Goal: Transaction & Acquisition: Purchase product/service

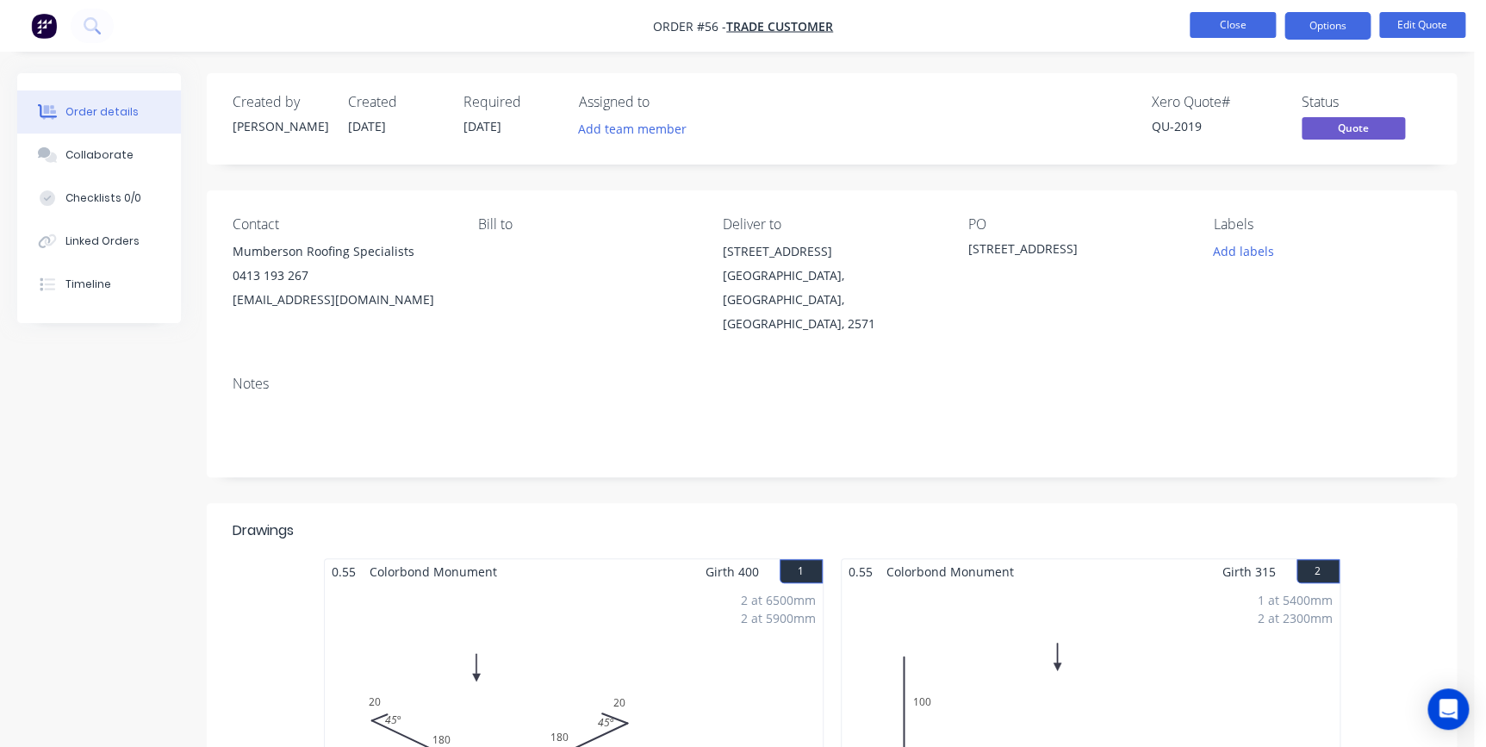
click at [1217, 30] on button "Close" at bounding box center [1233, 25] width 86 height 26
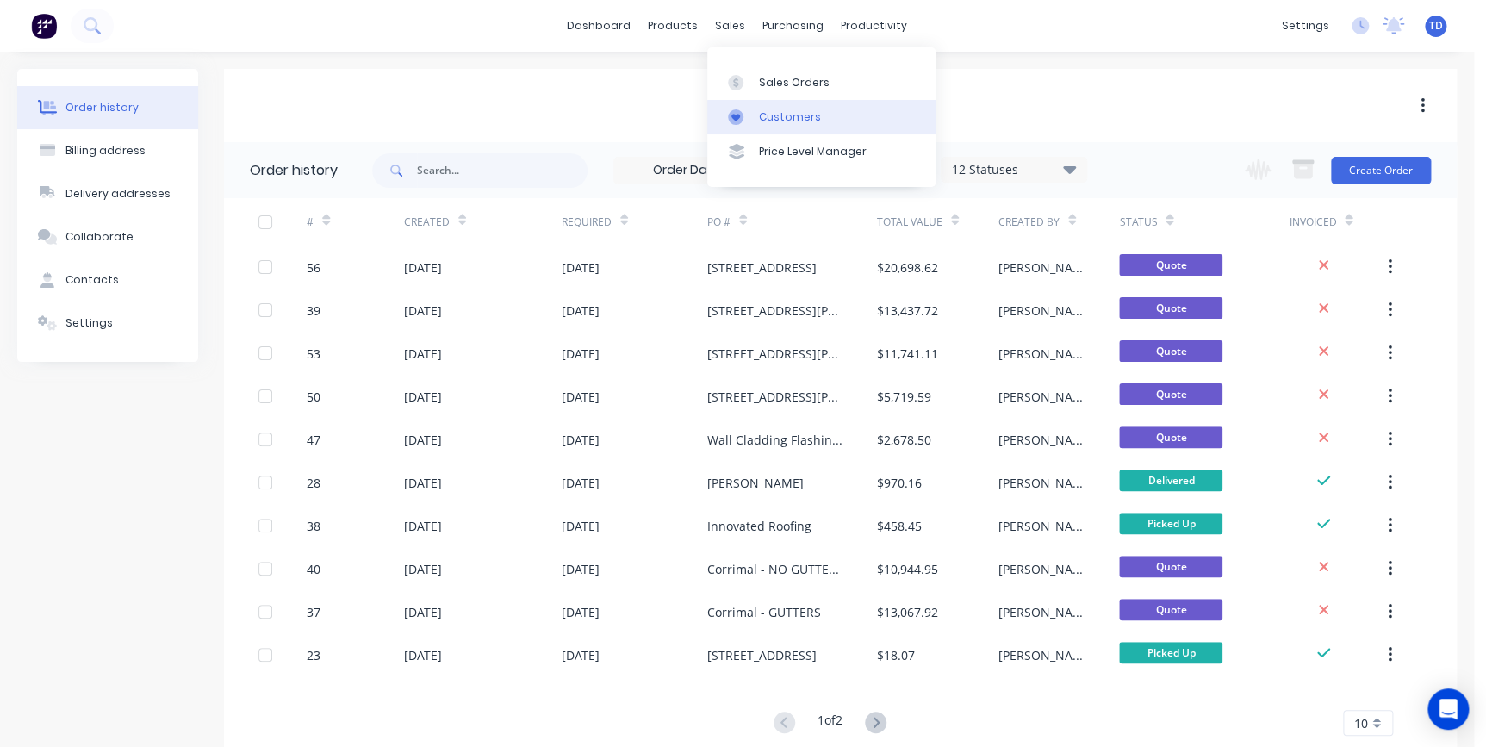
click at [767, 122] on div "Customers" at bounding box center [790, 117] width 62 height 16
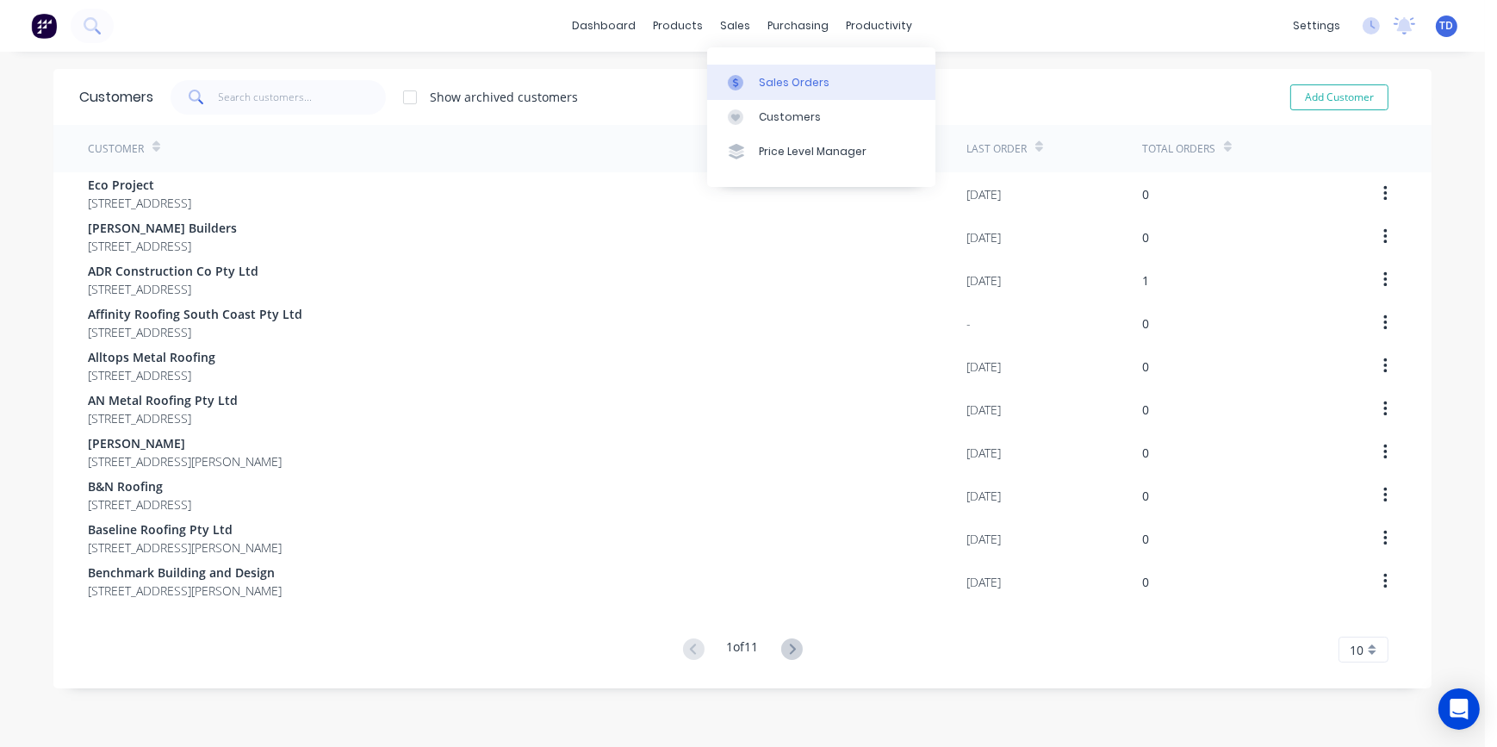
click at [765, 78] on div "Sales Orders" at bounding box center [794, 83] width 71 height 16
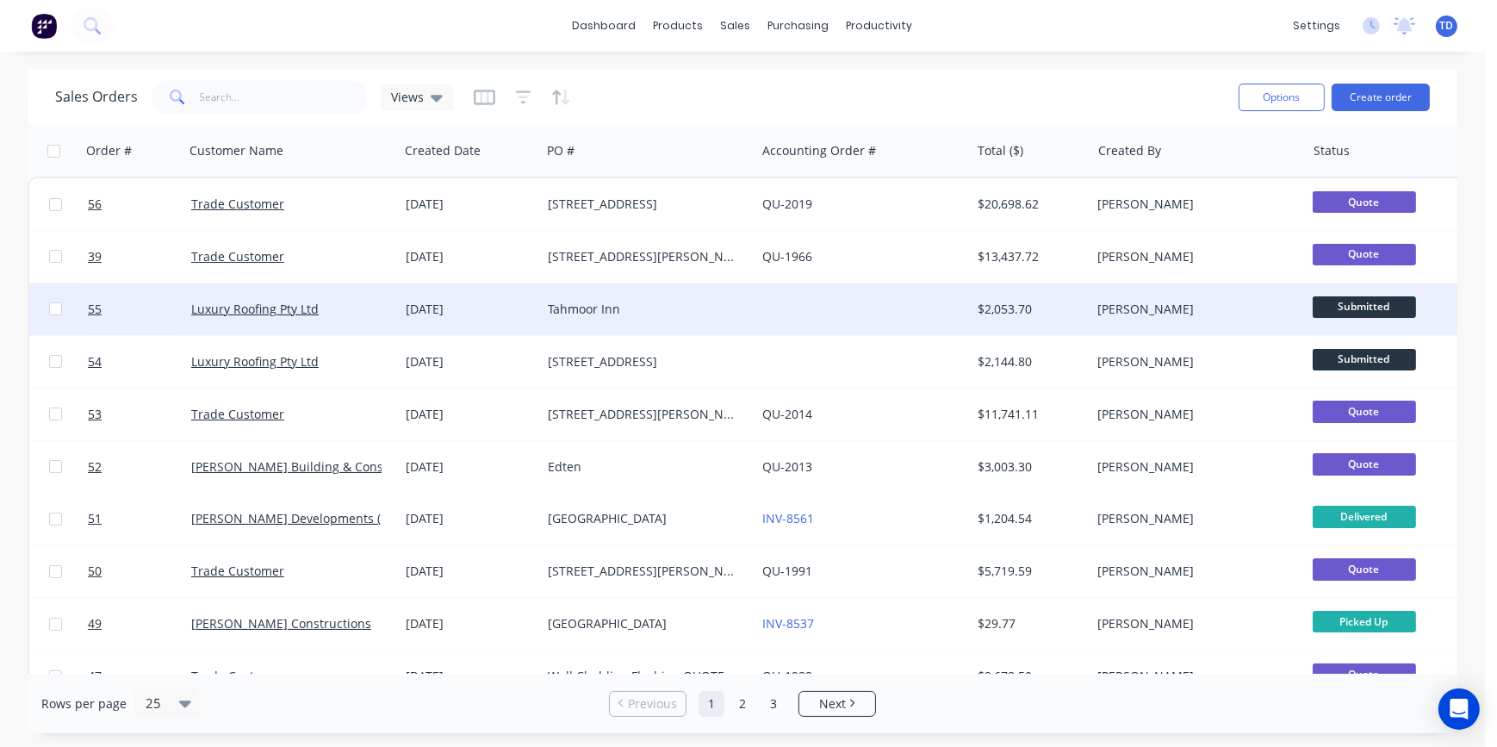
click at [607, 320] on div "Tahmoor Inn" at bounding box center [648, 309] width 215 height 52
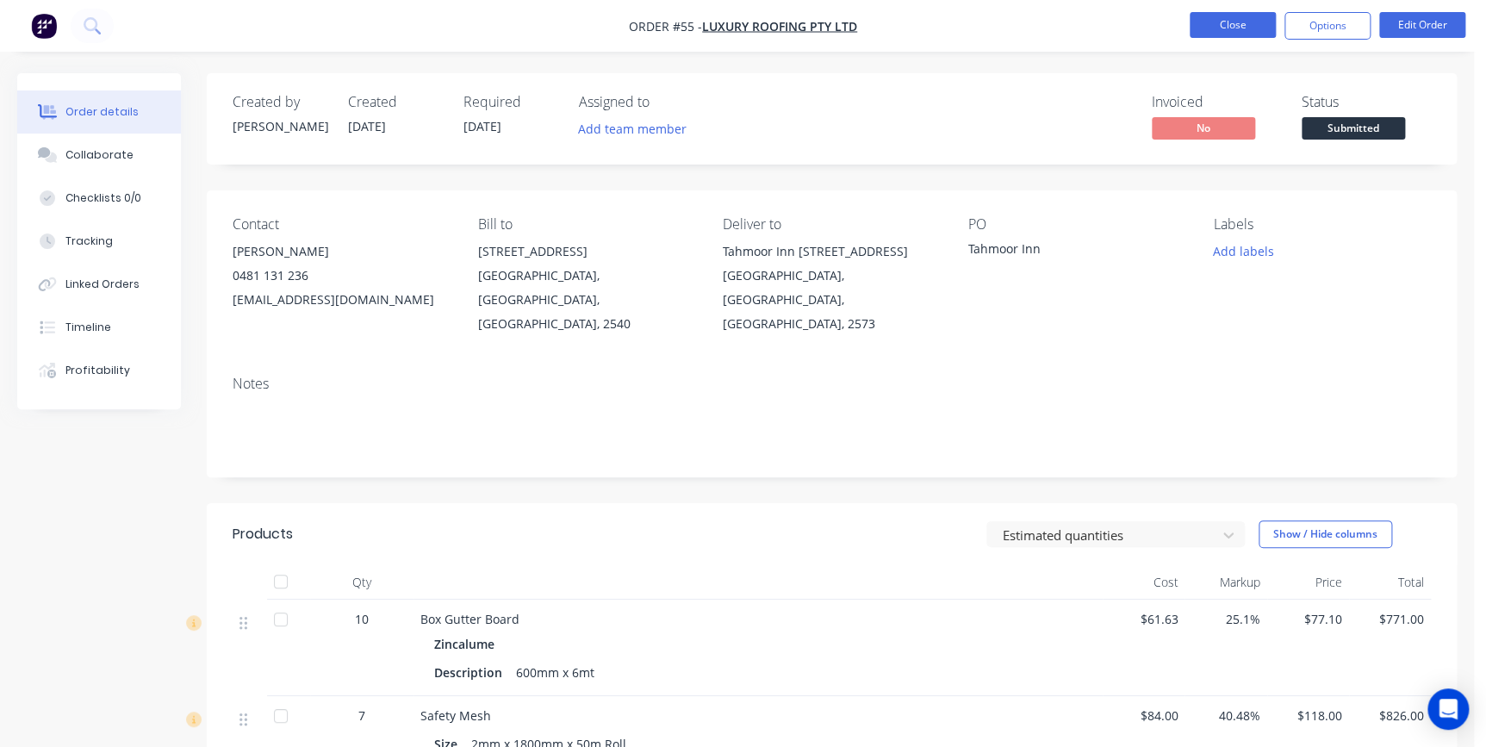
click at [1207, 32] on button "Close" at bounding box center [1233, 25] width 86 height 26
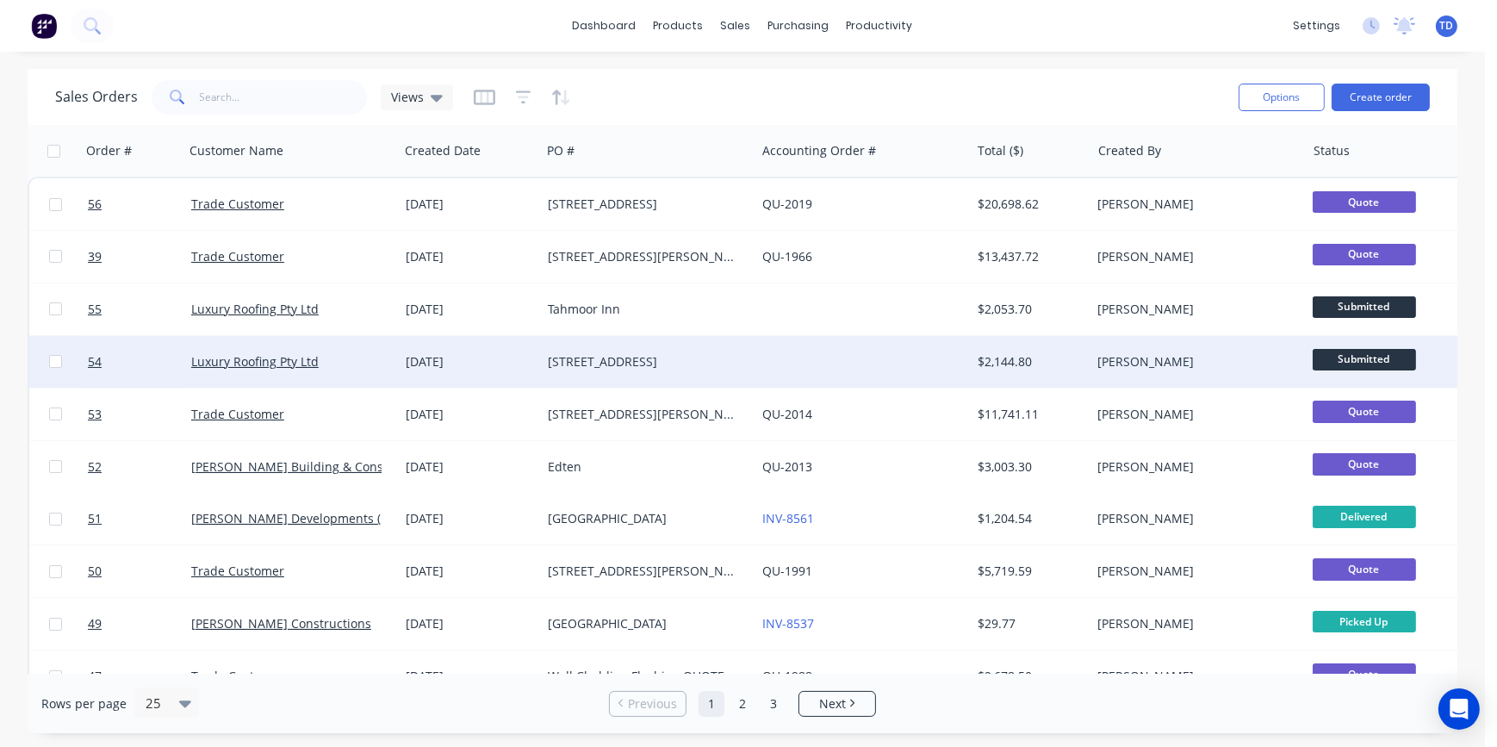
click at [299, 377] on div "Luxury Roofing Pty Ltd" at bounding box center [291, 362] width 215 height 52
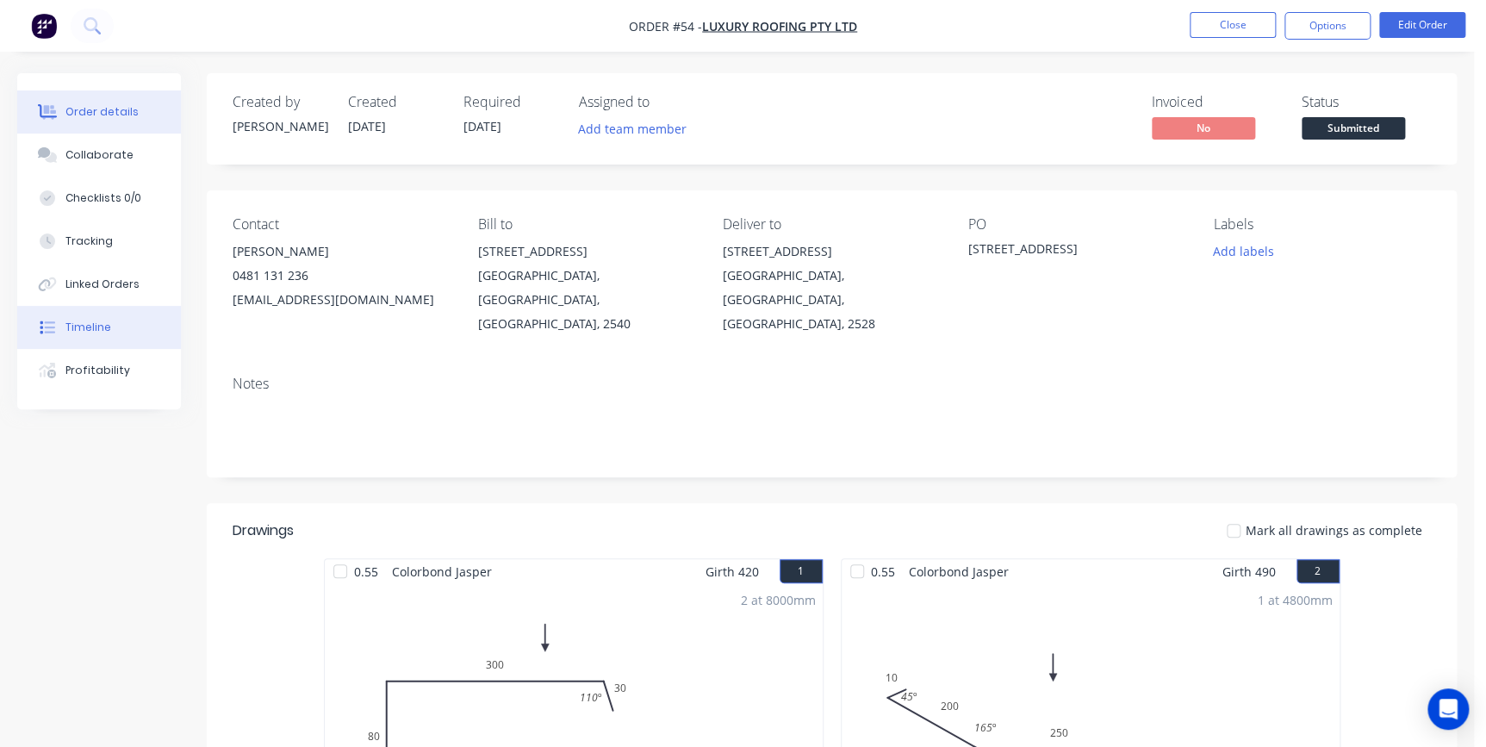
click at [103, 327] on div "Timeline" at bounding box center [88, 328] width 46 height 16
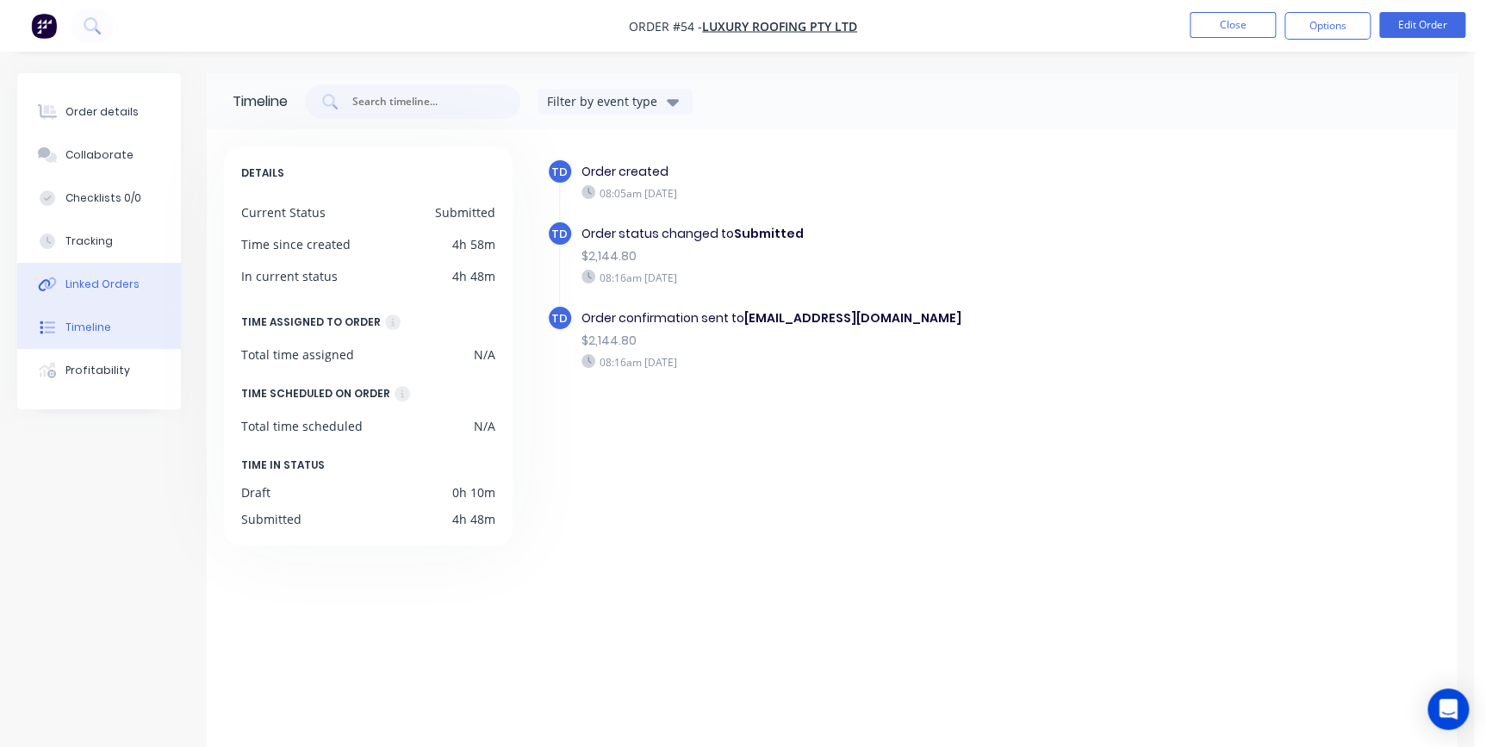
click at [109, 289] on div "Linked Orders" at bounding box center [102, 285] width 74 height 16
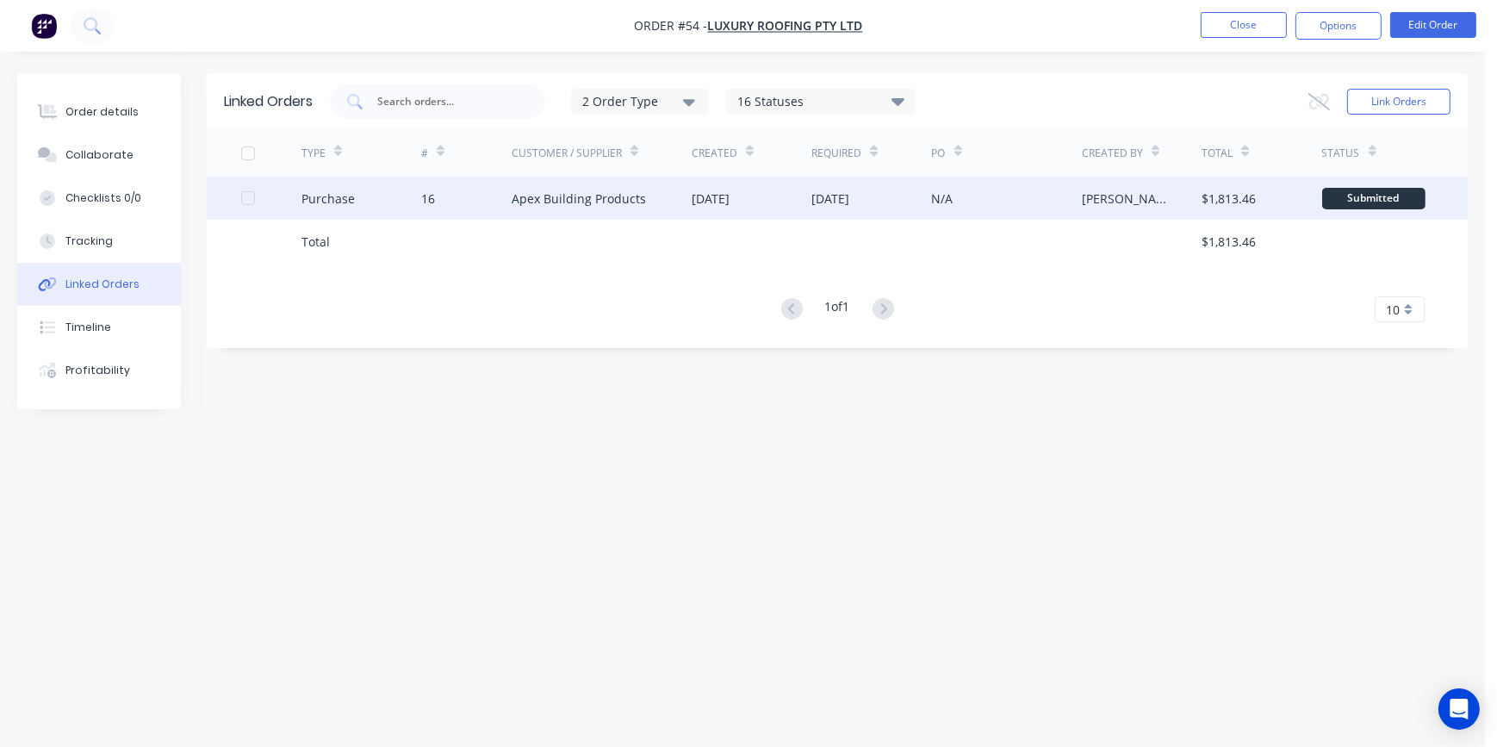
click at [526, 202] on div "Apex Building Products" at bounding box center [579, 199] width 134 height 18
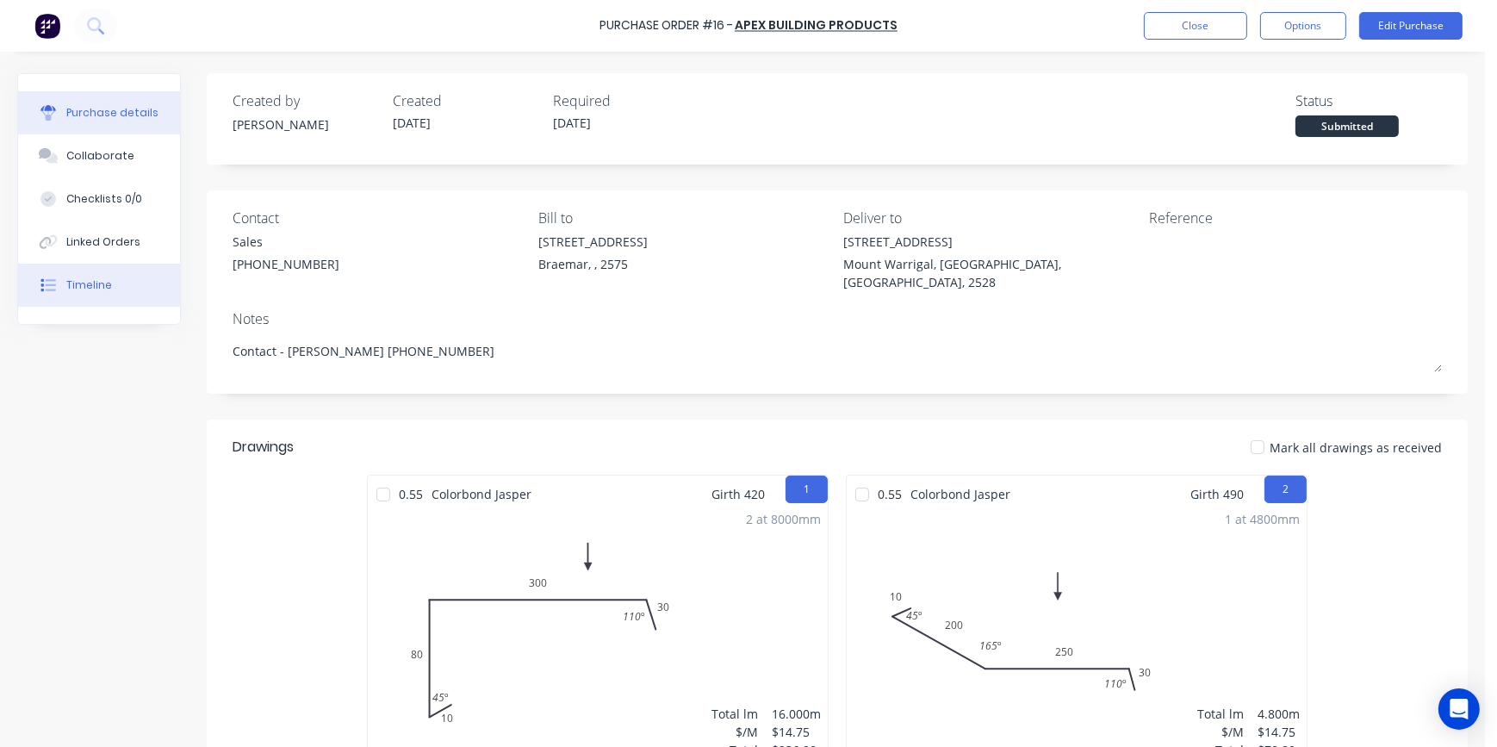
click at [109, 289] on button "Timeline" at bounding box center [99, 285] width 162 height 43
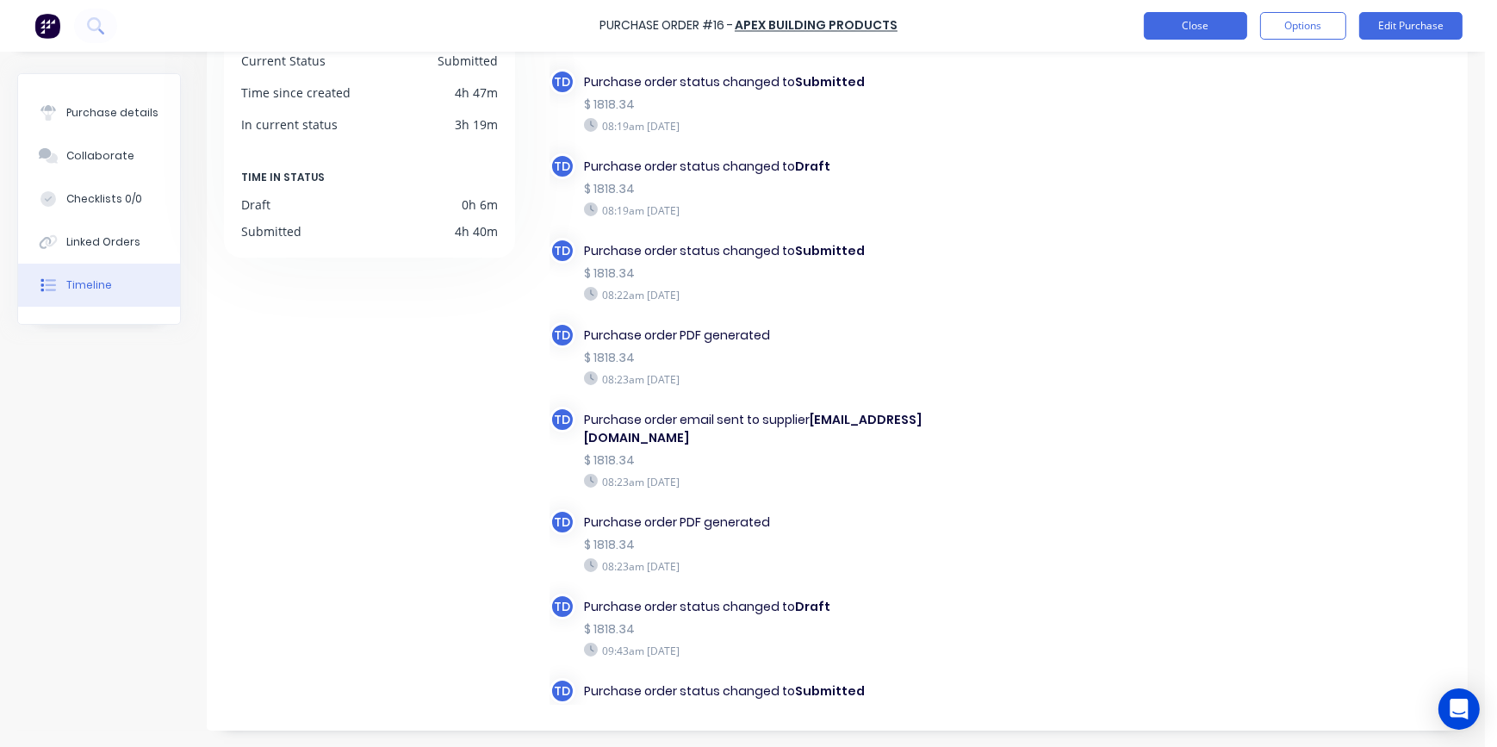
click at [1173, 34] on button "Close" at bounding box center [1195, 26] width 103 height 28
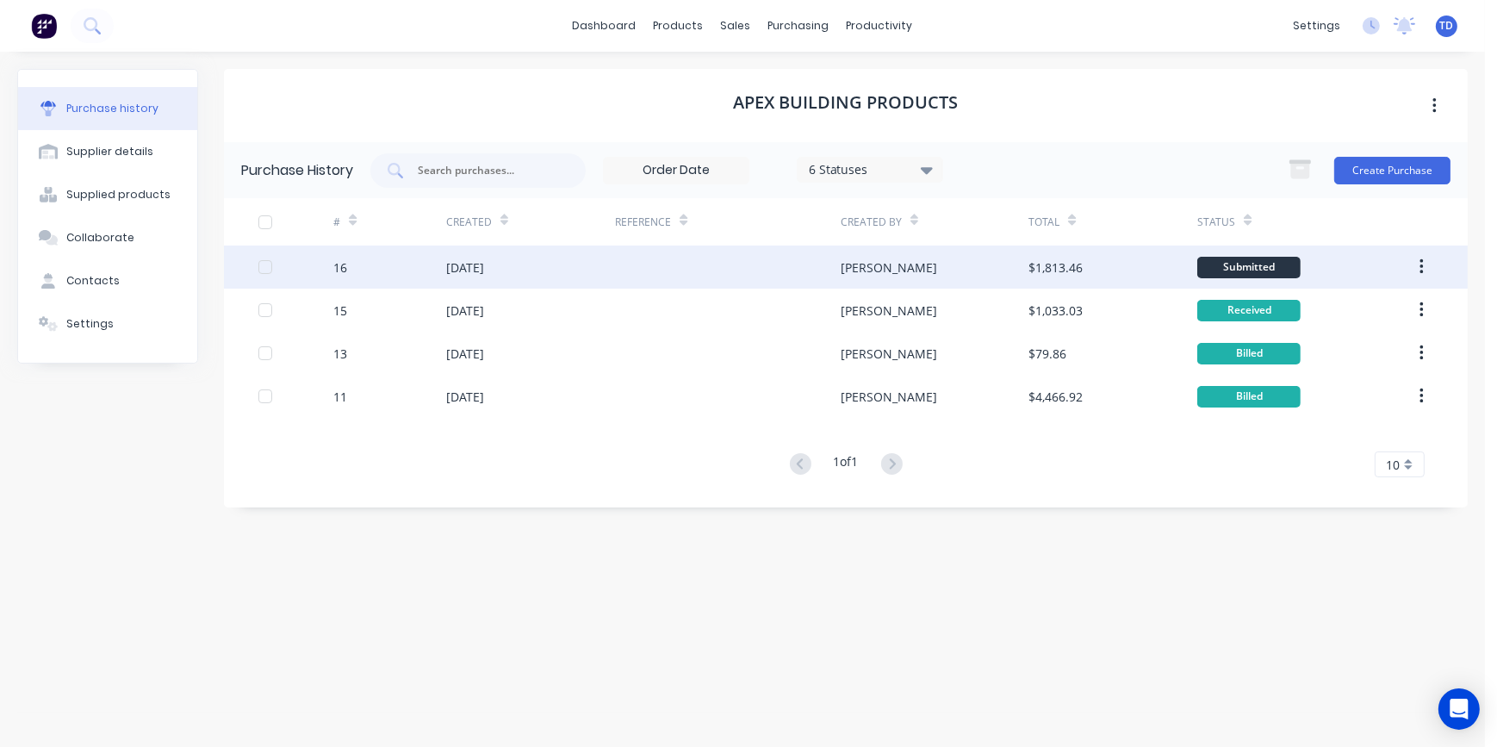
click at [644, 263] on div at bounding box center [728, 267] width 226 height 43
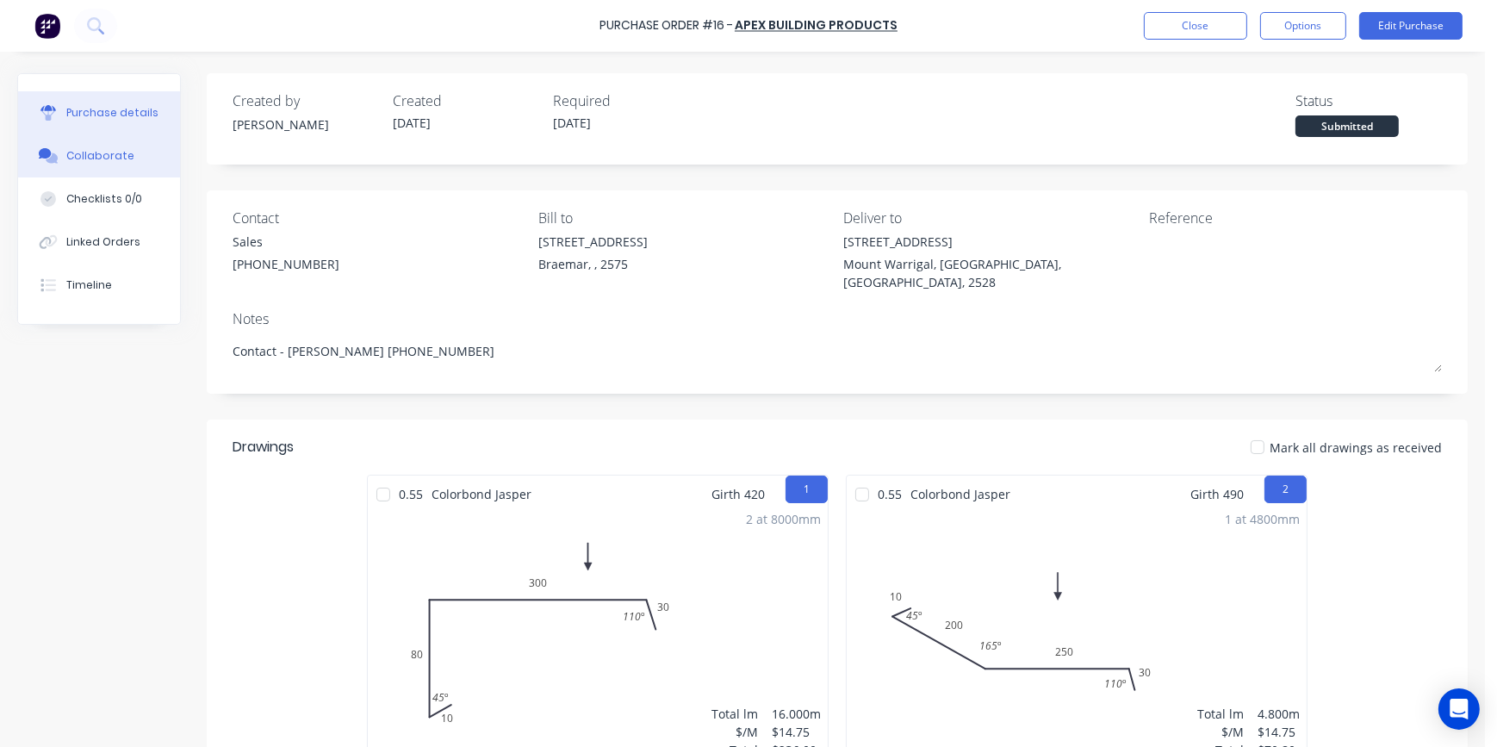
click at [73, 152] on div "Collaborate" at bounding box center [100, 156] width 68 height 16
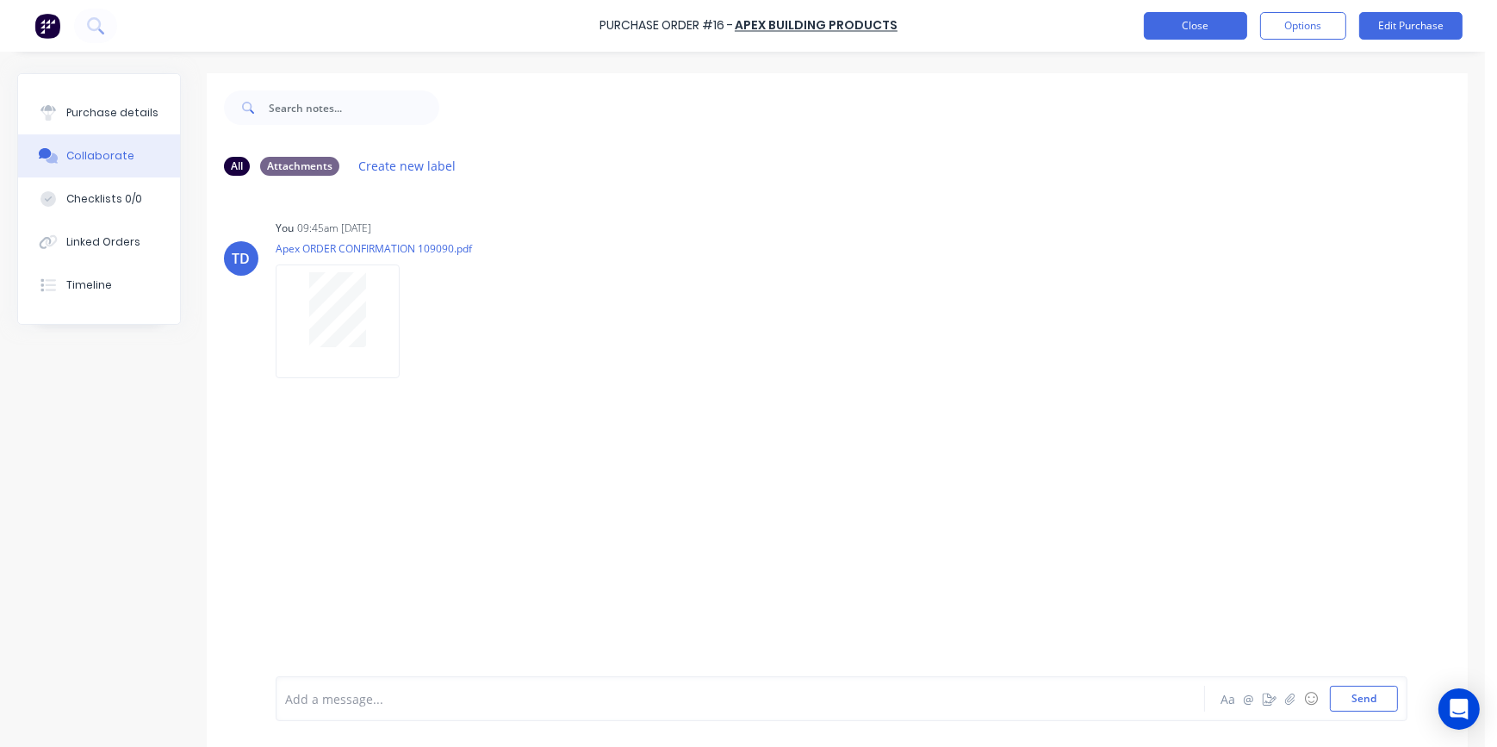
click at [1192, 17] on button "Close" at bounding box center [1195, 26] width 103 height 28
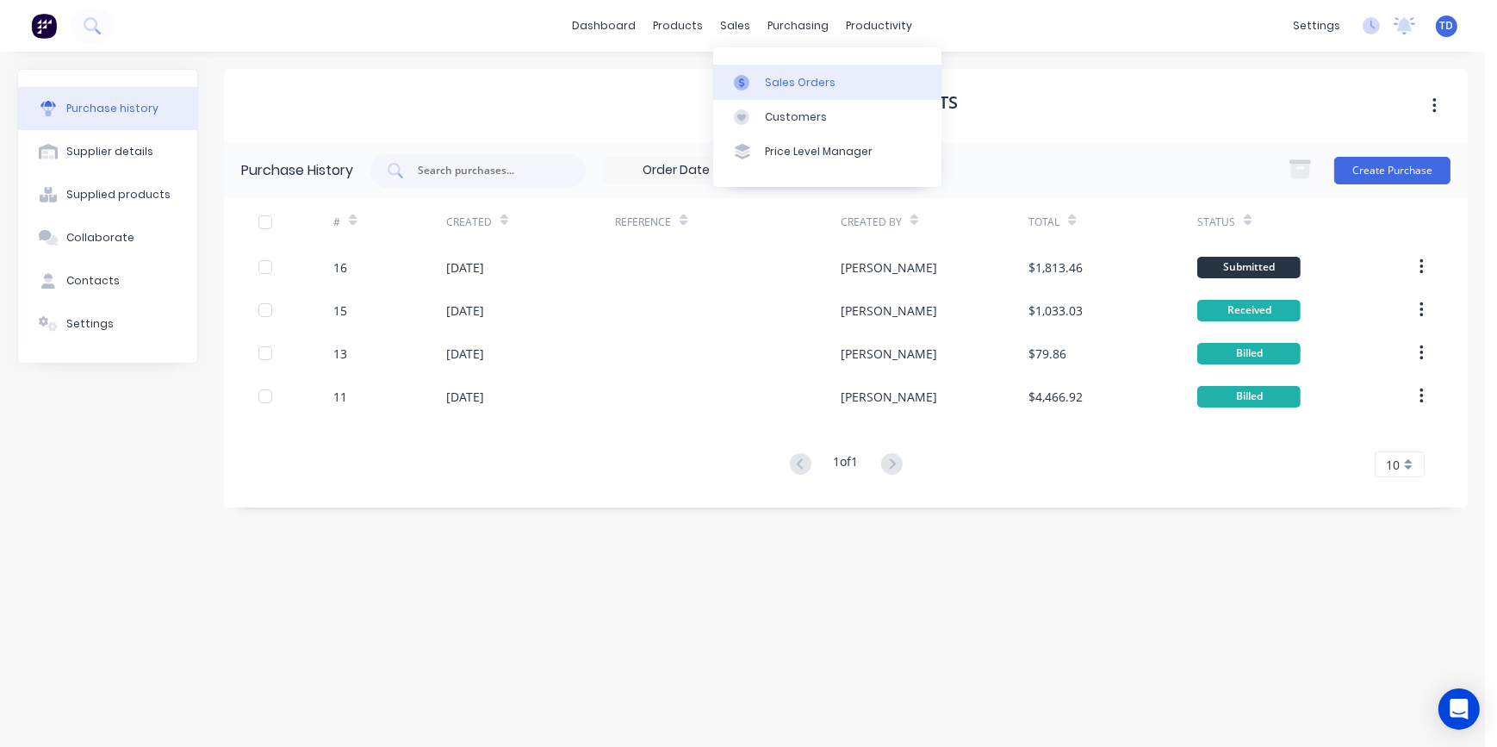
click at [769, 83] on div "Sales Orders" at bounding box center [800, 83] width 71 height 16
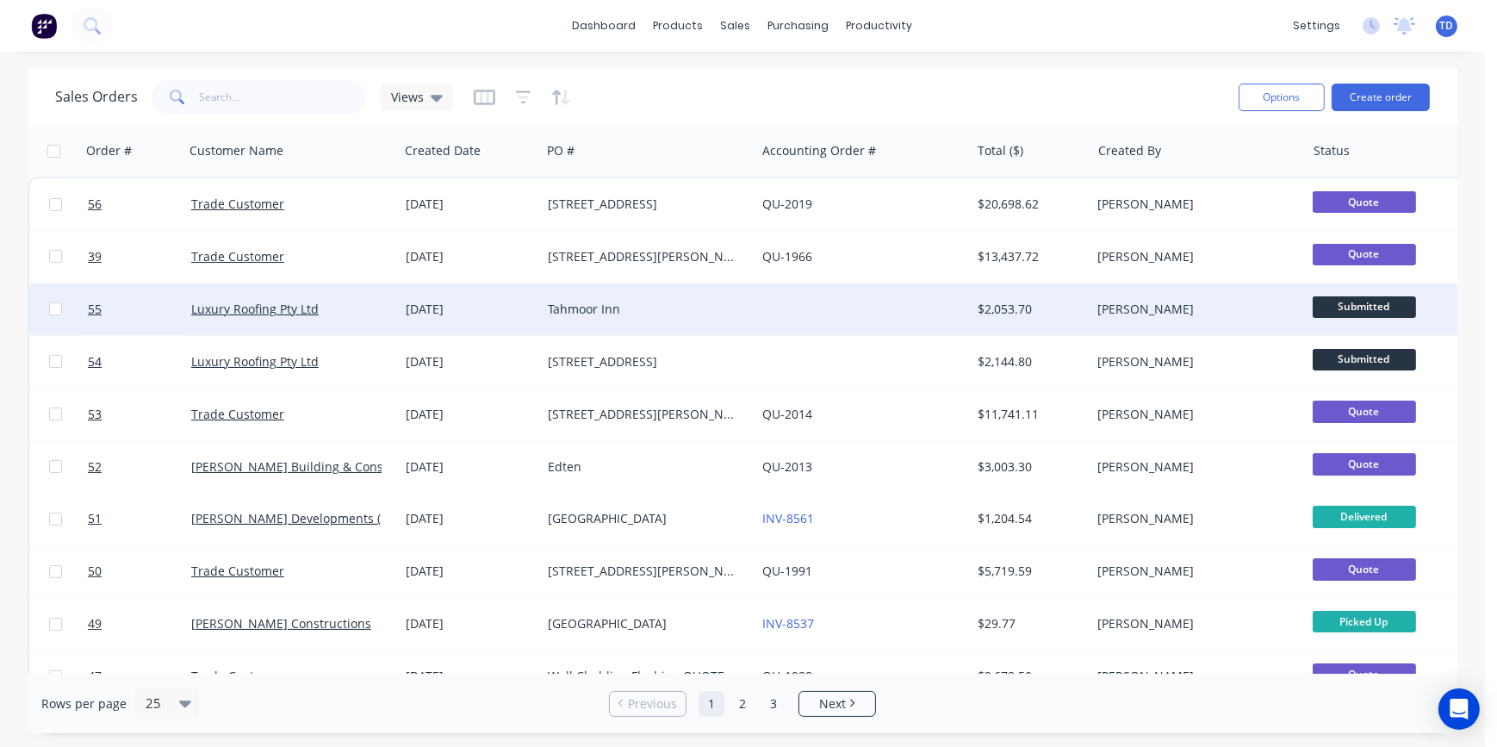
click at [632, 313] on div "Tahmoor Inn" at bounding box center [643, 309] width 191 height 17
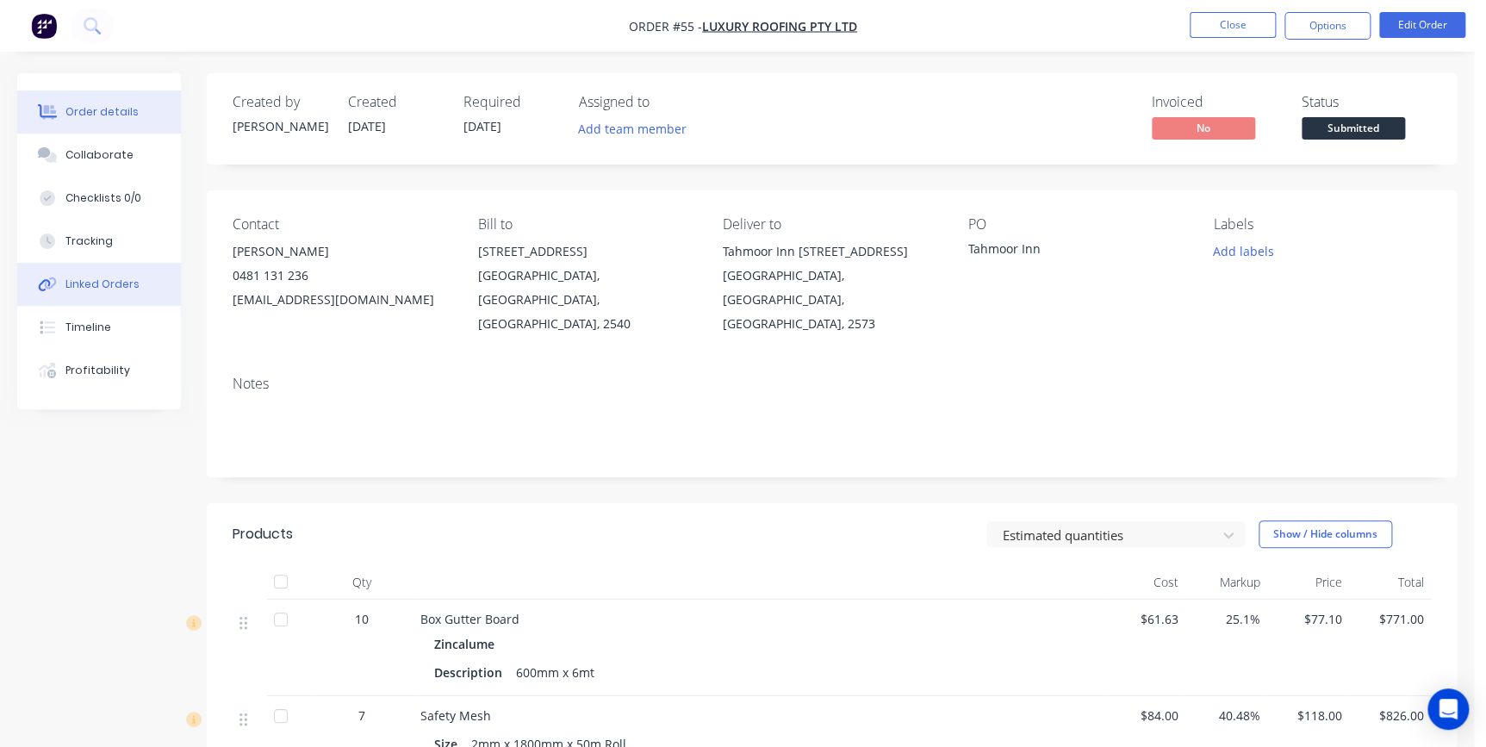
click at [90, 289] on div "Linked Orders" at bounding box center [102, 285] width 74 height 16
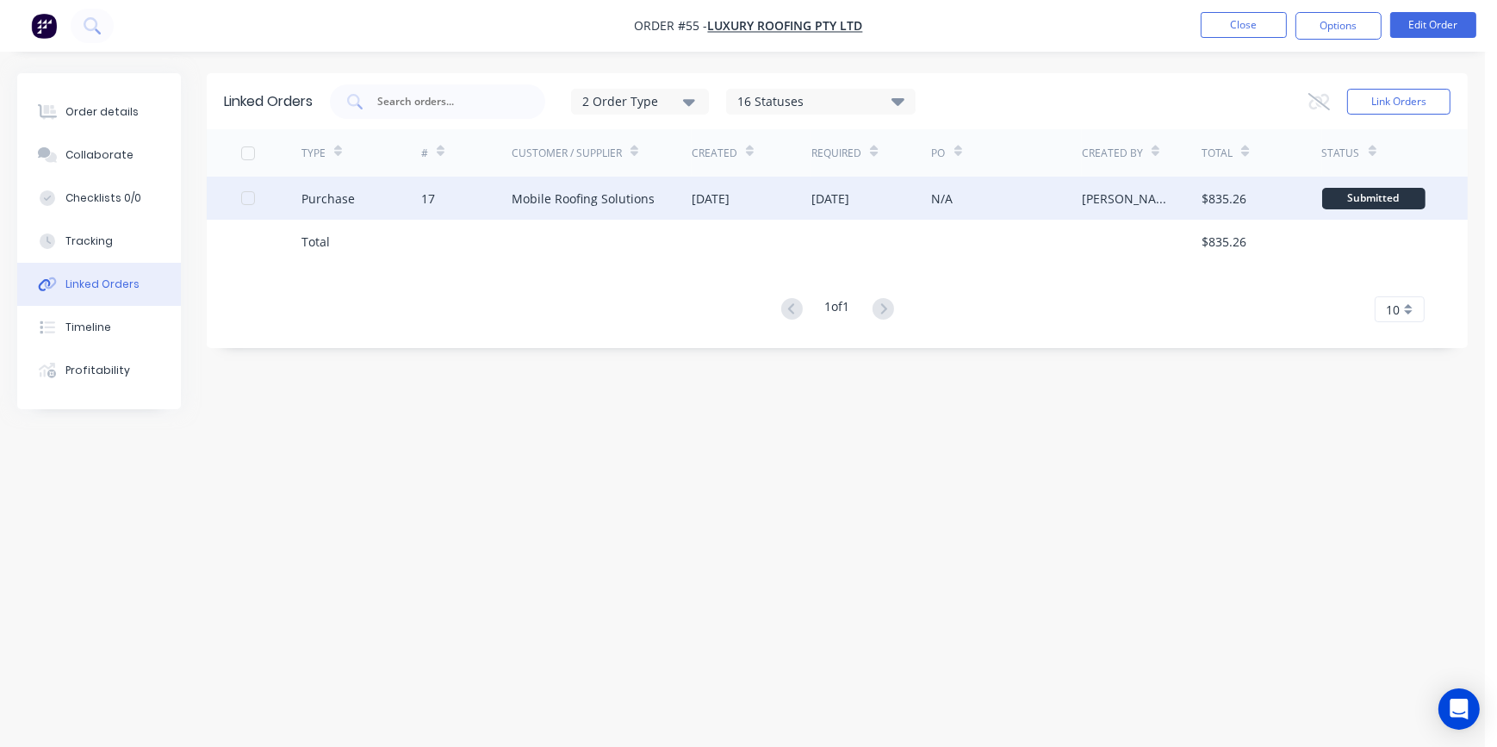
click at [556, 202] on div "Mobile Roofing Solutions" at bounding box center [583, 199] width 143 height 18
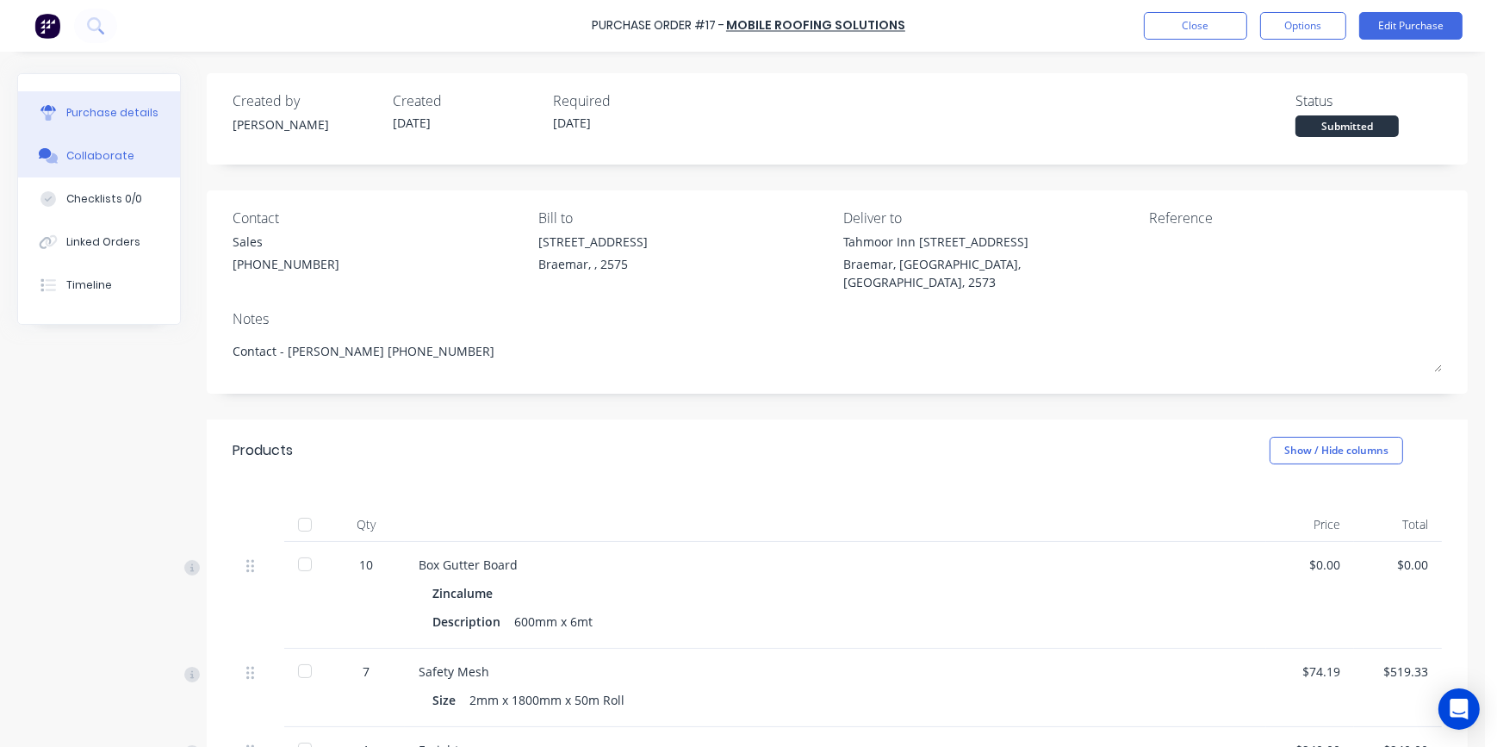
click at [115, 155] on div "Collaborate" at bounding box center [100, 156] width 68 height 16
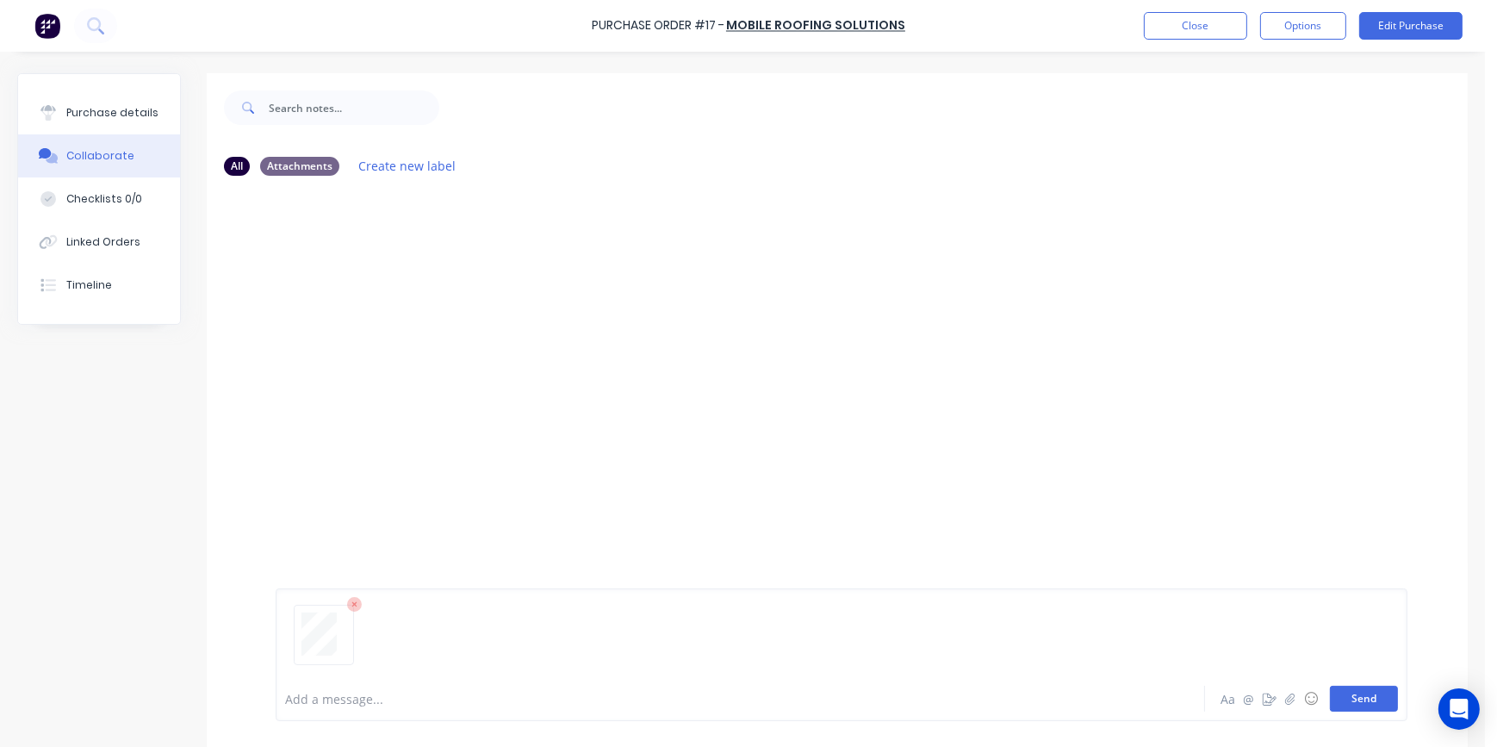
click at [1364, 694] on button "Send" at bounding box center [1364, 699] width 68 height 26
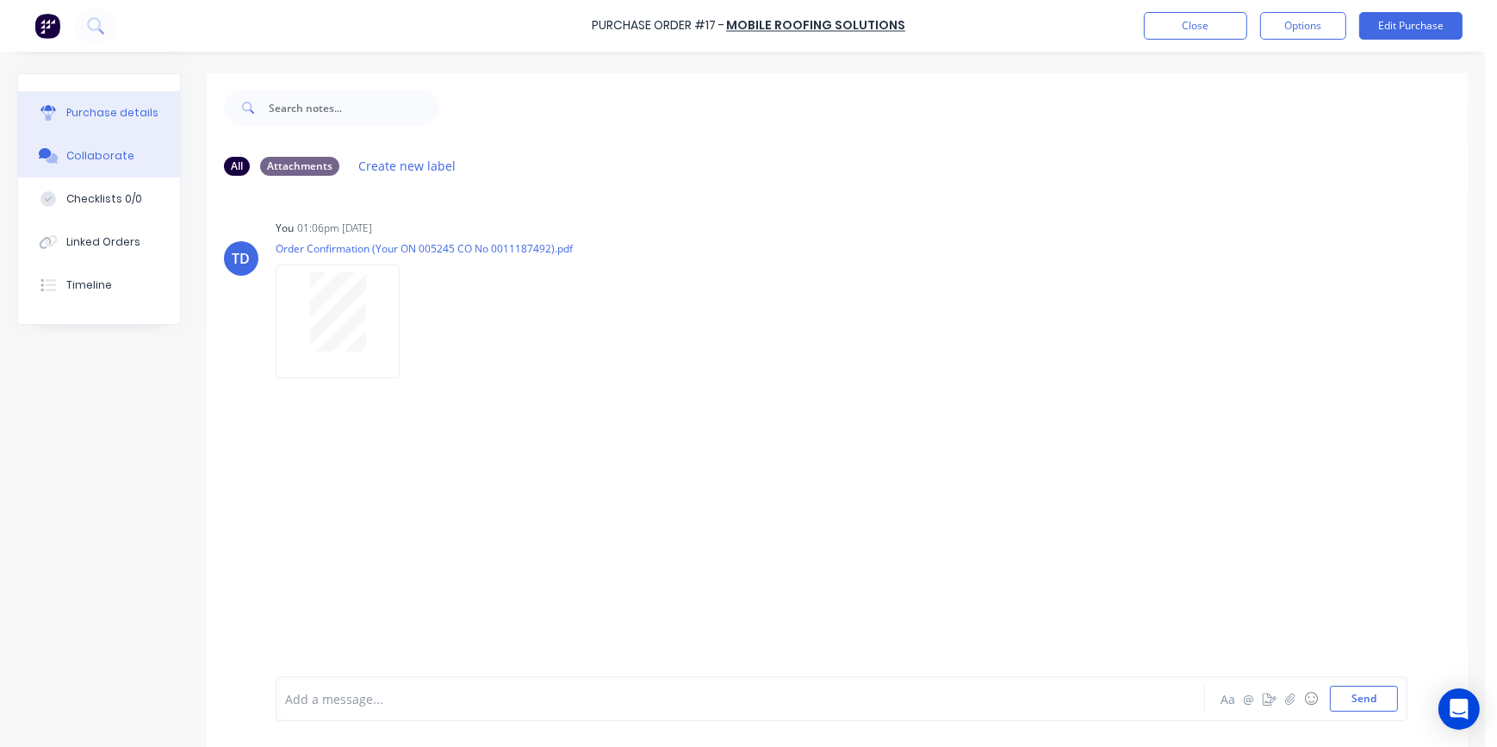
click at [128, 107] on div "Purchase details" at bounding box center [112, 113] width 92 height 16
type textarea "x"
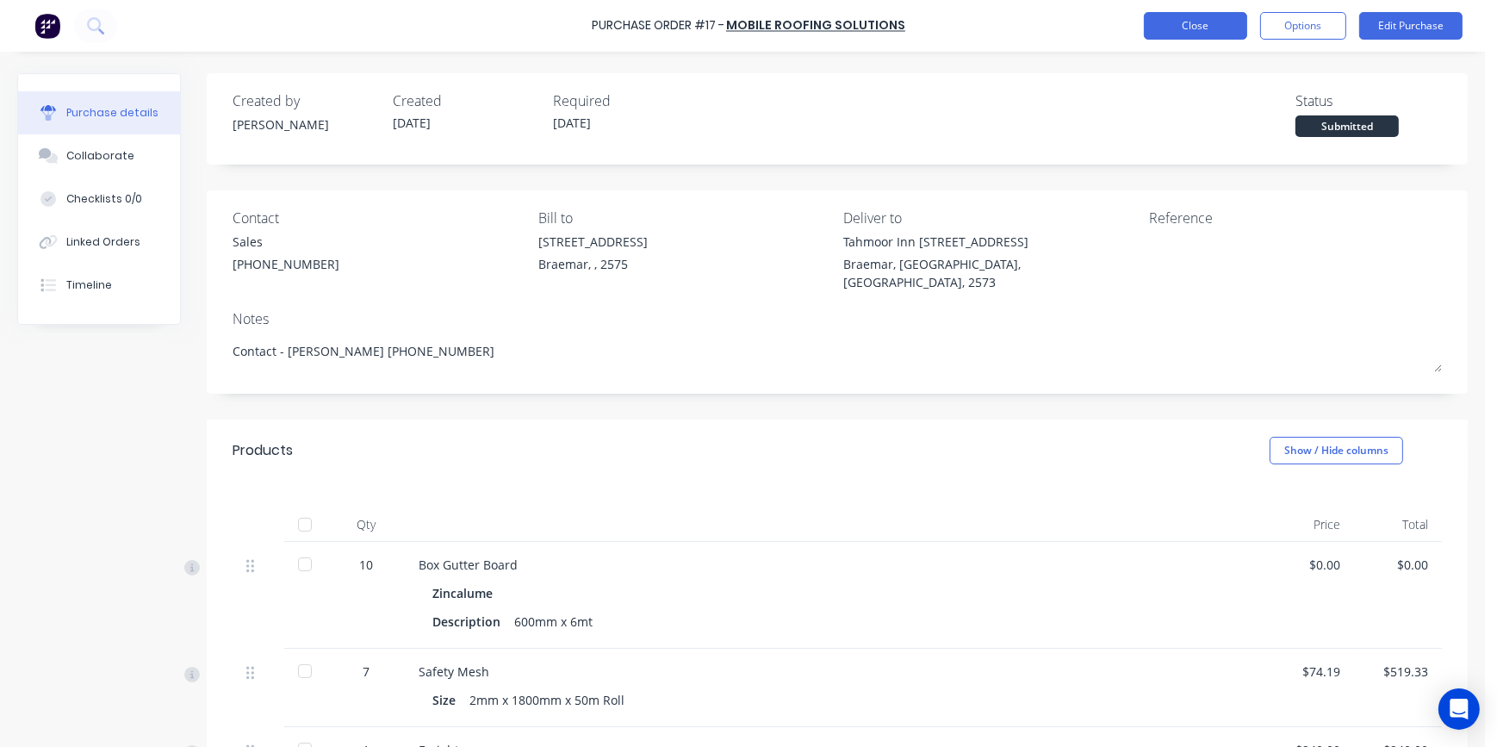
click at [1210, 23] on button "Close" at bounding box center [1195, 26] width 103 height 28
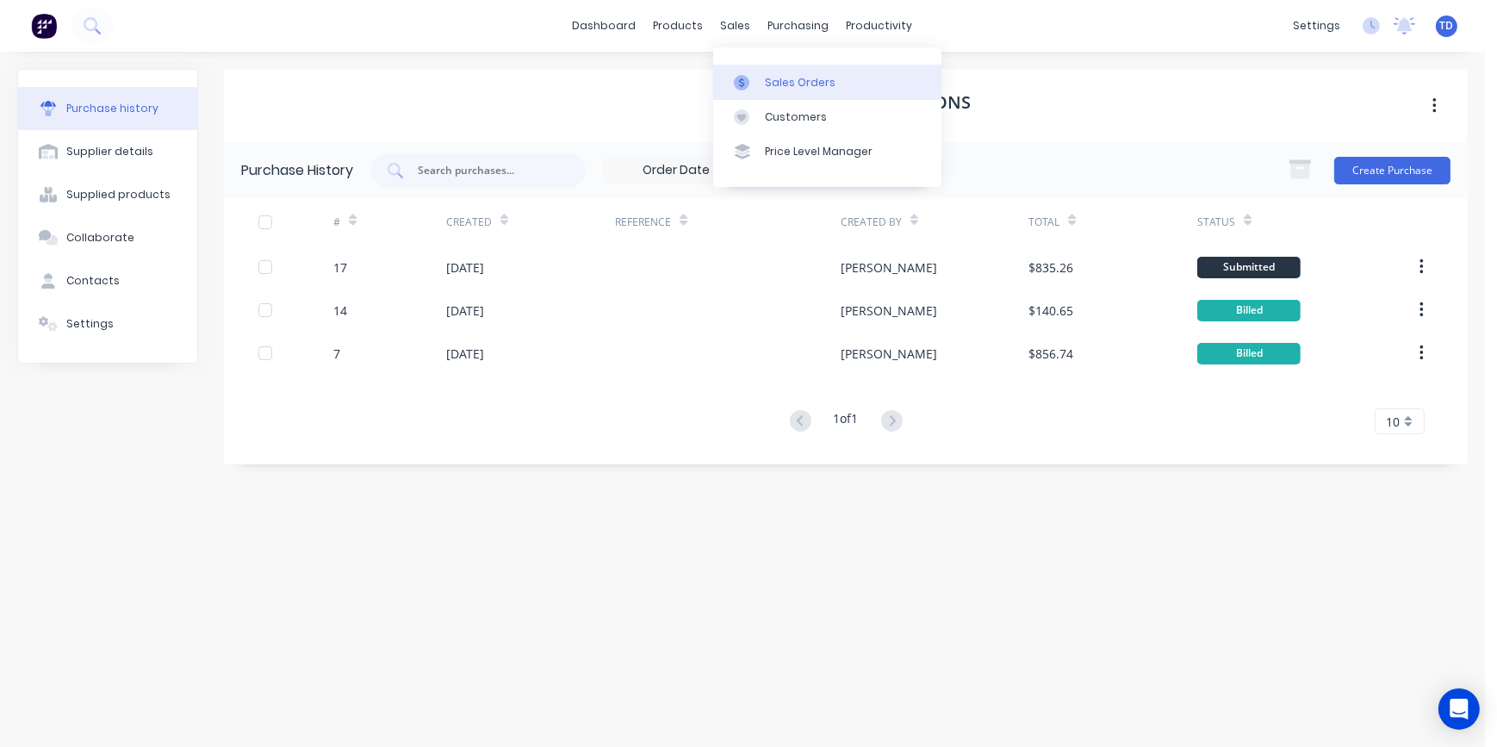
click at [758, 78] on div at bounding box center [747, 83] width 26 height 16
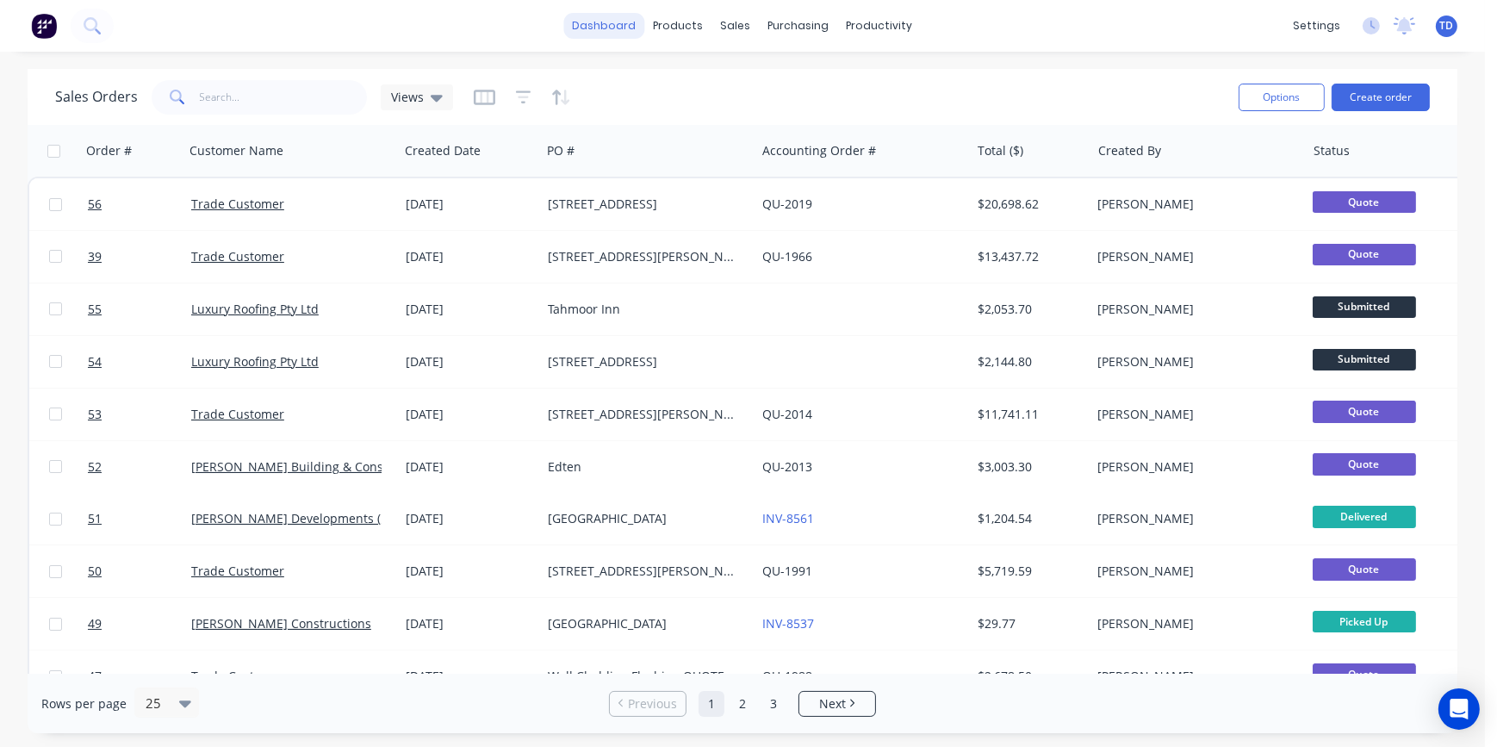
click at [606, 31] on link "dashboard" at bounding box center [604, 26] width 81 height 26
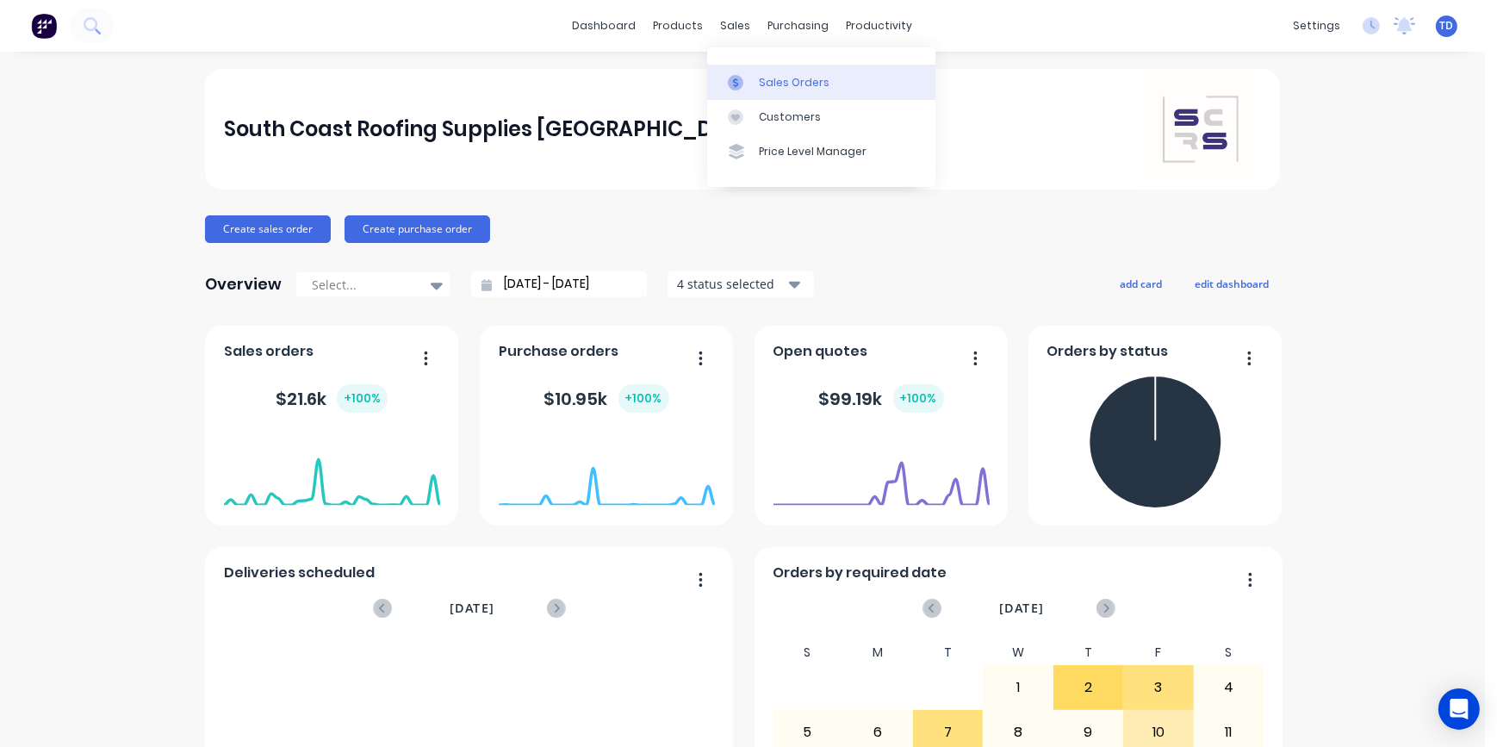
click at [761, 86] on div "Sales Orders" at bounding box center [794, 83] width 71 height 16
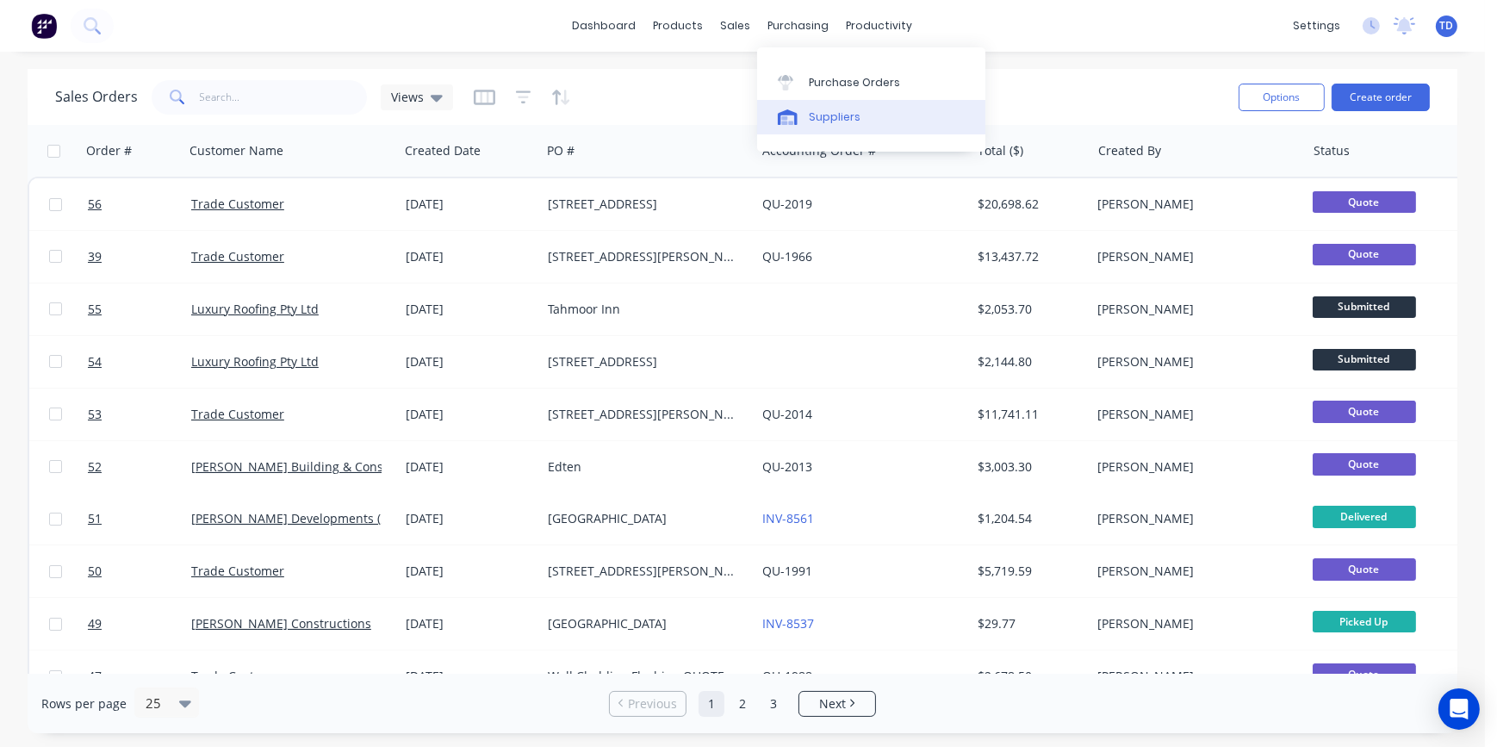
click at [827, 113] on div "Suppliers" at bounding box center [835, 117] width 52 height 16
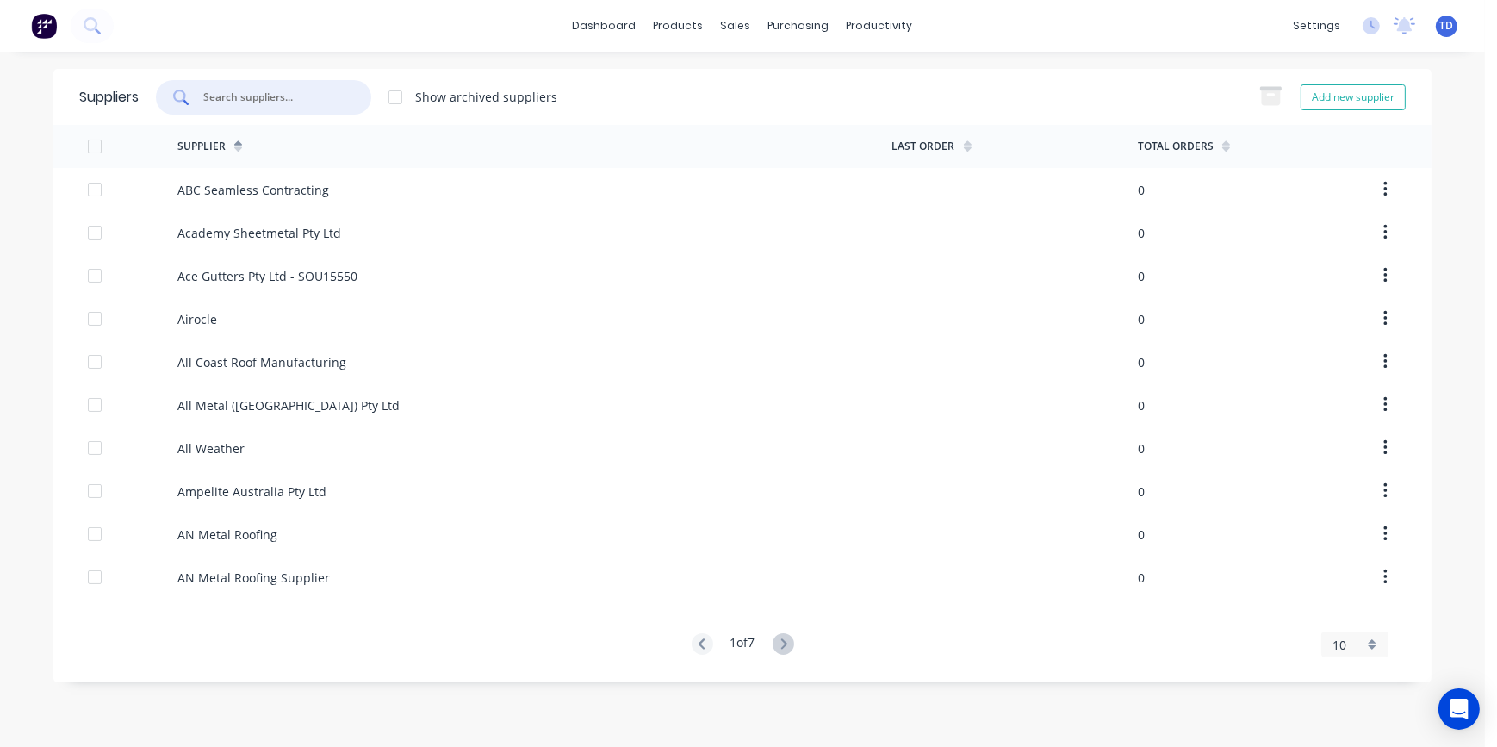
click at [327, 93] on input "text" at bounding box center [273, 97] width 143 height 17
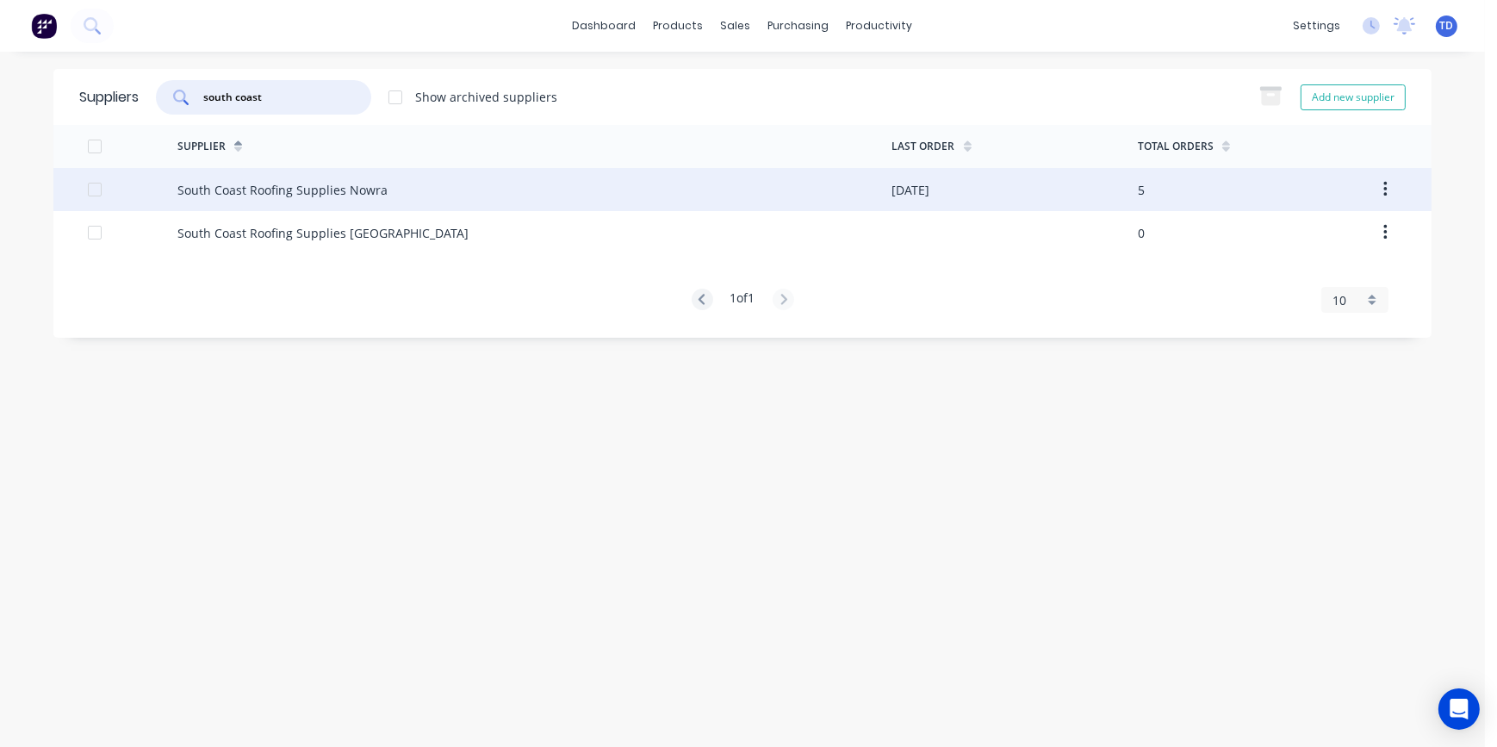
type input "south coast"
click at [375, 195] on div "South Coast Roofing Supplies Nowra" at bounding box center [282, 190] width 210 height 18
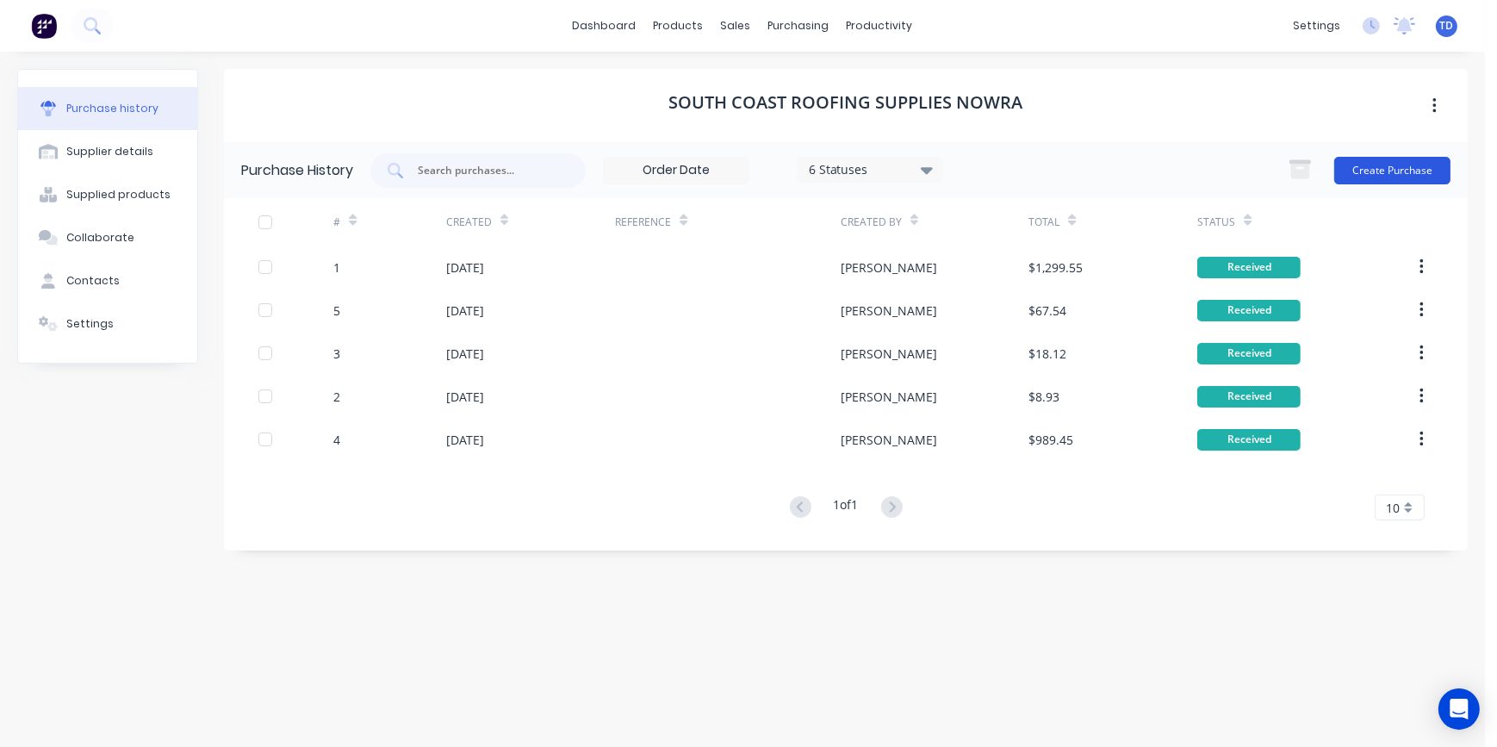
click at [1388, 173] on button "Create Purchase" at bounding box center [1393, 171] width 116 height 28
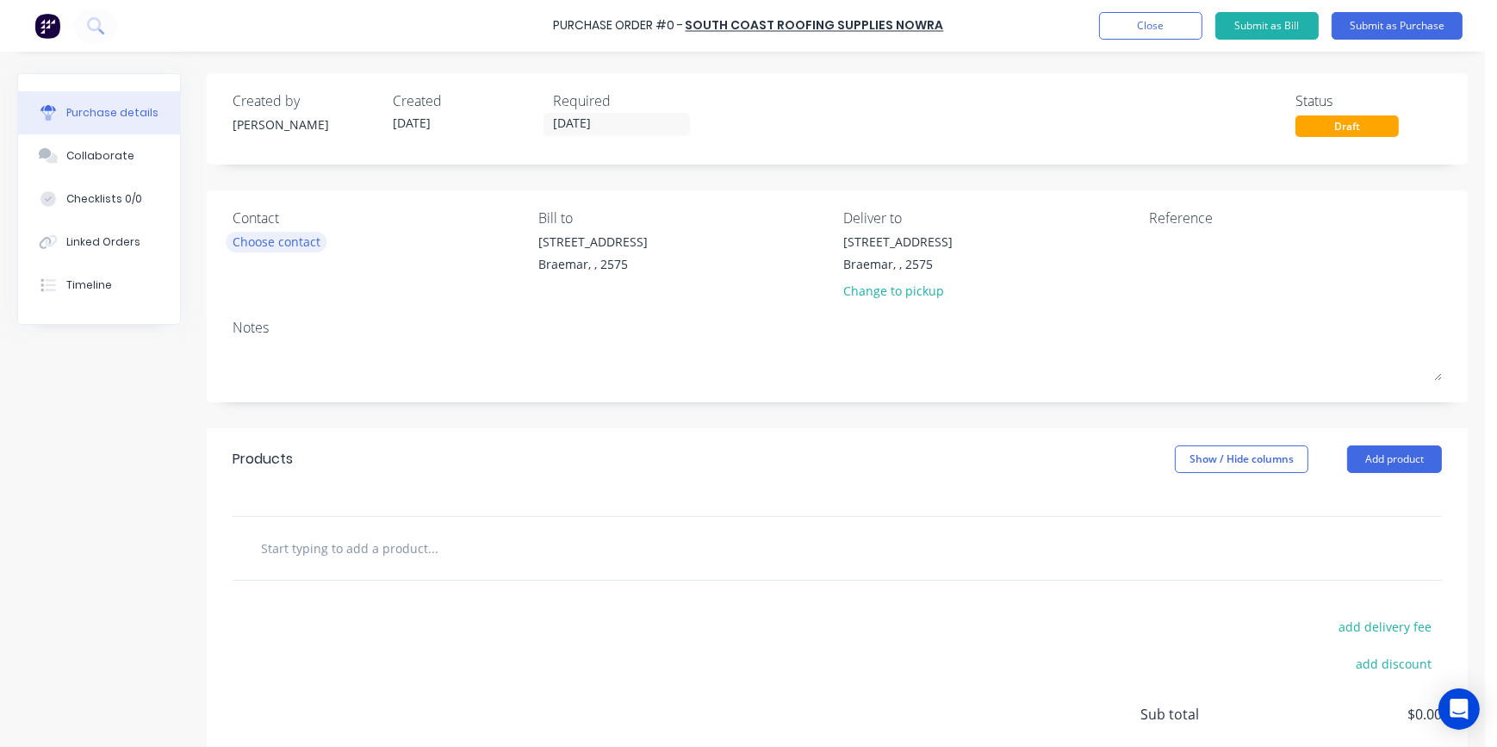
click at [318, 235] on div "Choose contact" at bounding box center [277, 242] width 88 height 18
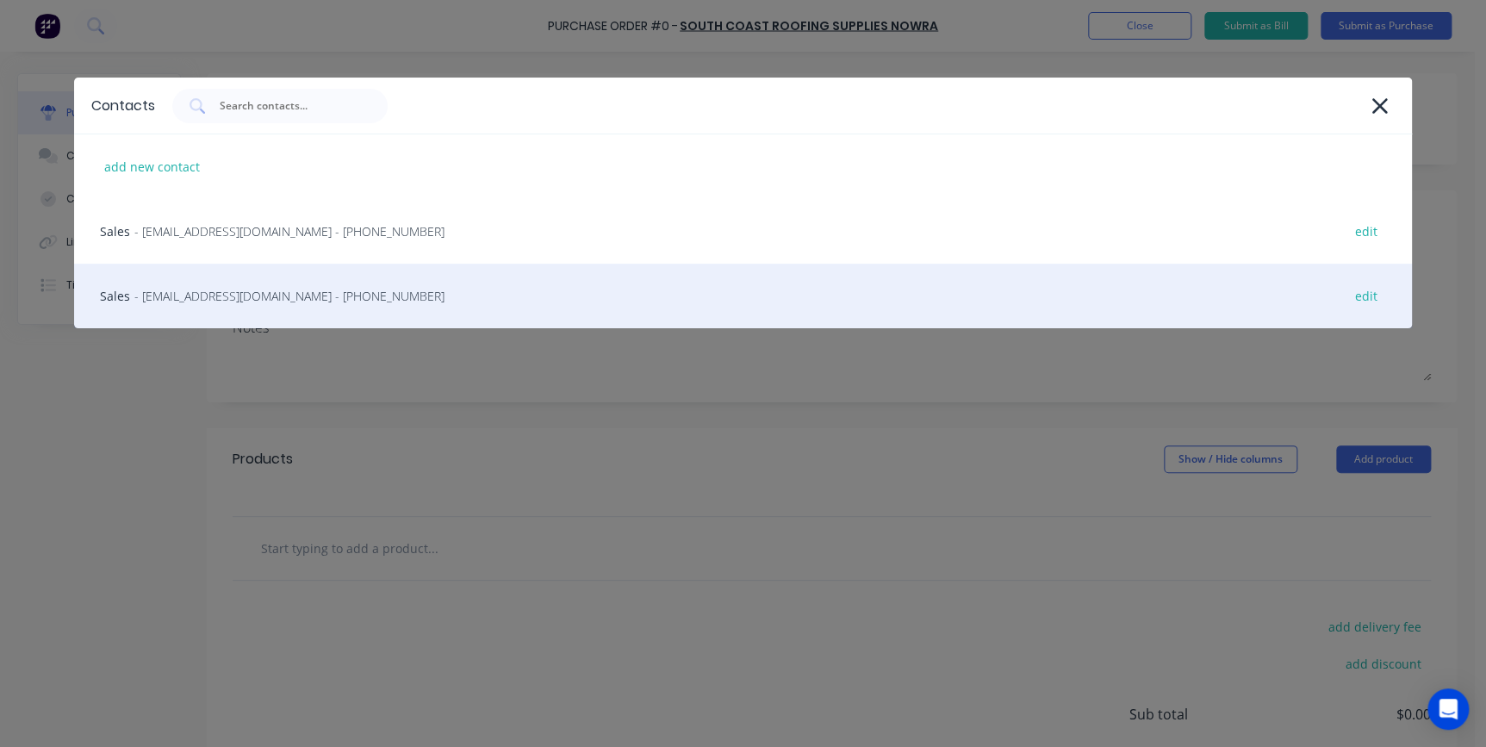
click at [252, 290] on span "- [EMAIL_ADDRESS][DOMAIN_NAME] - [PHONE_NUMBER]" at bounding box center [289, 296] width 310 height 18
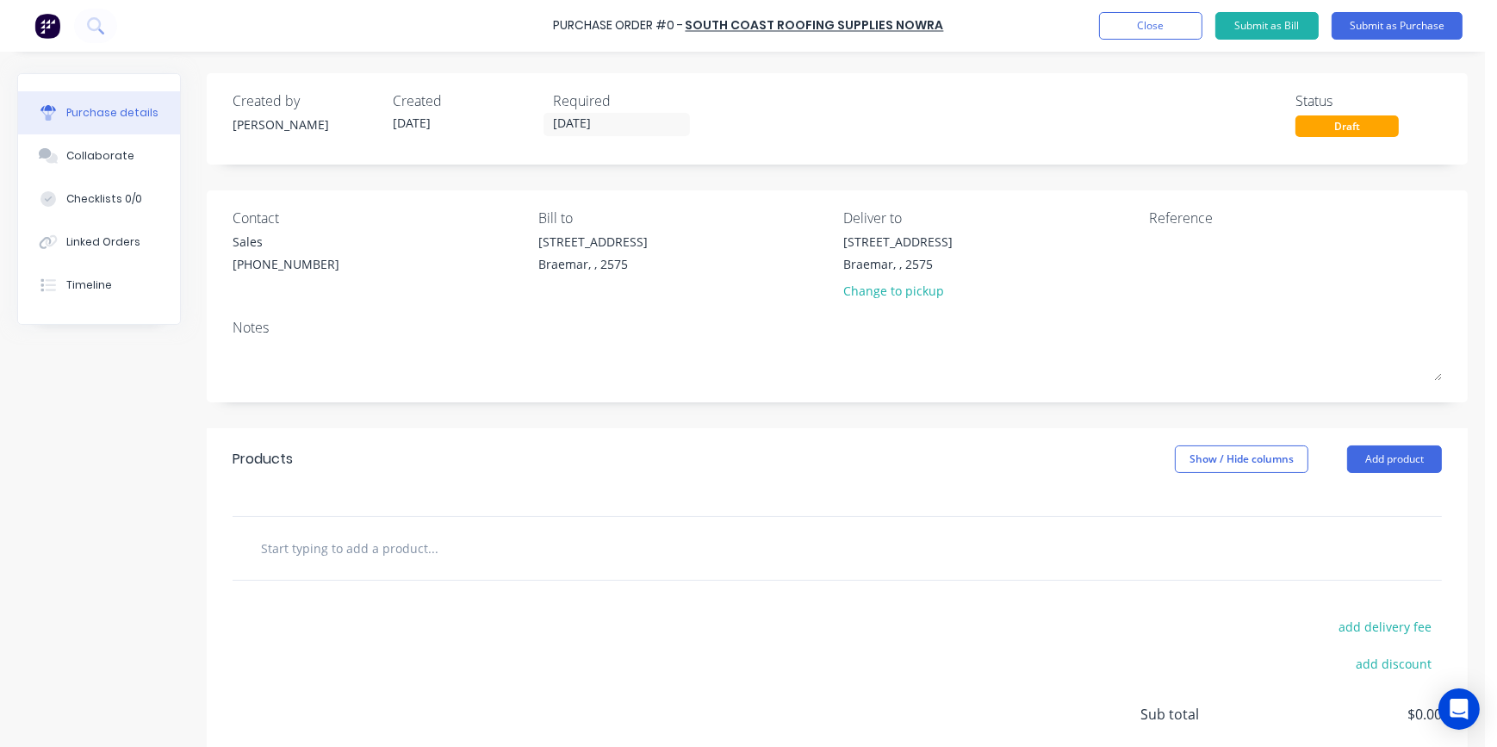
click at [384, 547] on input "text" at bounding box center [432, 548] width 345 height 34
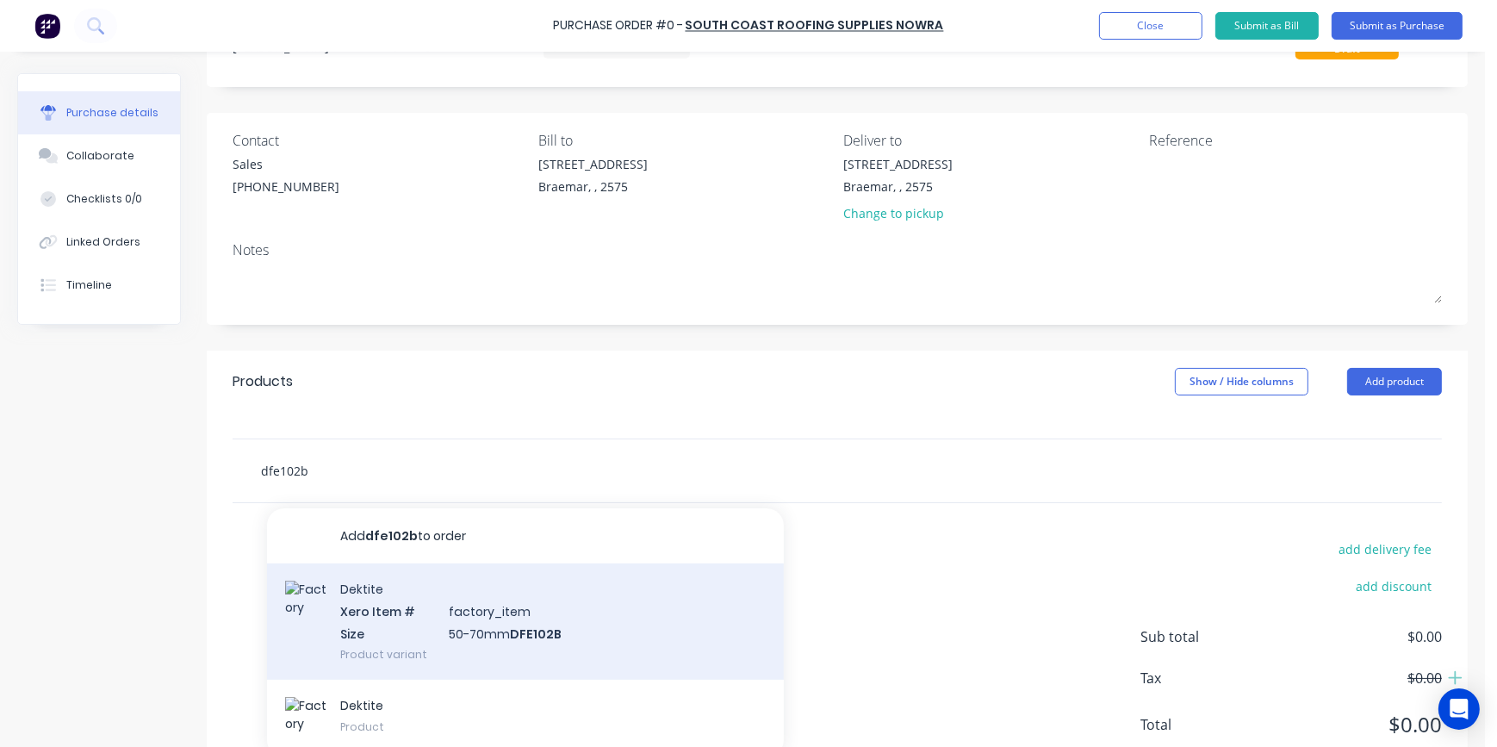
type input "dfe102b"
click at [442, 614] on div "Dektite Xero Item # factory_item Size 50-70mm DFE102B Product variant" at bounding box center [525, 621] width 517 height 116
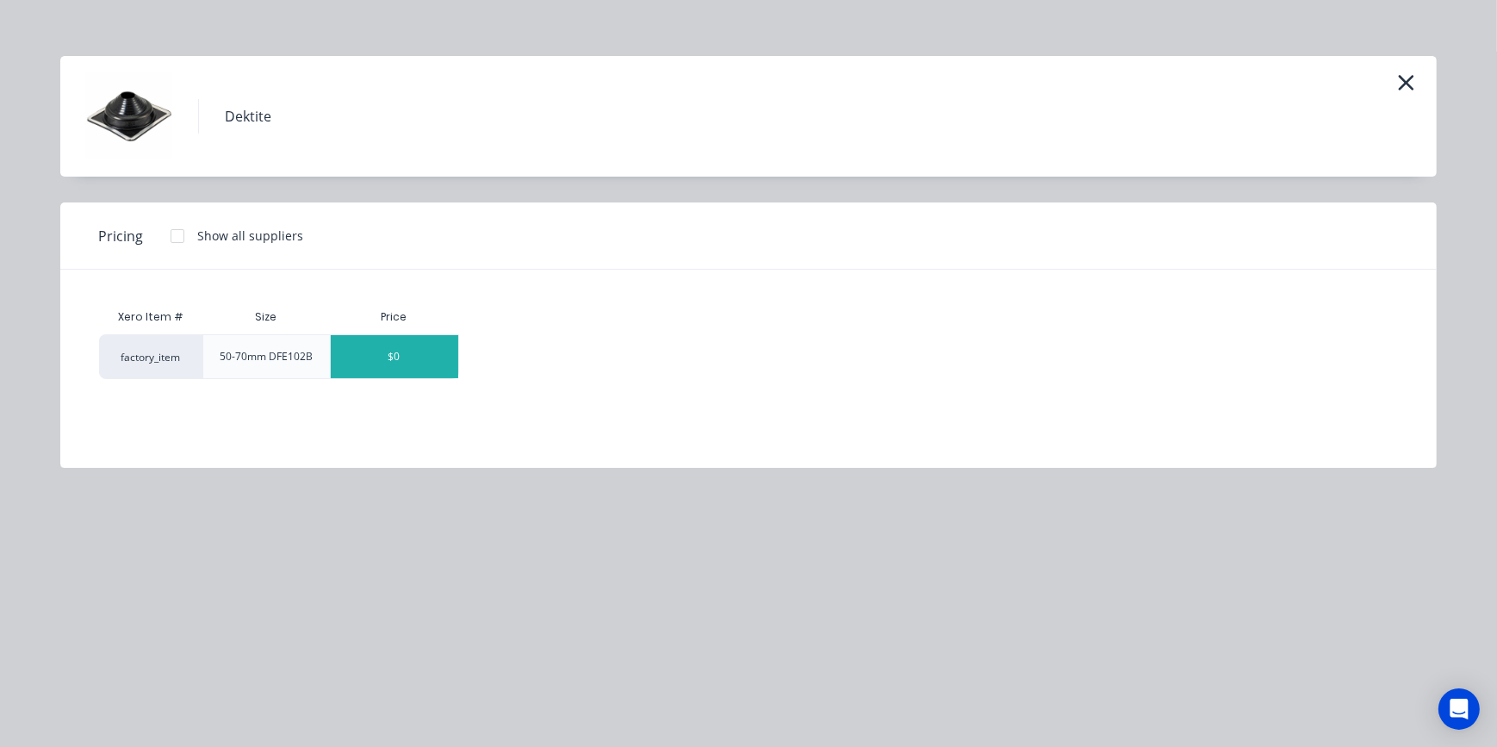
click at [409, 362] on div "$0" at bounding box center [395, 356] width 128 height 43
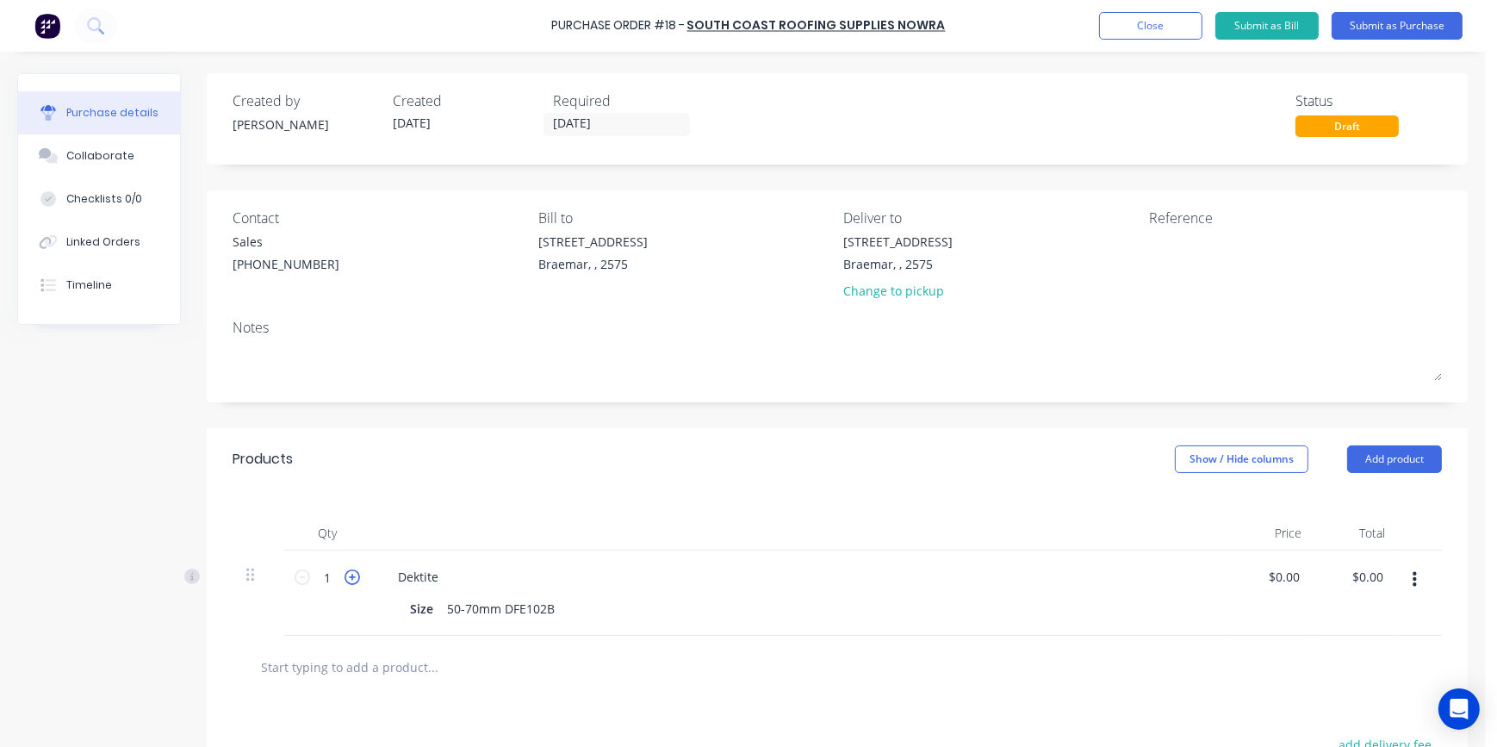
click at [350, 584] on icon at bounding box center [353, 578] width 16 height 16
type input "3"
click at [642, 689] on div at bounding box center [838, 667] width 1210 height 63
click at [1302, 581] on div "$0.00 $0.00" at bounding box center [1287, 576] width 47 height 25
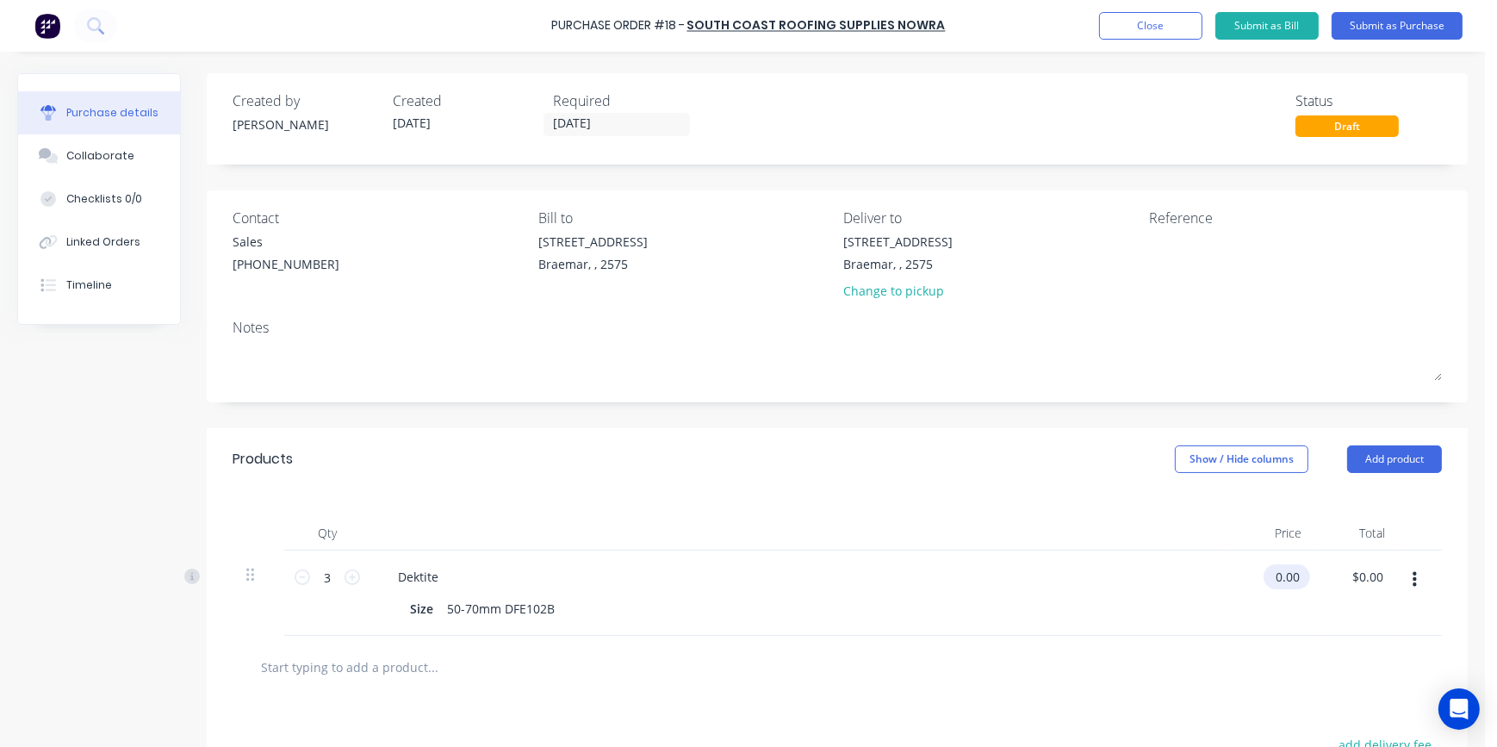
click at [1291, 581] on input "0.00" at bounding box center [1284, 576] width 40 height 25
type input "0"
type input "$7.10"
type input "$21.30"
click at [1238, 663] on div at bounding box center [837, 667] width 1182 height 34
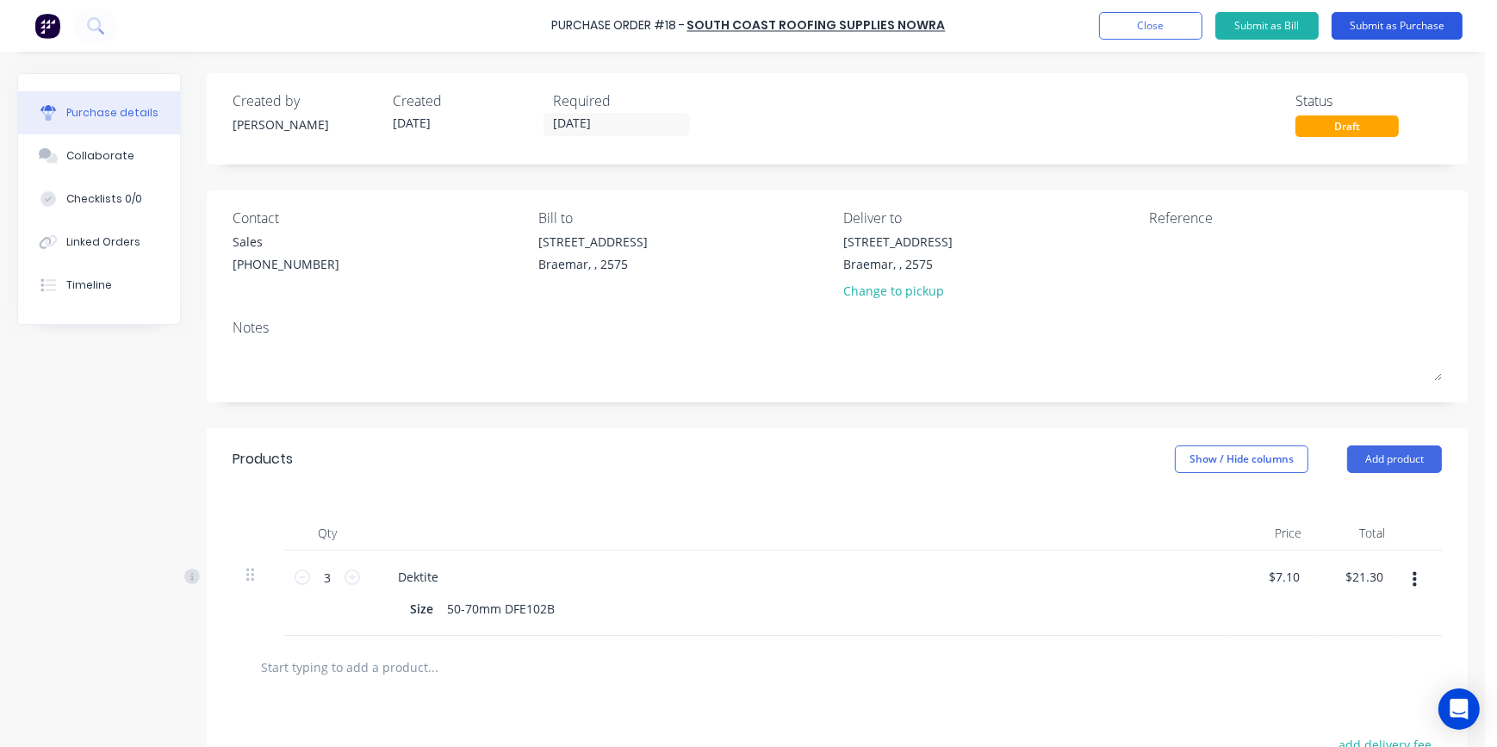
click at [1397, 18] on button "Submit as Purchase" at bounding box center [1397, 26] width 131 height 28
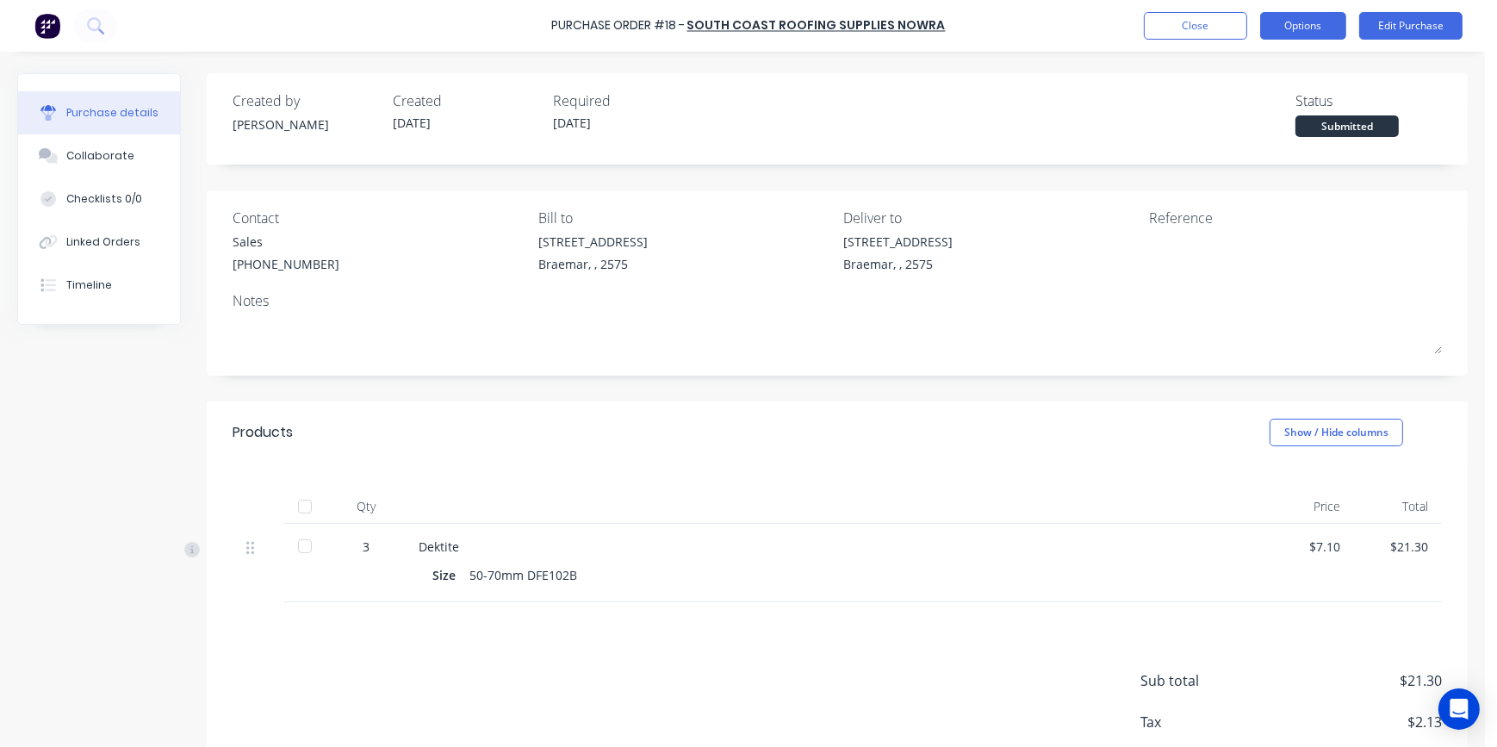
click at [1310, 34] on button "Options" at bounding box center [1304, 26] width 86 height 28
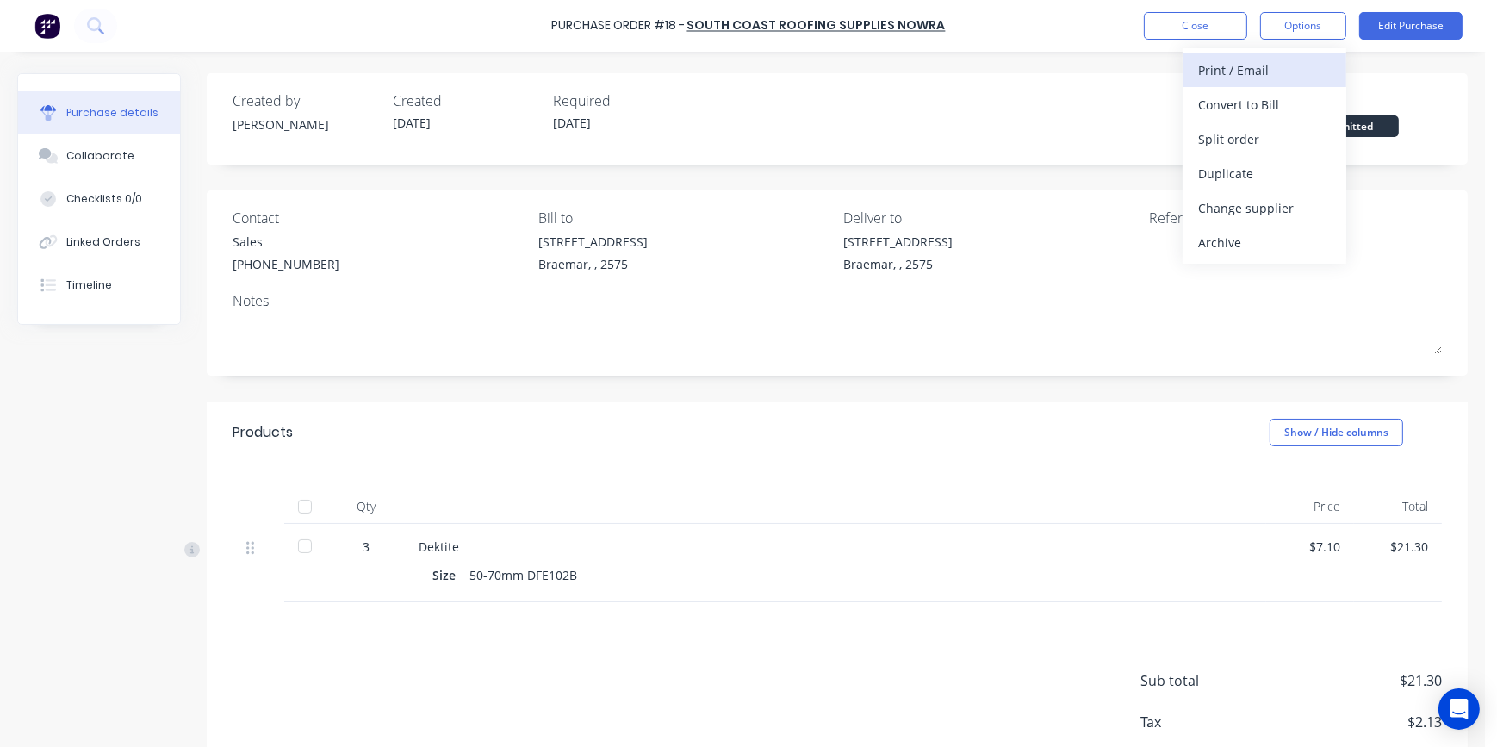
click at [1263, 66] on div "Print / Email" at bounding box center [1264, 70] width 133 height 25
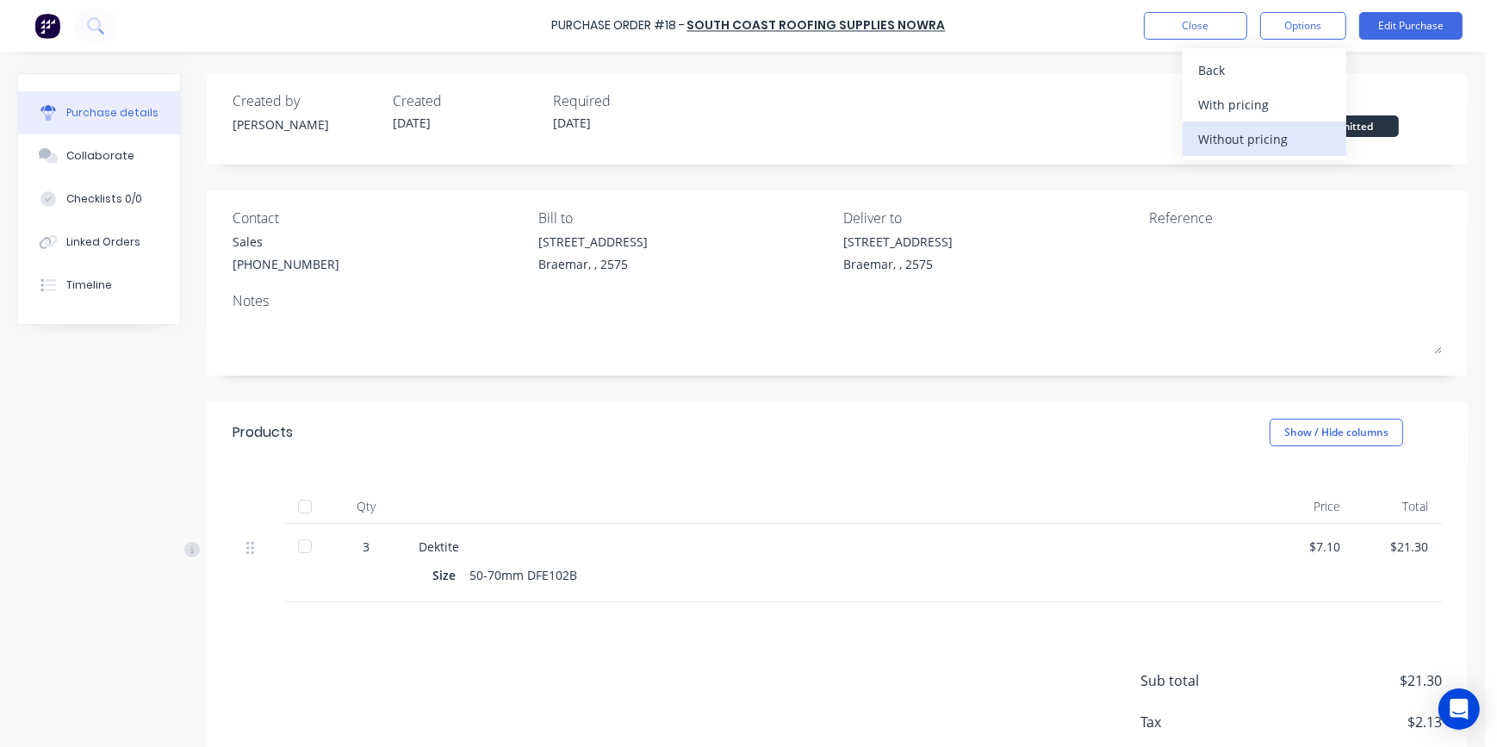
click at [1258, 141] on div "Without pricing" at bounding box center [1264, 139] width 133 height 25
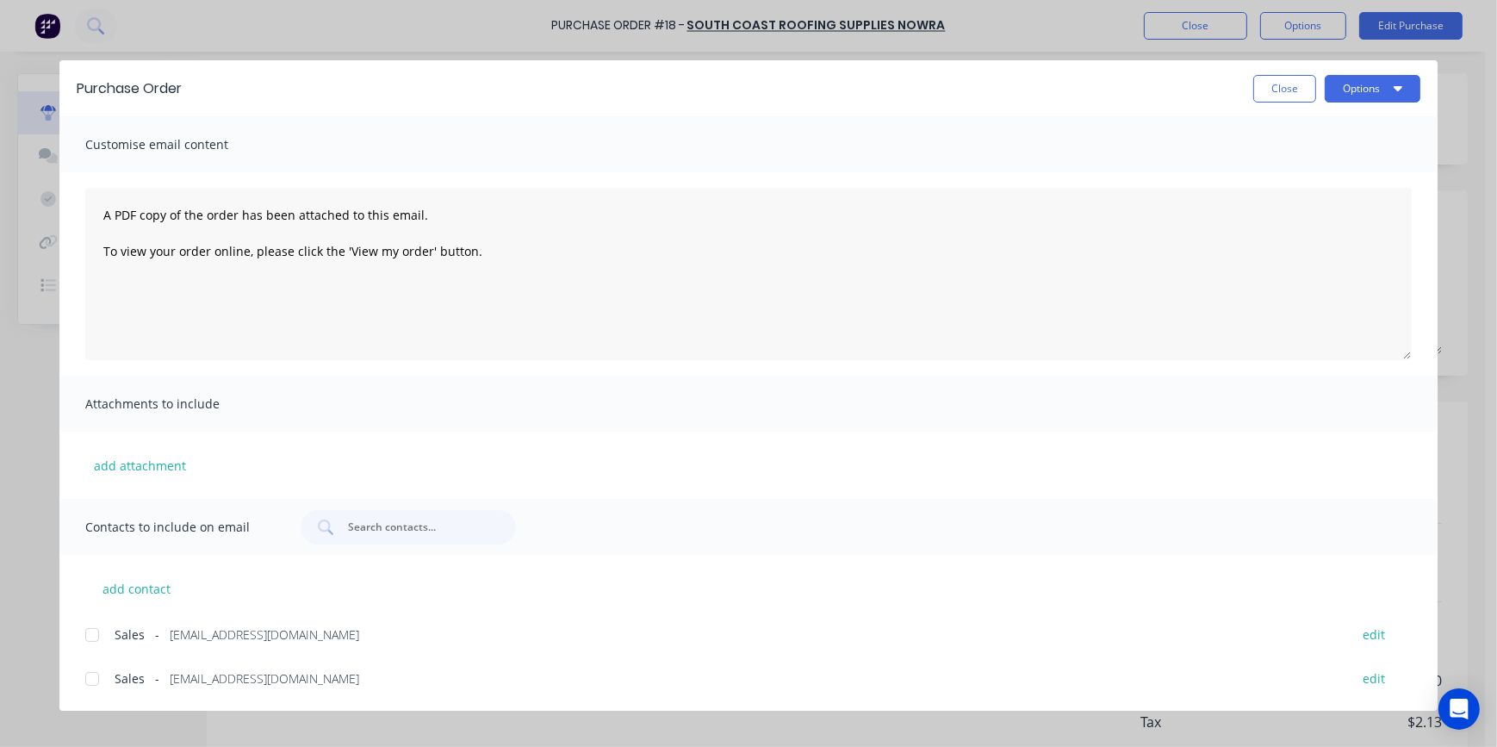
click at [92, 637] on div at bounding box center [92, 635] width 34 height 34
click at [1348, 93] on button "Options" at bounding box center [1373, 89] width 96 height 28
click at [1344, 205] on div "Email" at bounding box center [1339, 201] width 133 height 25
click at [1349, 94] on button "Options" at bounding box center [1373, 89] width 96 height 28
click at [1335, 154] on div "Print" at bounding box center [1339, 166] width 133 height 25
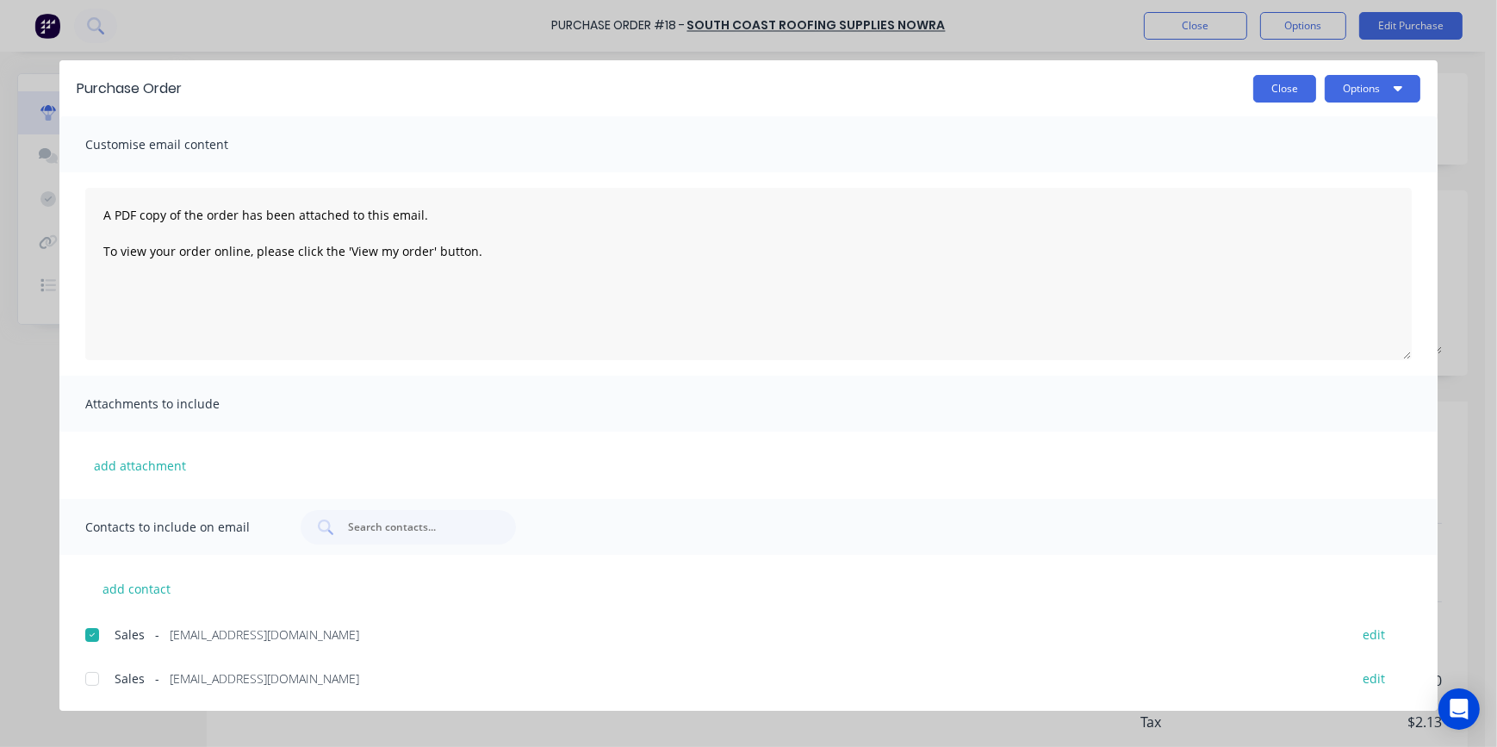
click at [1296, 91] on button "Close" at bounding box center [1285, 89] width 63 height 28
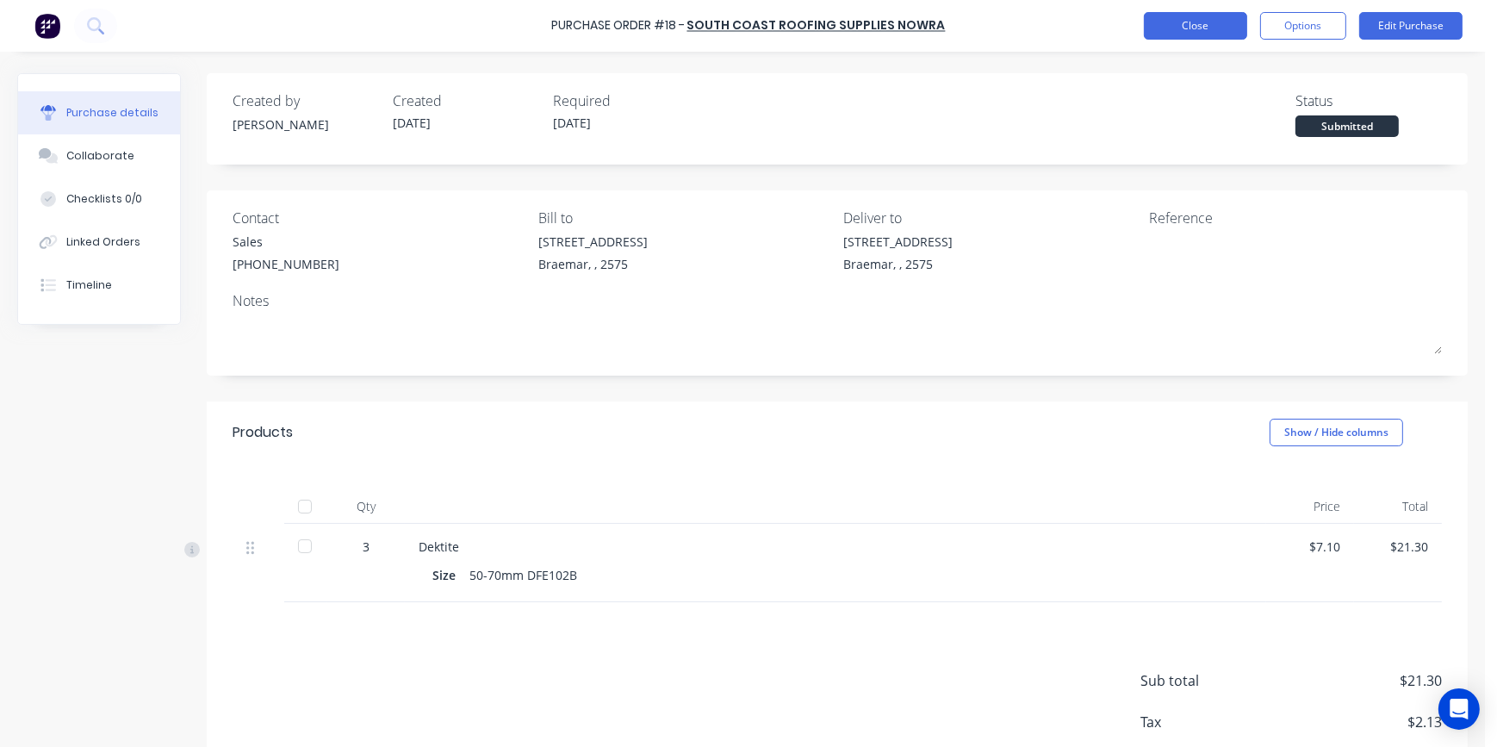
click at [1192, 24] on button "Close" at bounding box center [1195, 26] width 103 height 28
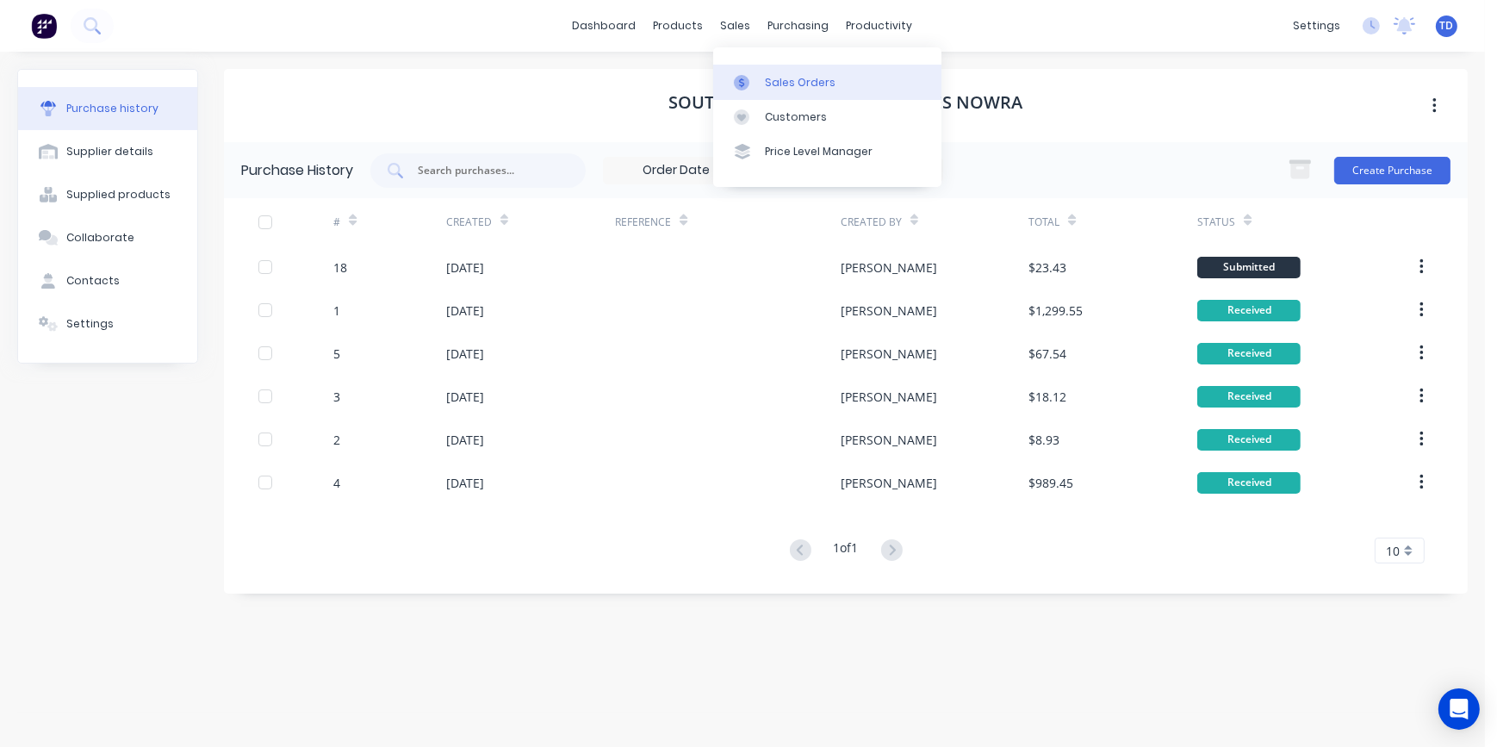
click at [770, 84] on div "Sales Orders" at bounding box center [800, 83] width 71 height 16
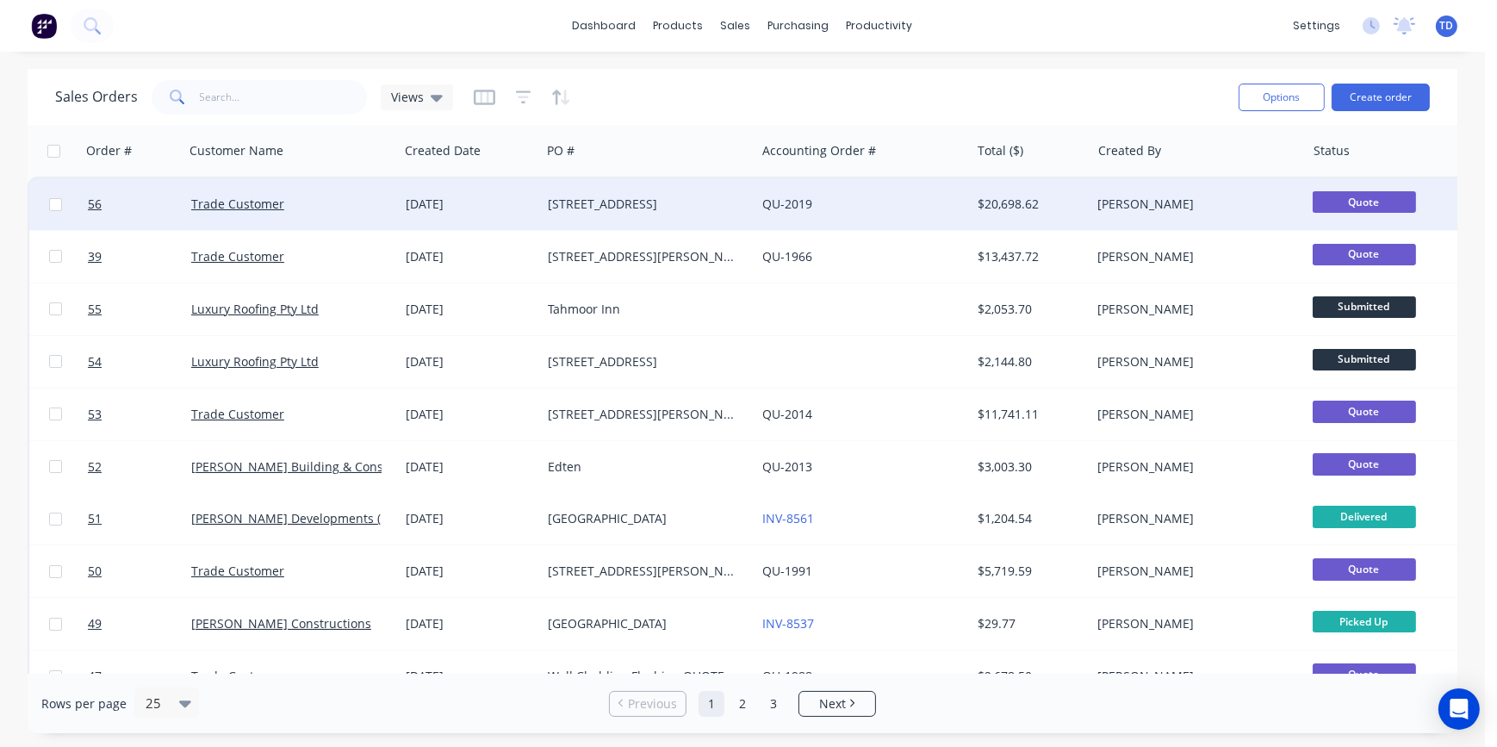
click at [713, 198] on div "[STREET_ADDRESS]" at bounding box center [643, 204] width 191 height 17
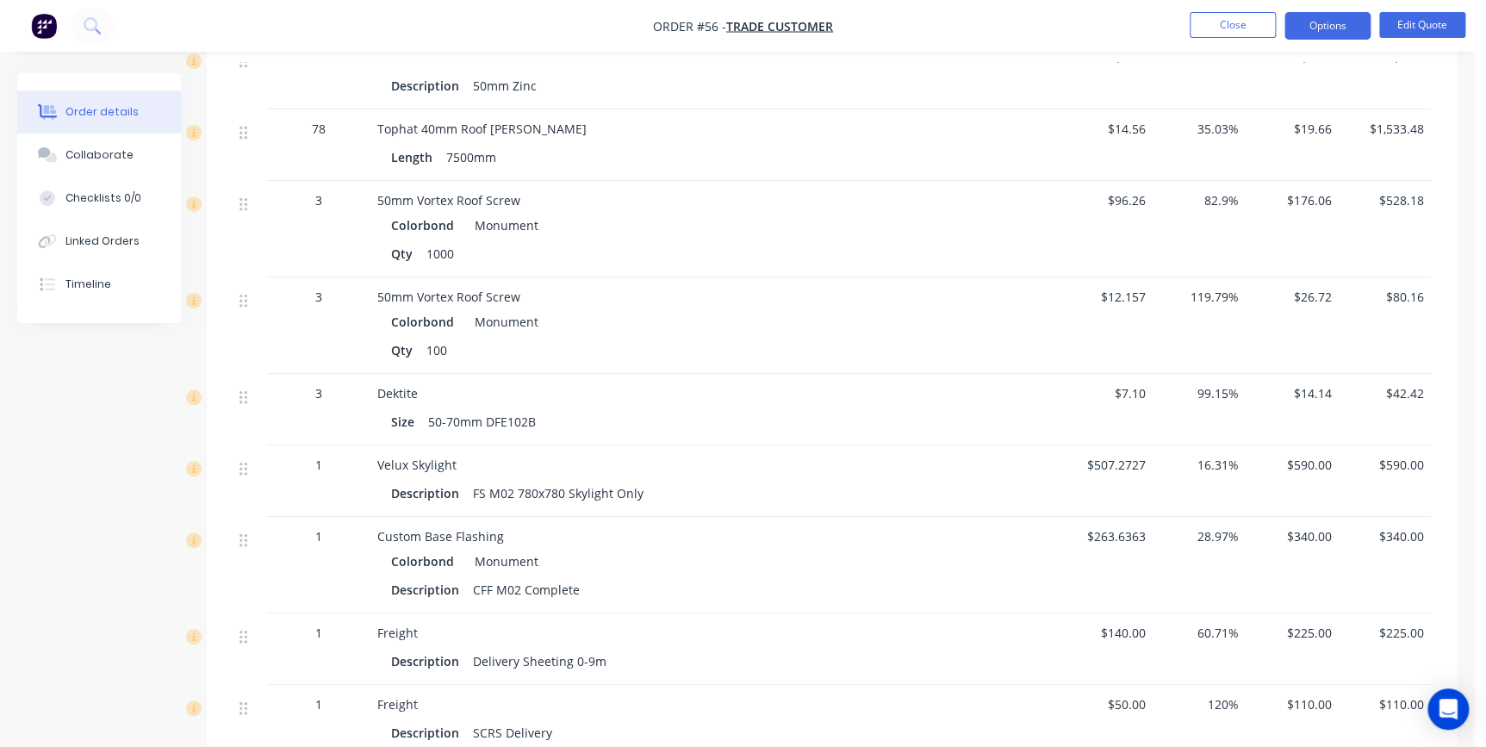
scroll to position [3446, 0]
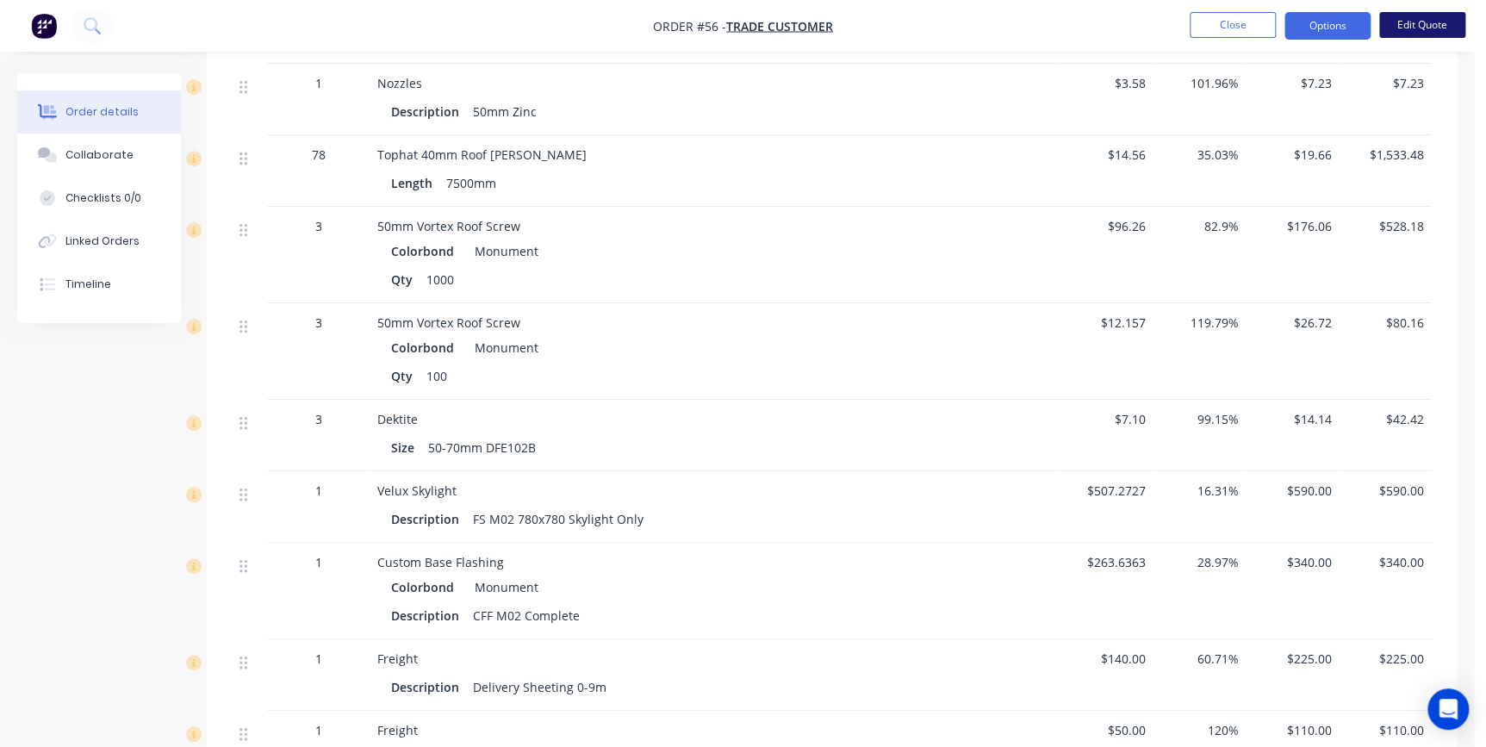
click at [1402, 31] on button "Edit Quote" at bounding box center [1422, 25] width 86 height 26
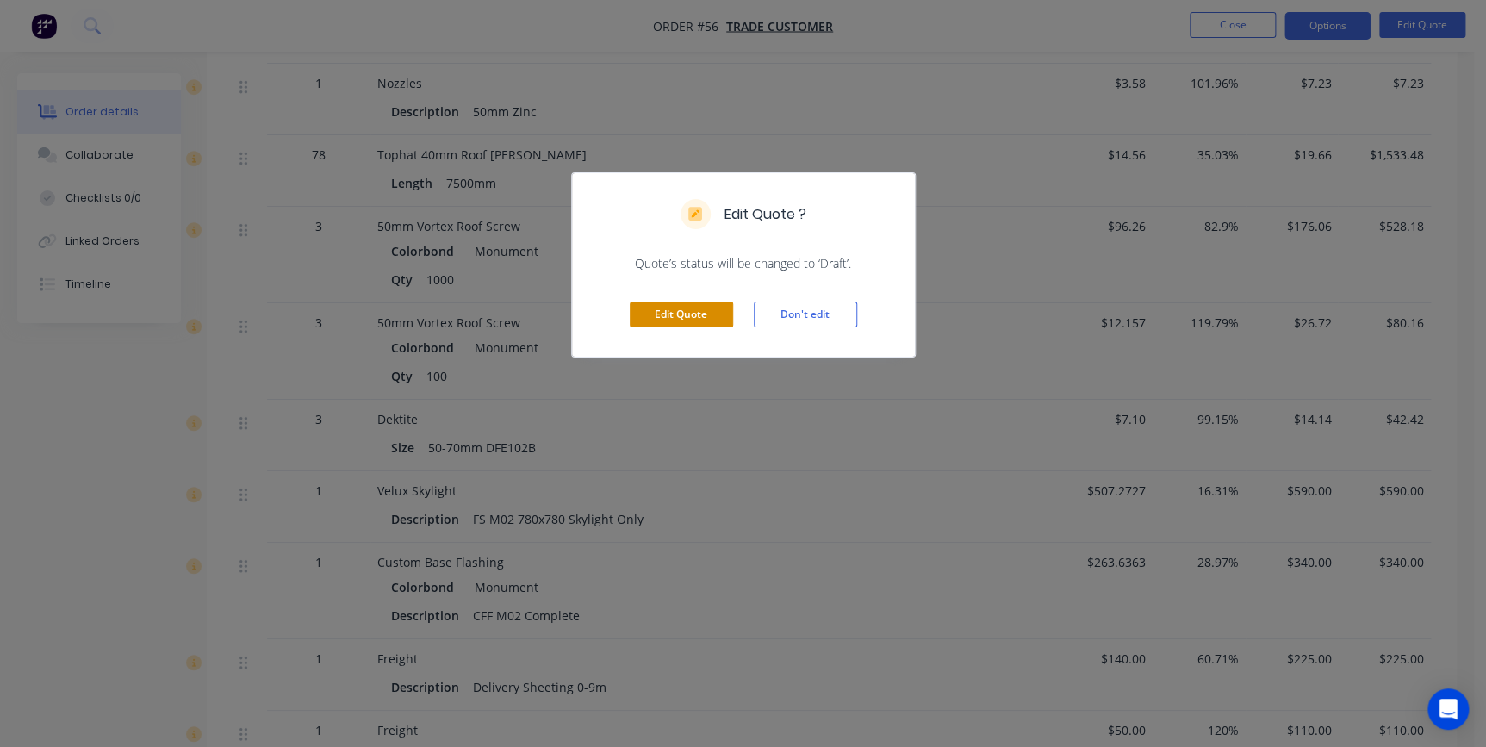
click at [689, 319] on button "Edit Quote" at bounding box center [681, 315] width 103 height 26
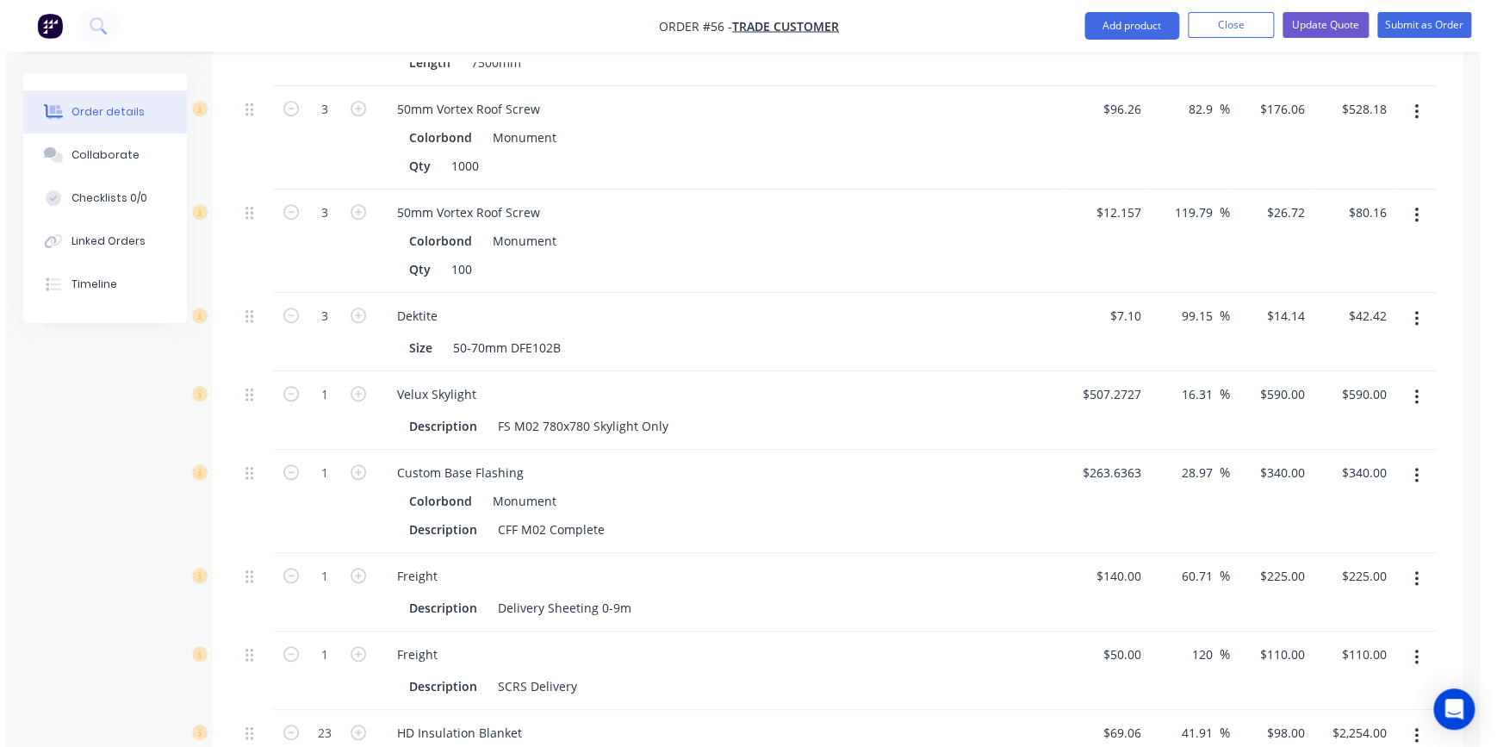
scroll to position [3838, 0]
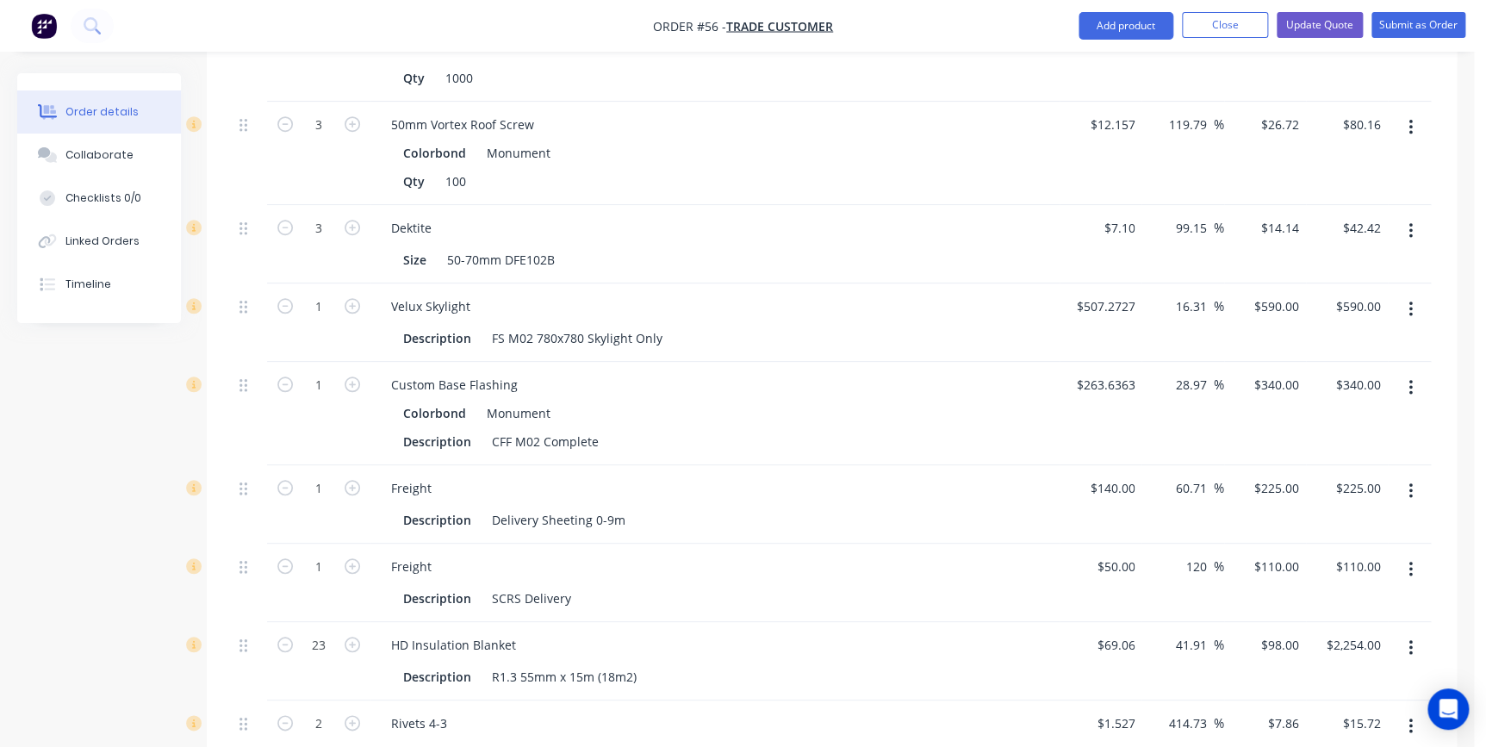
click at [1412, 300] on icon "button" at bounding box center [1411, 309] width 4 height 19
click at [1061, 238] on div "$7.10 $7.10" at bounding box center [1101, 244] width 82 height 78
click at [1293, 31] on button "Update Quote" at bounding box center [1320, 25] width 86 height 26
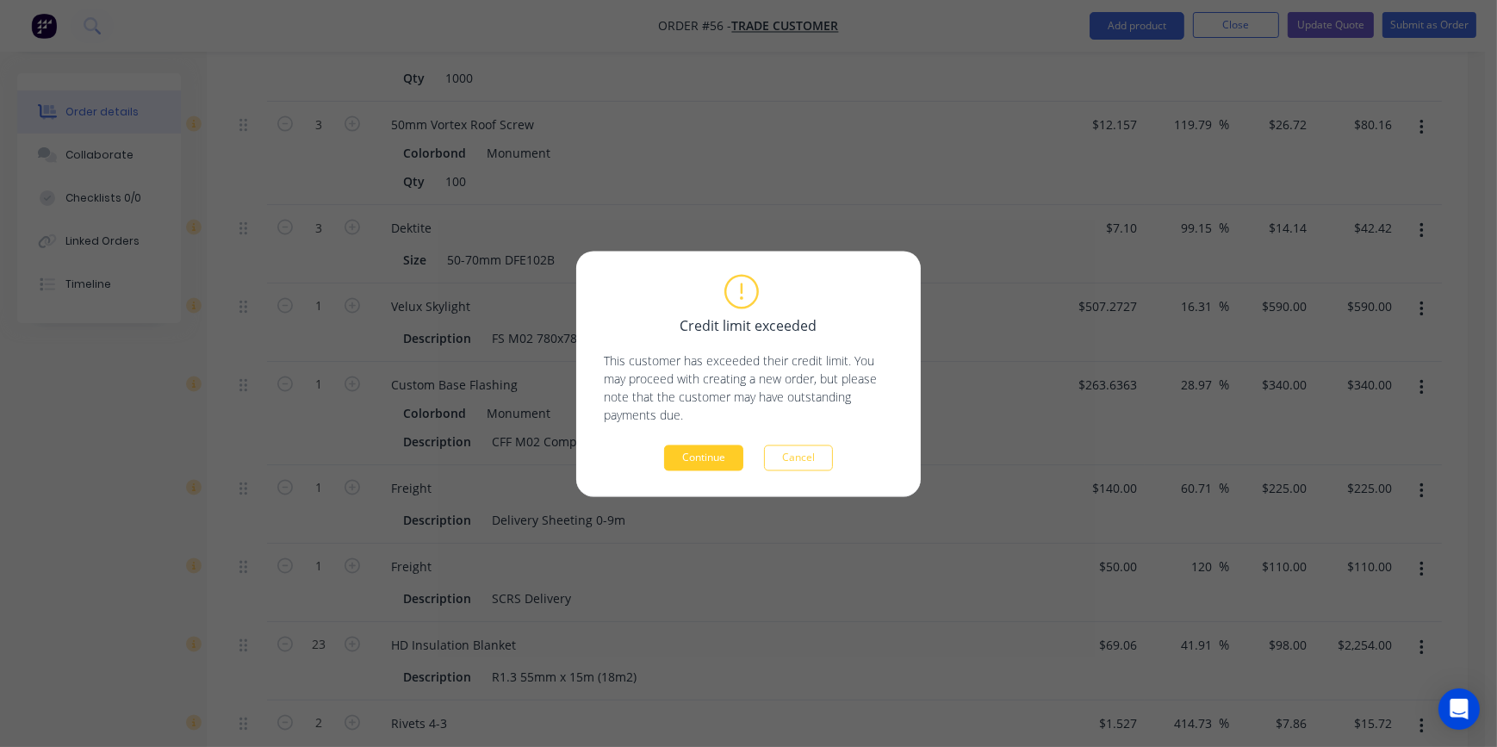
click at [715, 456] on button "Continue" at bounding box center [703, 458] width 79 height 26
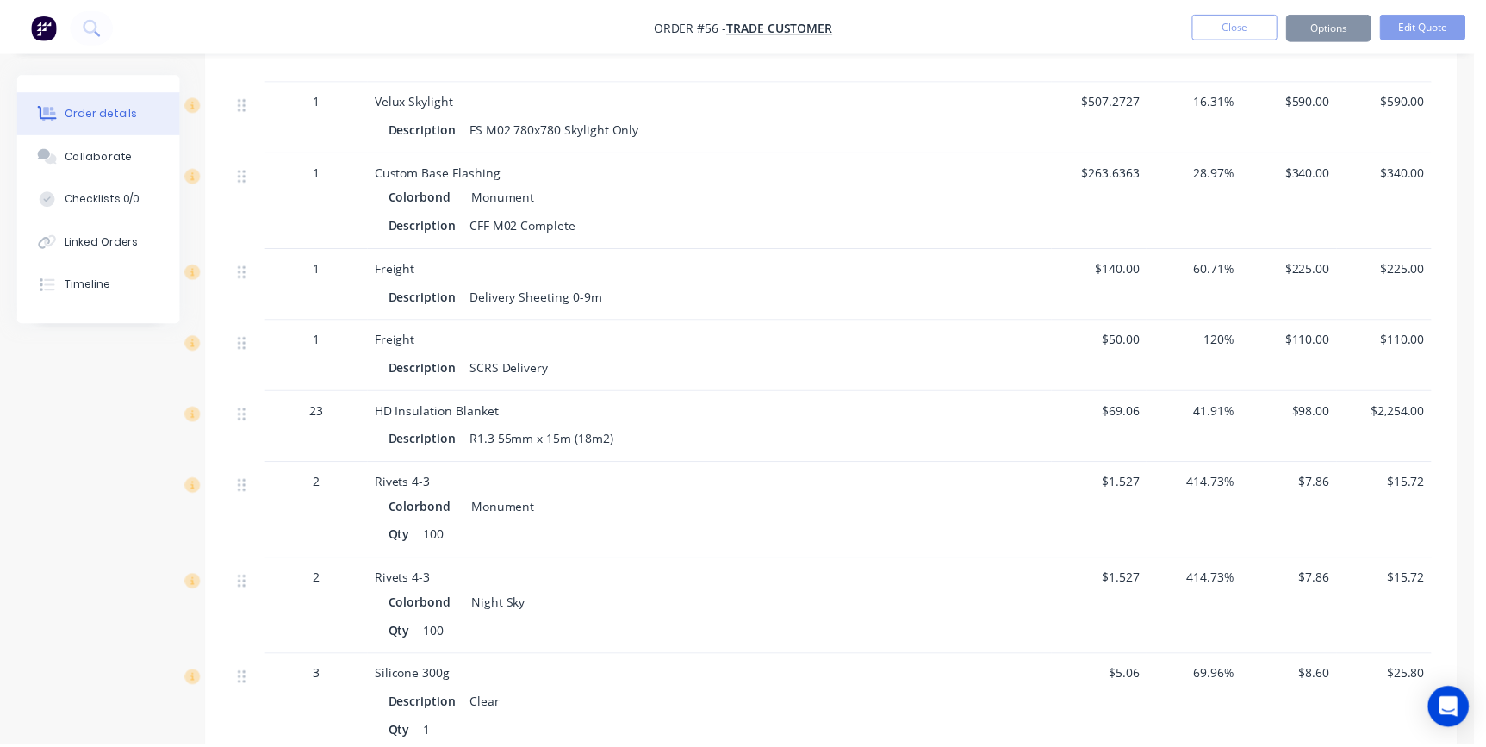
scroll to position [3805, 0]
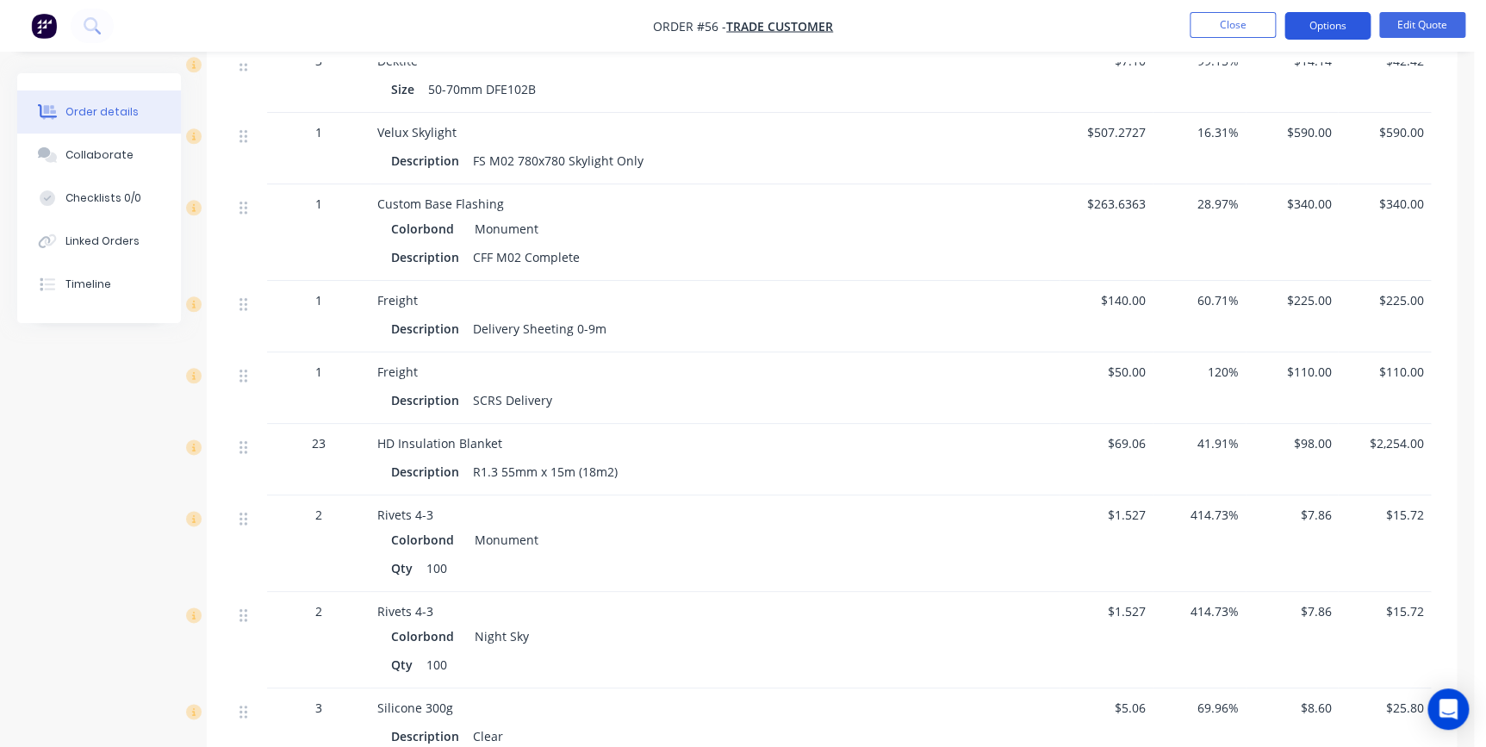
click at [1310, 34] on button "Options" at bounding box center [1328, 26] width 86 height 28
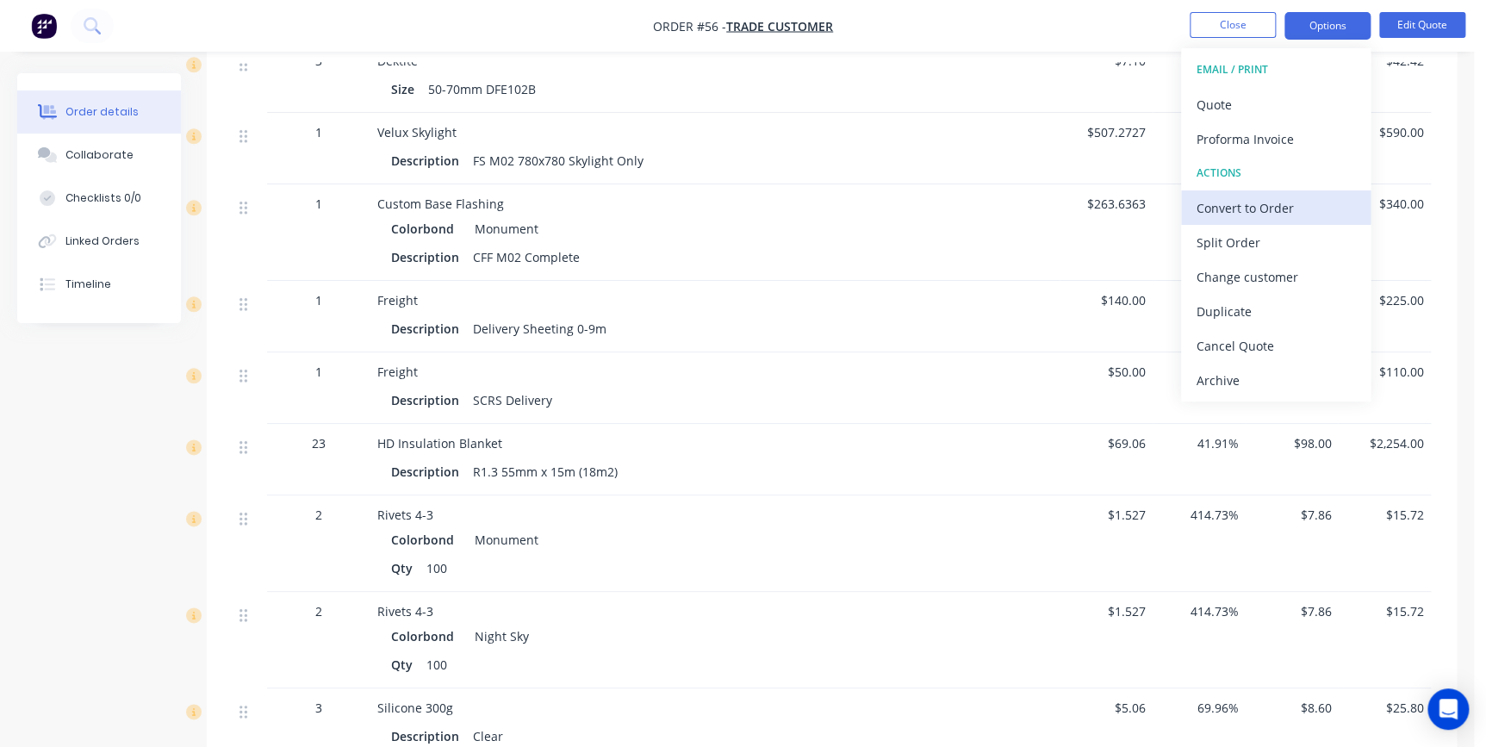
click at [1271, 203] on div "Convert to Order" at bounding box center [1276, 208] width 159 height 25
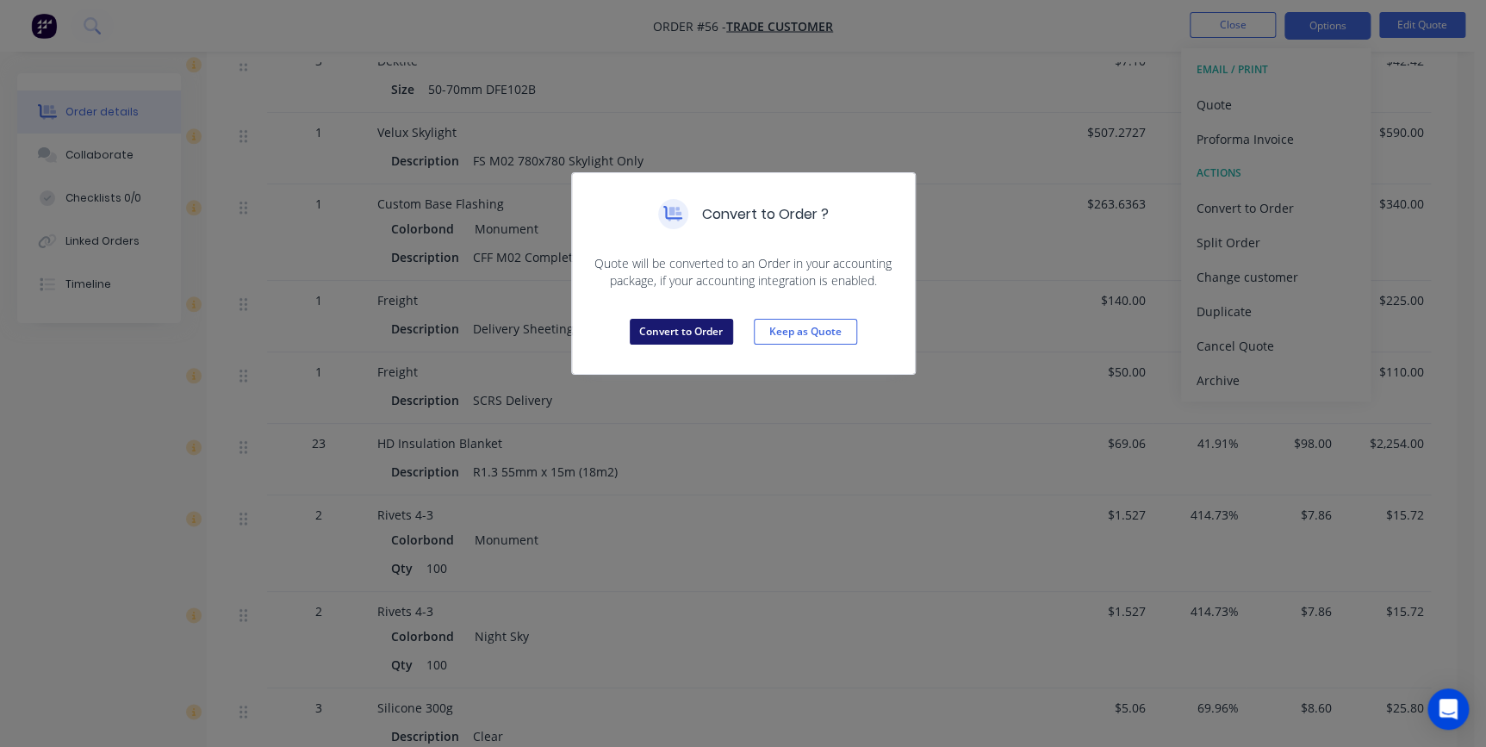
click at [679, 336] on button "Convert to Order" at bounding box center [681, 332] width 103 height 26
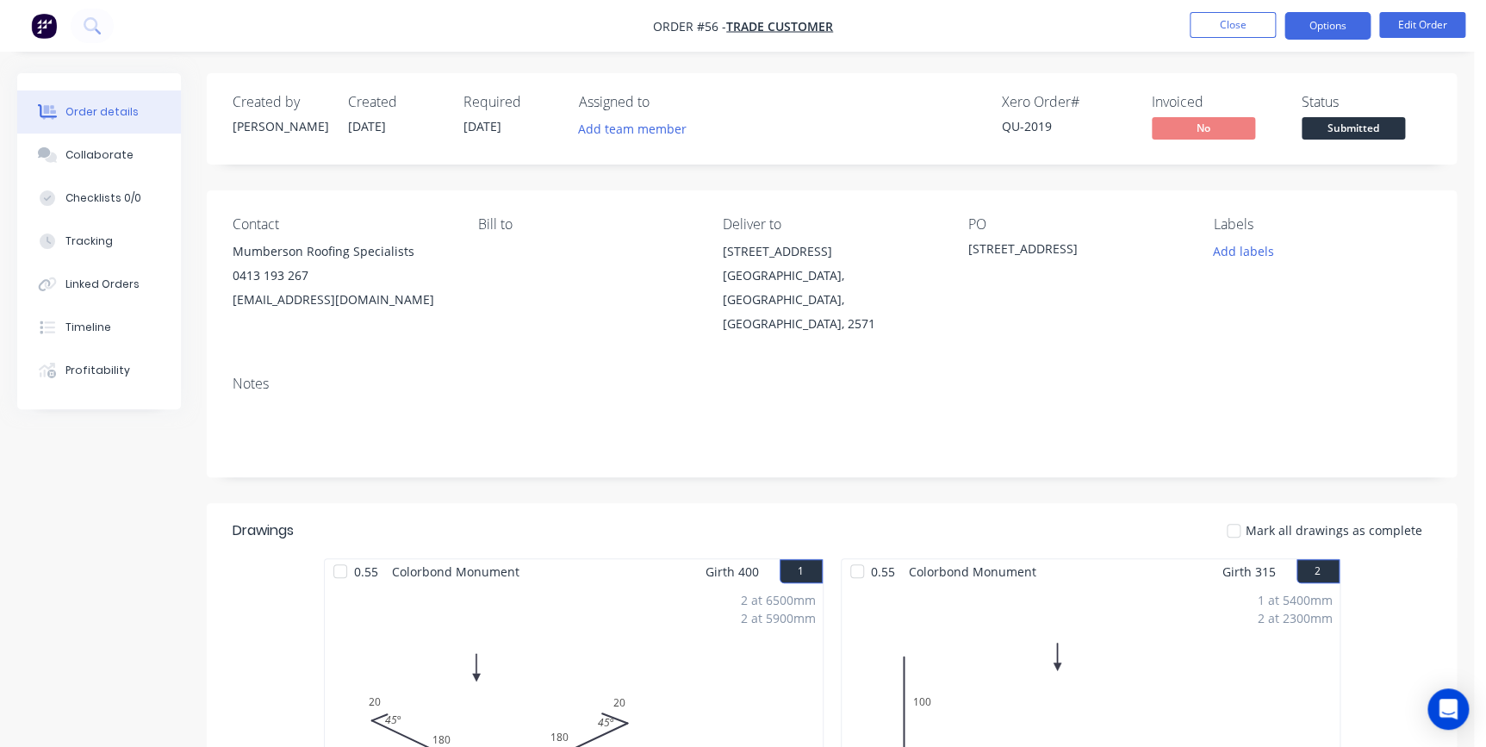
click at [1311, 26] on button "Options" at bounding box center [1328, 26] width 86 height 28
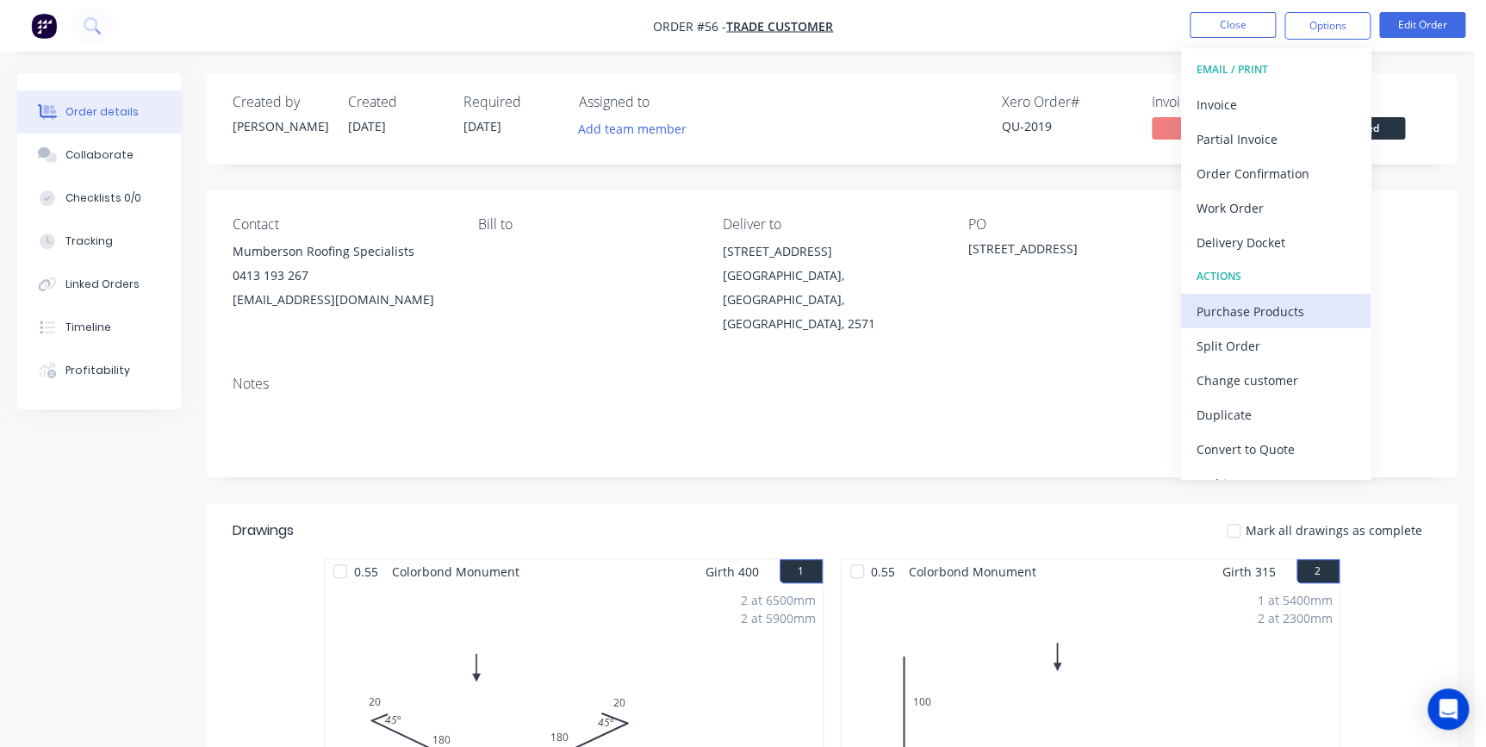
click at [1262, 312] on div "Purchase Products" at bounding box center [1276, 311] width 159 height 25
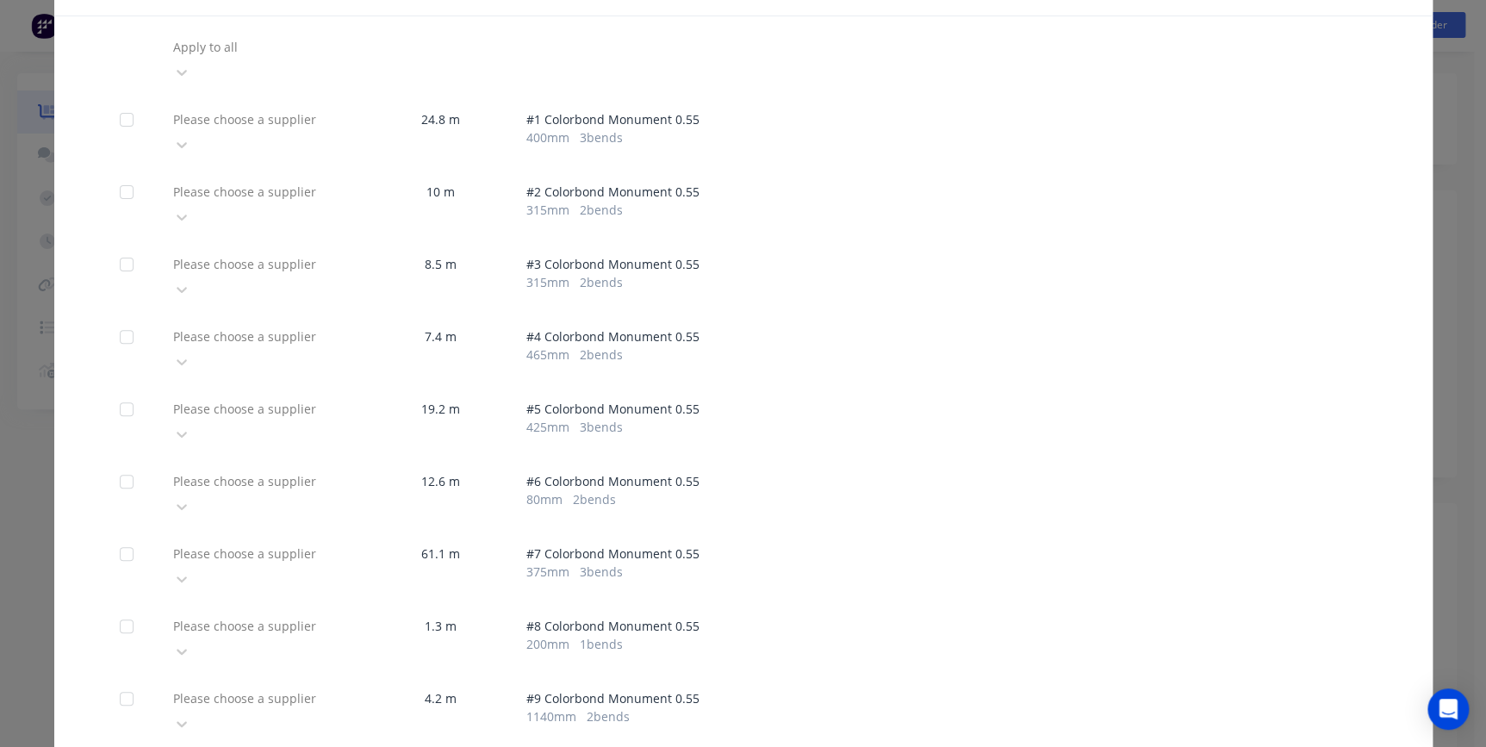
scroll to position [156, 0]
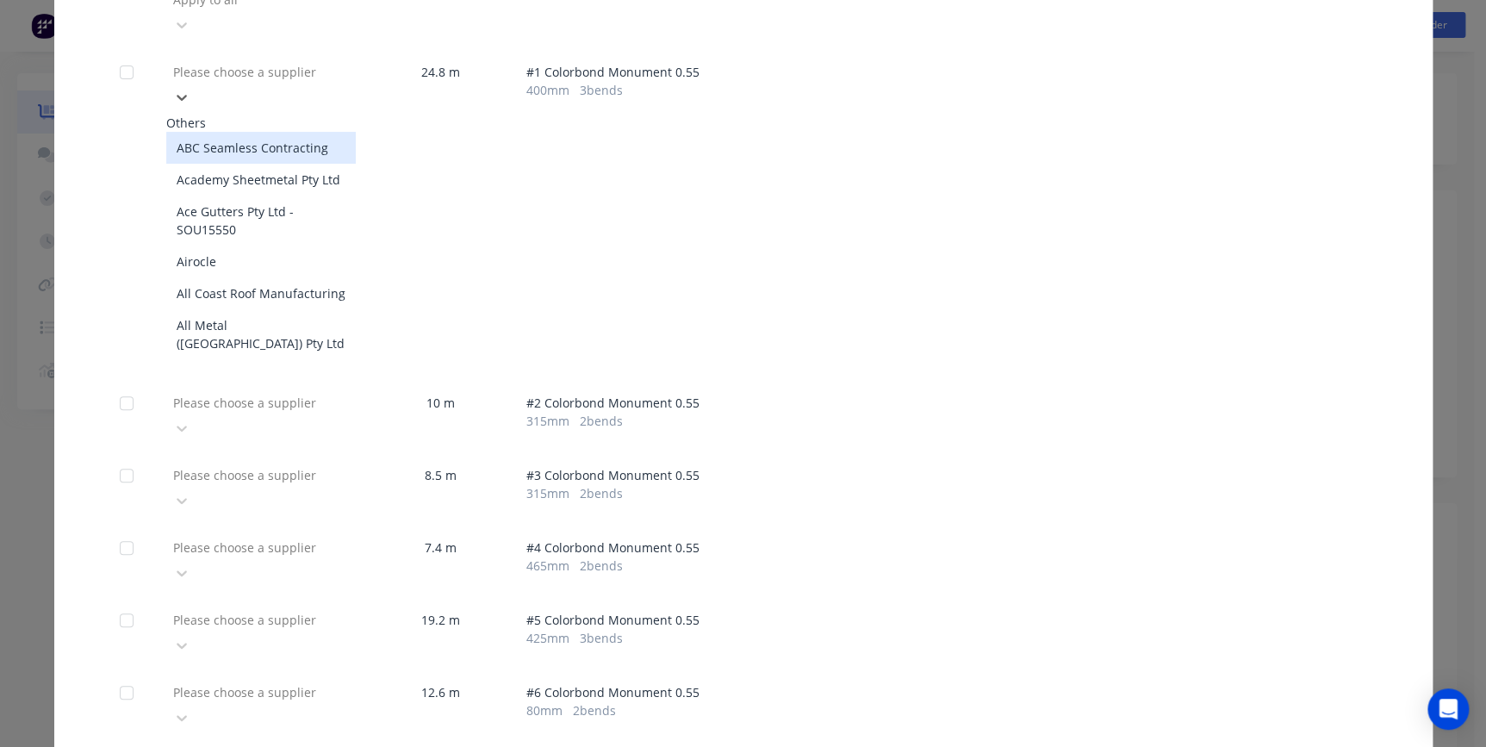
click at [277, 61] on div at bounding box center [295, 72] width 248 height 22
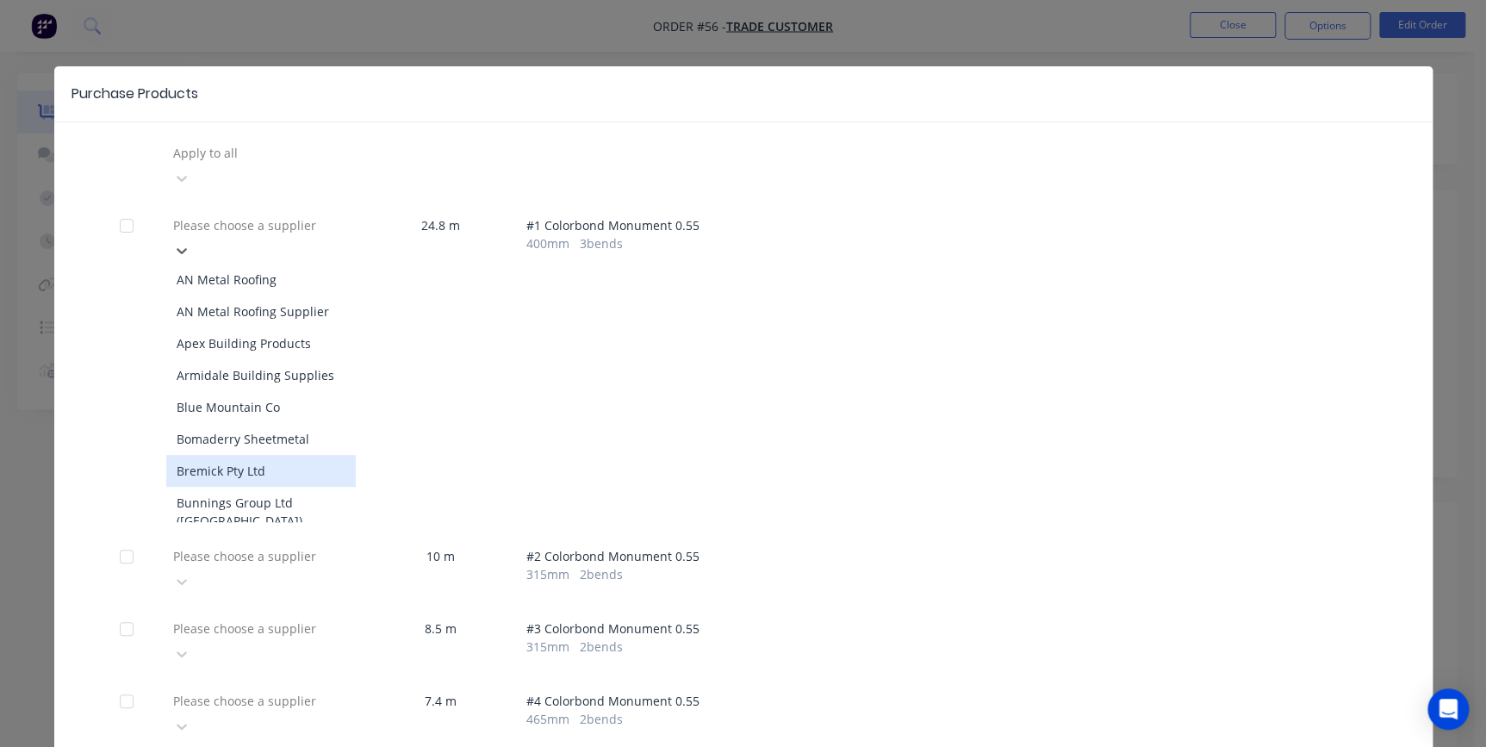
scroll to position [0, 0]
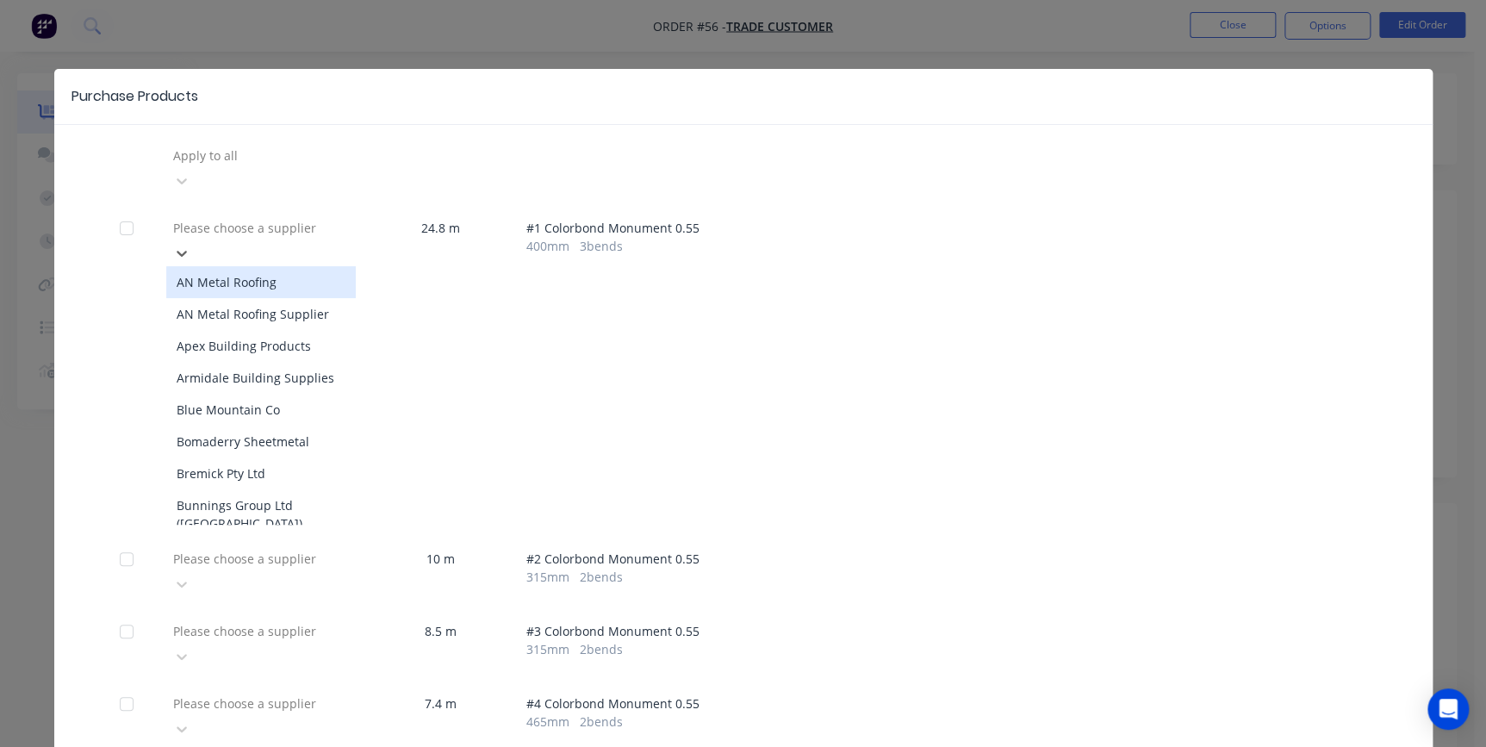
click at [310, 150] on div at bounding box center [295, 156] width 248 height 22
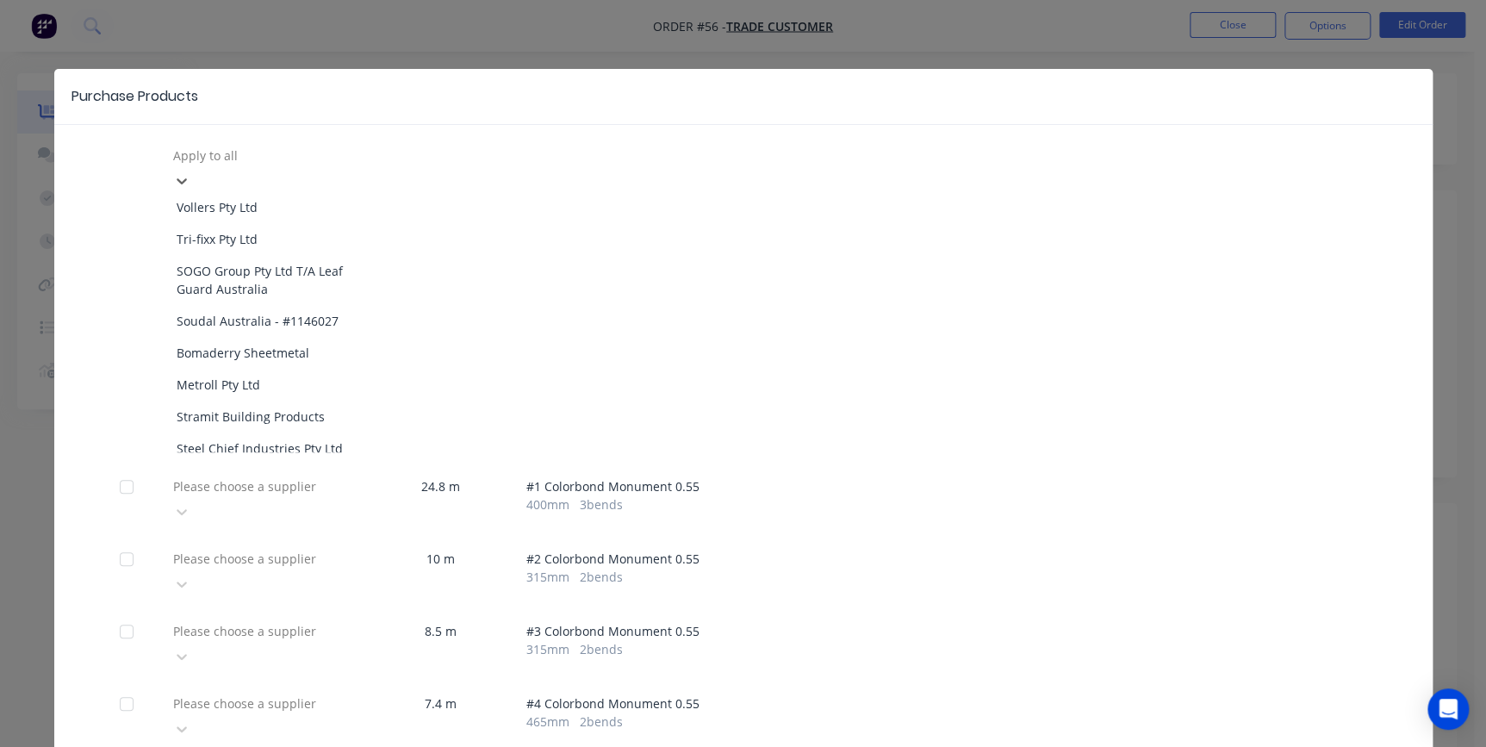
scroll to position [939, 0]
click at [762, 622] on span "# 3 Colorbond Monument 0.55" at bounding box center [946, 631] width 841 height 18
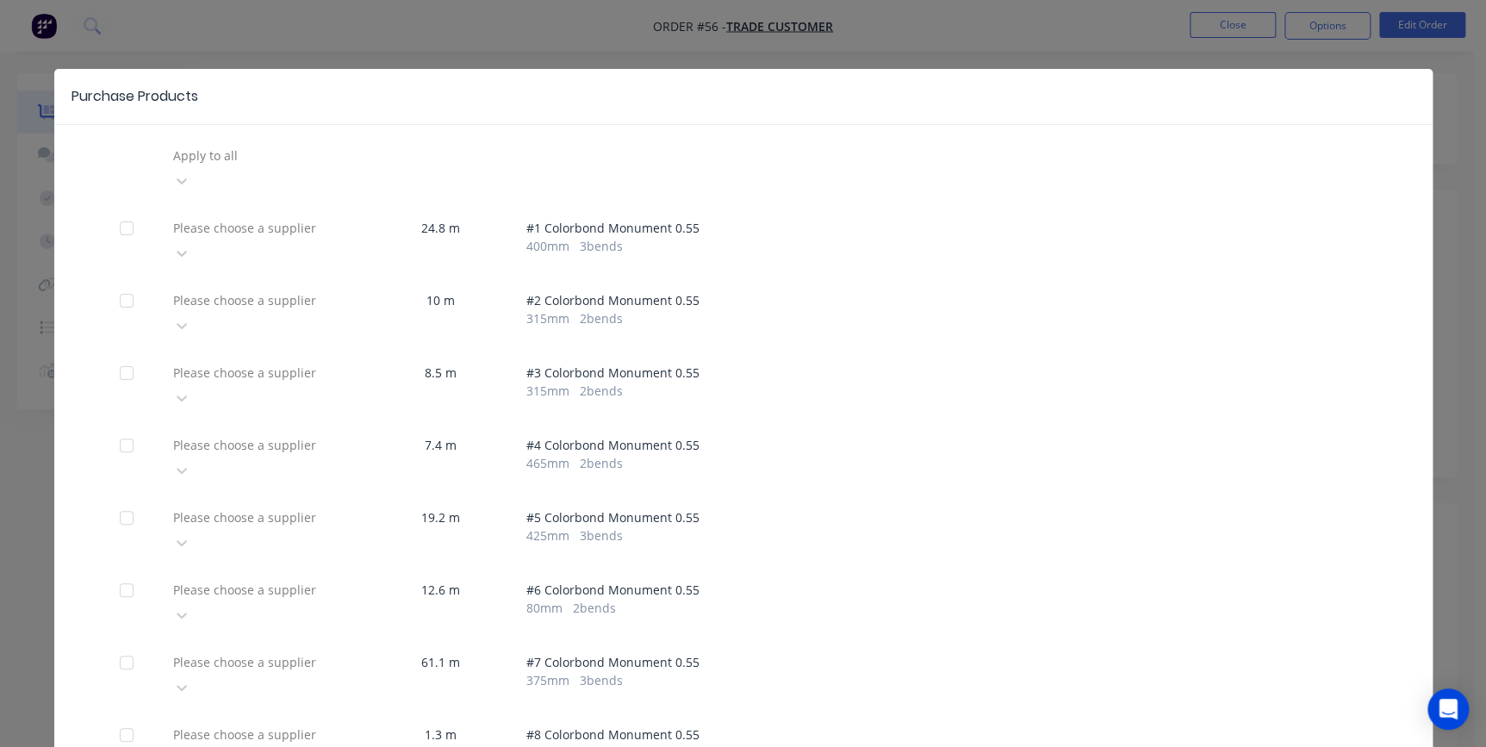
click at [295, 217] on div at bounding box center [295, 228] width 248 height 22
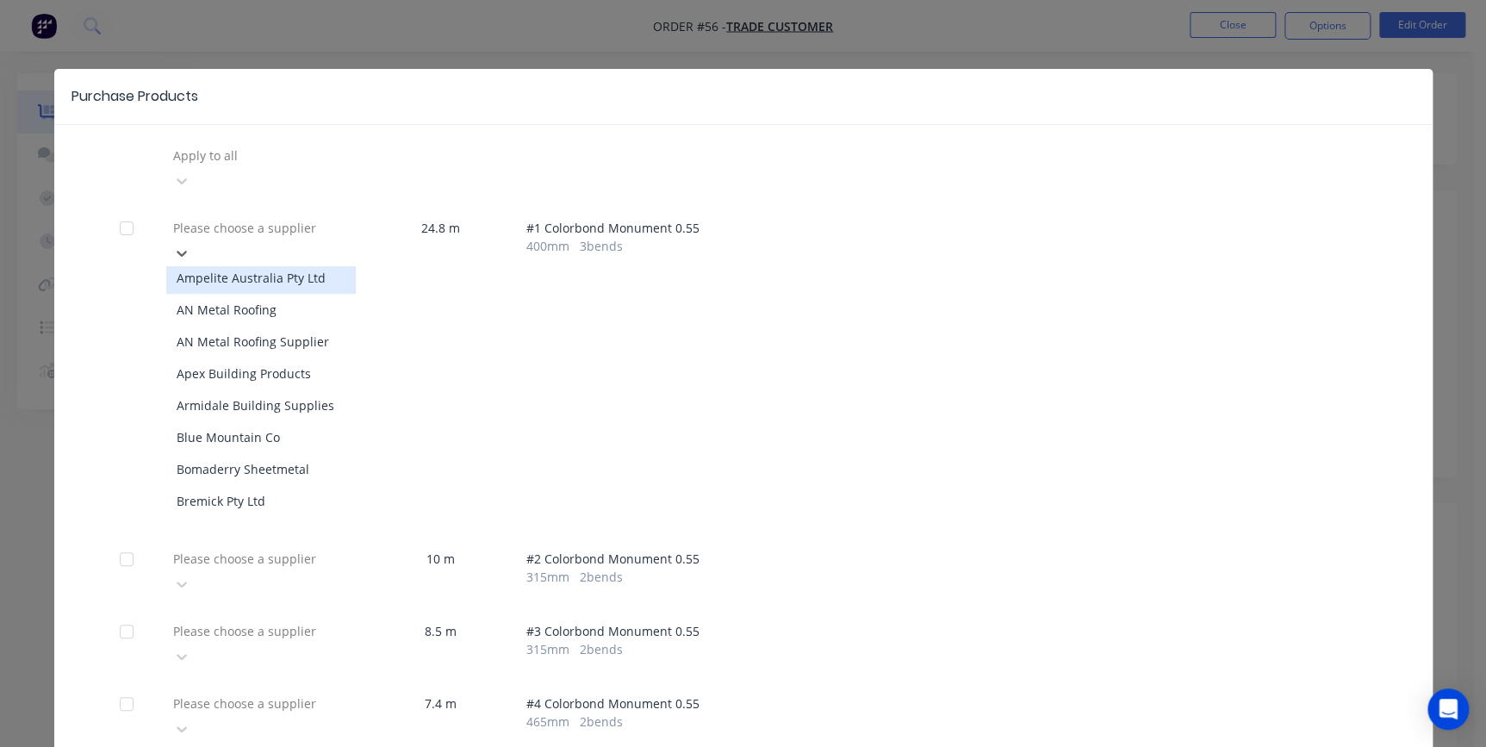
scroll to position [313, 0]
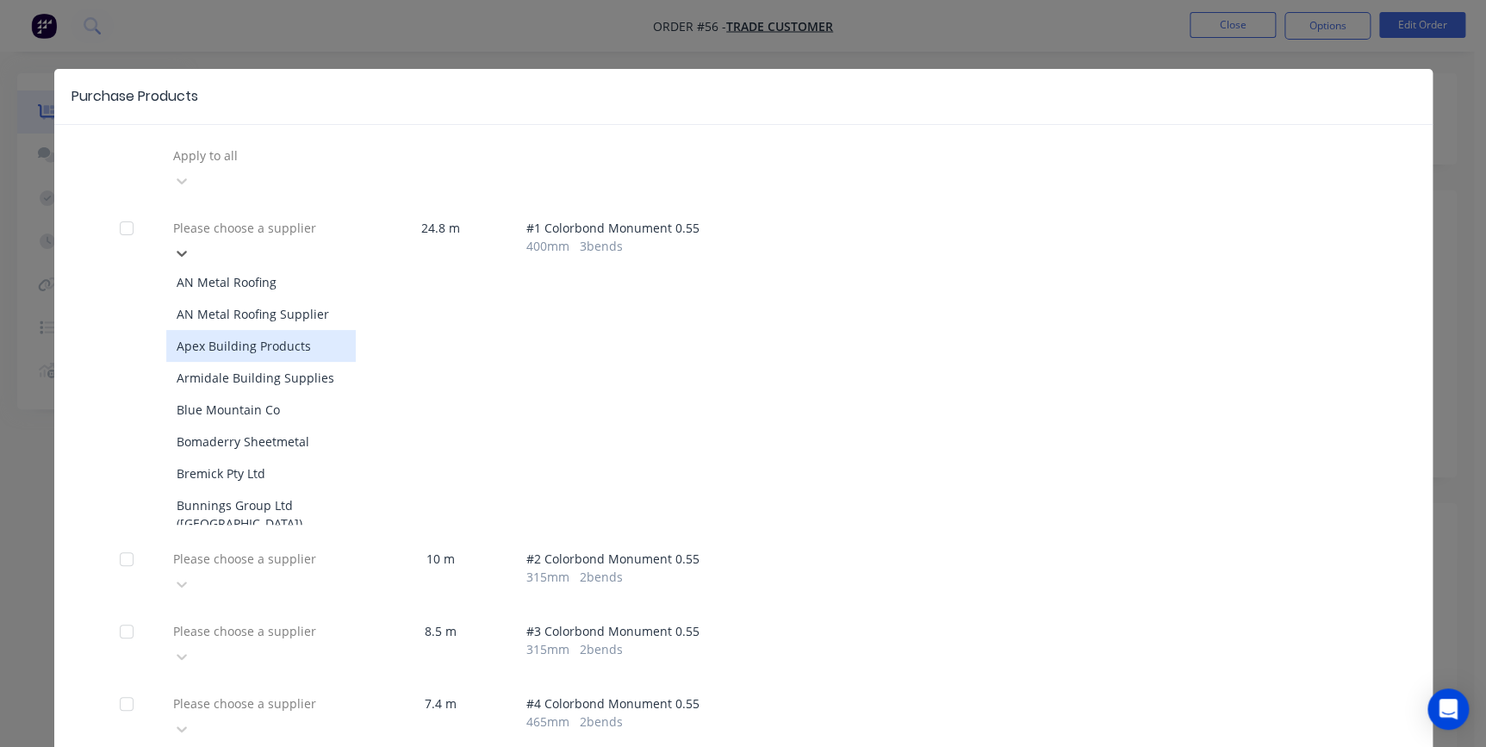
click at [258, 330] on div "Apex Building Products" at bounding box center [261, 346] width 190 height 32
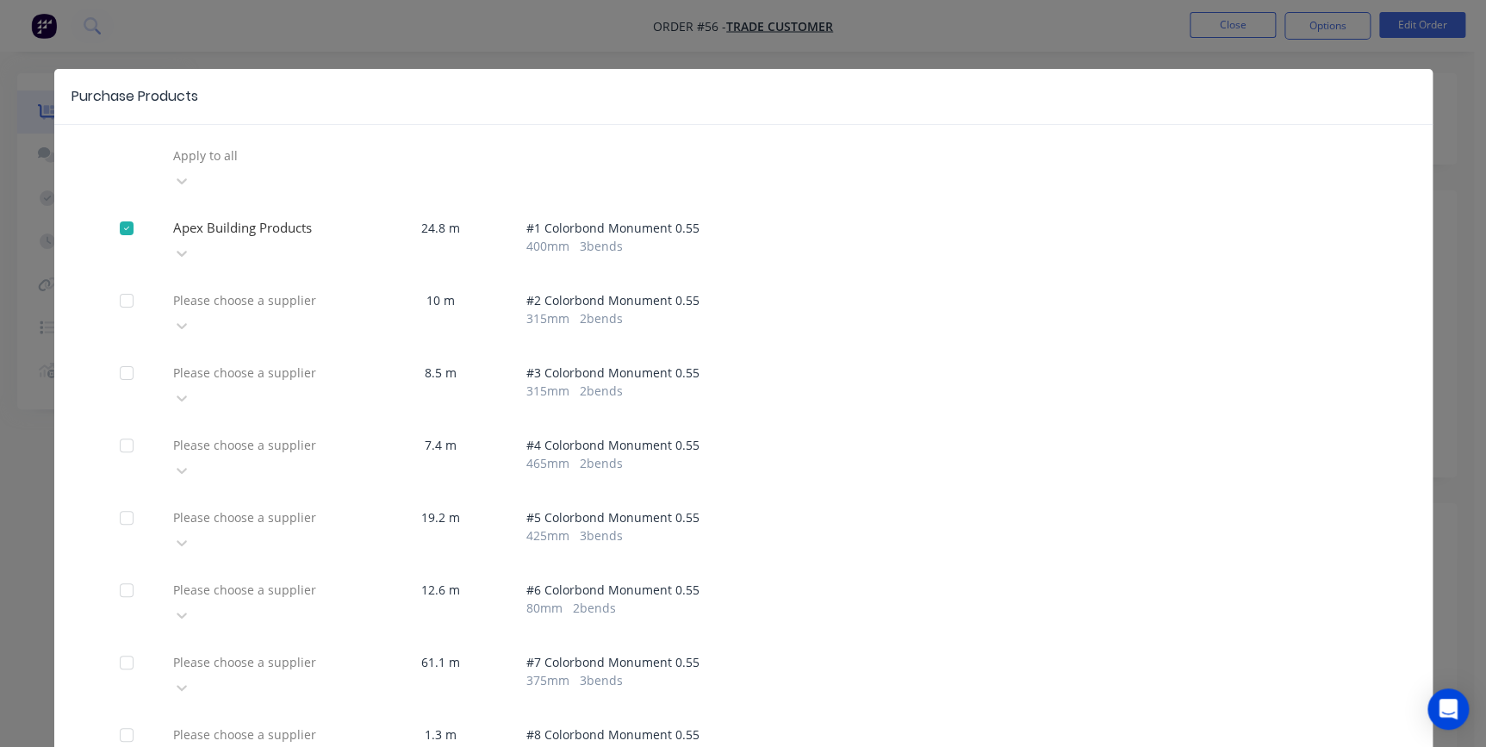
click at [272, 289] on div at bounding box center [295, 300] width 248 height 22
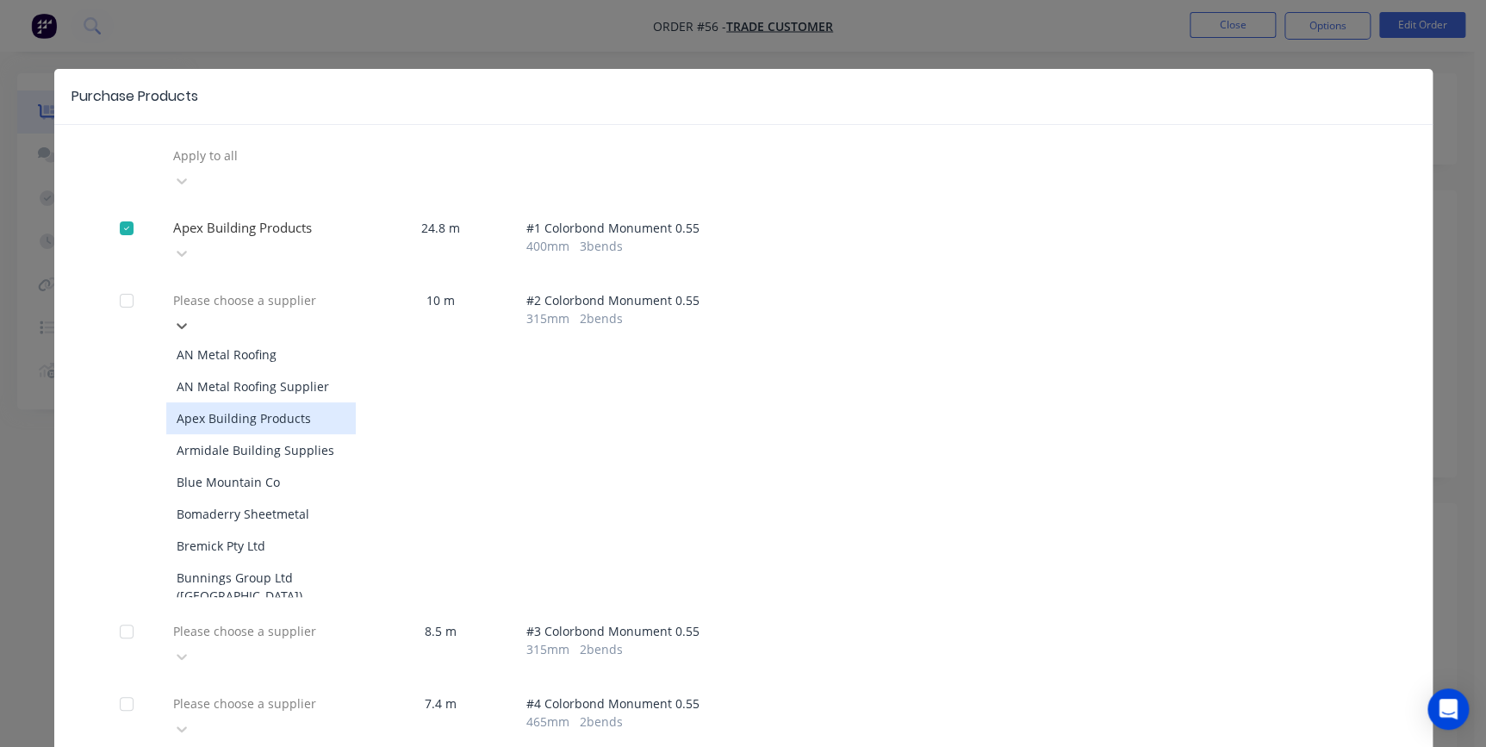
click at [248, 402] on div "Apex Building Products" at bounding box center [261, 418] width 190 height 32
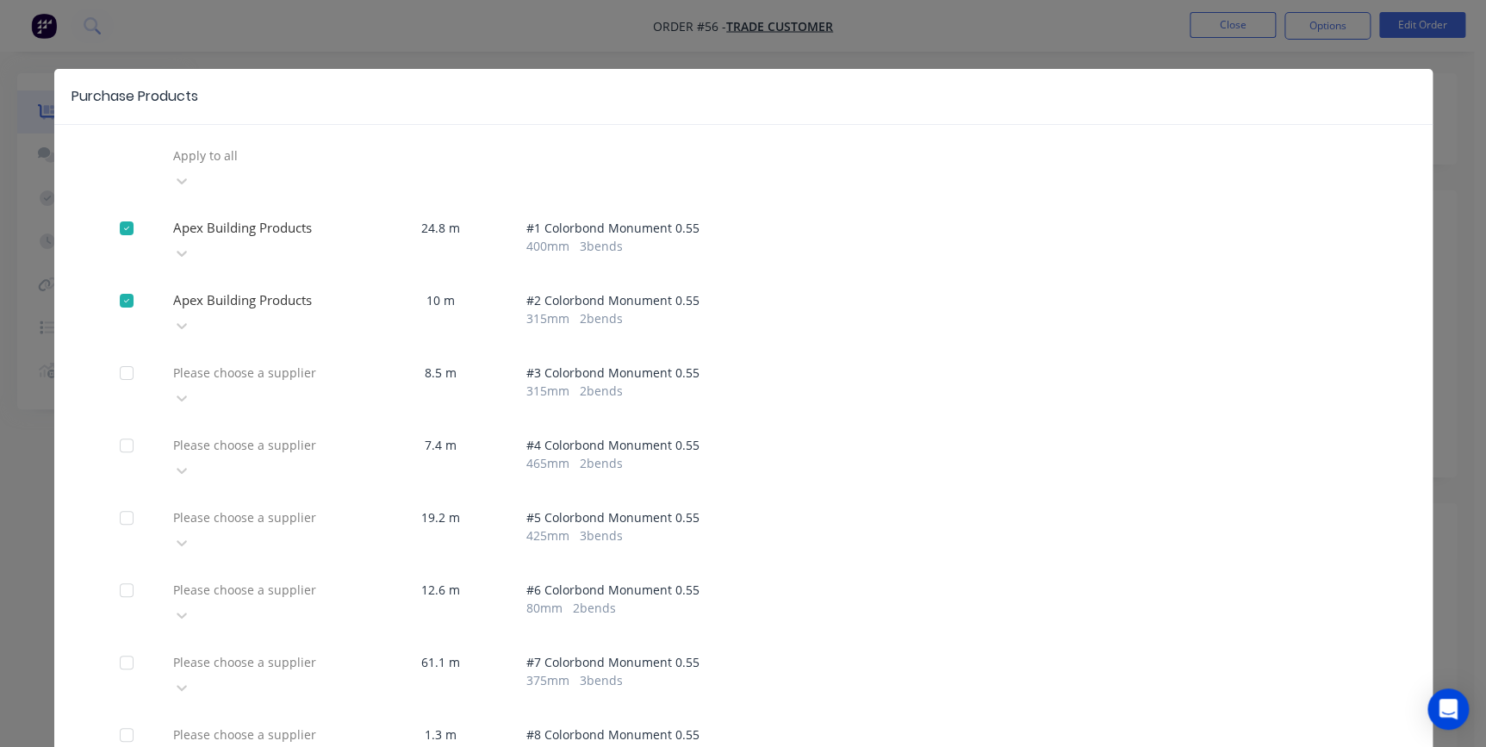
click at [257, 362] on div at bounding box center [295, 373] width 248 height 22
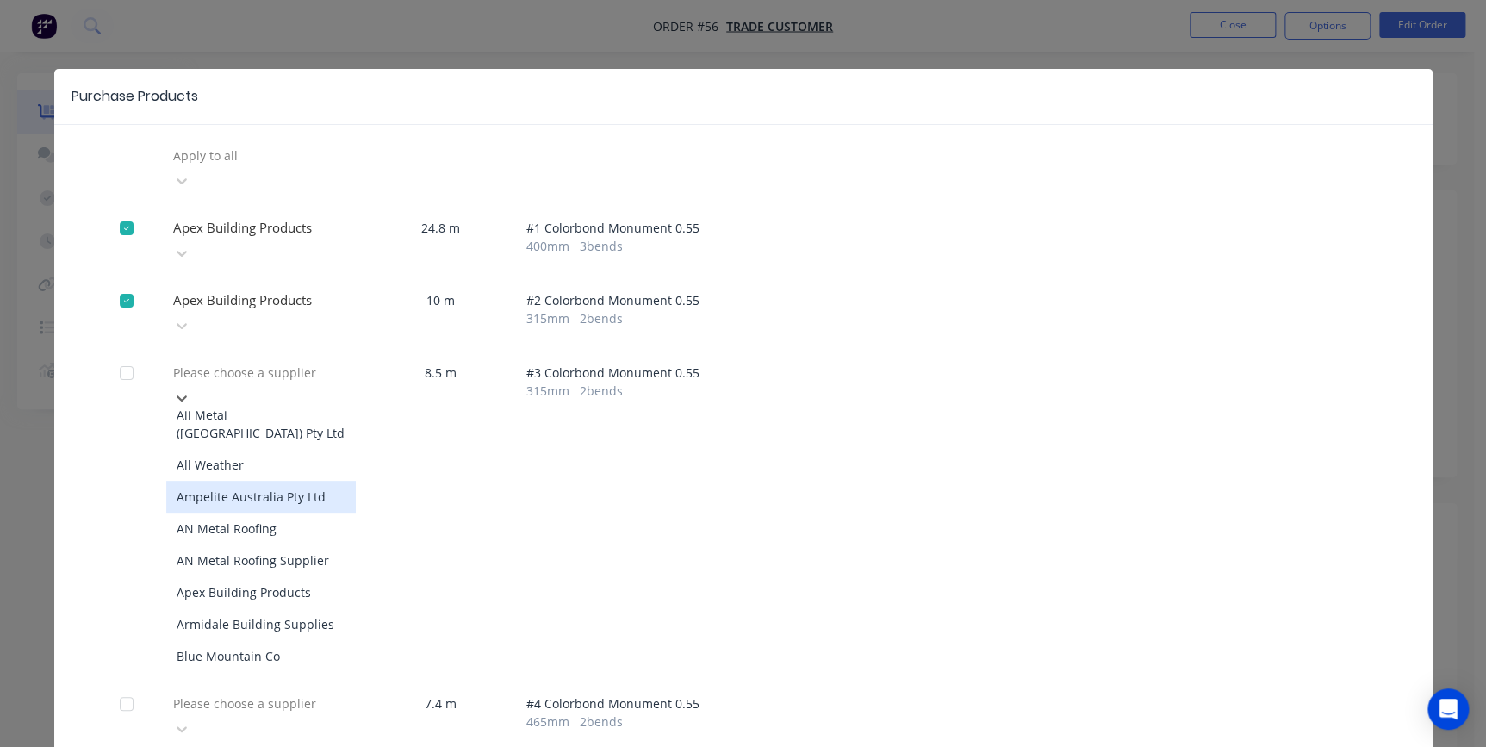
scroll to position [234, 0]
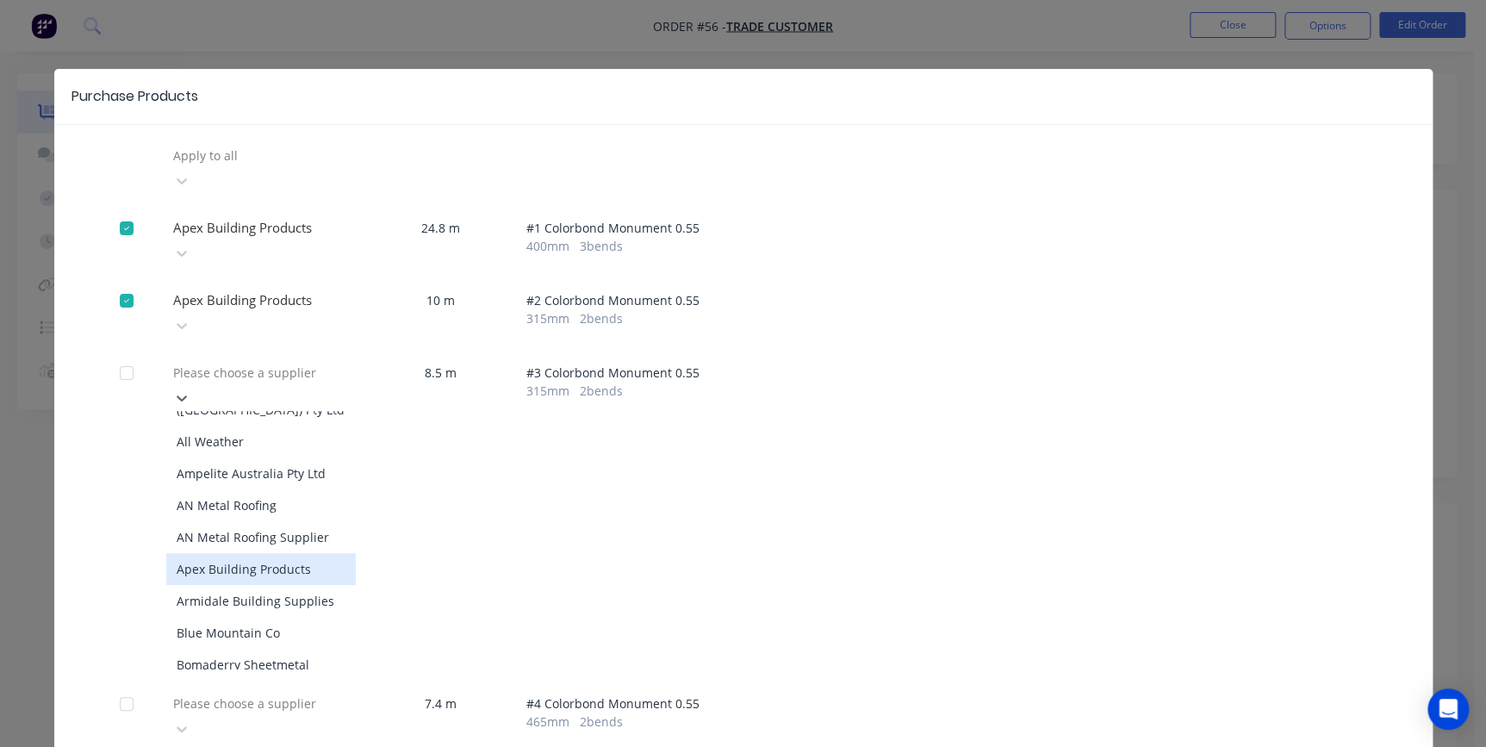
click at [244, 553] on div "Apex Building Products" at bounding box center [261, 569] width 190 height 32
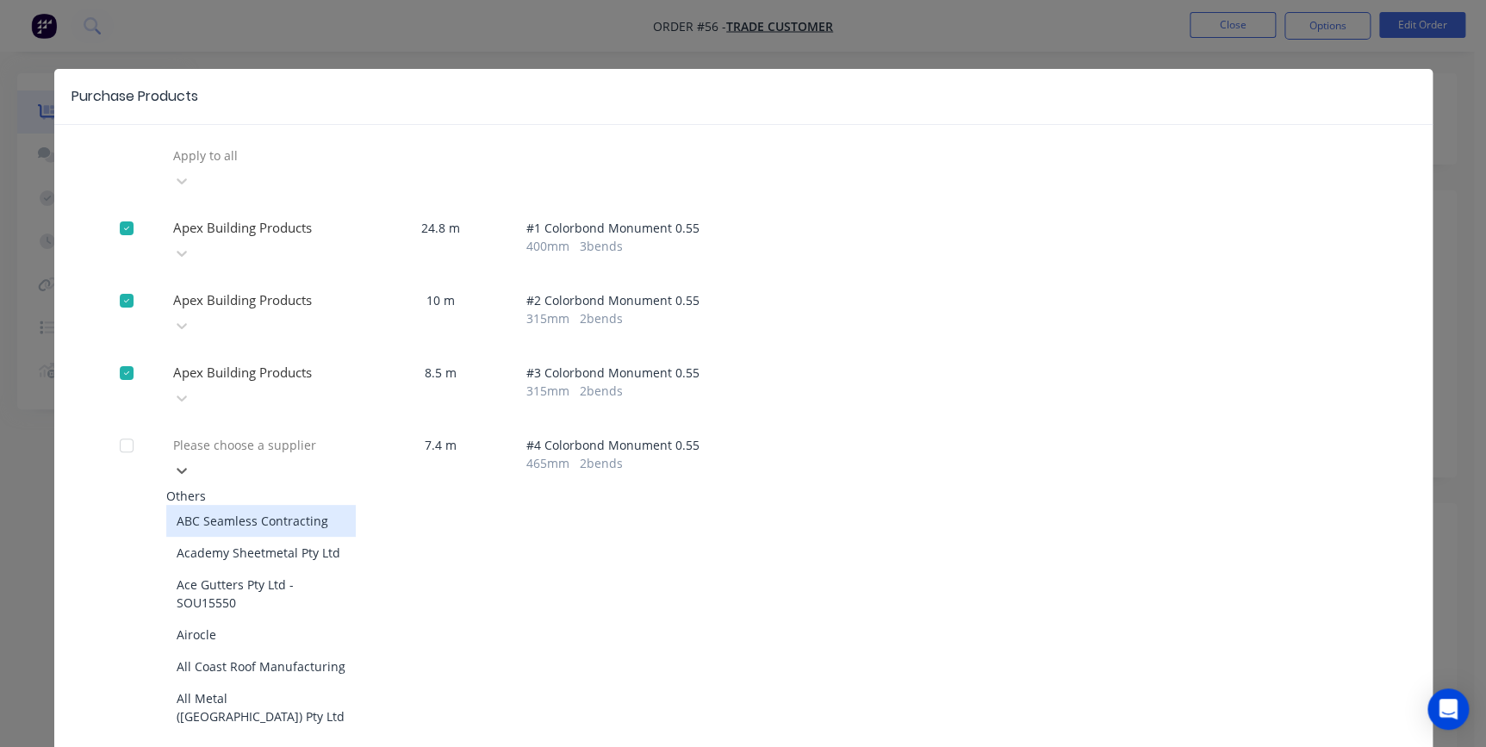
click at [267, 434] on div at bounding box center [295, 445] width 248 height 22
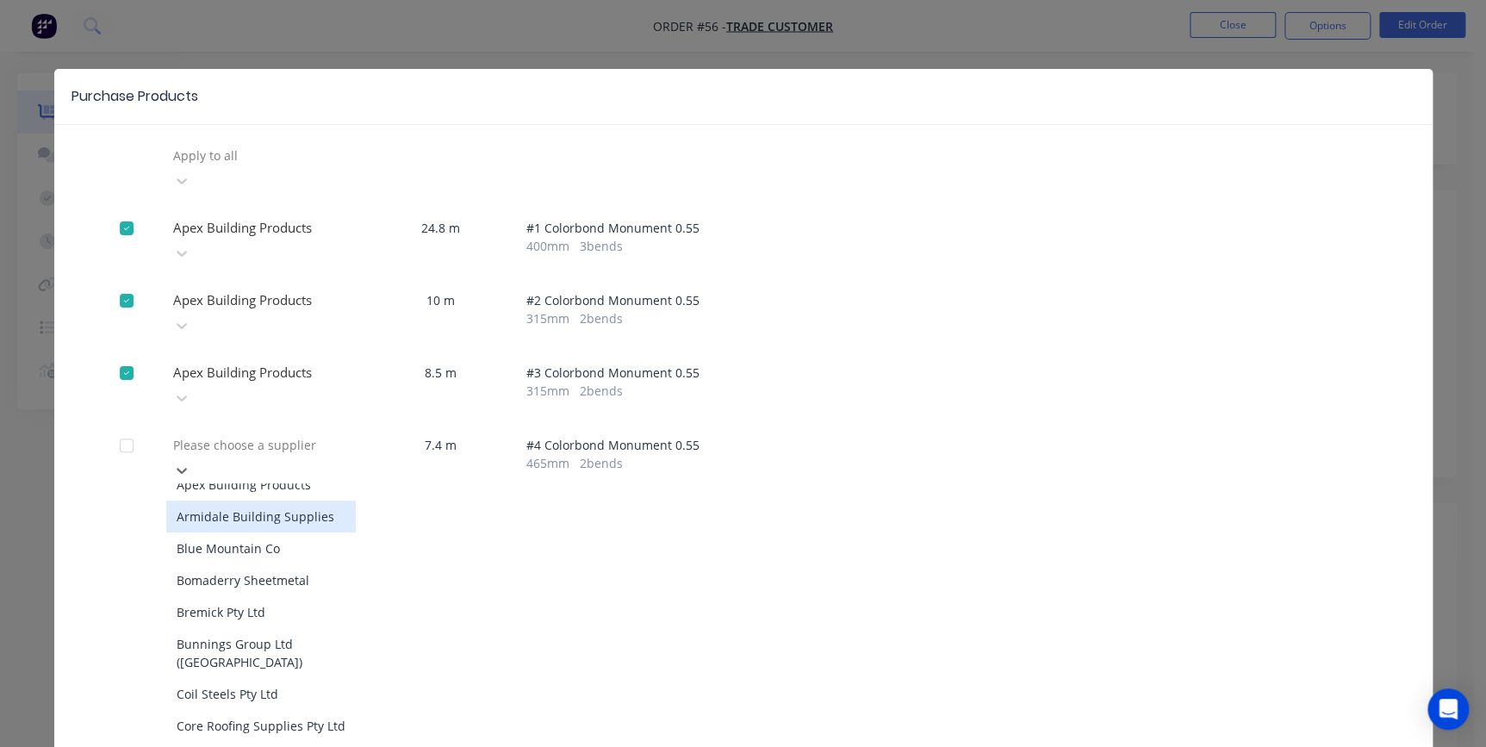
scroll to position [313, 0]
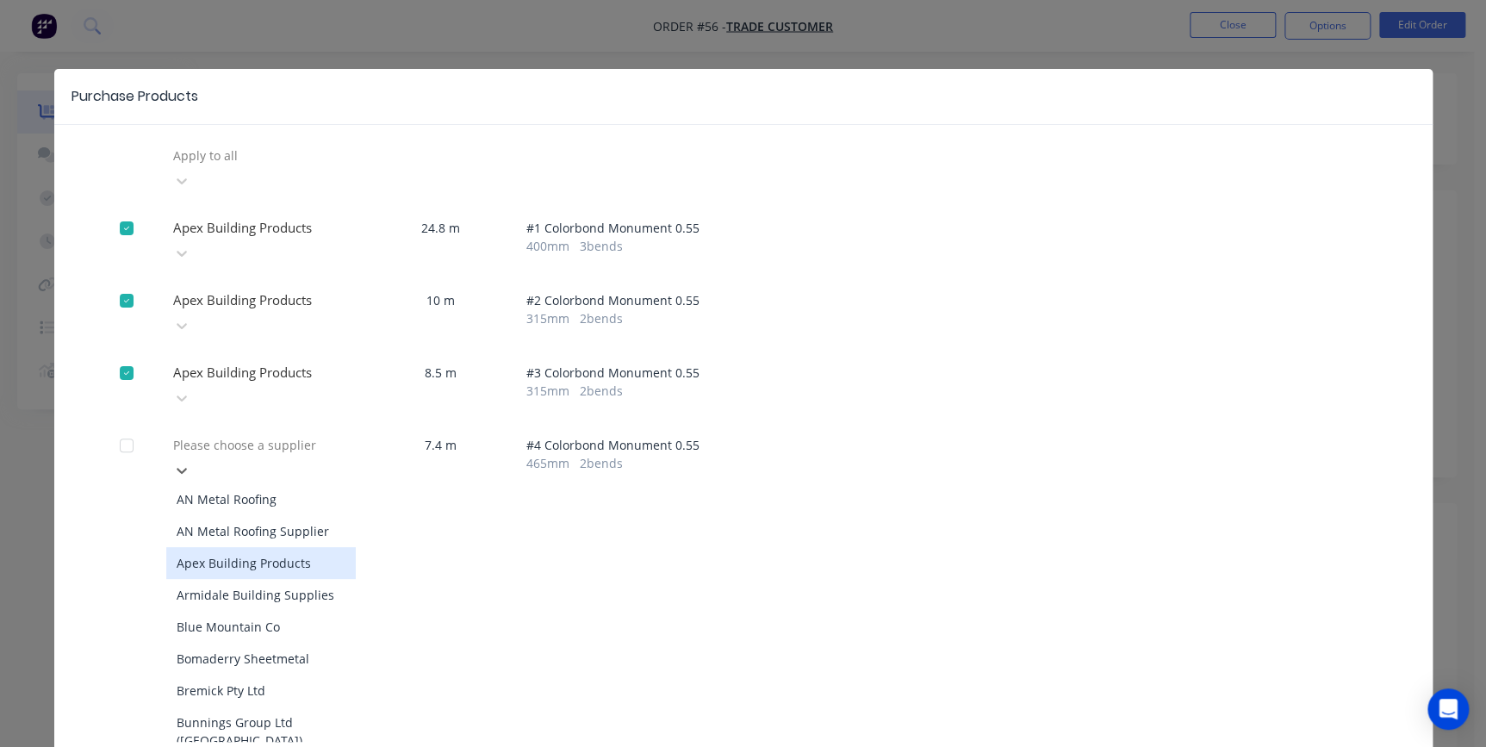
click at [258, 547] on div "Apex Building Products" at bounding box center [261, 563] width 190 height 32
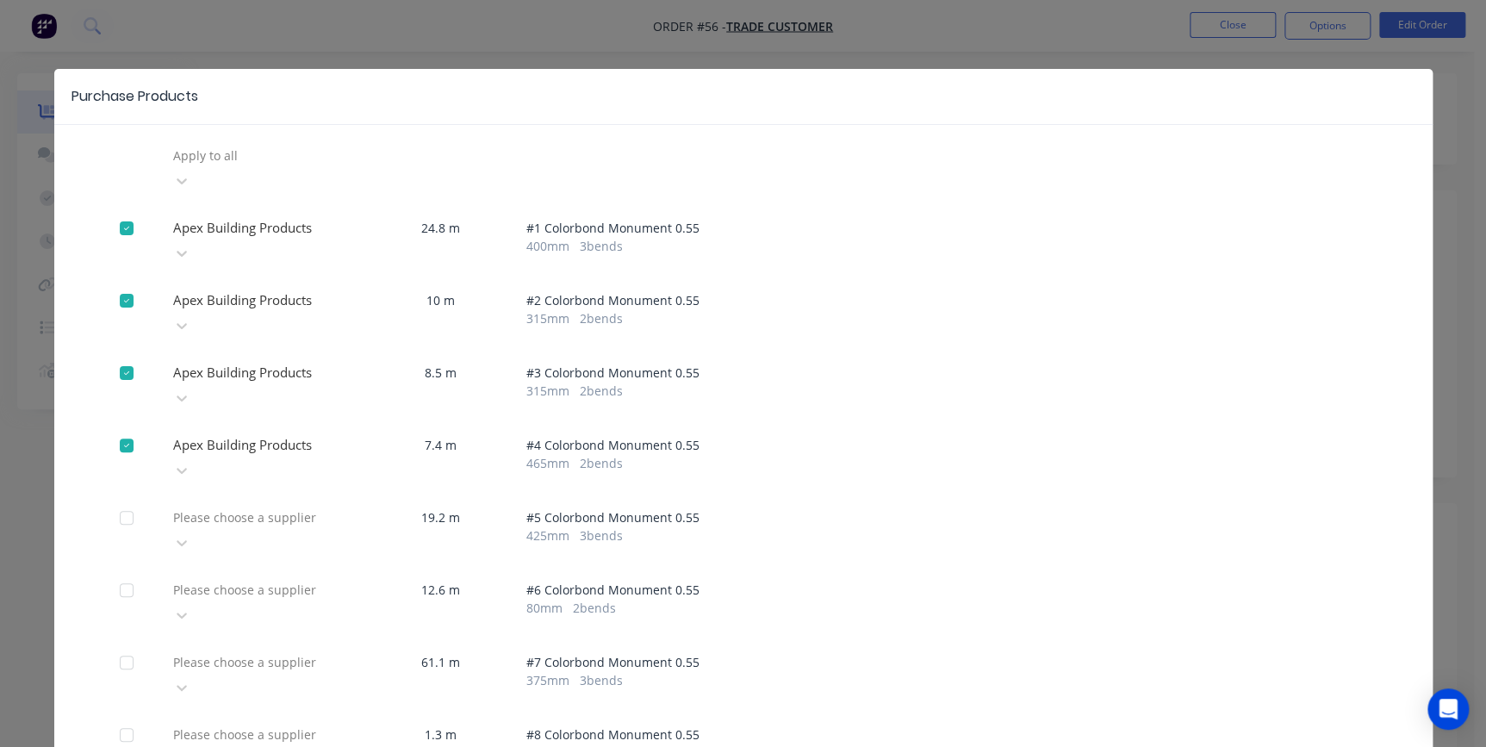
click at [272, 507] on div at bounding box center [295, 518] width 248 height 22
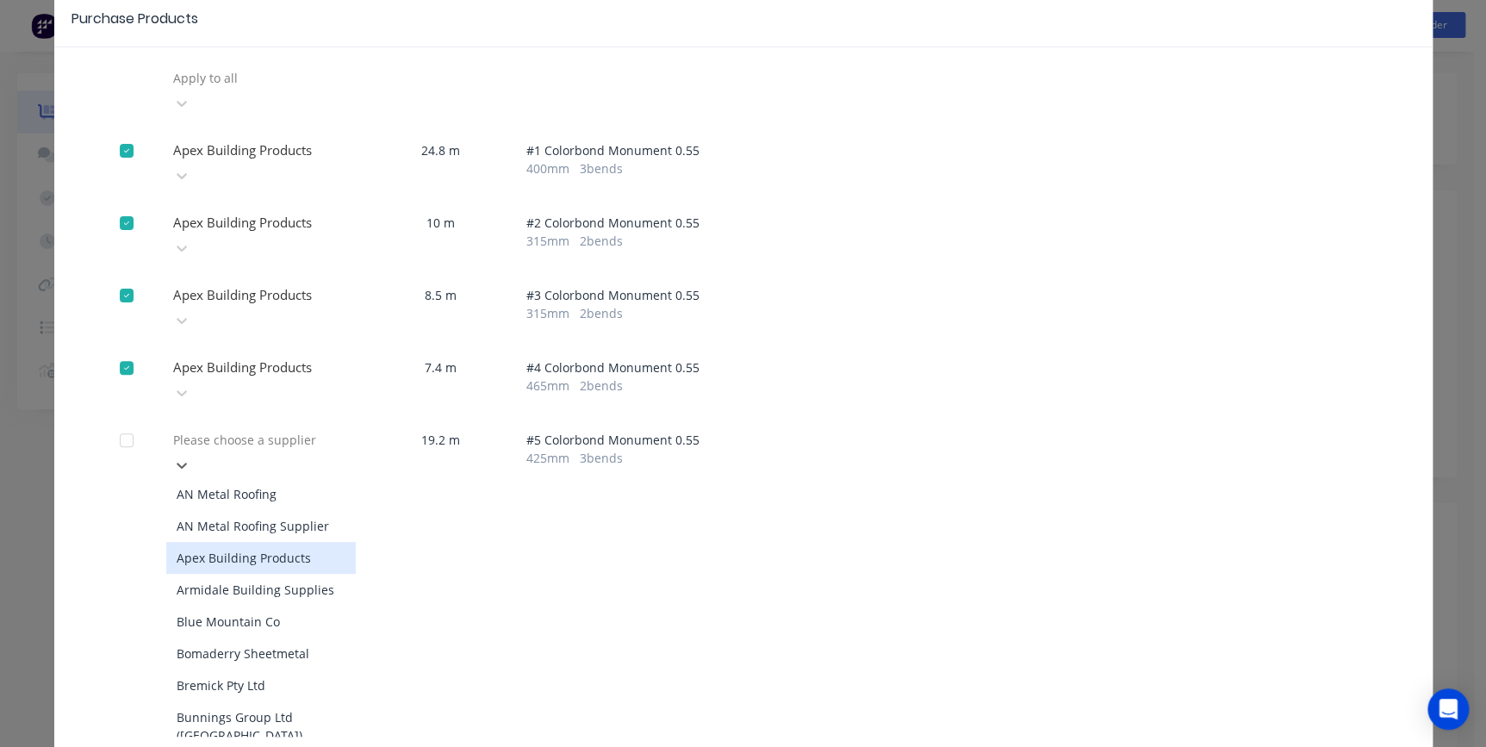
click at [241, 542] on div "Apex Building Products" at bounding box center [261, 558] width 190 height 32
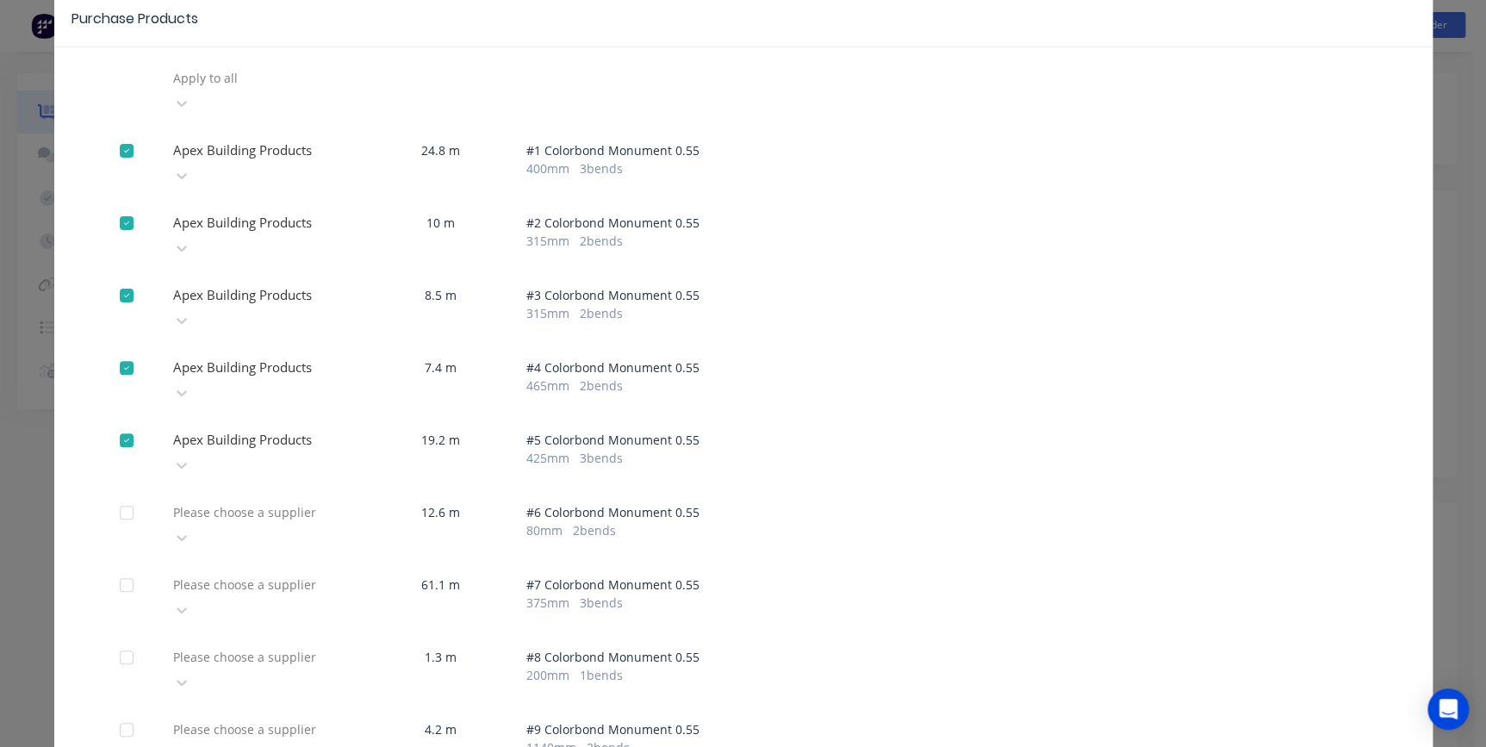
click at [260, 501] on div at bounding box center [295, 512] width 248 height 22
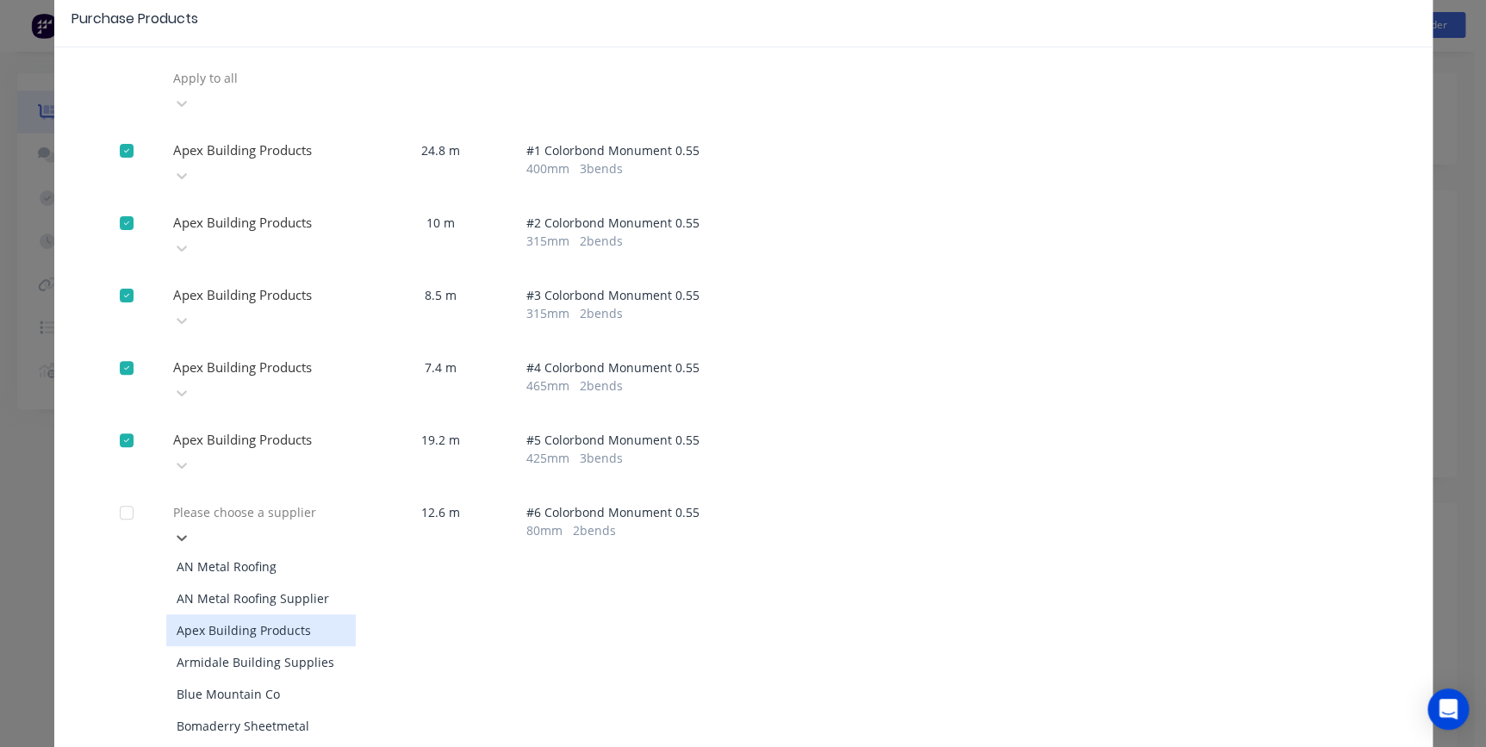
click at [271, 614] on div "Apex Building Products" at bounding box center [261, 630] width 190 height 32
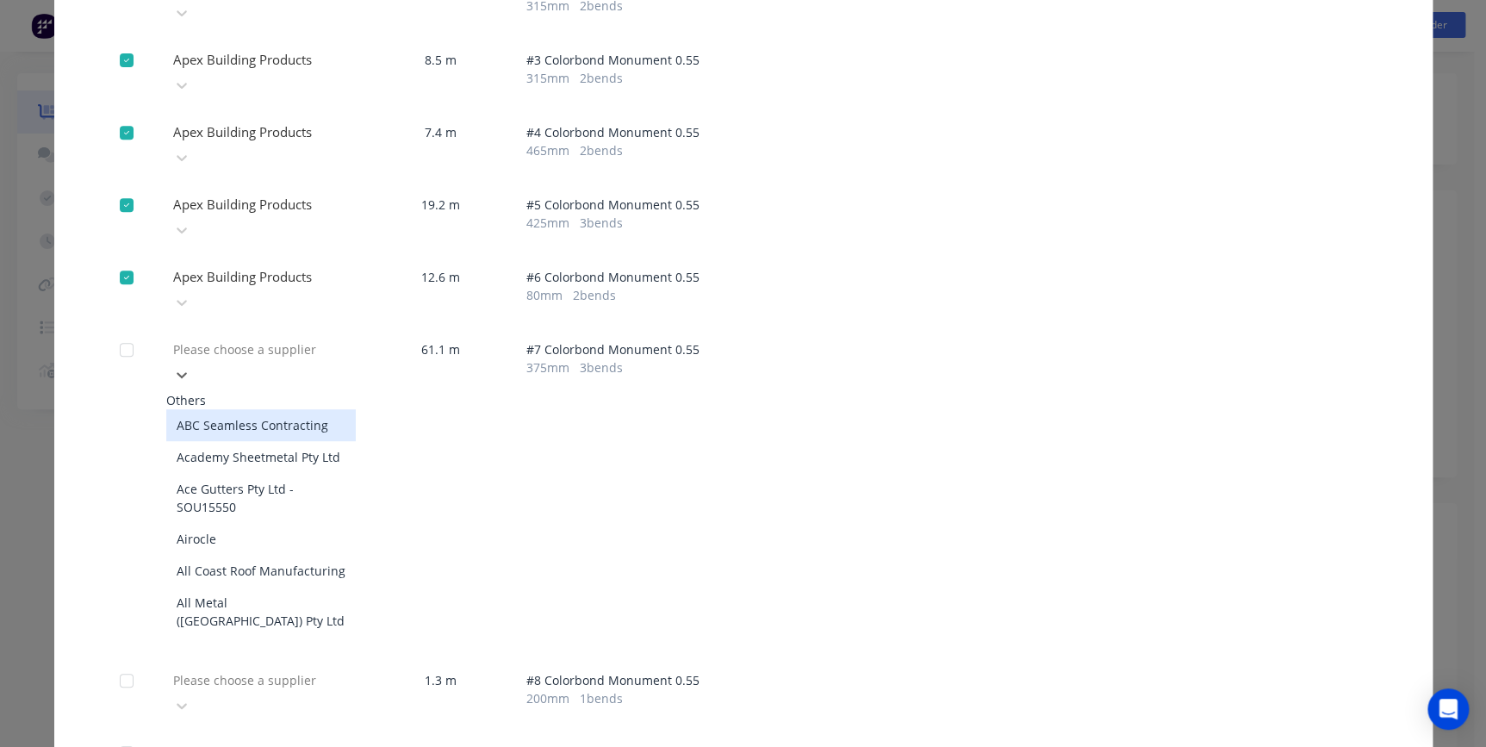
click at [254, 339] on div at bounding box center [295, 350] width 248 height 22
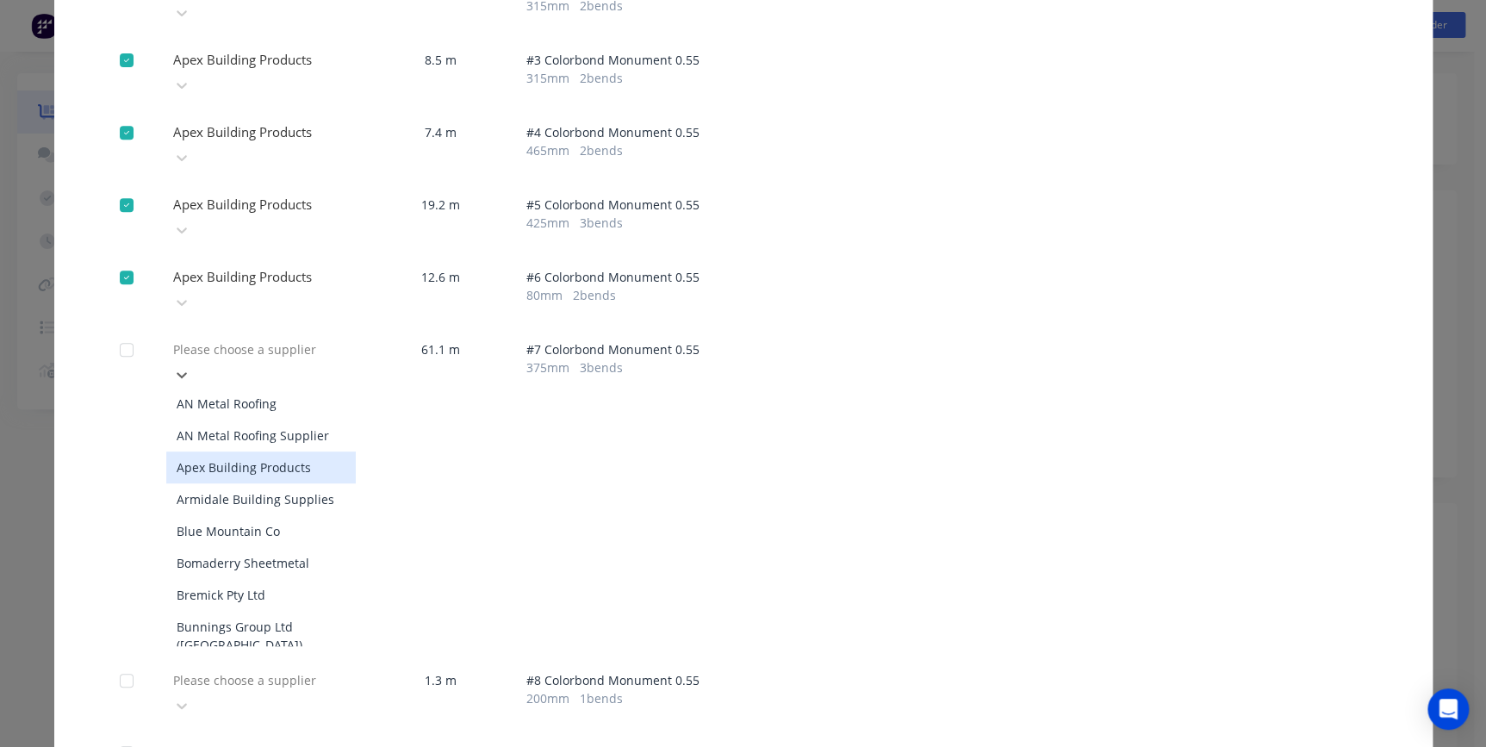
click at [236, 451] on div "Apex Building Products" at bounding box center [261, 467] width 190 height 32
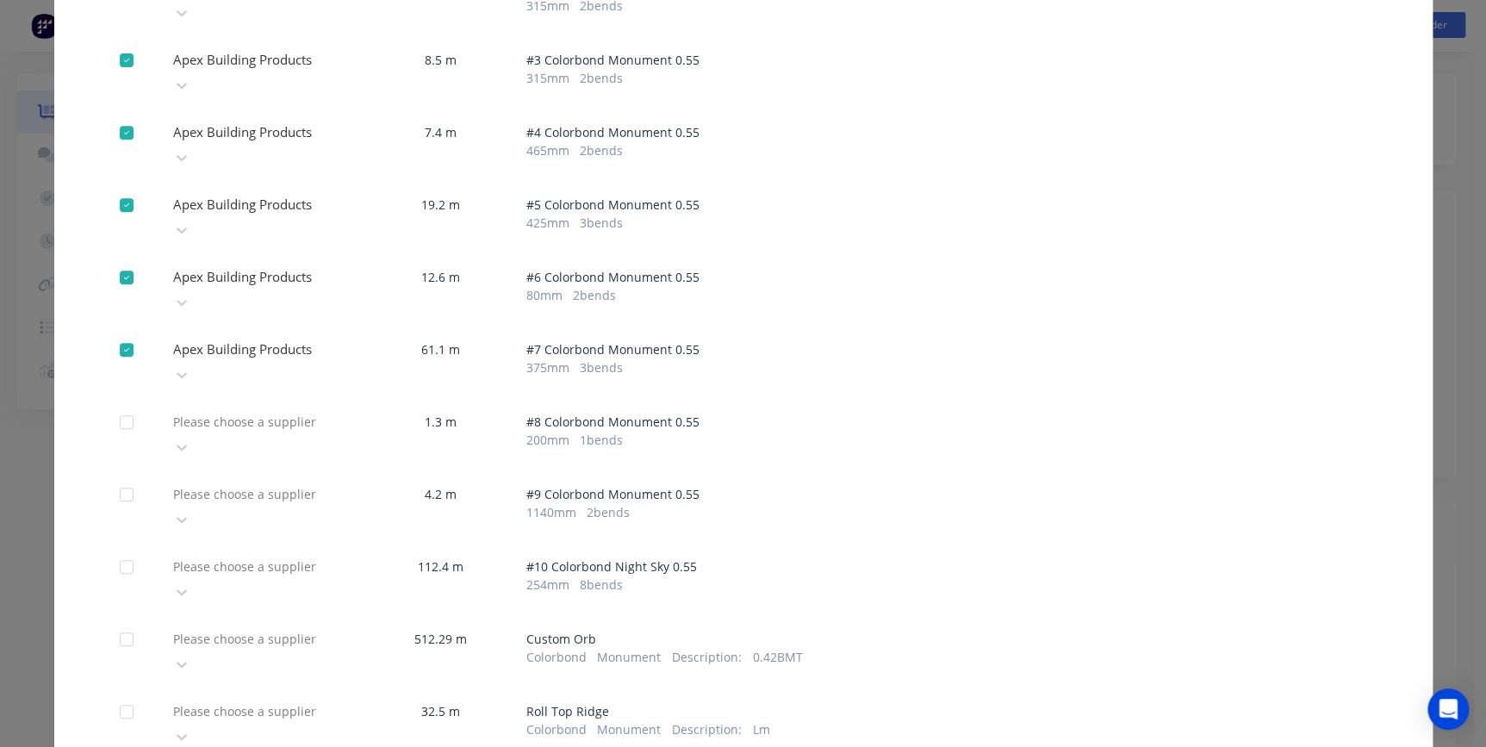
click at [252, 411] on div at bounding box center [295, 422] width 248 height 22
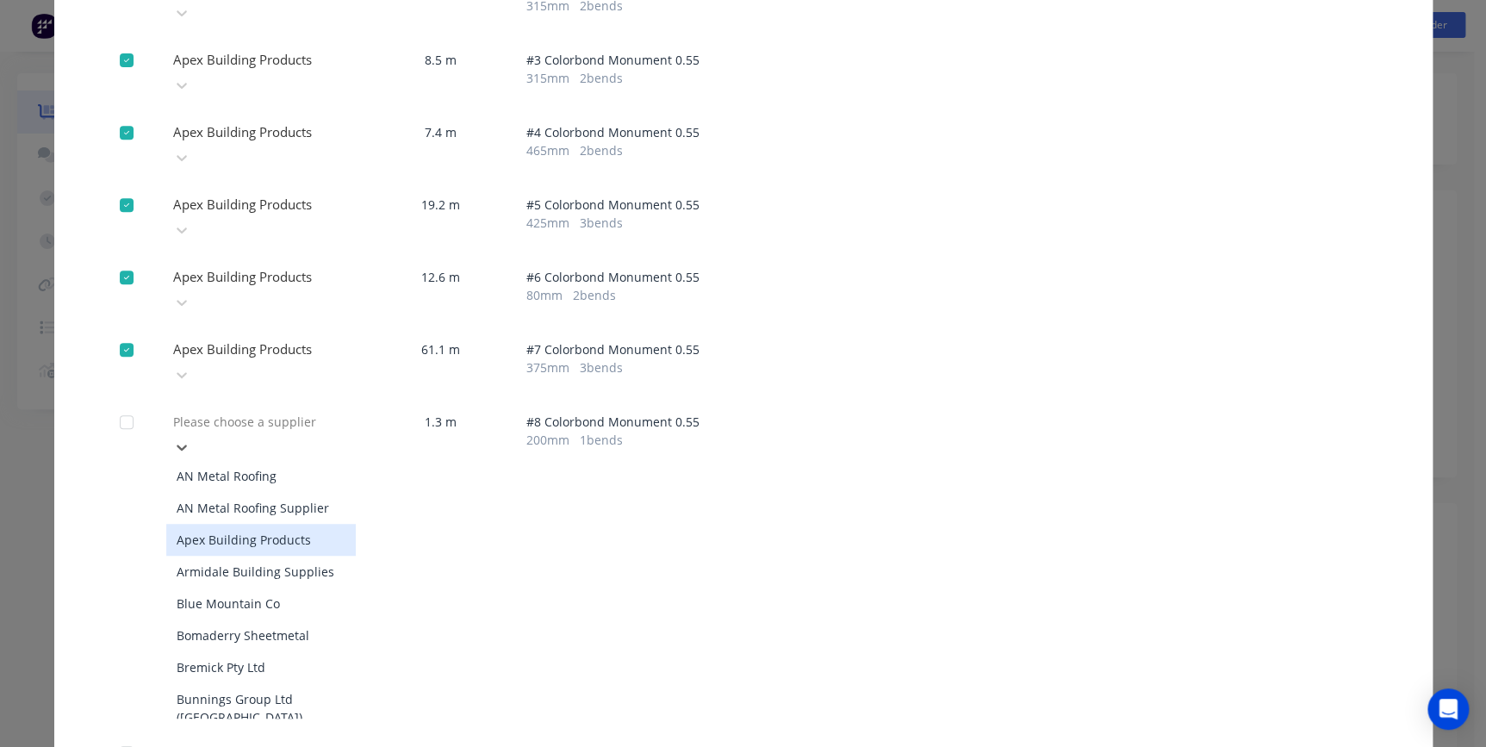
click at [258, 524] on div "Apex Building Products" at bounding box center [261, 540] width 190 height 32
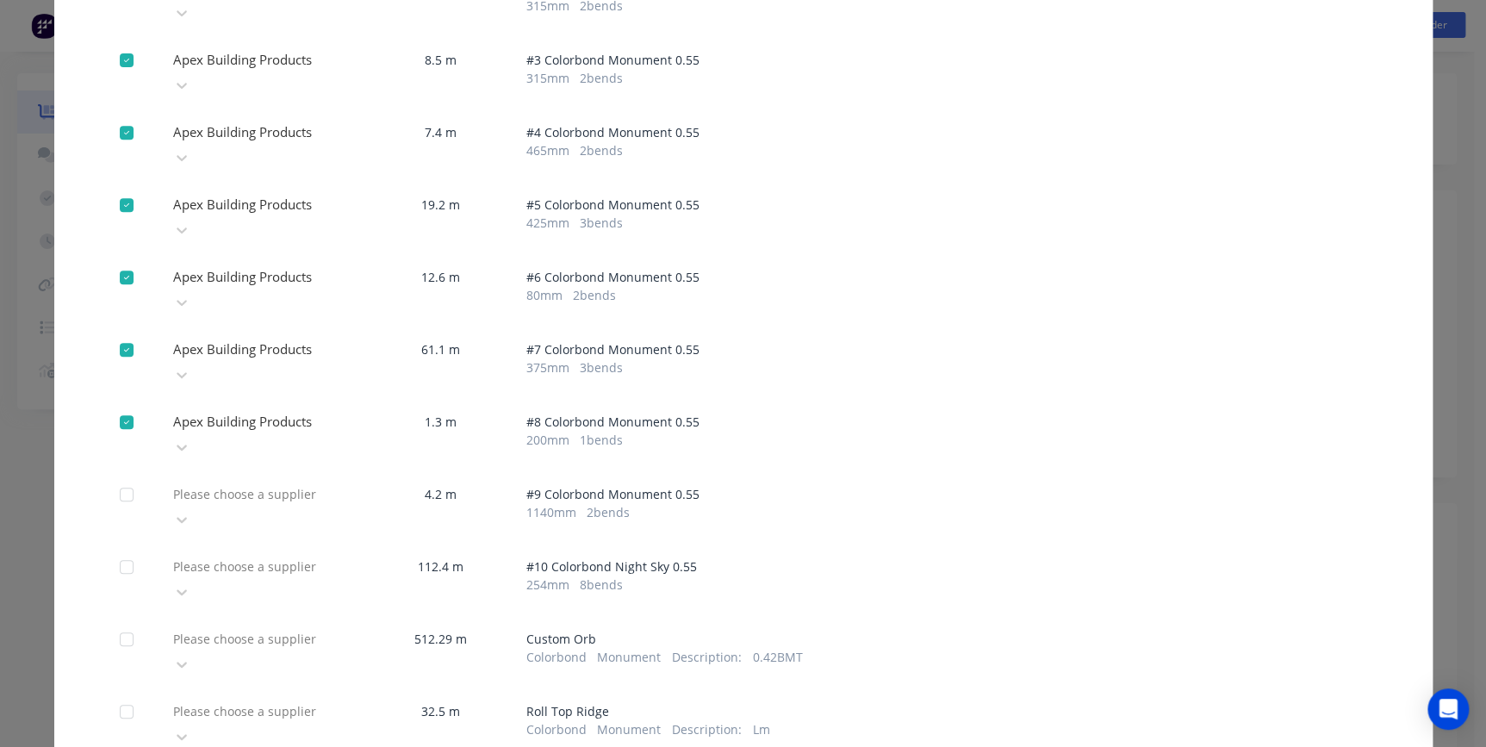
click at [272, 483] on div at bounding box center [295, 494] width 248 height 22
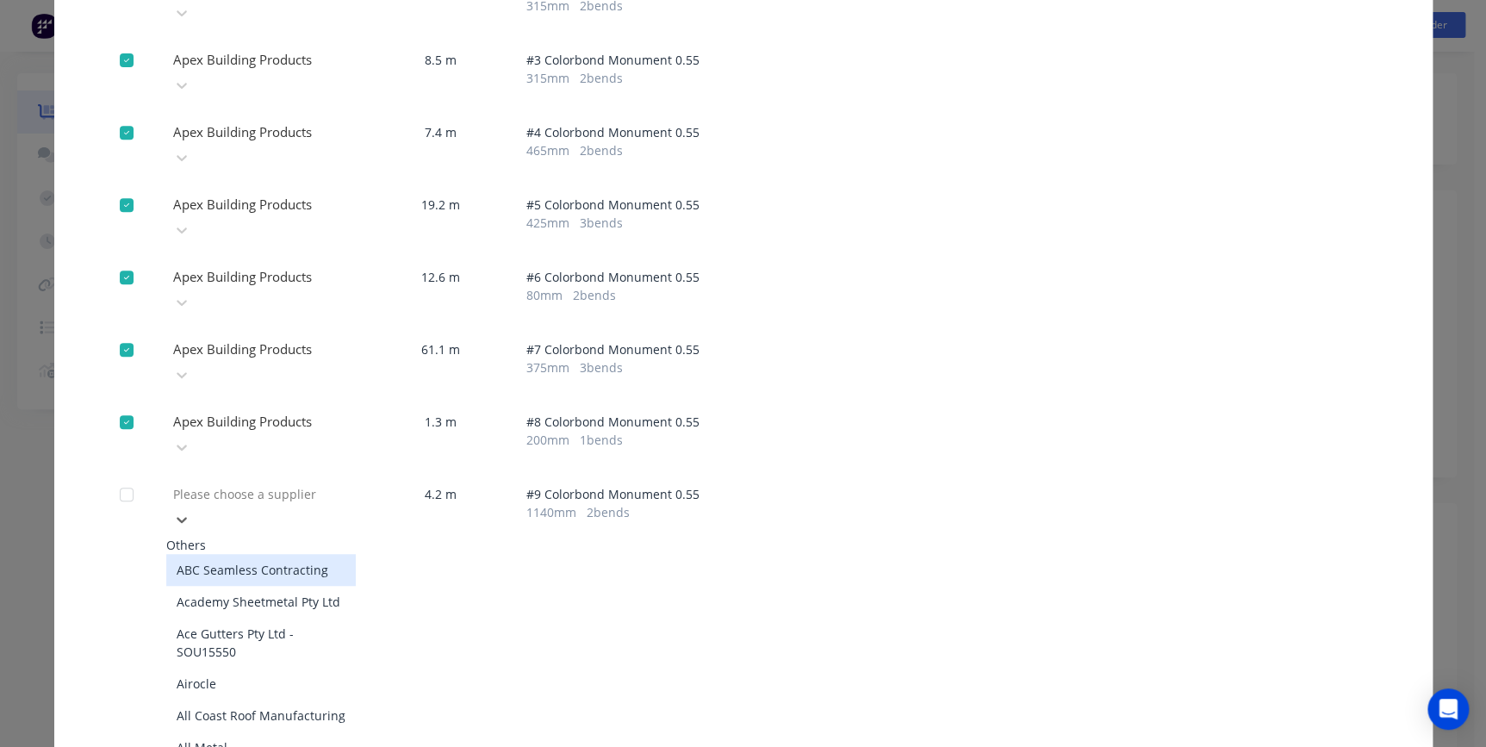
scroll to position [234, 0]
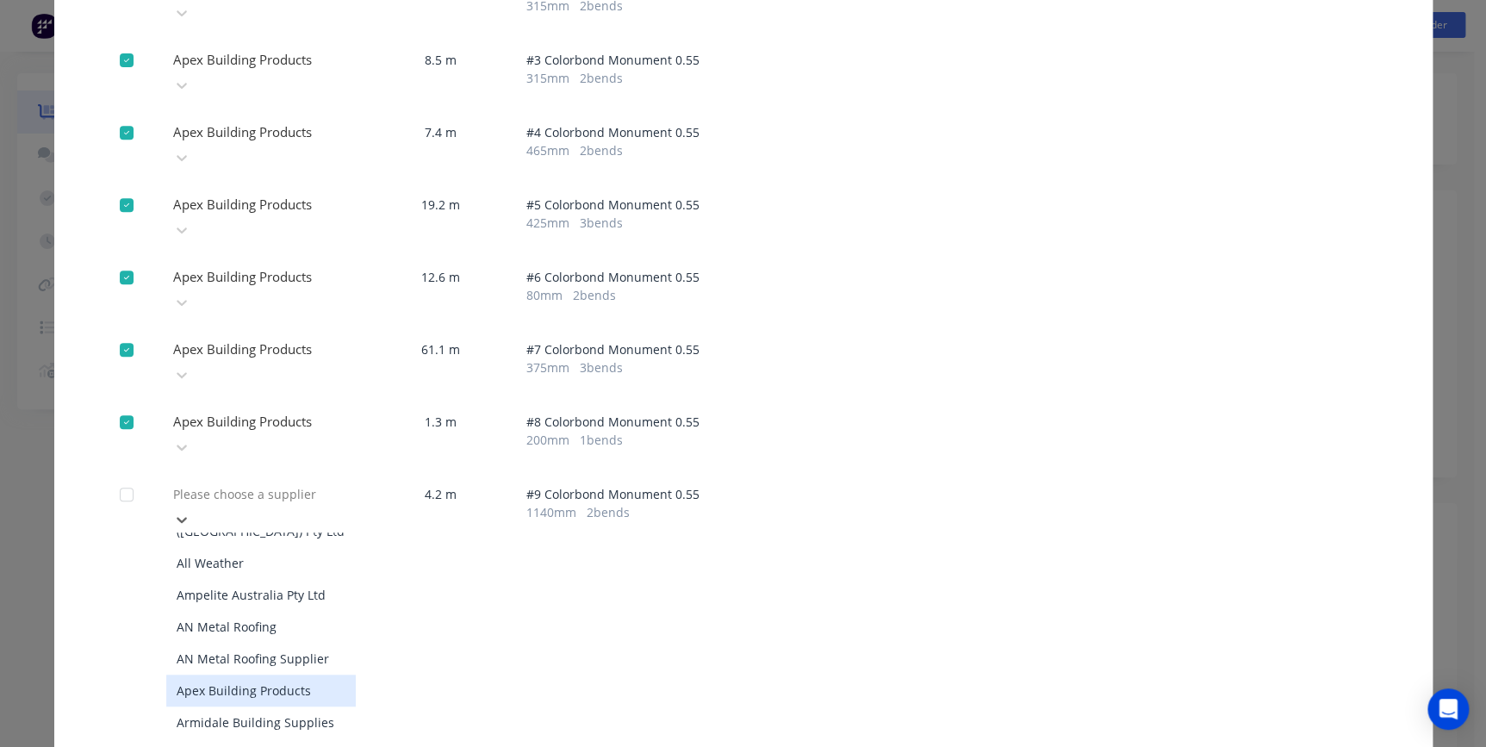
click at [253, 675] on div "Apex Building Products" at bounding box center [261, 691] width 190 height 32
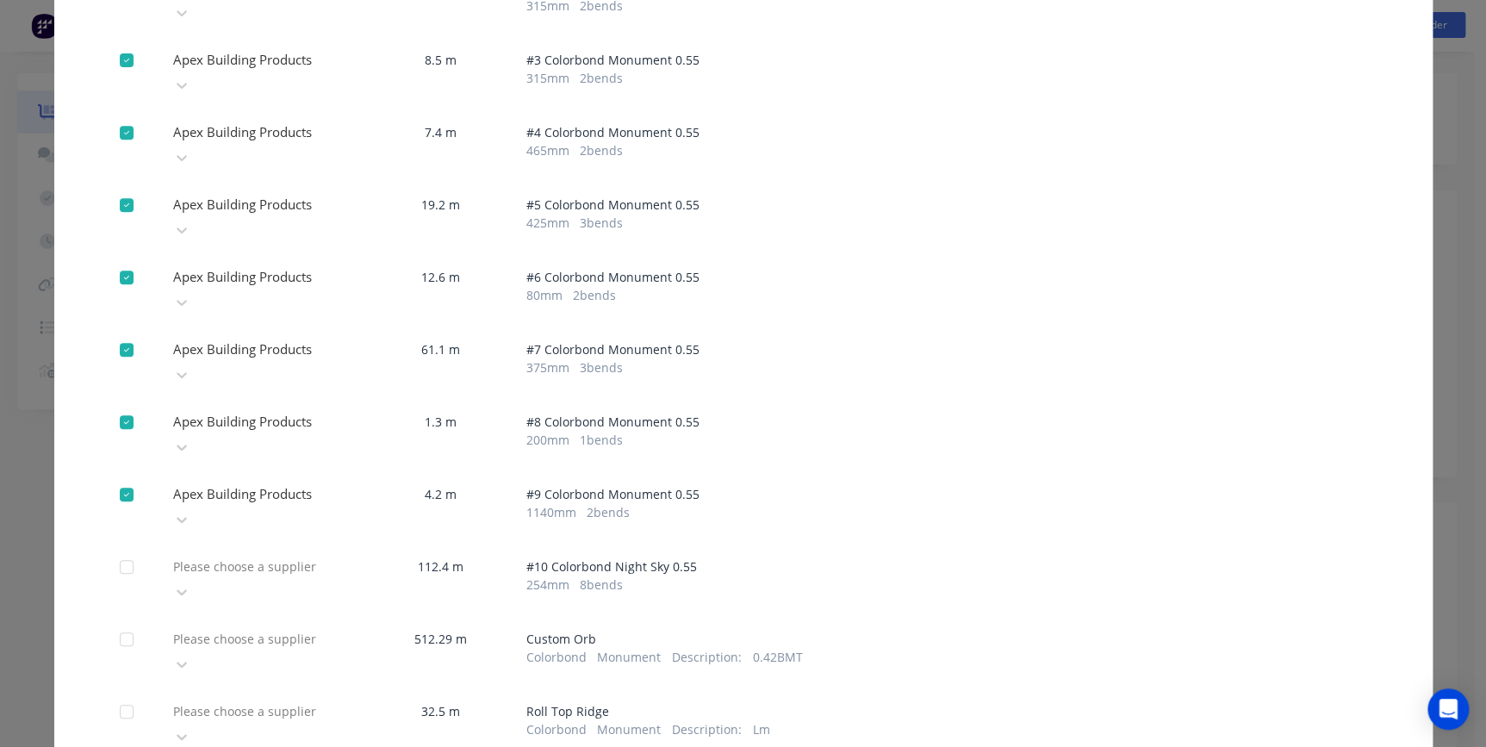
click at [272, 556] on div at bounding box center [295, 567] width 248 height 22
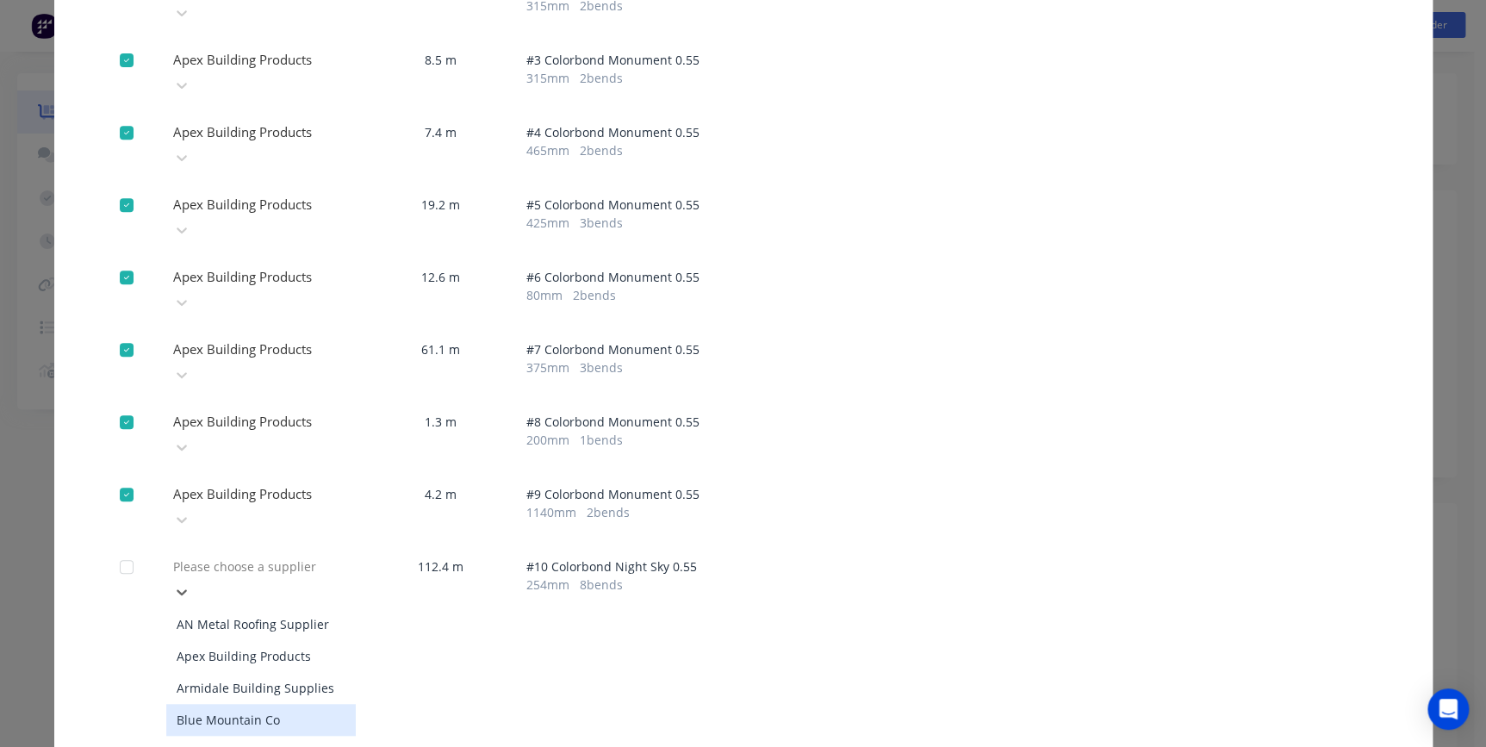
scroll to position [313, 0]
click at [259, 669] on div "Apex Building Products" at bounding box center [261, 685] width 190 height 32
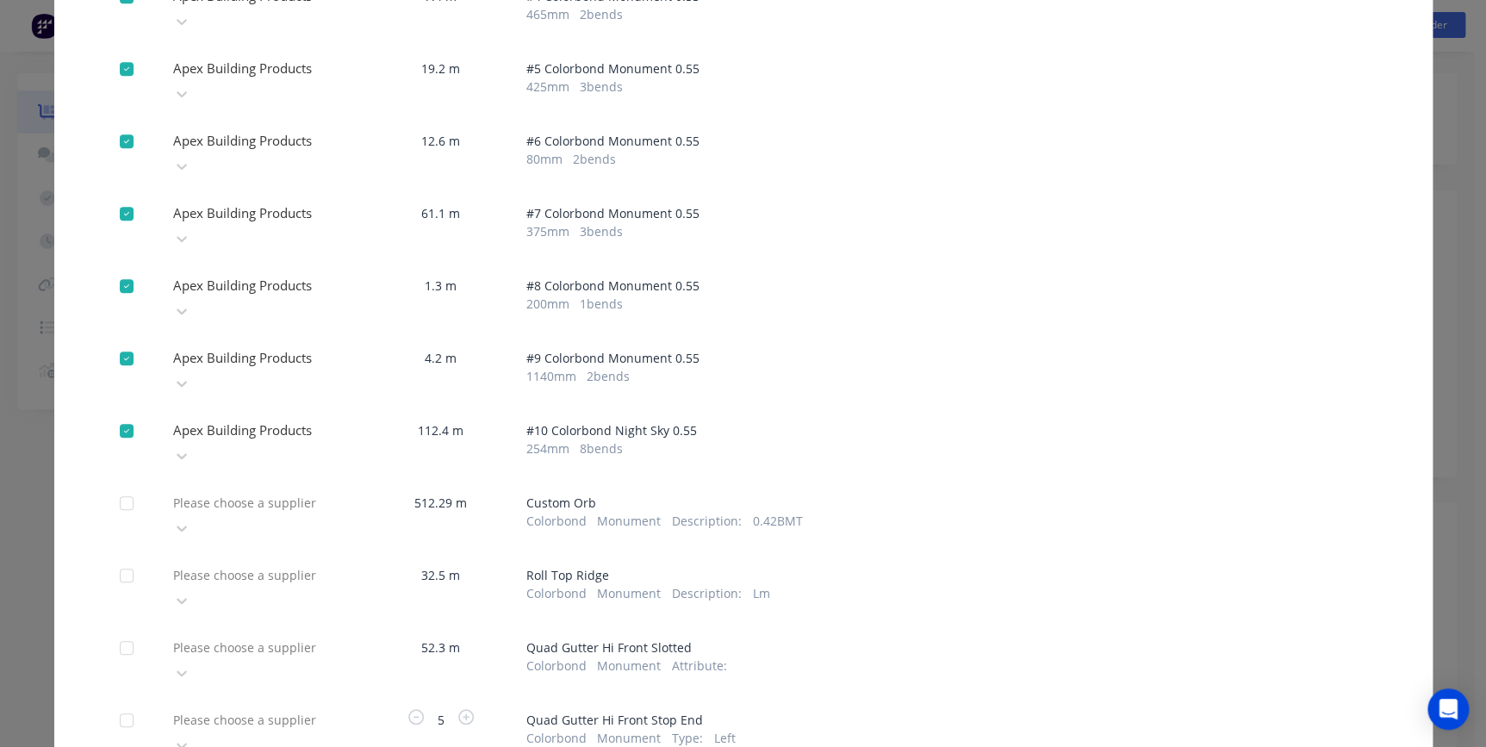
scroll to position [470, 0]
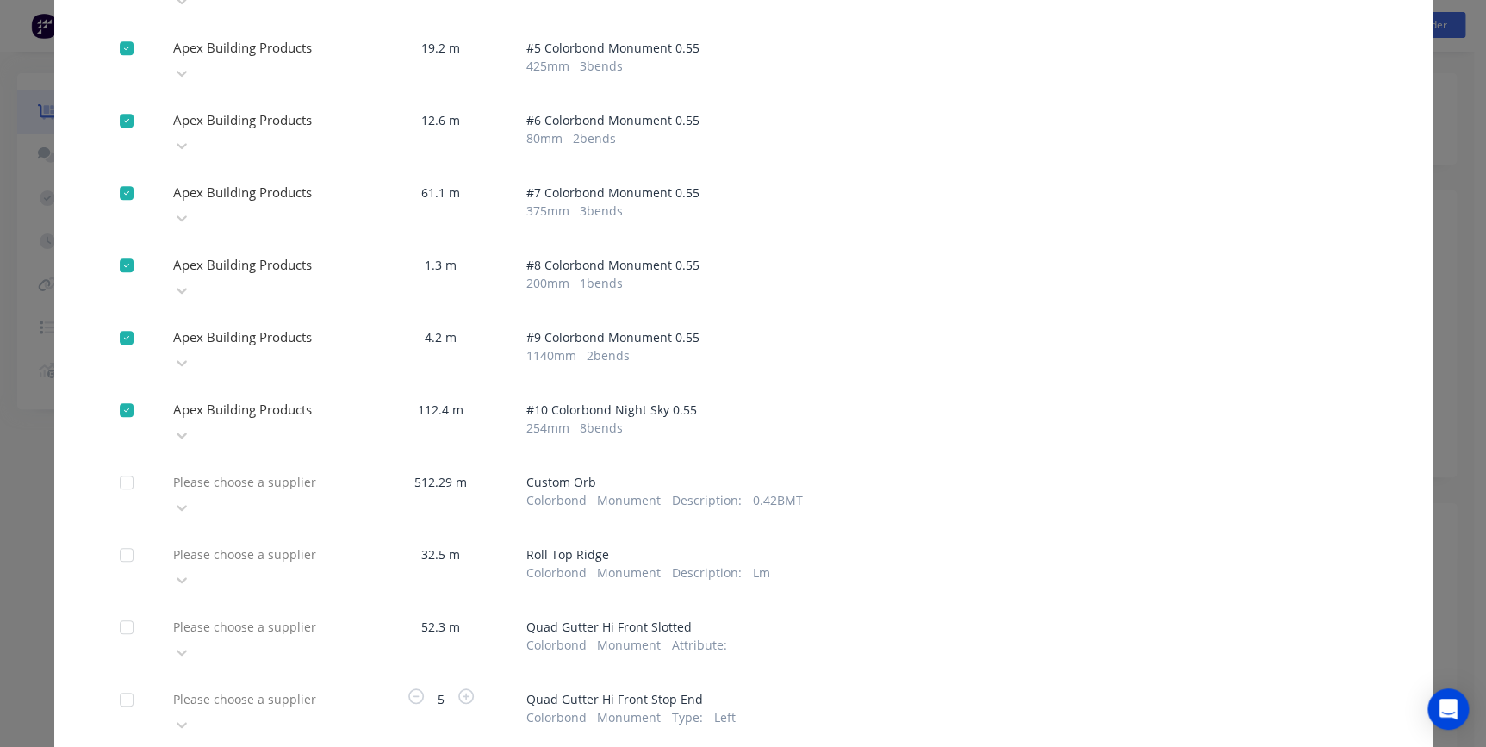
click at [272, 471] on div at bounding box center [295, 482] width 248 height 22
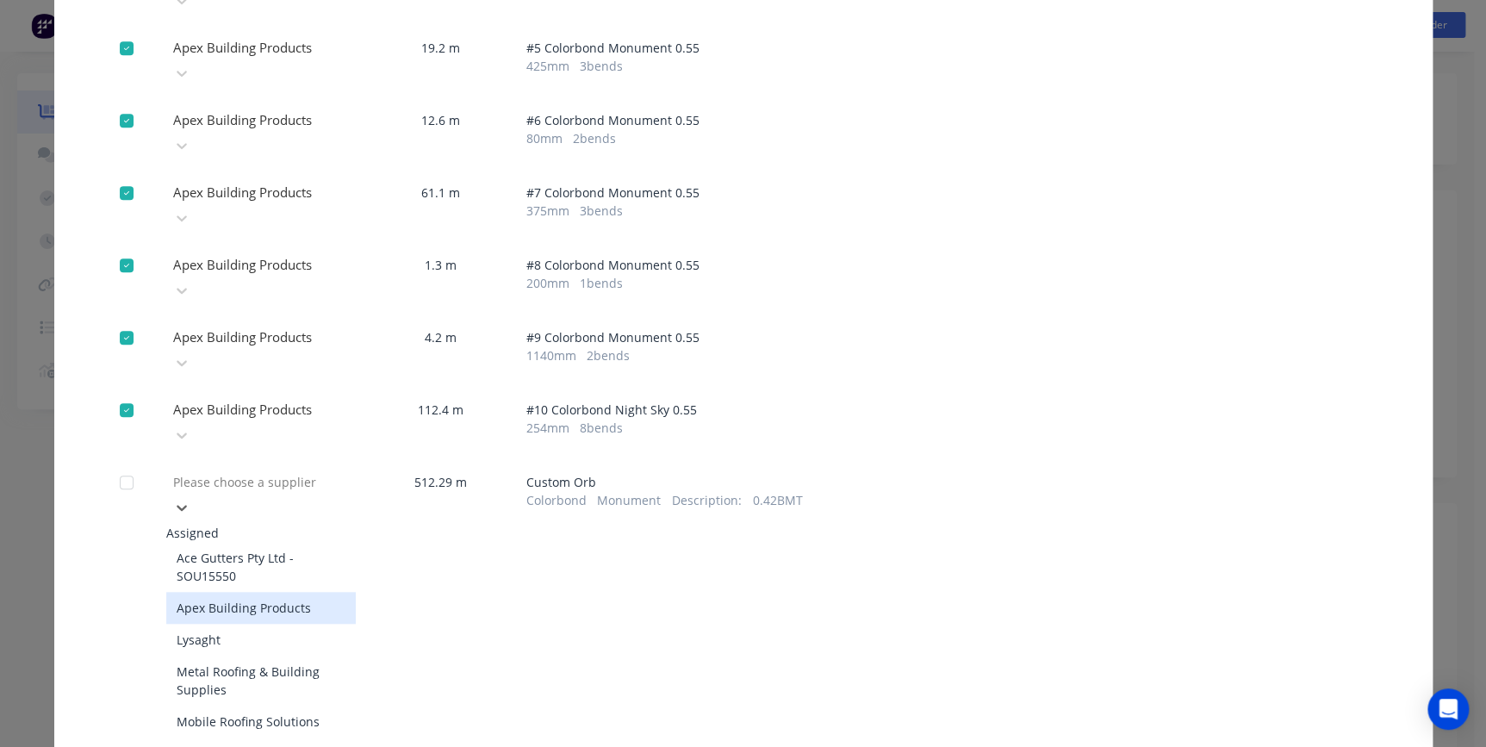
click at [270, 592] on div "Apex Building Products" at bounding box center [261, 608] width 190 height 32
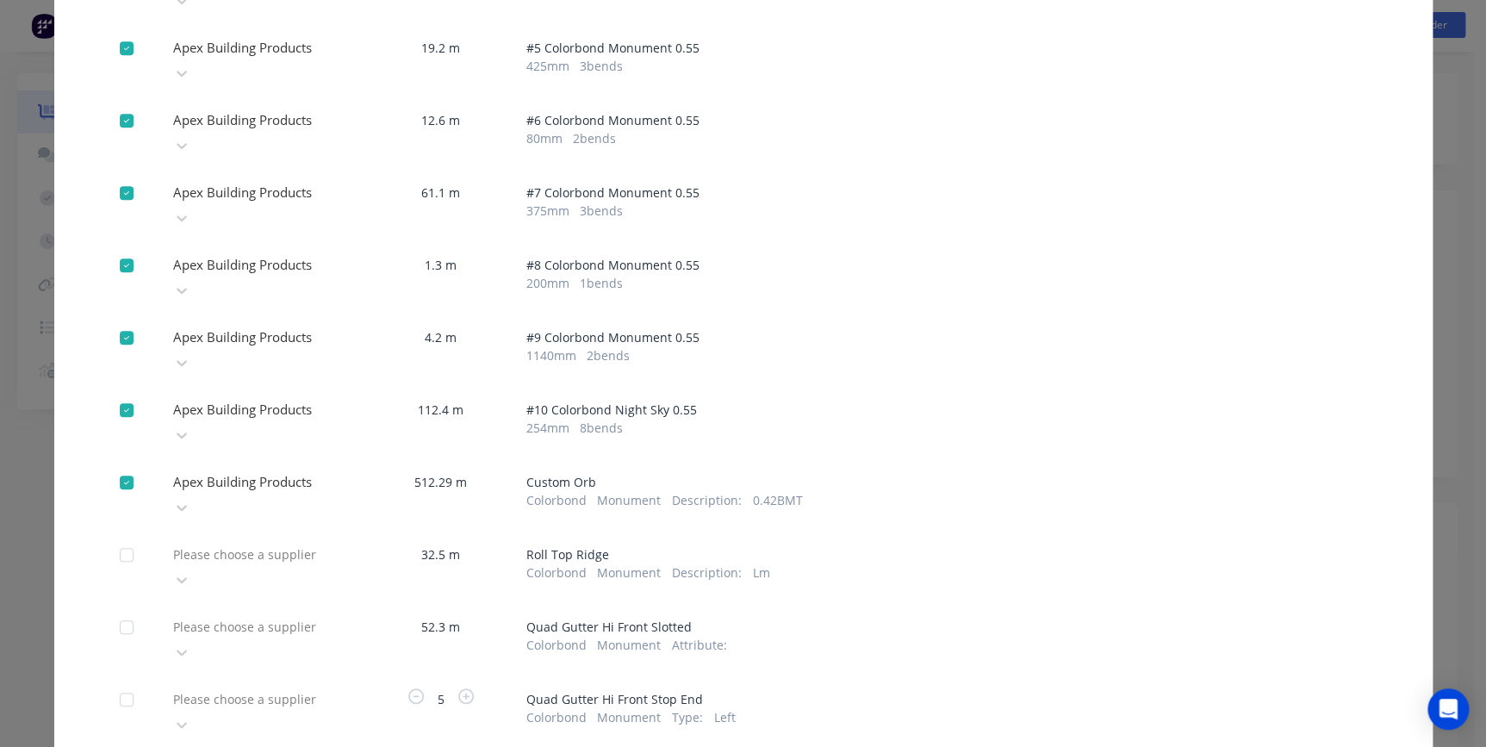
click at [269, 544] on div at bounding box center [295, 555] width 248 height 22
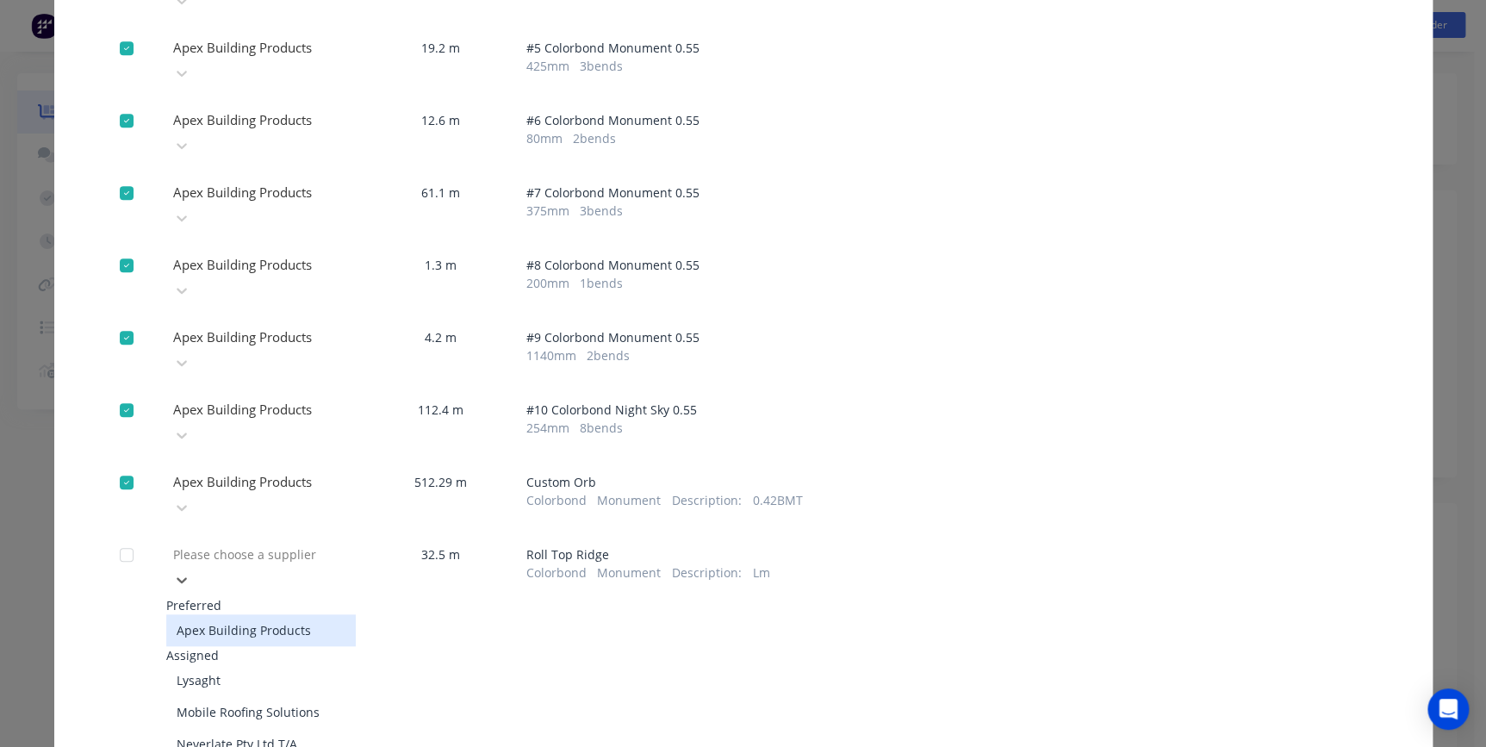
click at [264, 614] on div "Apex Building Products" at bounding box center [261, 630] width 190 height 32
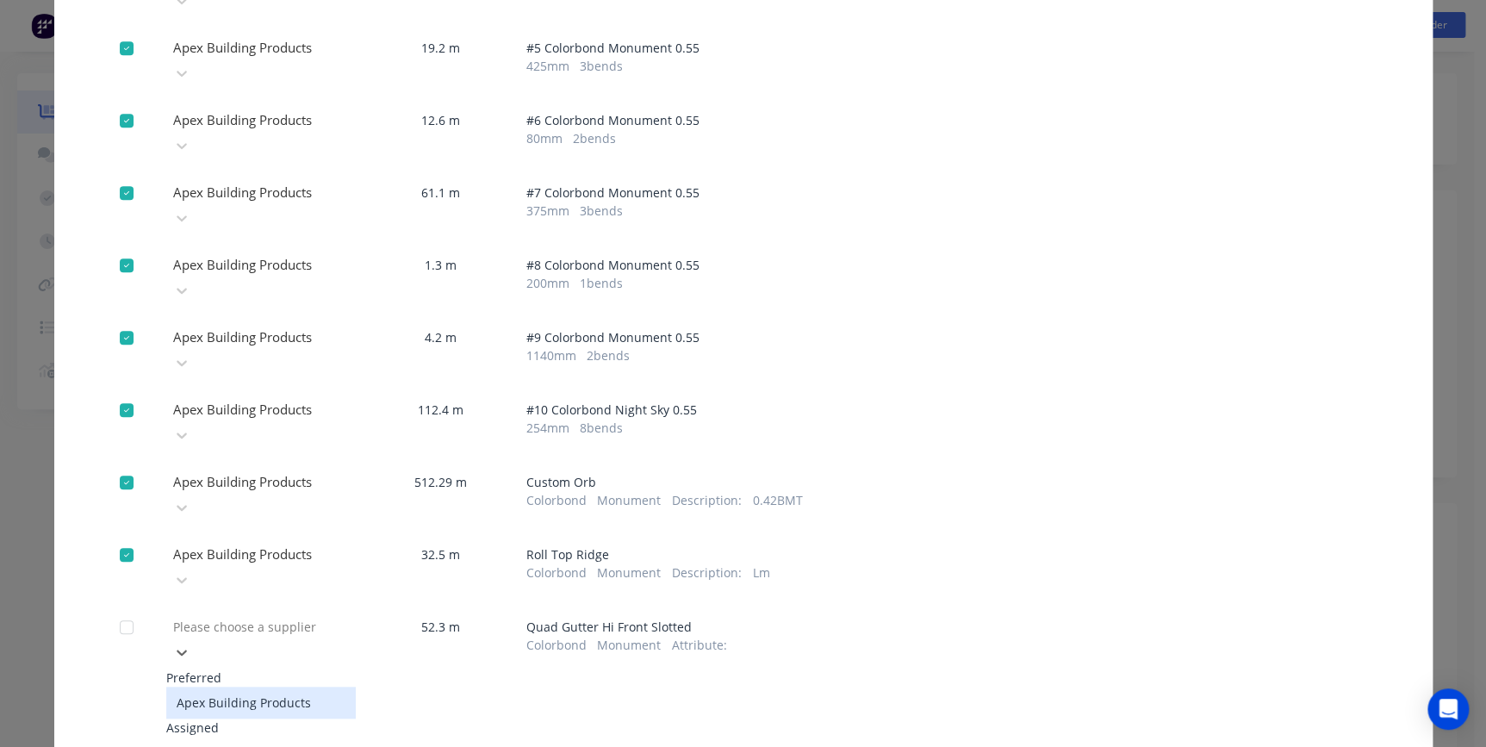
click at [264, 616] on div at bounding box center [295, 627] width 248 height 22
click at [248, 687] on div "Apex Building Products" at bounding box center [261, 703] width 190 height 32
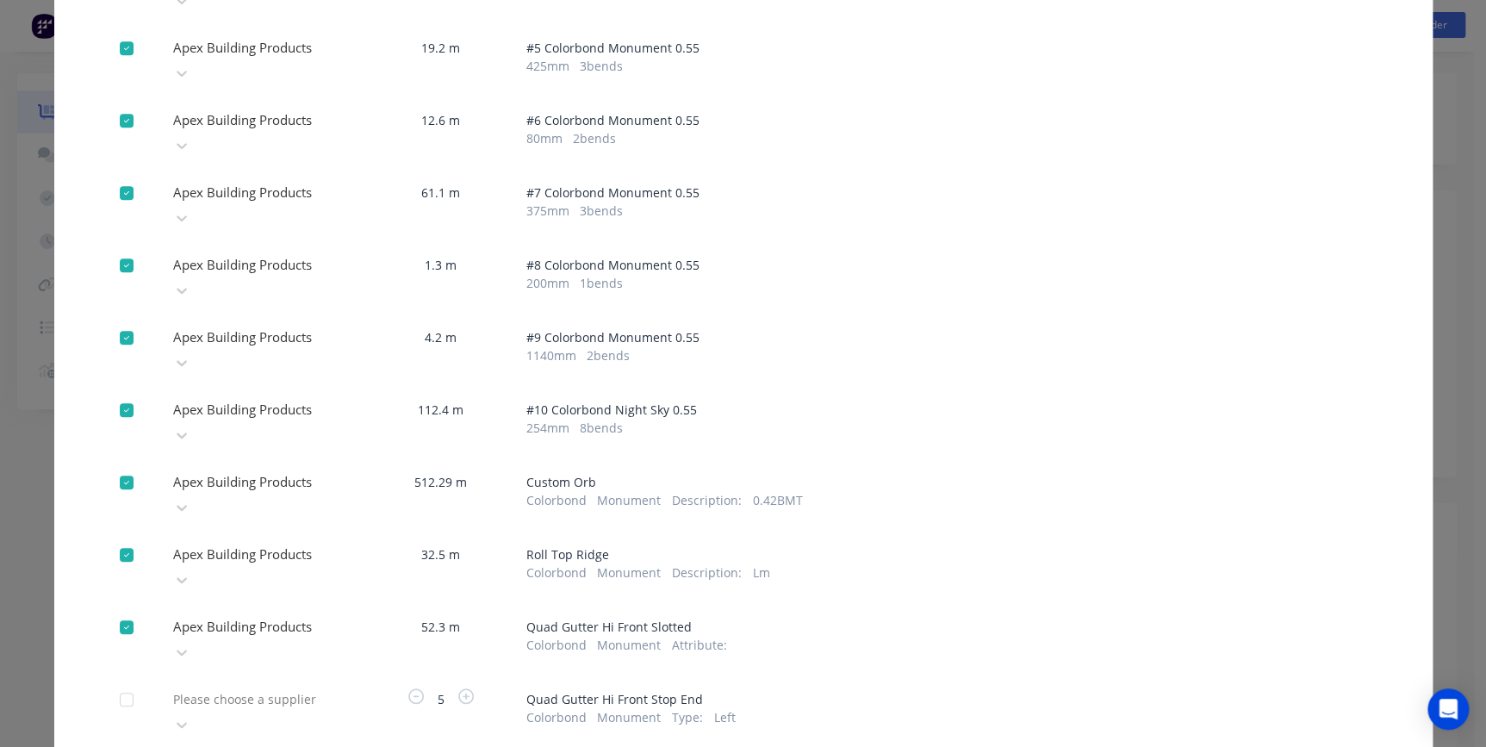
click at [248, 686] on div "Please choose a supplier" at bounding box center [261, 712] width 190 height 52
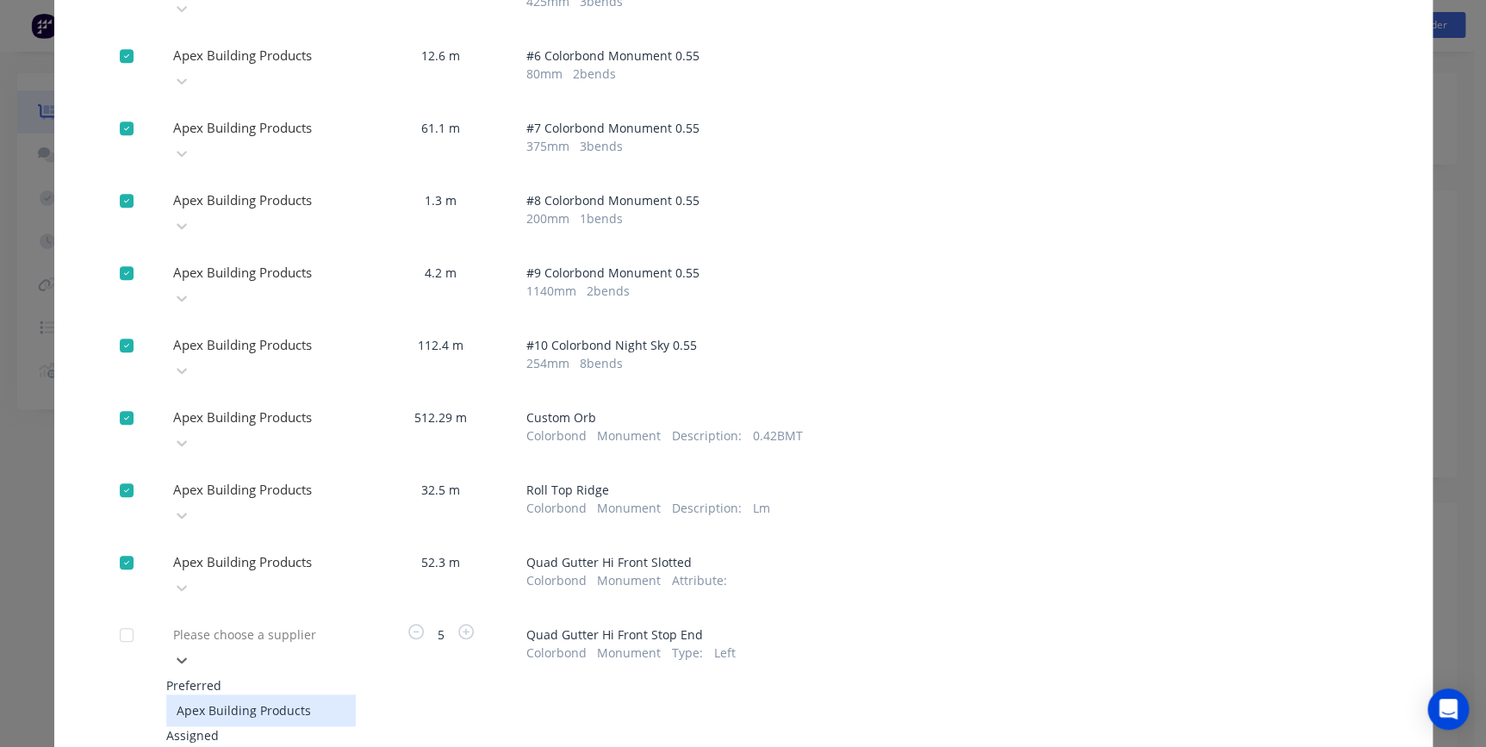
click at [245, 694] on div "Apex Building Products" at bounding box center [261, 710] width 190 height 32
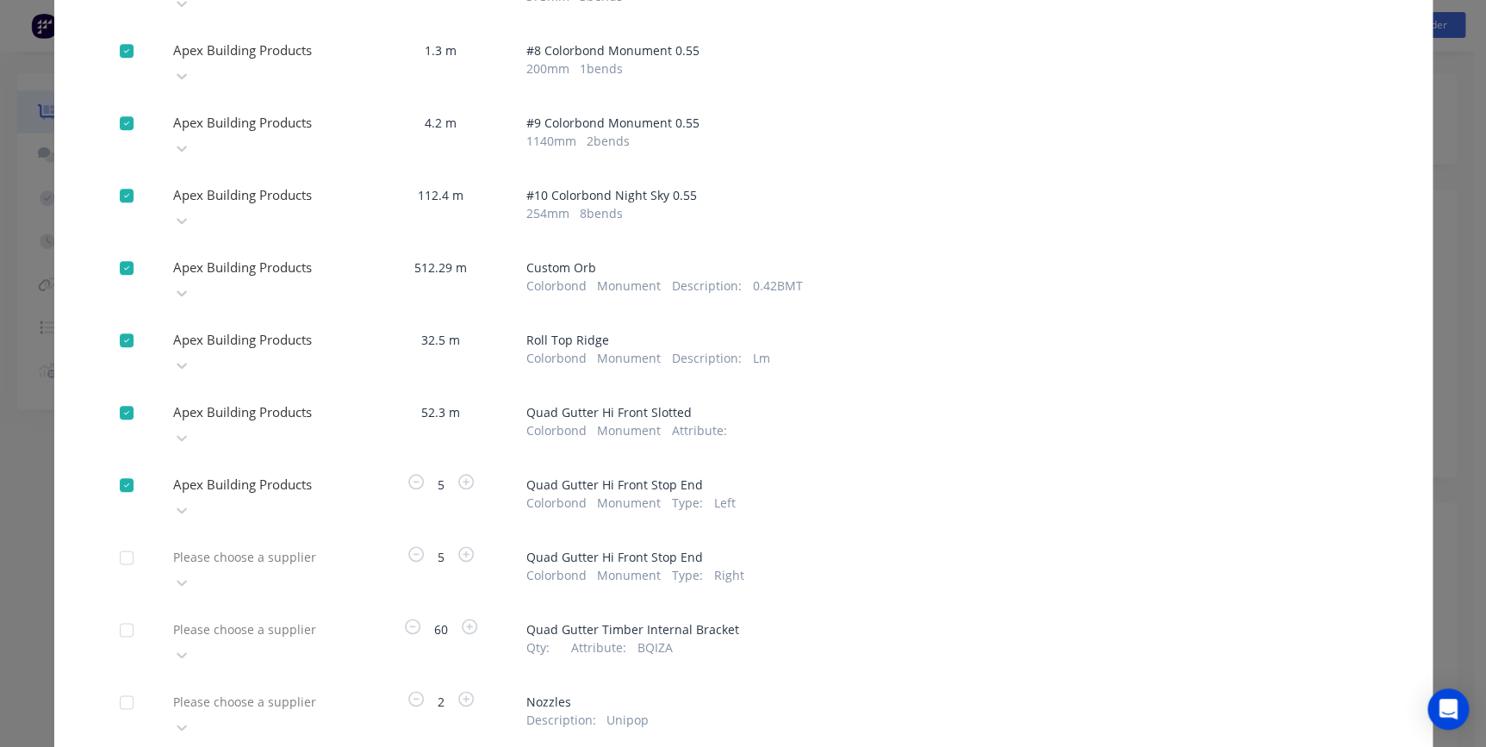
scroll to position [691, 0]
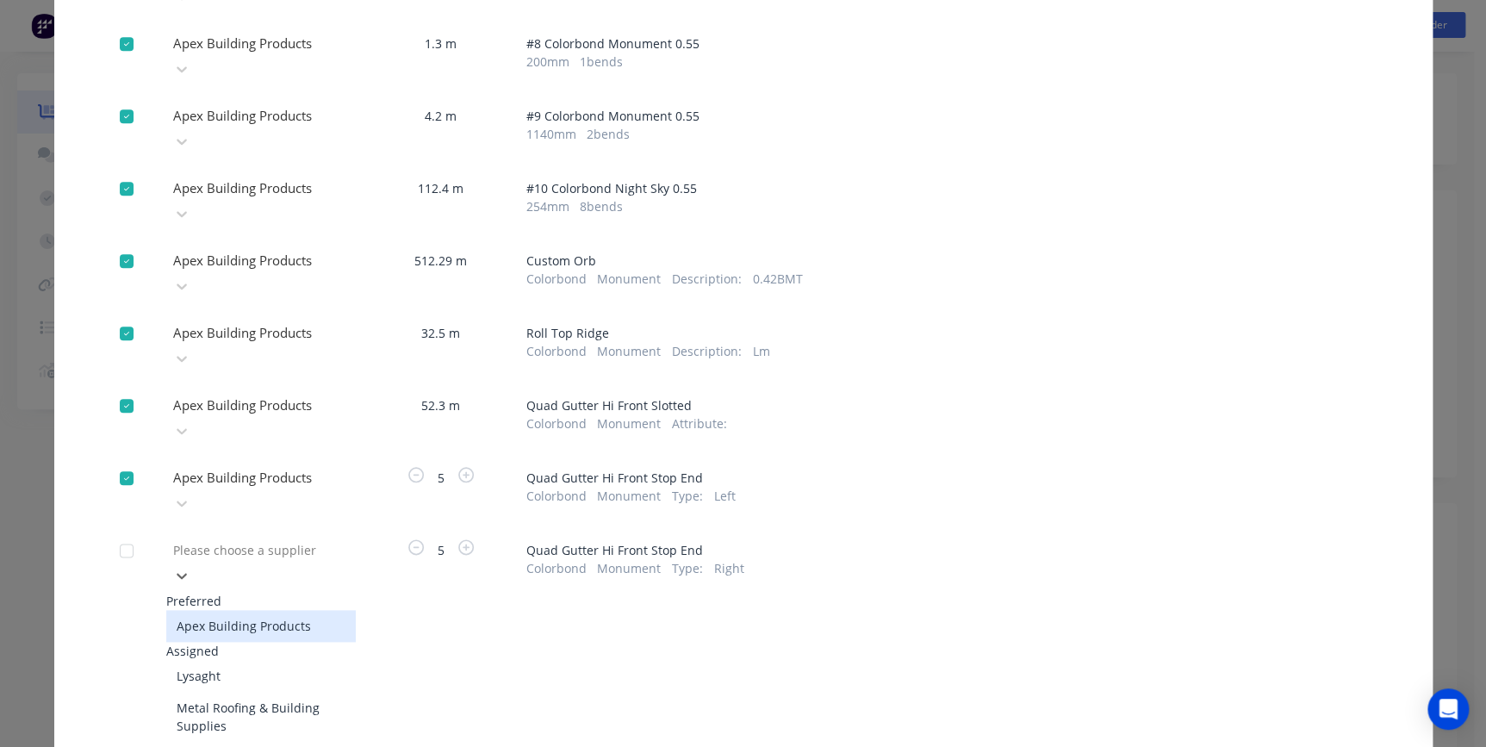
click at [277, 537] on div "Please choose a supplier" at bounding box center [295, 550] width 258 height 26
click at [263, 610] on div "Apex Building Products" at bounding box center [261, 626] width 190 height 32
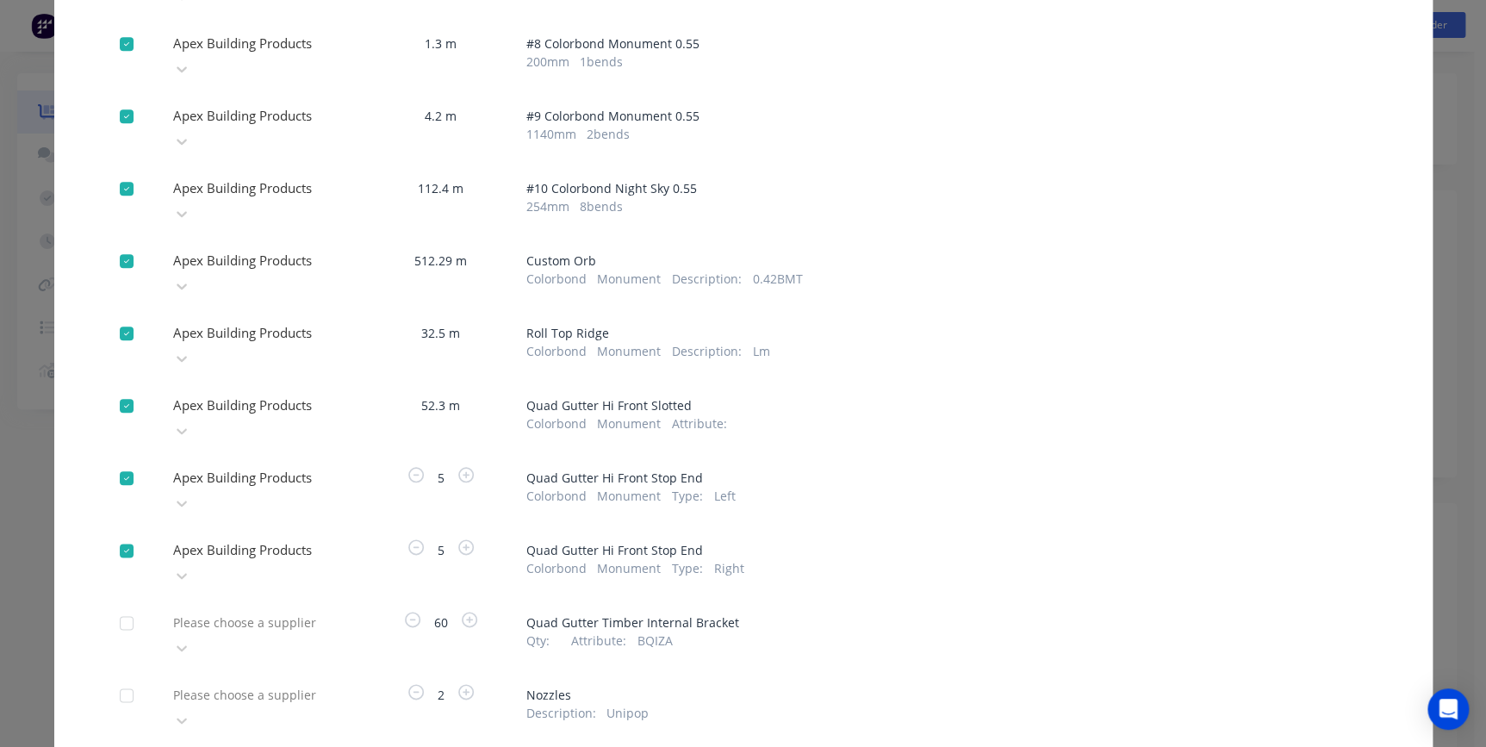
click at [266, 612] on div at bounding box center [295, 623] width 248 height 22
click at [255, 732] on div "Apex Building Products" at bounding box center [261, 748] width 190 height 32
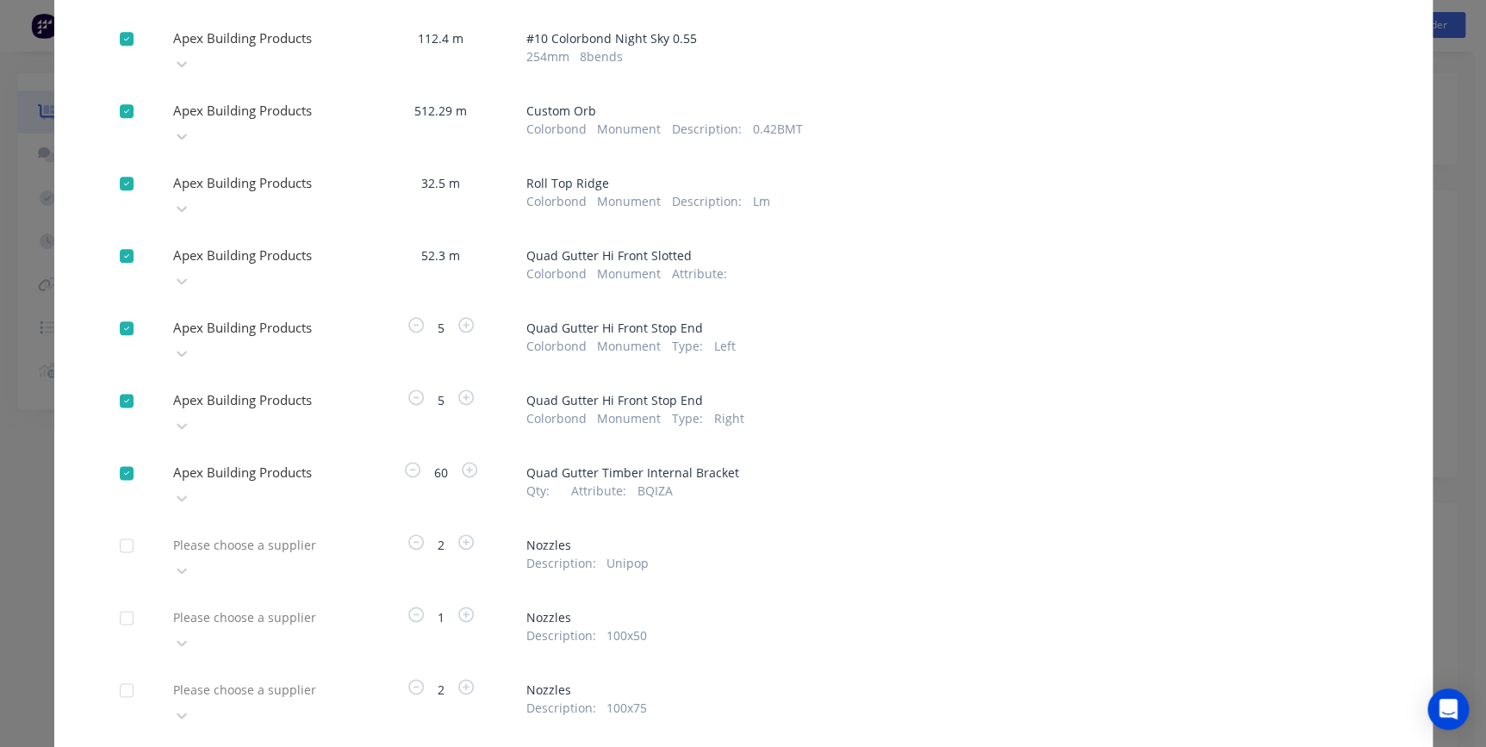
scroll to position [848, 0]
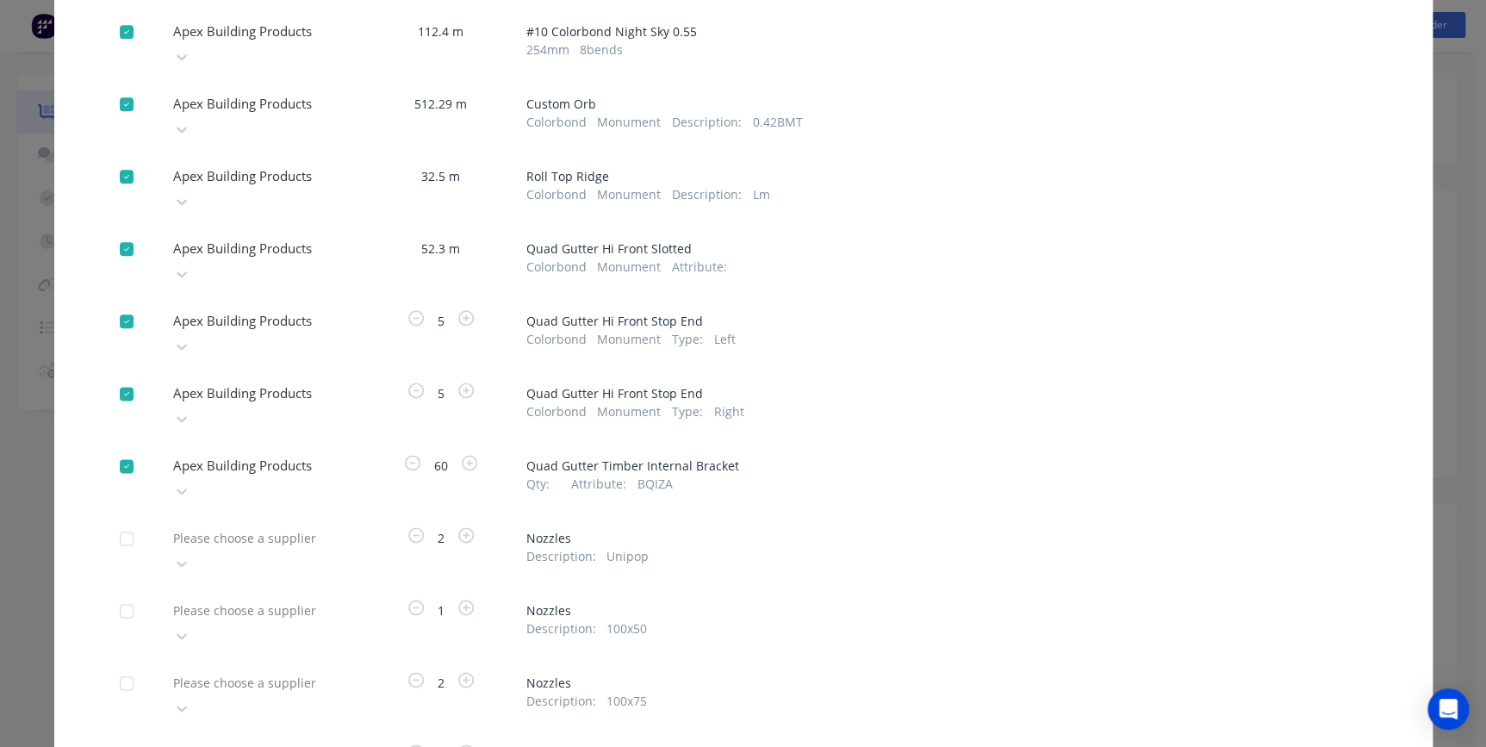
click at [273, 527] on div at bounding box center [295, 538] width 248 height 22
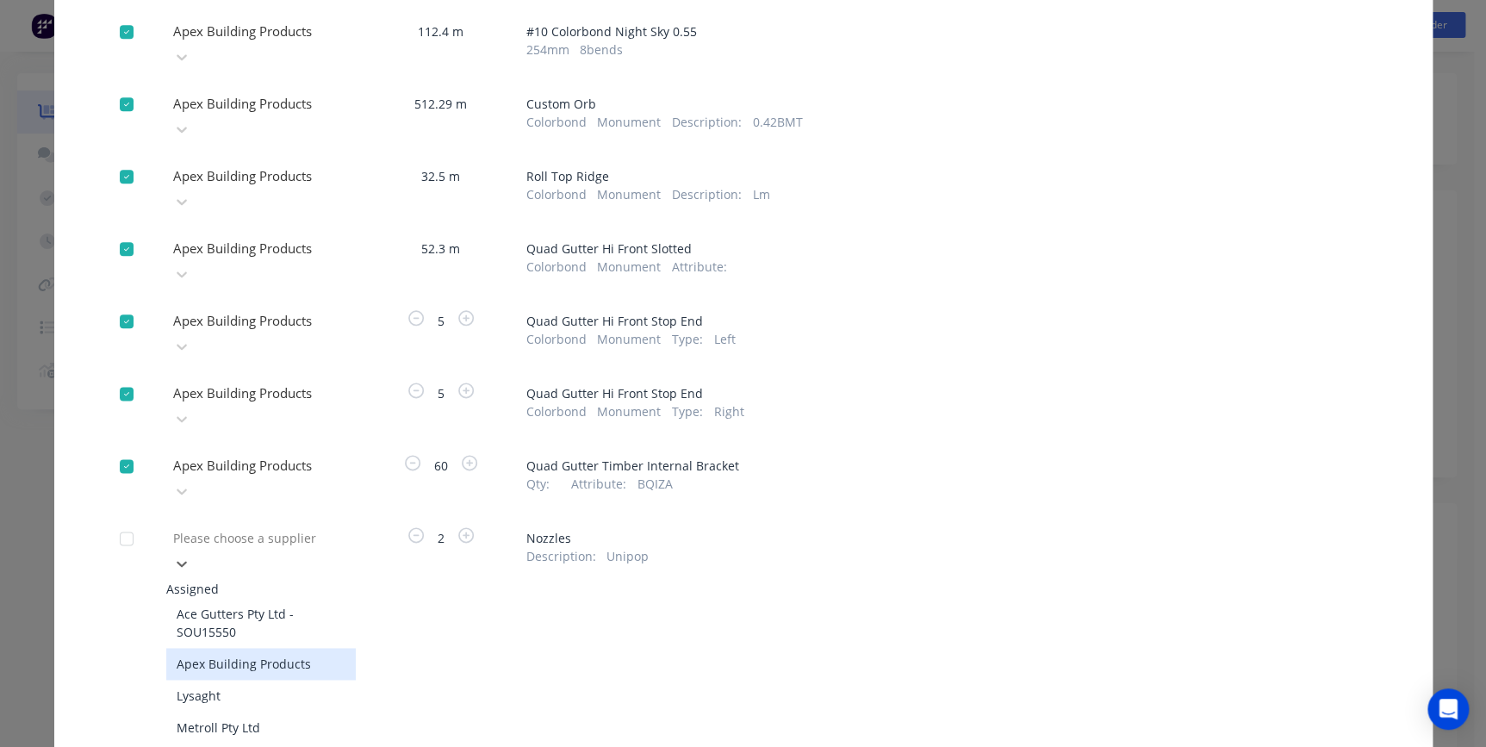
click at [258, 648] on div "Apex Building Products" at bounding box center [261, 664] width 190 height 32
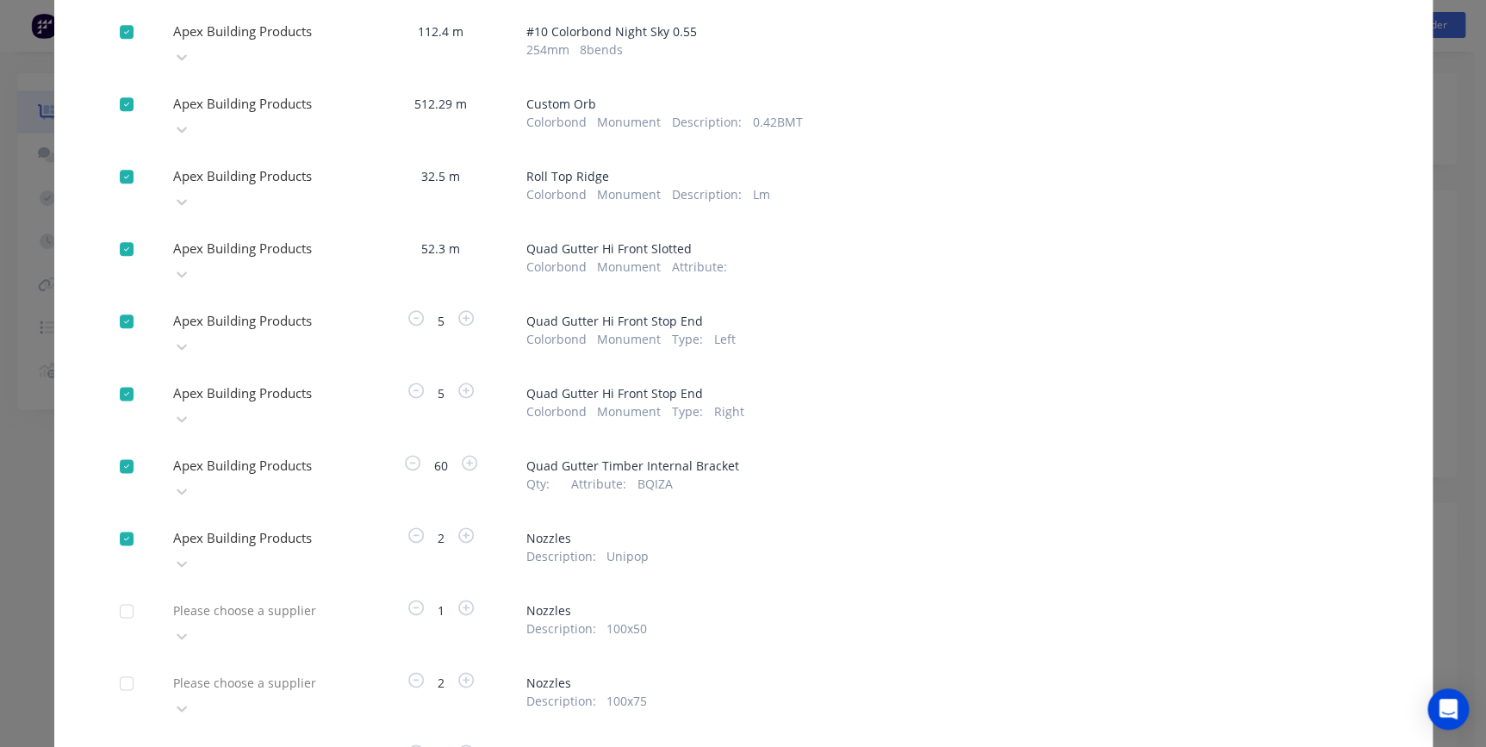
click at [271, 600] on div at bounding box center [295, 611] width 248 height 22
click at [268, 720] on div "Apex Building Products" at bounding box center [261, 736] width 190 height 32
click at [285, 439] on div "Apply to all Apex Building Products 24.8 m # 1 Colorbond Monument 0.55 400 mm 3…" at bounding box center [743, 568] width 1379 height 2548
click at [279, 672] on div at bounding box center [295, 683] width 248 height 22
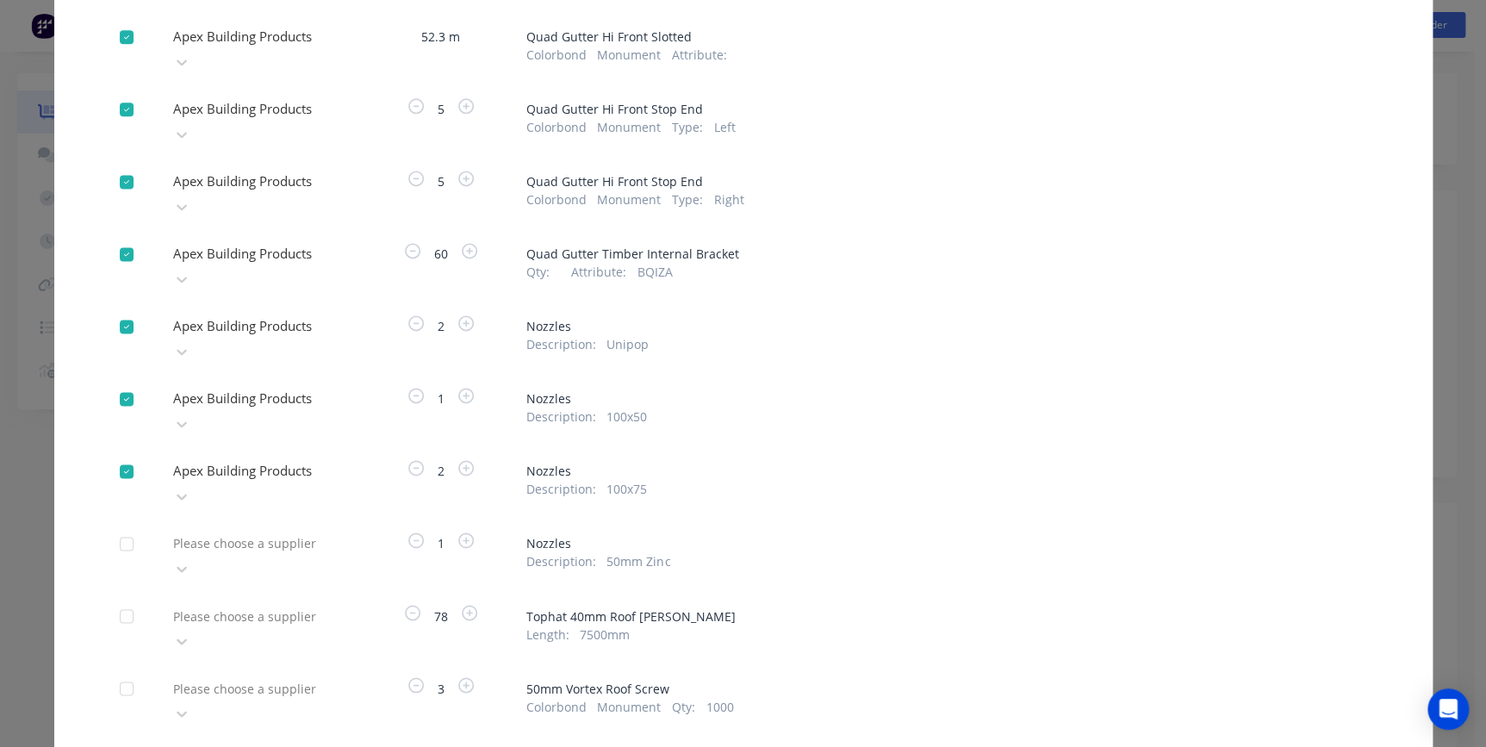
scroll to position [1083, 0]
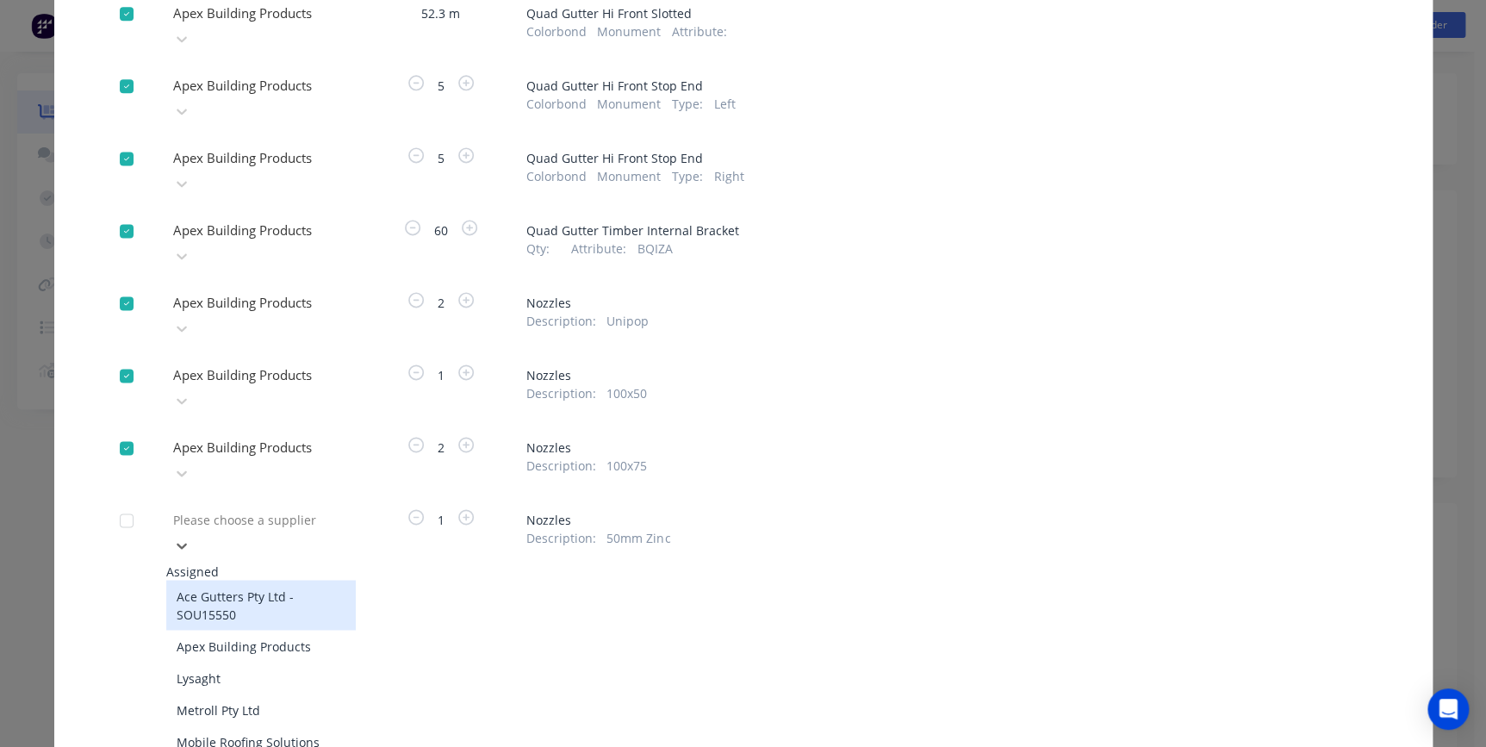
click at [266, 509] on div at bounding box center [295, 520] width 248 height 22
click at [273, 630] on div "Apex Building Products" at bounding box center [261, 646] width 190 height 32
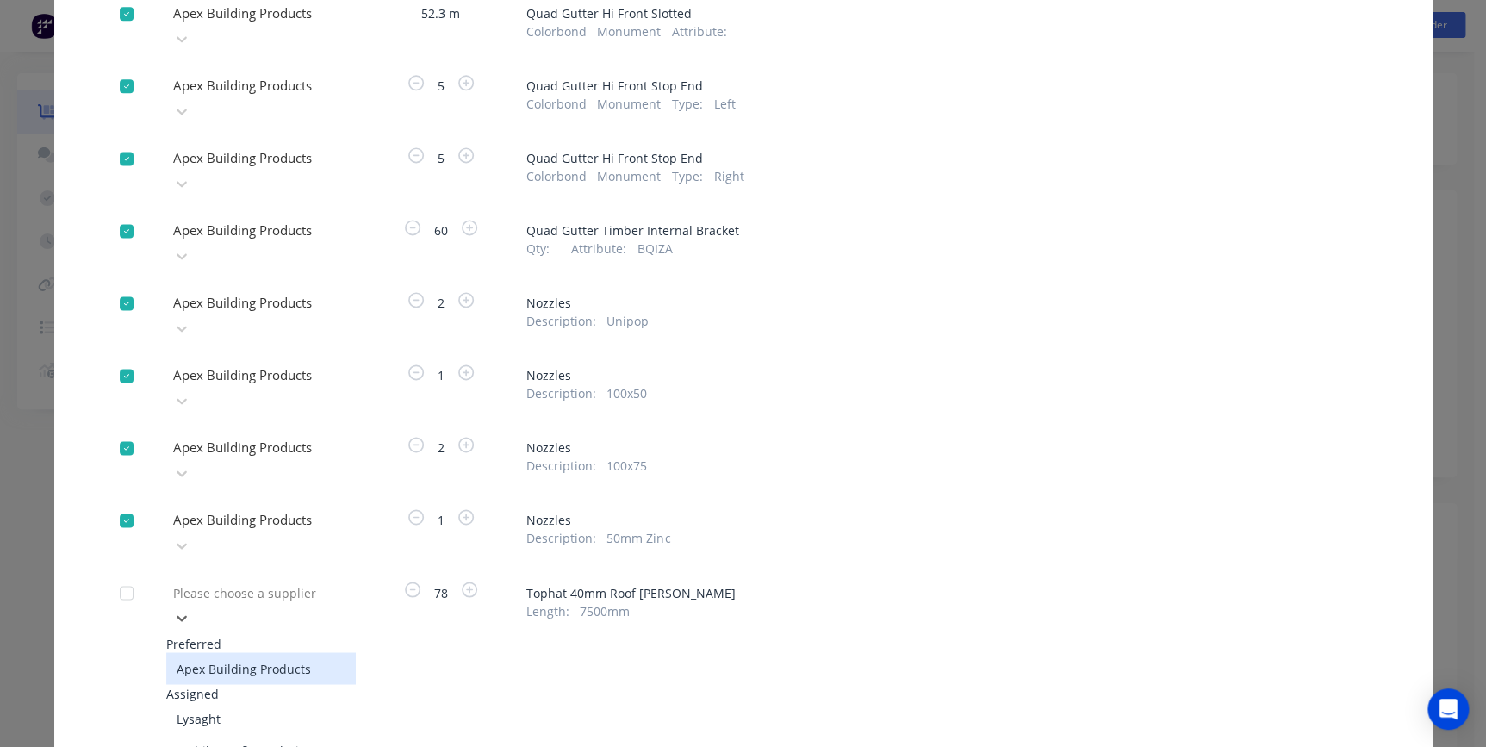
click at [276, 582] on div at bounding box center [295, 593] width 248 height 22
click at [269, 652] on div "Apex Building Products" at bounding box center [261, 668] width 190 height 32
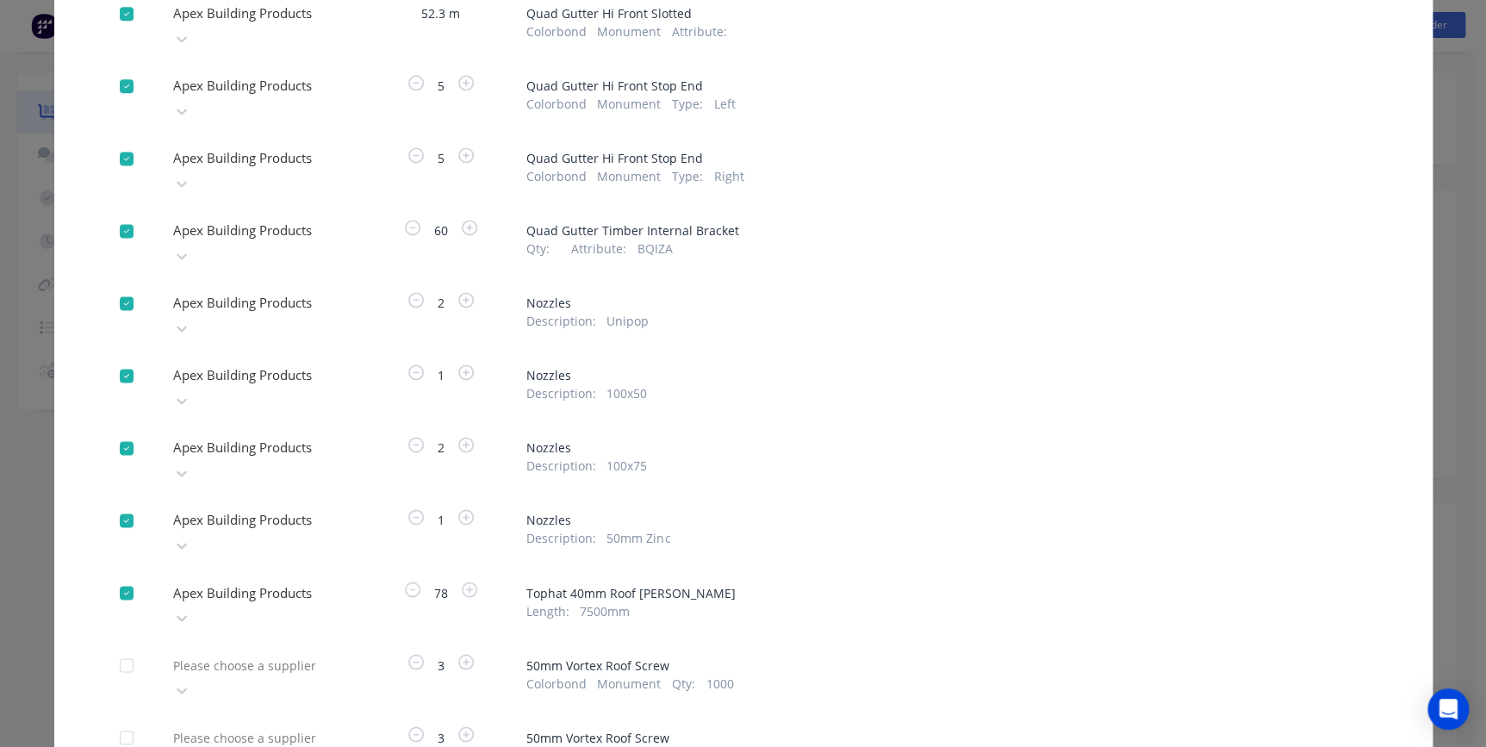
click at [269, 654] on div at bounding box center [295, 665] width 248 height 22
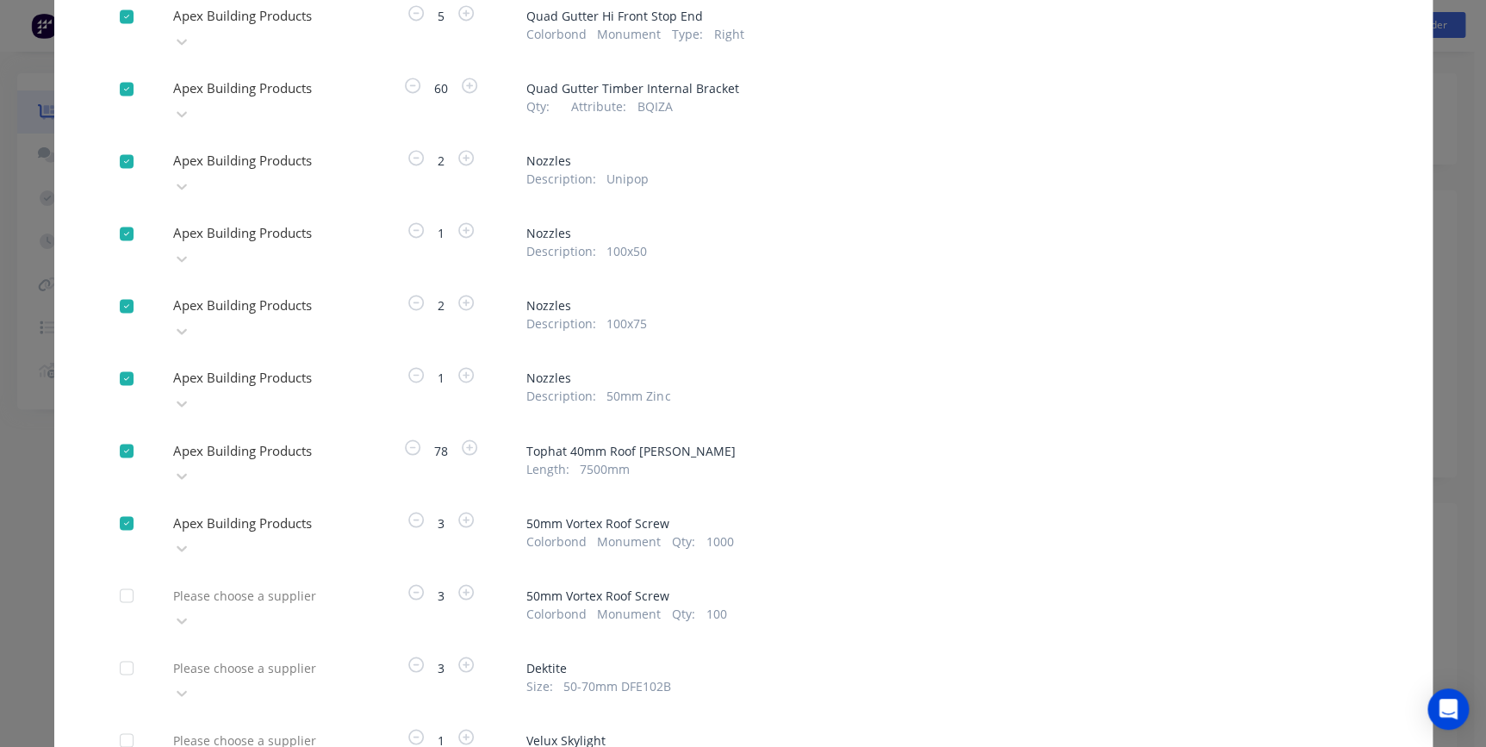
scroll to position [1240, 0]
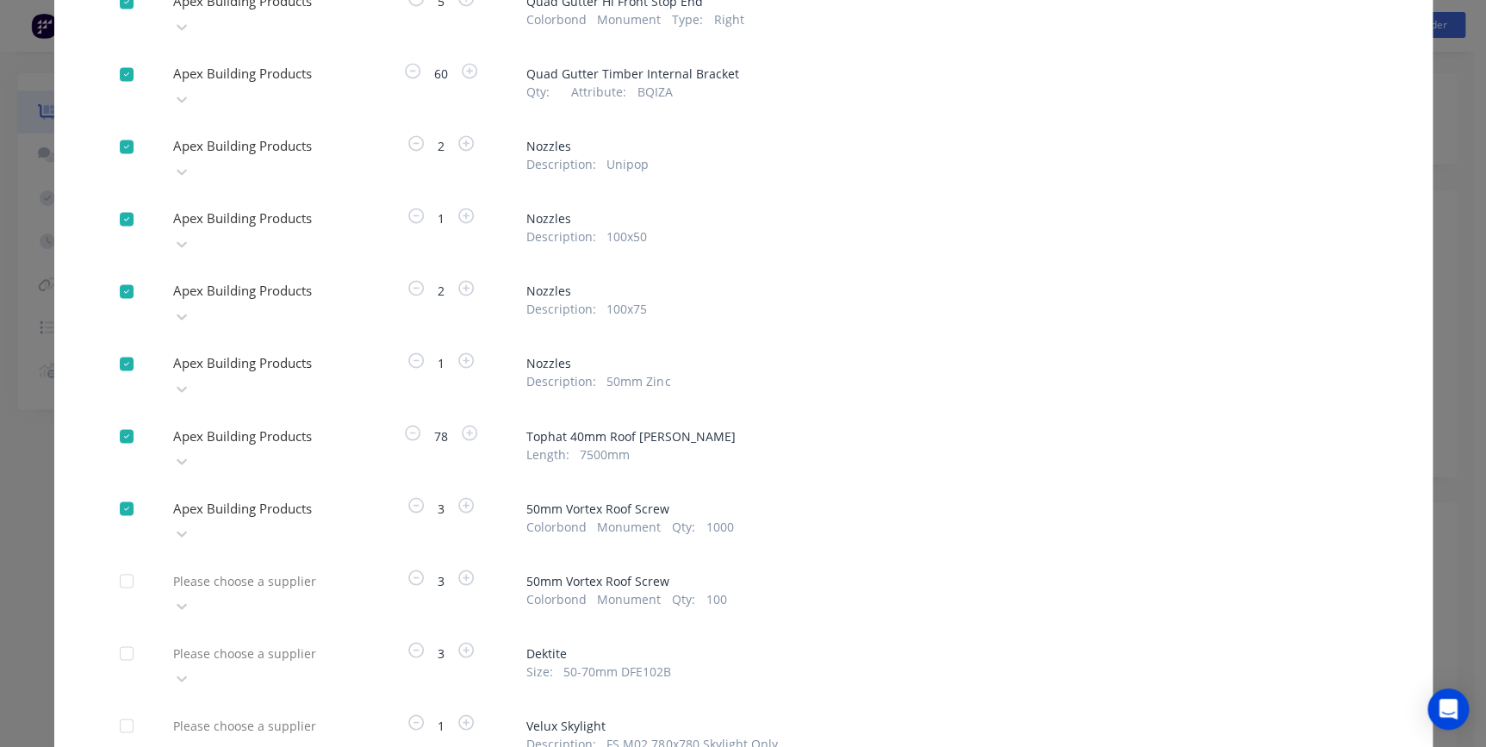
click at [282, 570] on div at bounding box center [295, 581] width 248 height 22
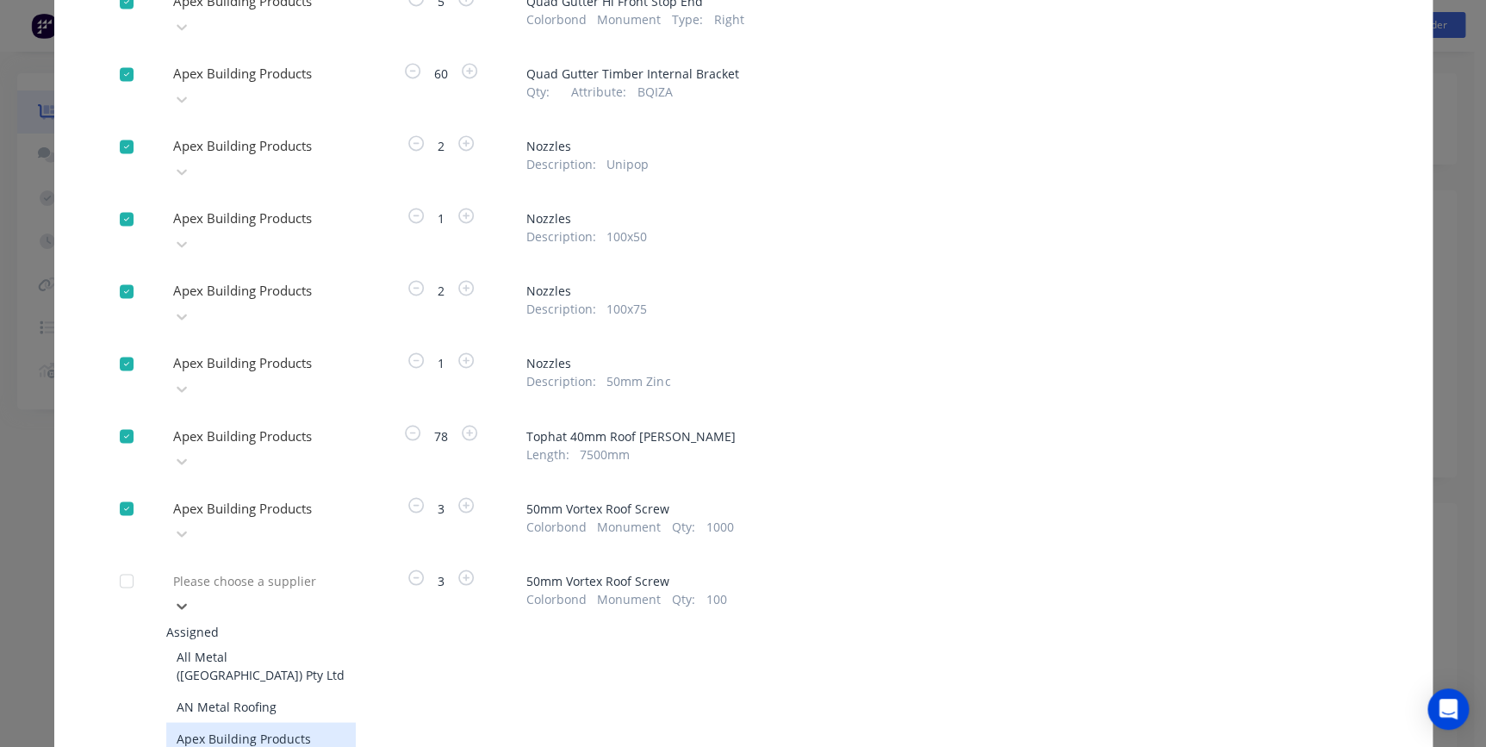
click at [263, 722] on div "Apex Building Products" at bounding box center [261, 738] width 190 height 32
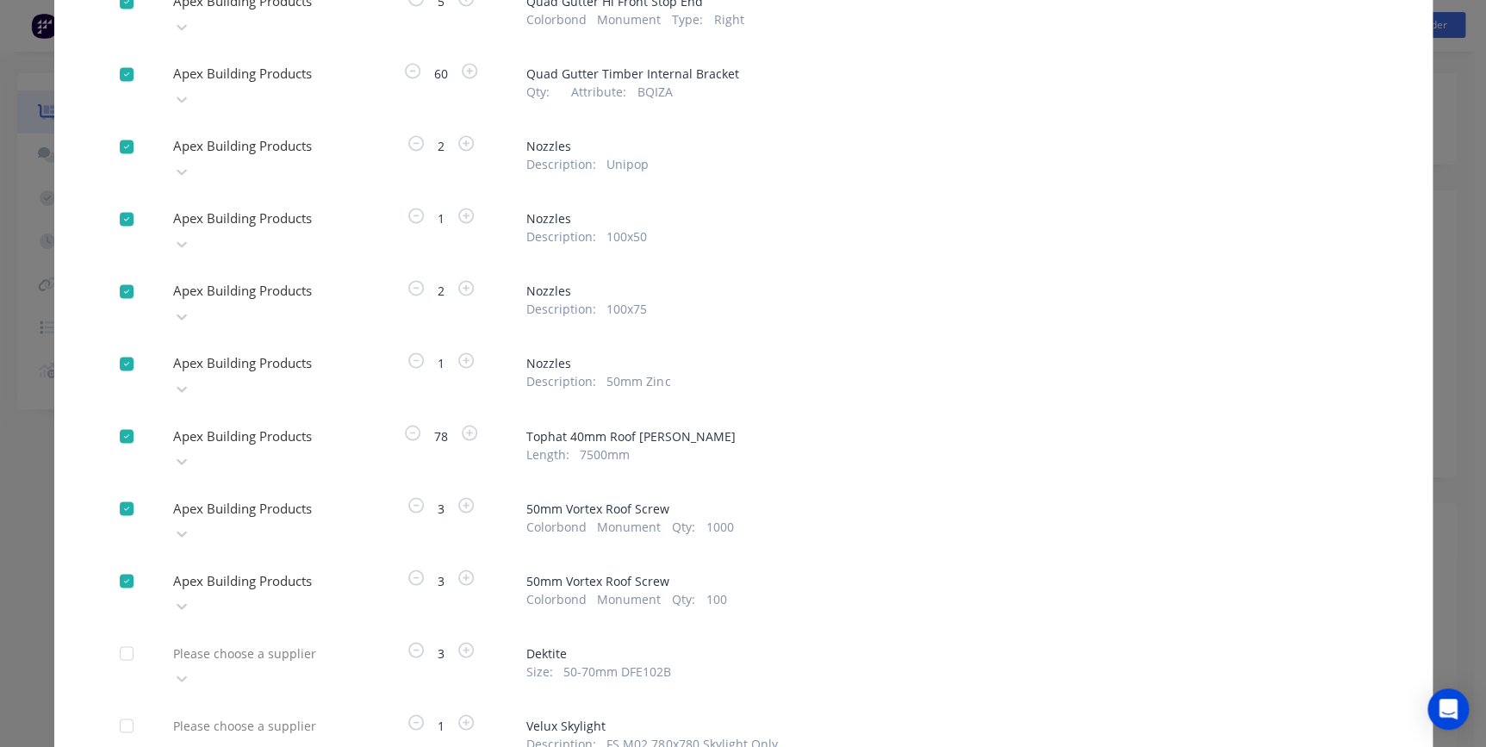
click at [285, 714] on div at bounding box center [295, 725] width 248 height 22
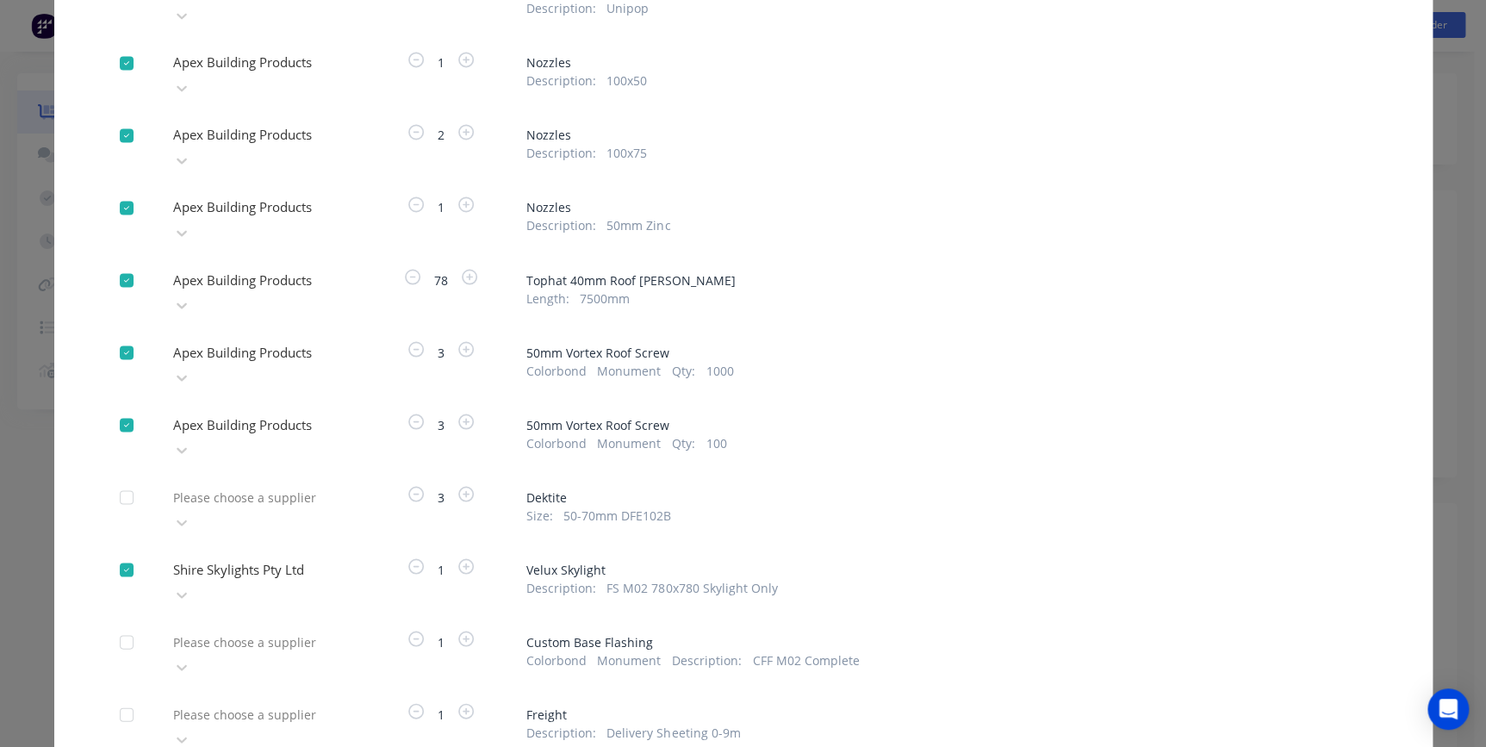
scroll to position [1396, 0]
click at [260, 631] on div at bounding box center [295, 642] width 248 height 22
click at [252, 701] on div "Shire Skylights Pty Ltd" at bounding box center [261, 717] width 190 height 32
click at [252, 703] on div at bounding box center [295, 714] width 248 height 22
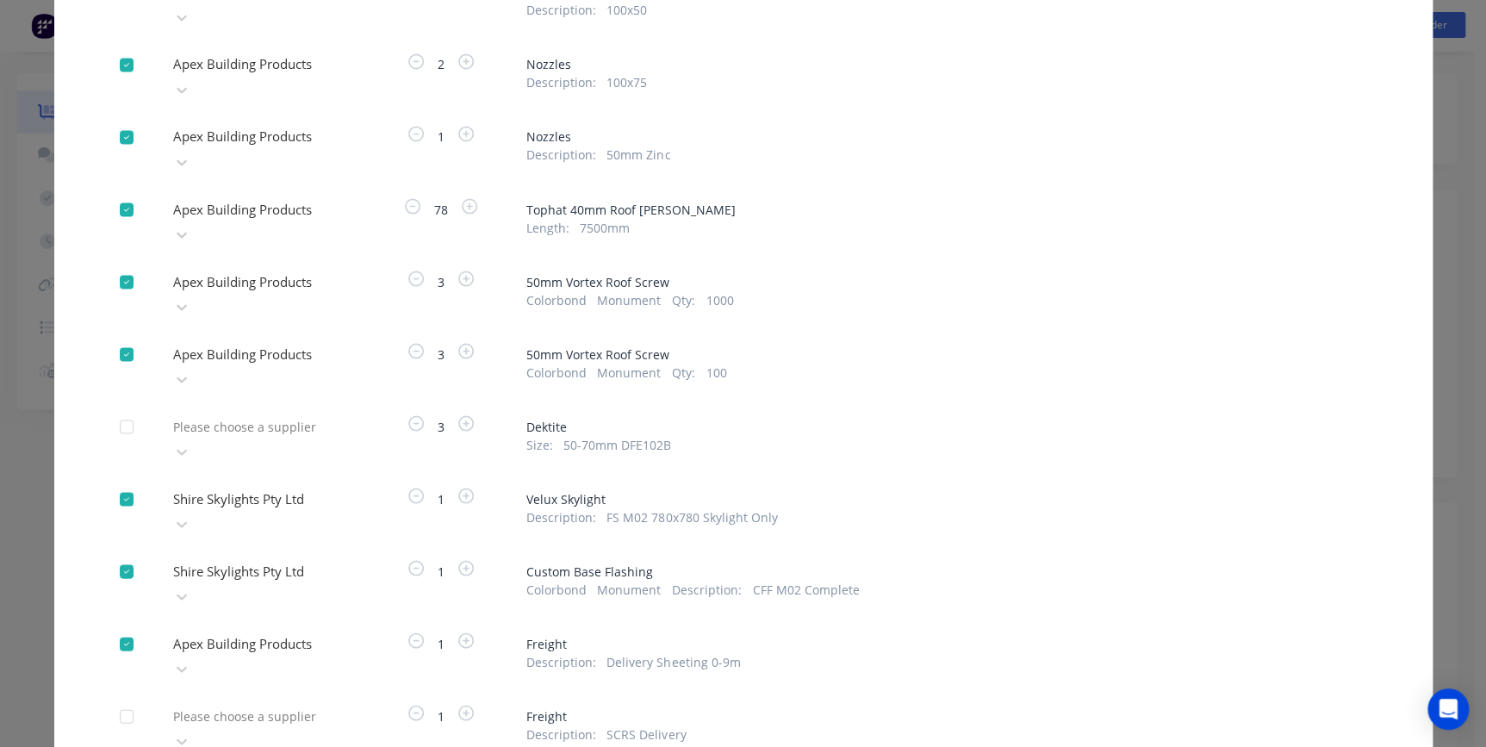
scroll to position [1553, 0]
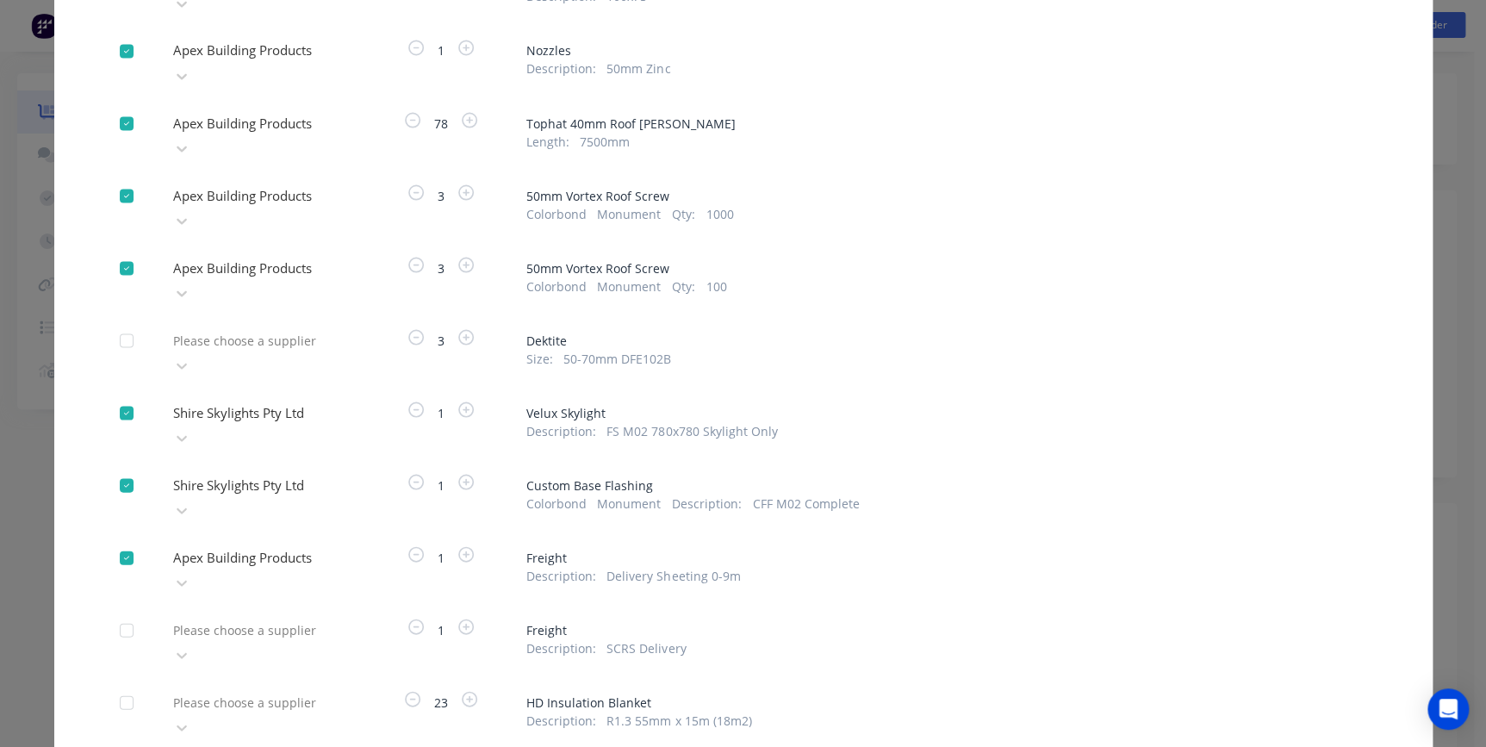
click at [254, 691] on div at bounding box center [295, 702] width 248 height 22
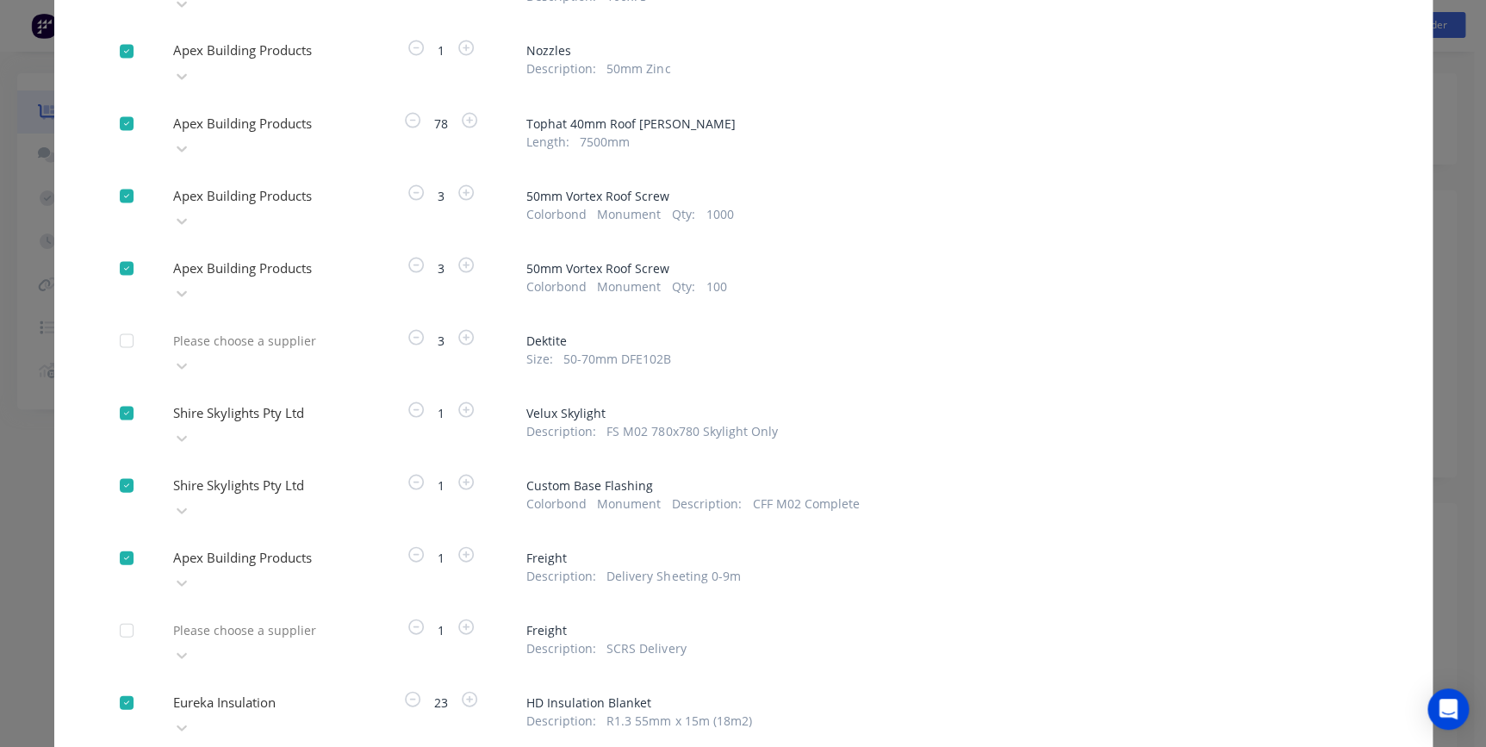
scroll to position [1575, 0]
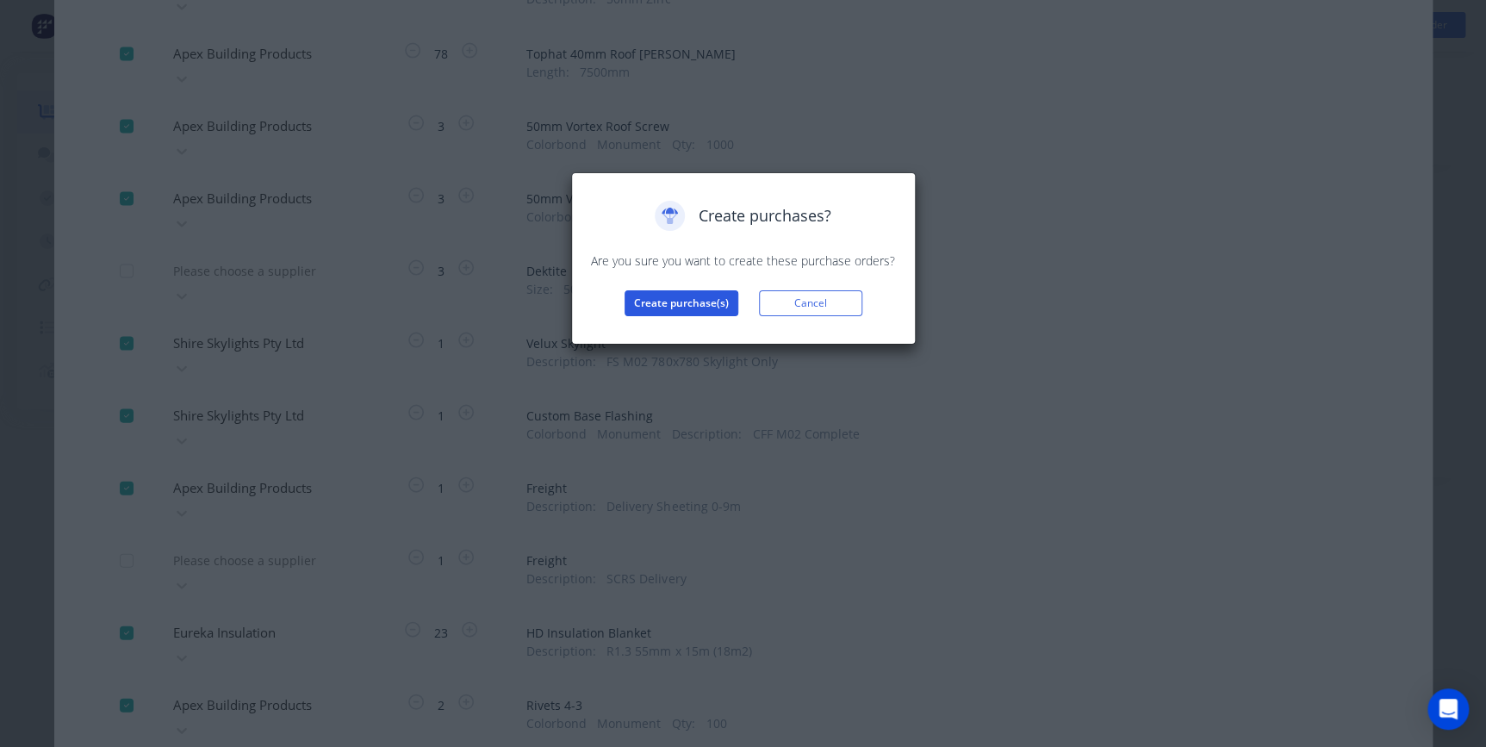
click at [639, 309] on button "Create purchase(s)" at bounding box center [682, 303] width 114 height 26
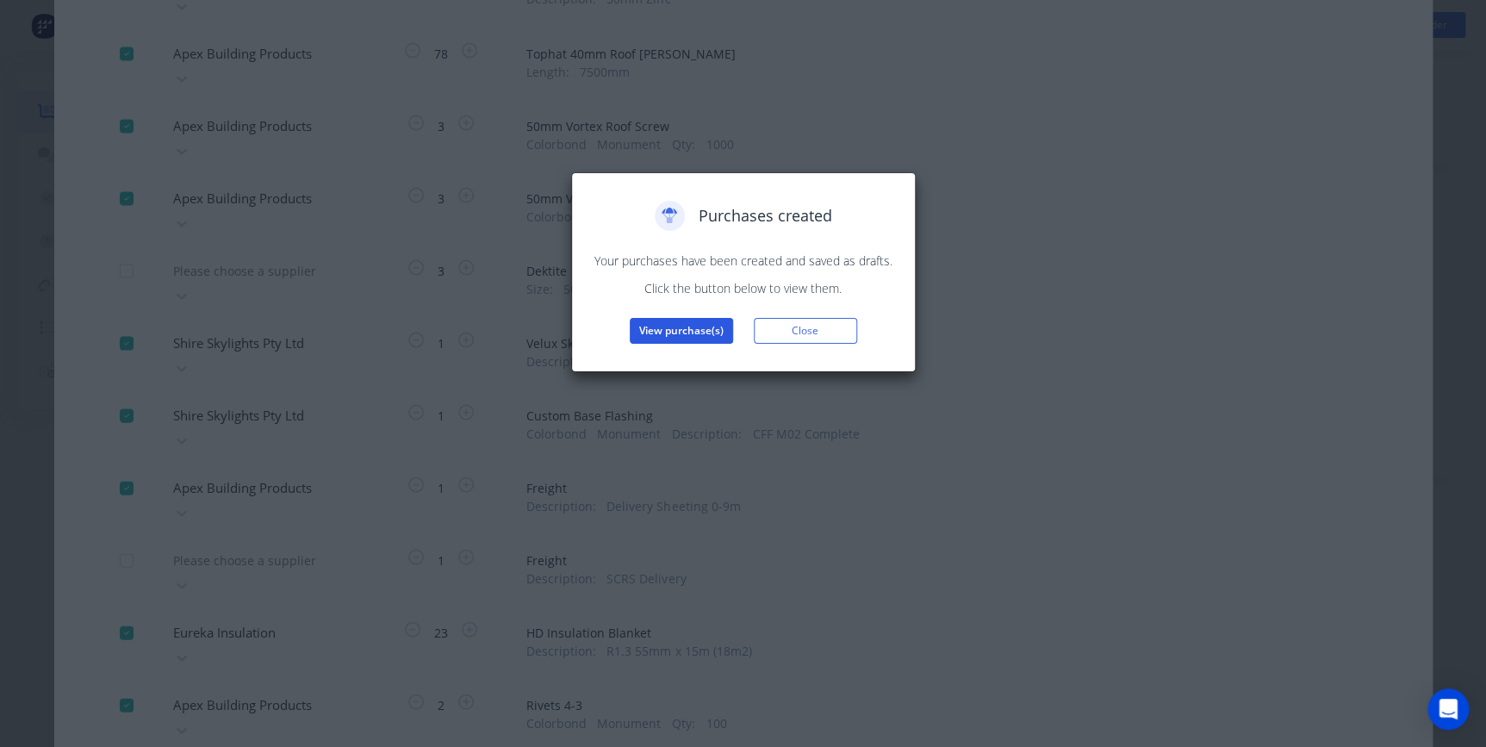
click at [660, 332] on button "View purchase(s)" at bounding box center [681, 331] width 103 height 26
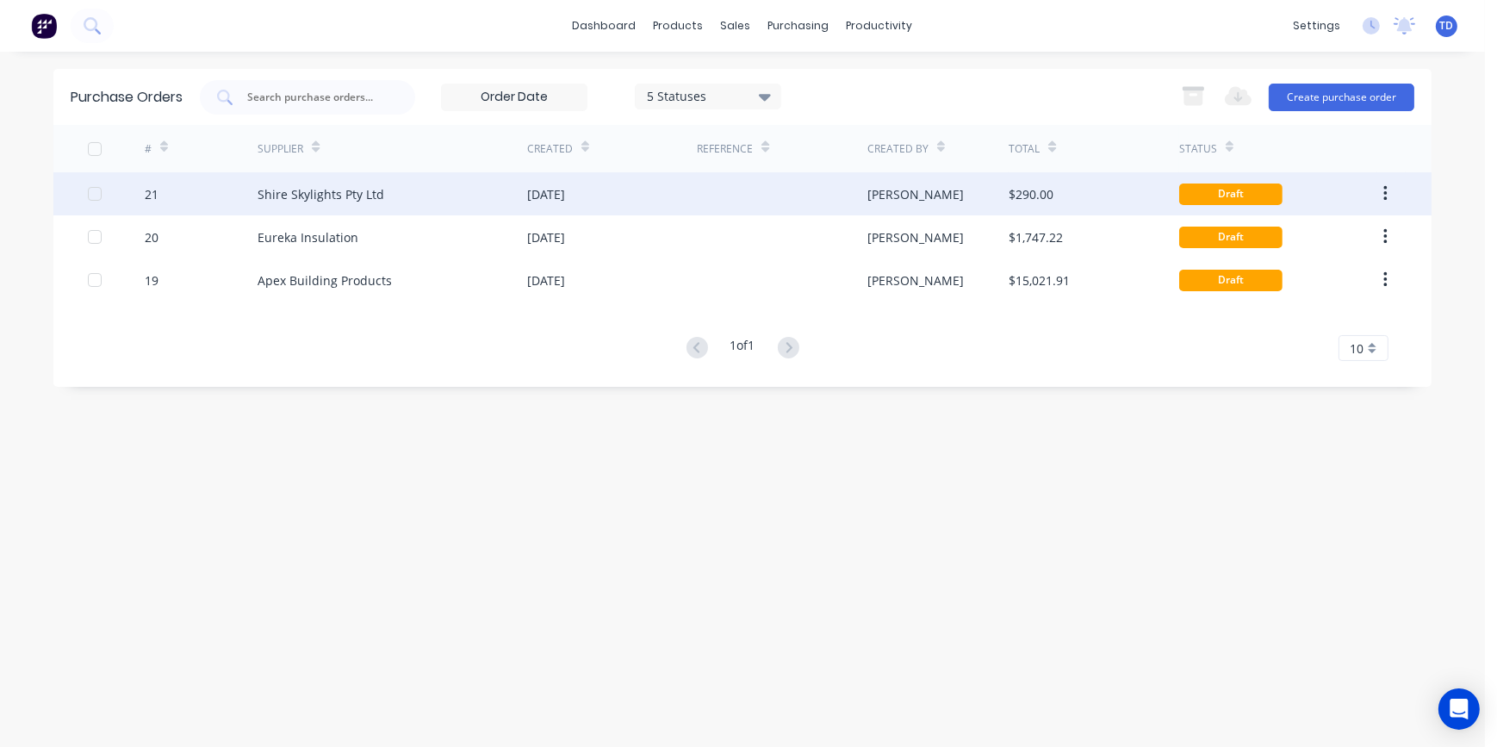
click at [625, 184] on div "[DATE]" at bounding box center [612, 193] width 170 height 43
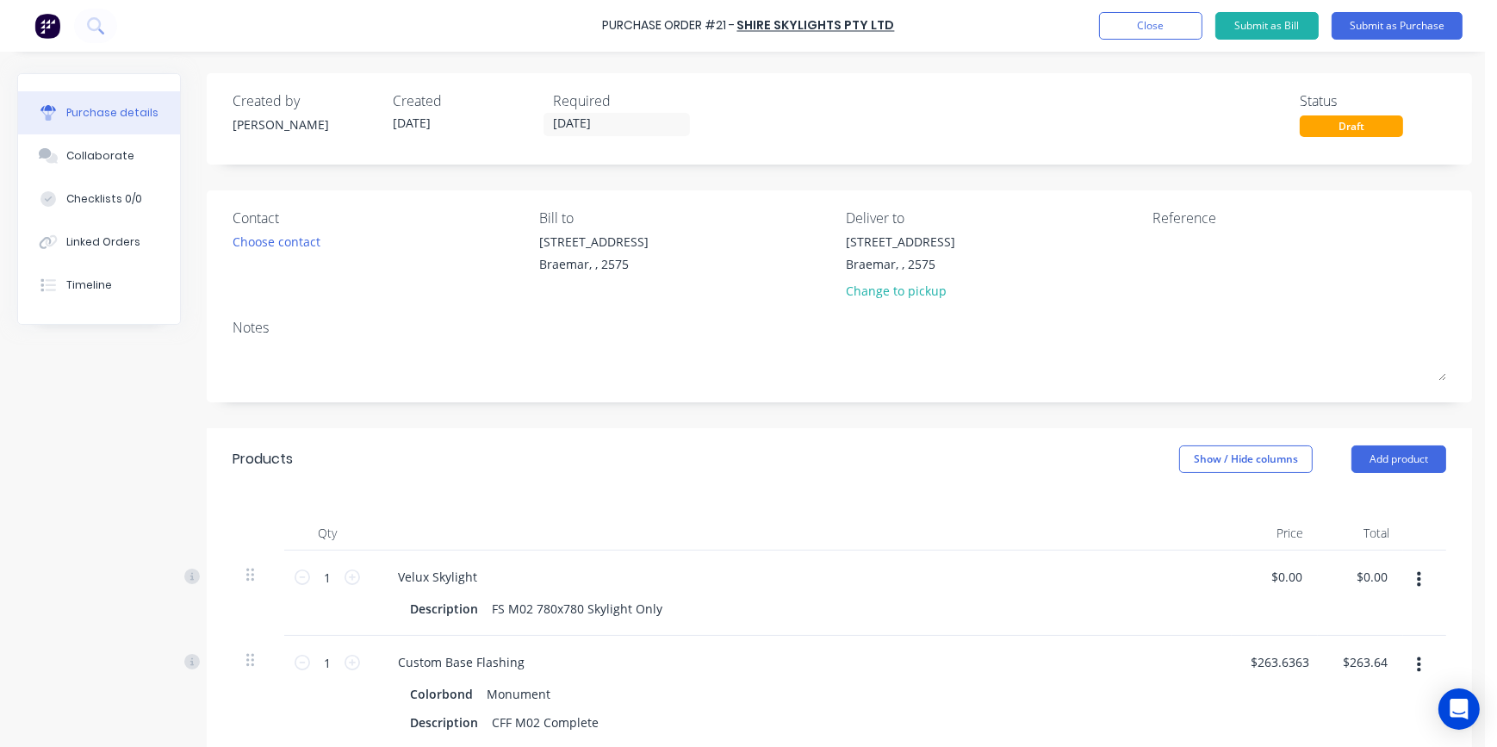
click at [1420, 582] on icon "button" at bounding box center [1419, 580] width 4 height 16
click at [1359, 613] on button "Edit" at bounding box center [1366, 625] width 146 height 34
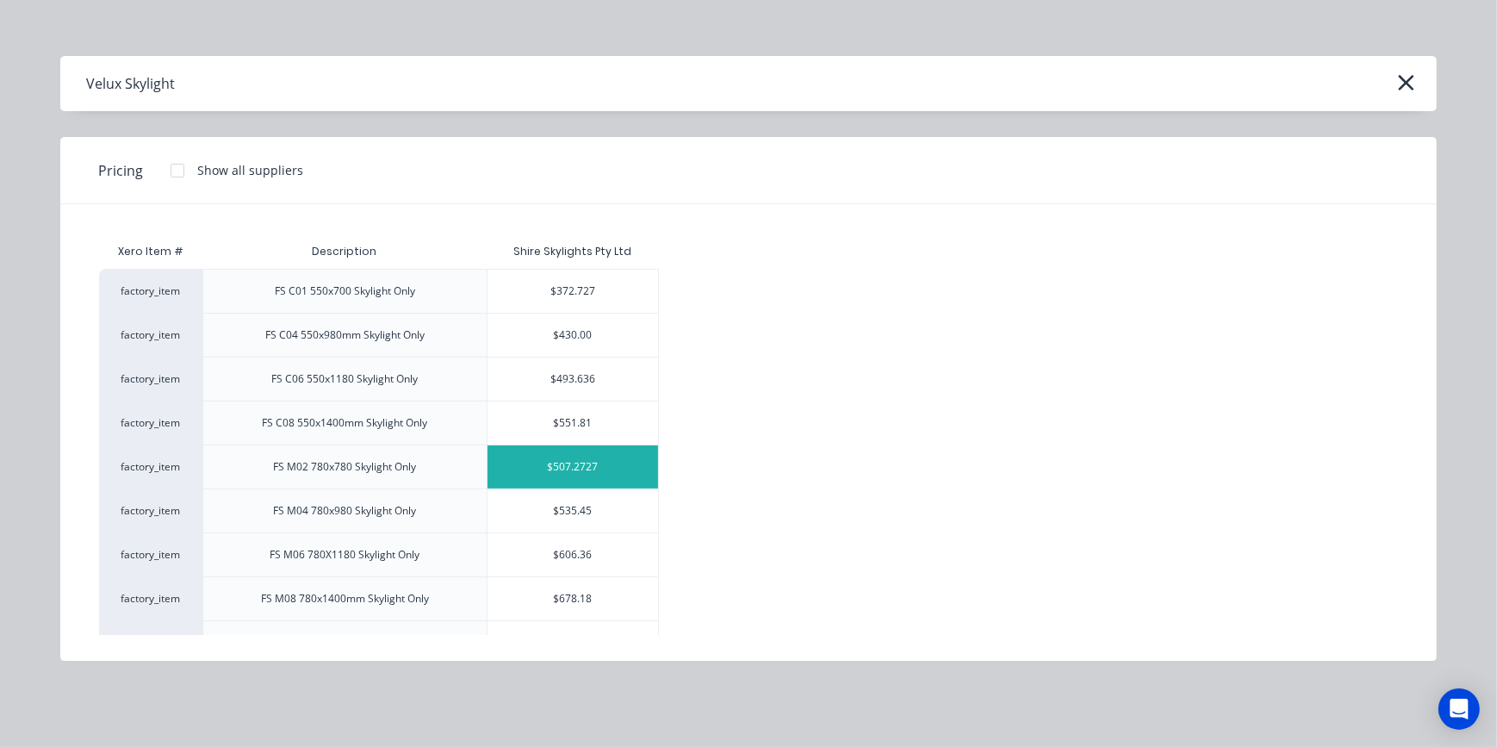
click at [594, 463] on div "$507.2727" at bounding box center [573, 466] width 171 height 43
type input "$507.2727"
type input "$507.27"
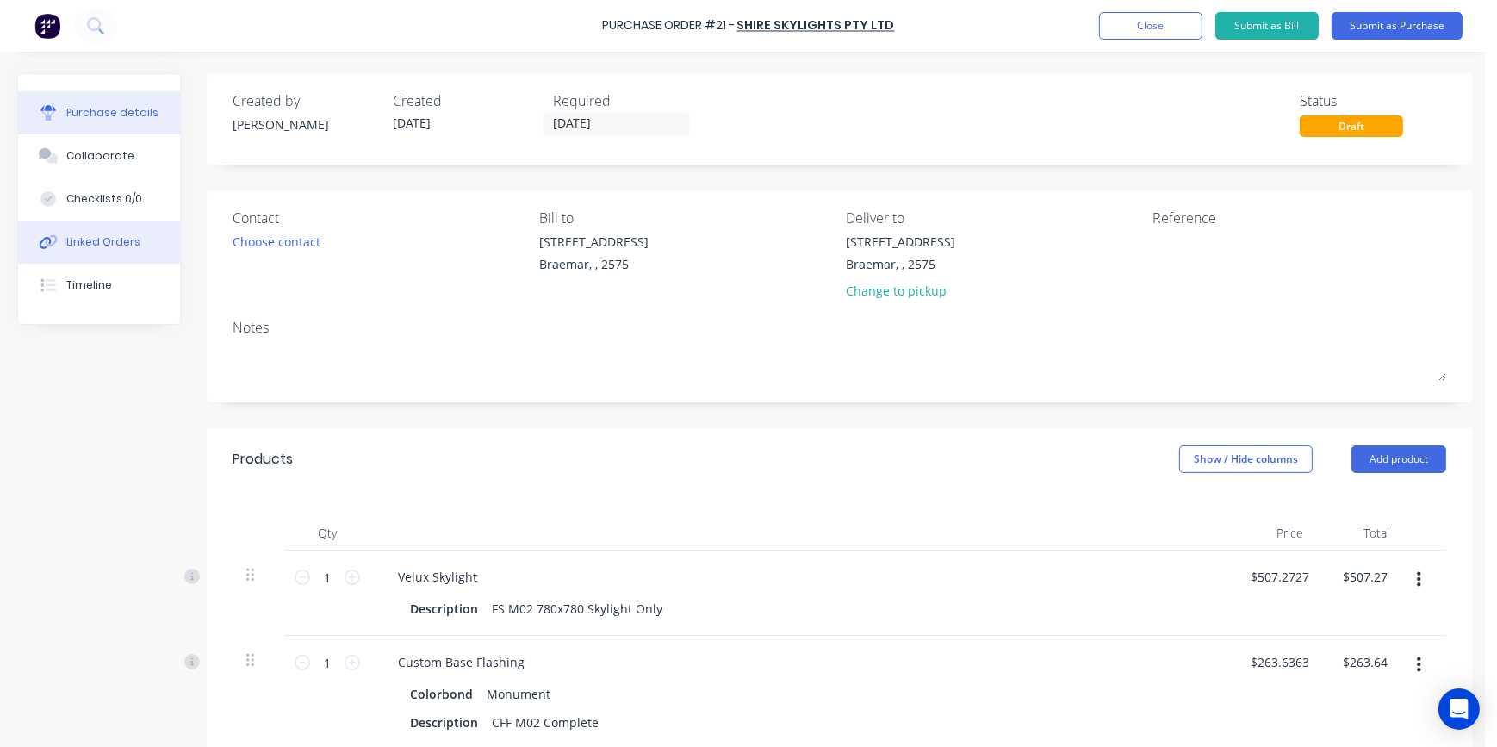
click at [117, 241] on div "Linked Orders" at bounding box center [103, 242] width 74 height 16
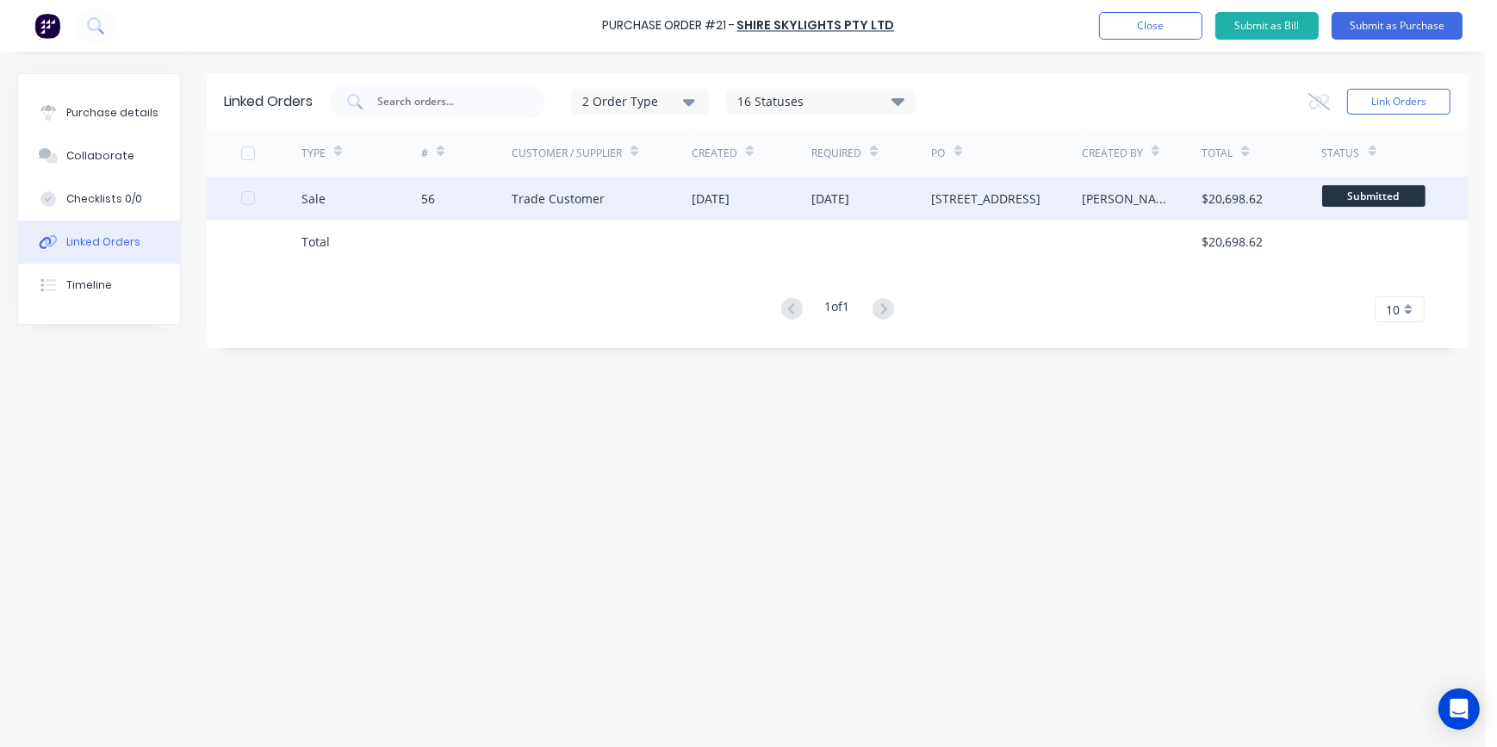
click at [730, 196] on div "[DATE]" at bounding box center [711, 199] width 38 height 18
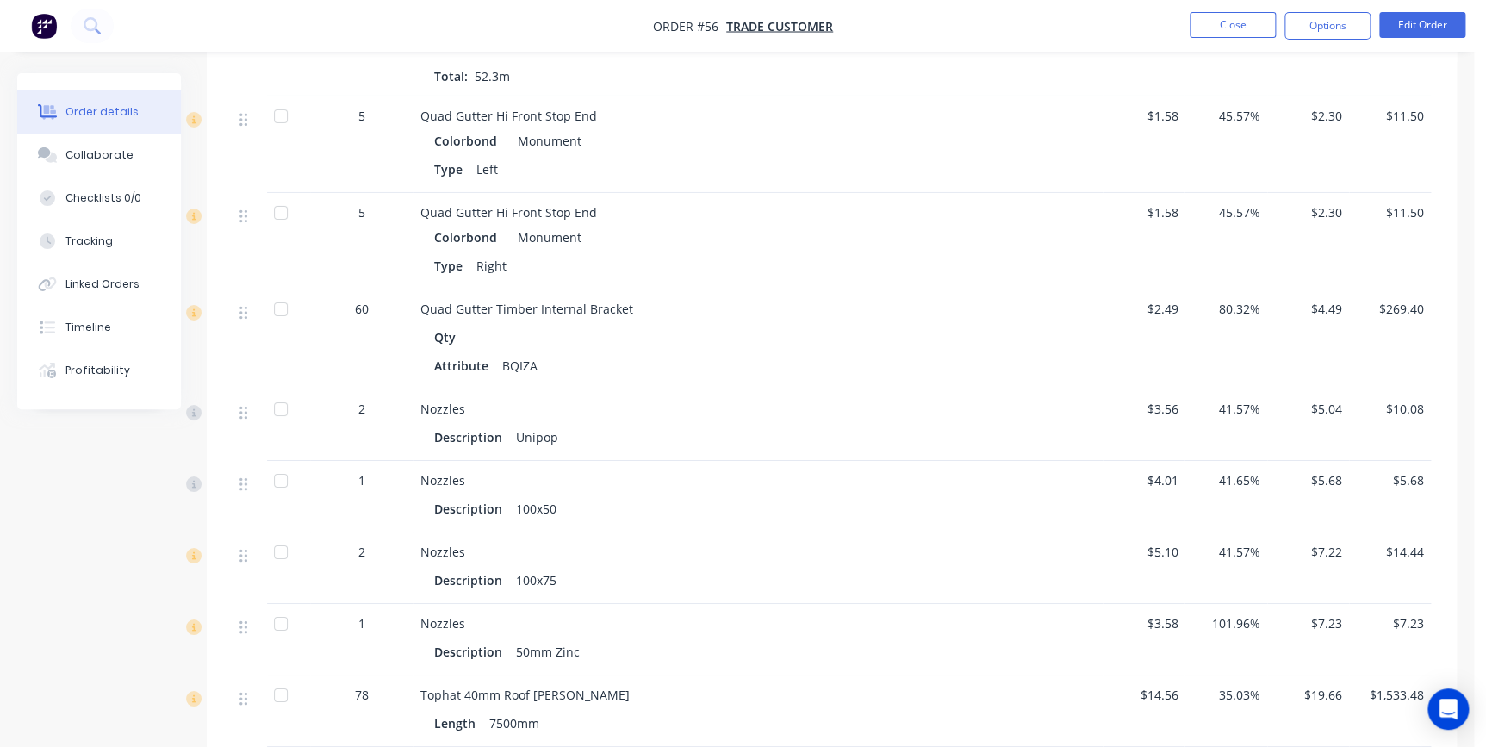
scroll to position [2662, 0]
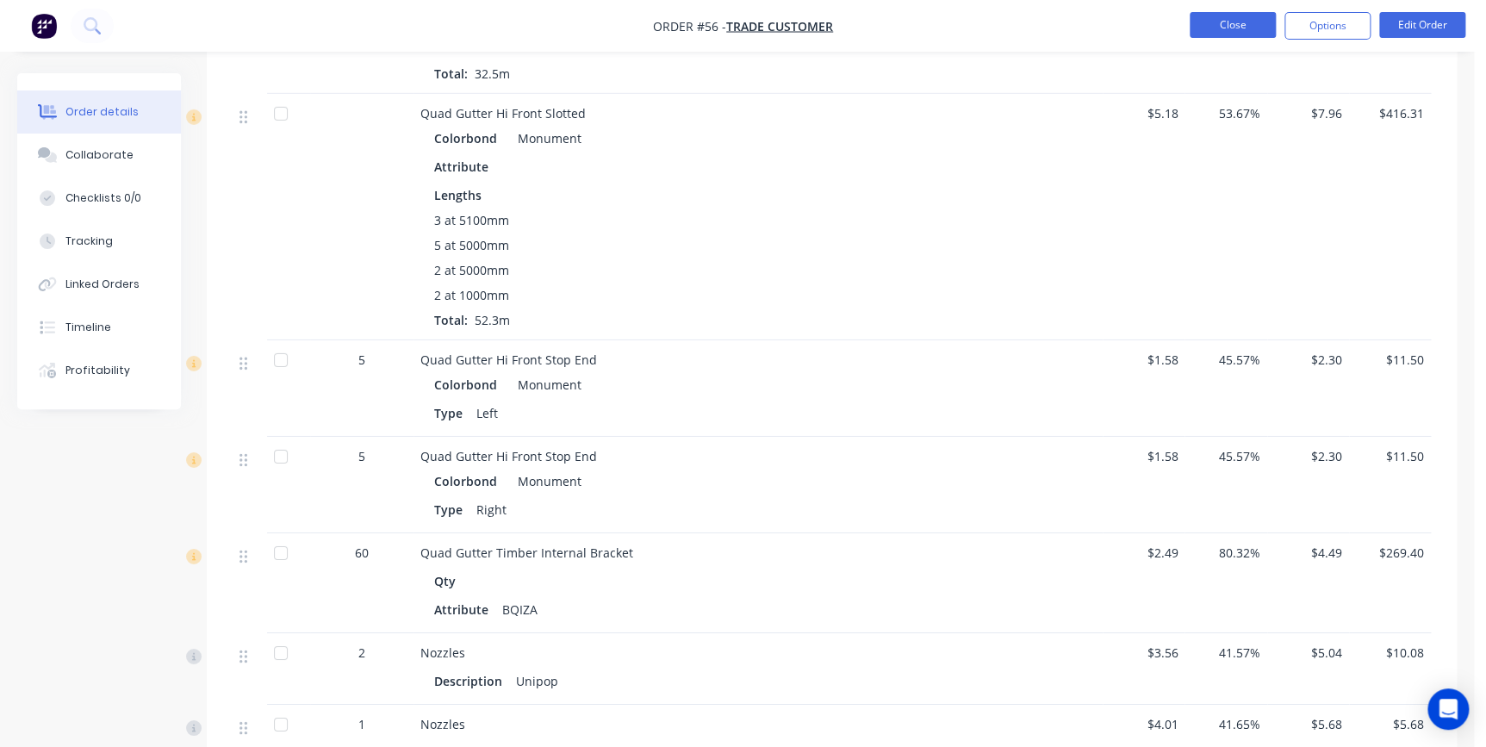
click at [1202, 27] on button "Close" at bounding box center [1233, 25] width 86 height 26
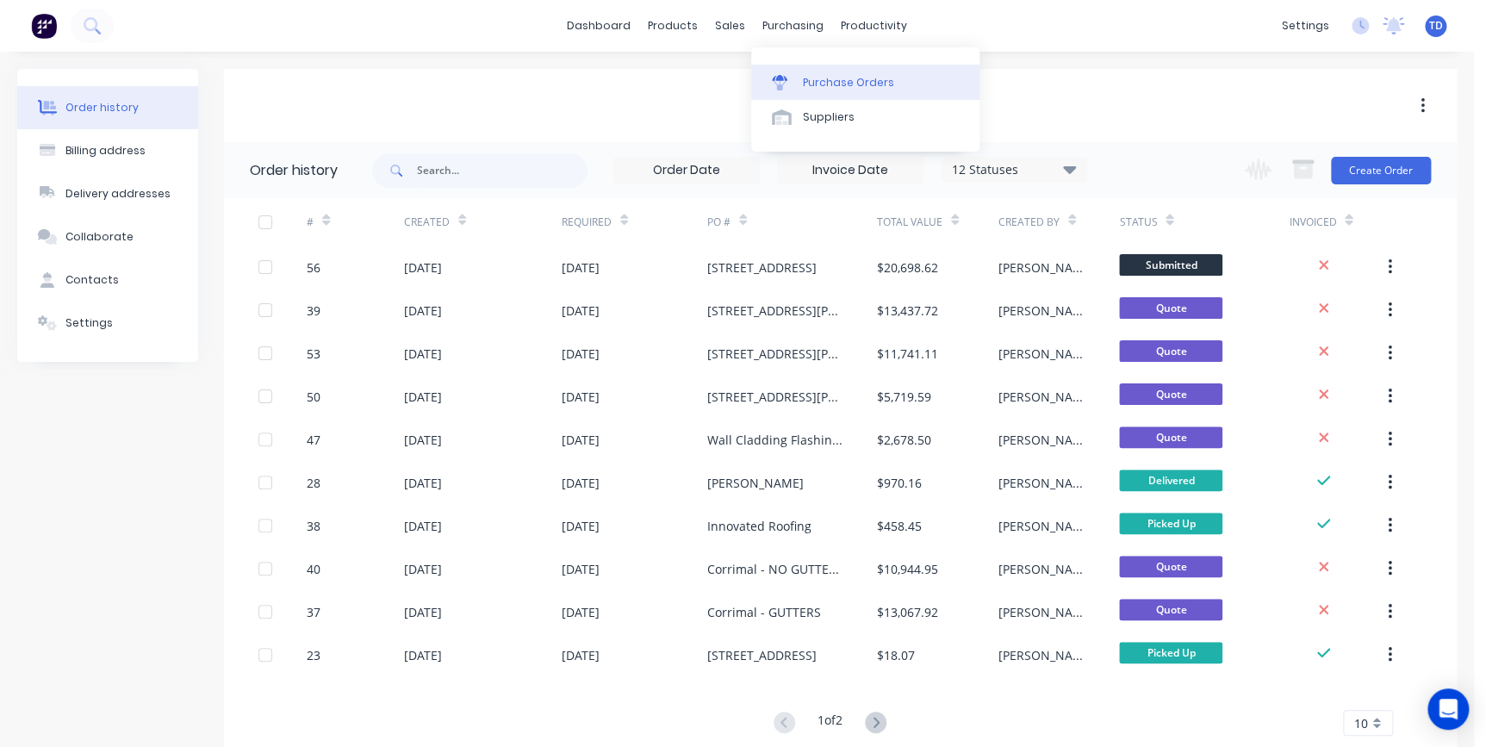
click at [812, 72] on link "Purchase Orders" at bounding box center [865, 82] width 228 height 34
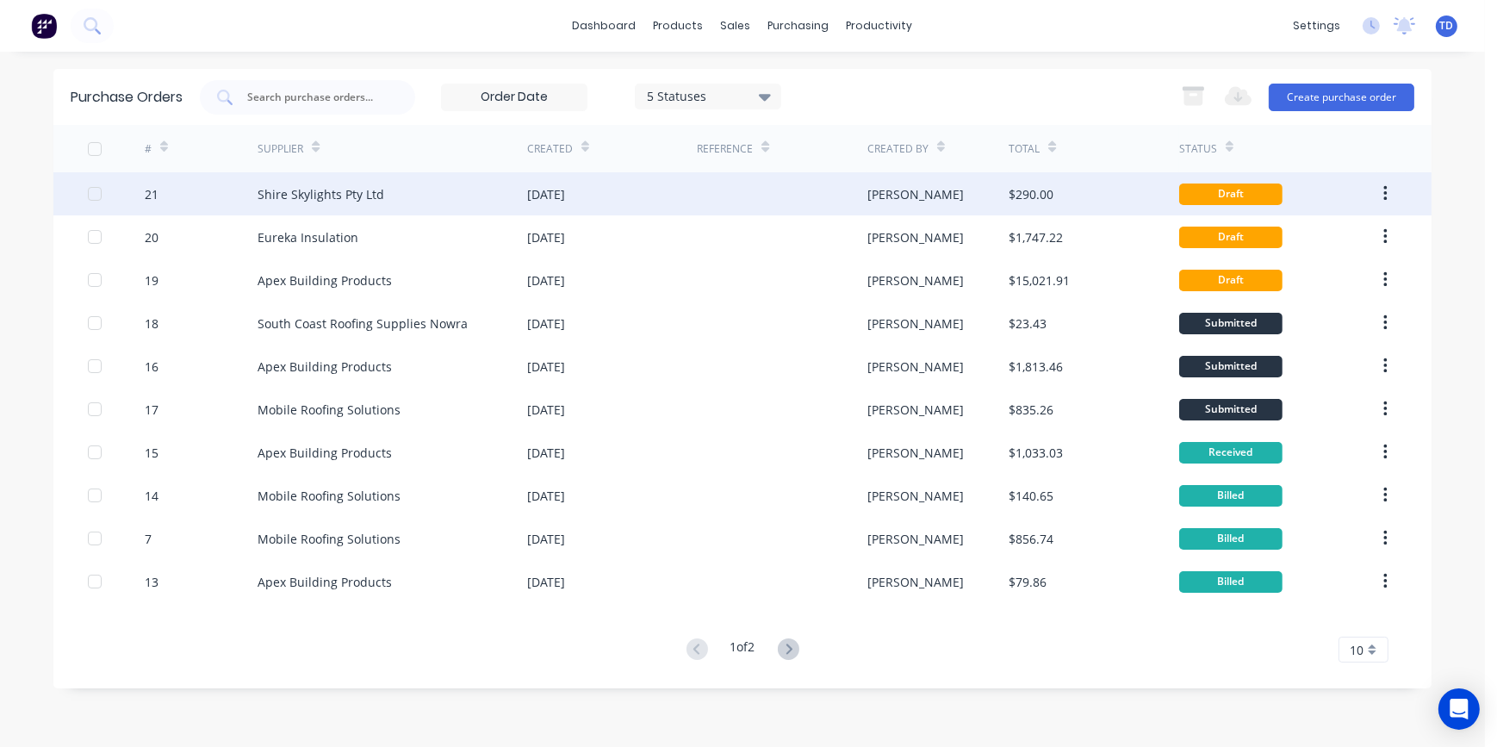
click at [738, 196] on div at bounding box center [782, 193] width 170 height 43
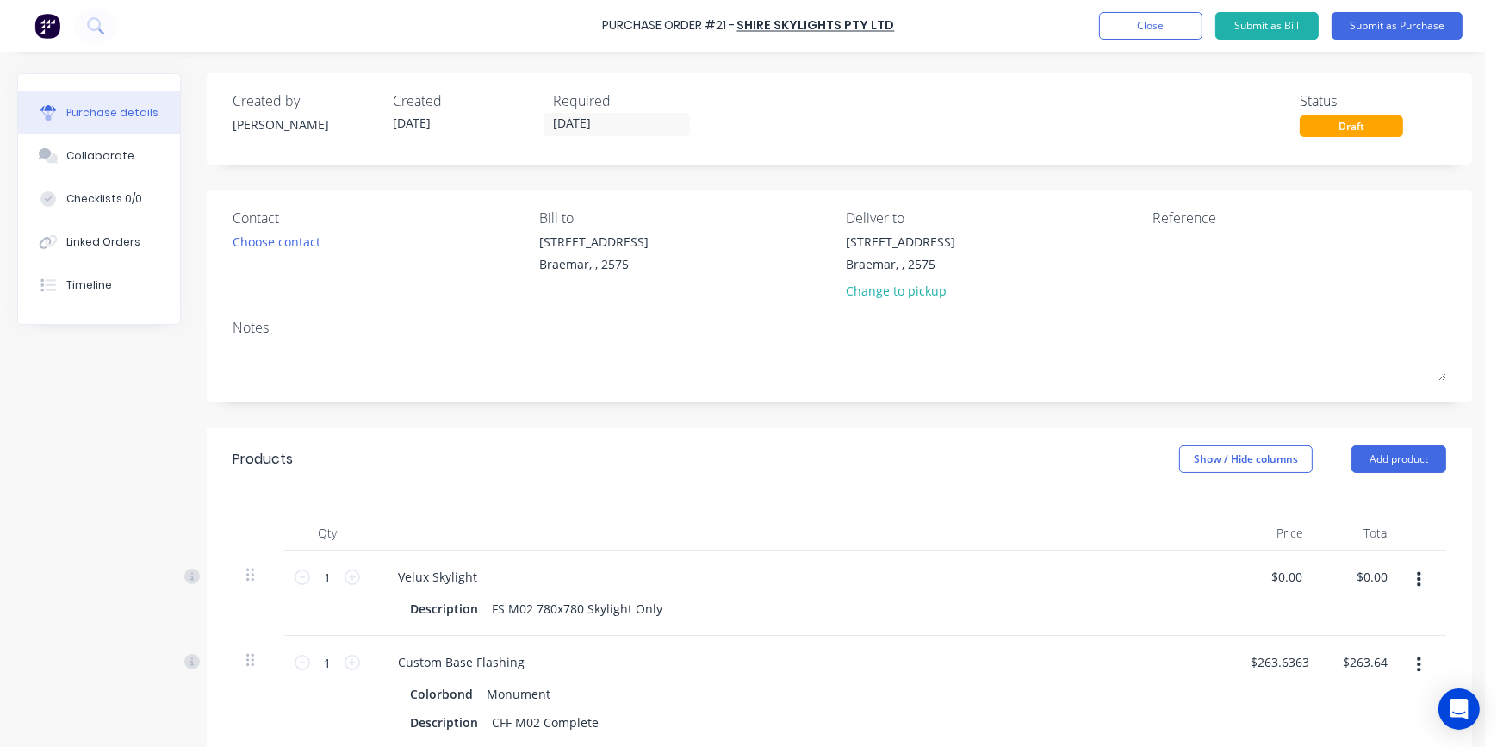
click at [1418, 573] on icon "button" at bounding box center [1419, 580] width 4 height 16
click at [1303, 620] on button "Edit" at bounding box center [1366, 625] width 146 height 34
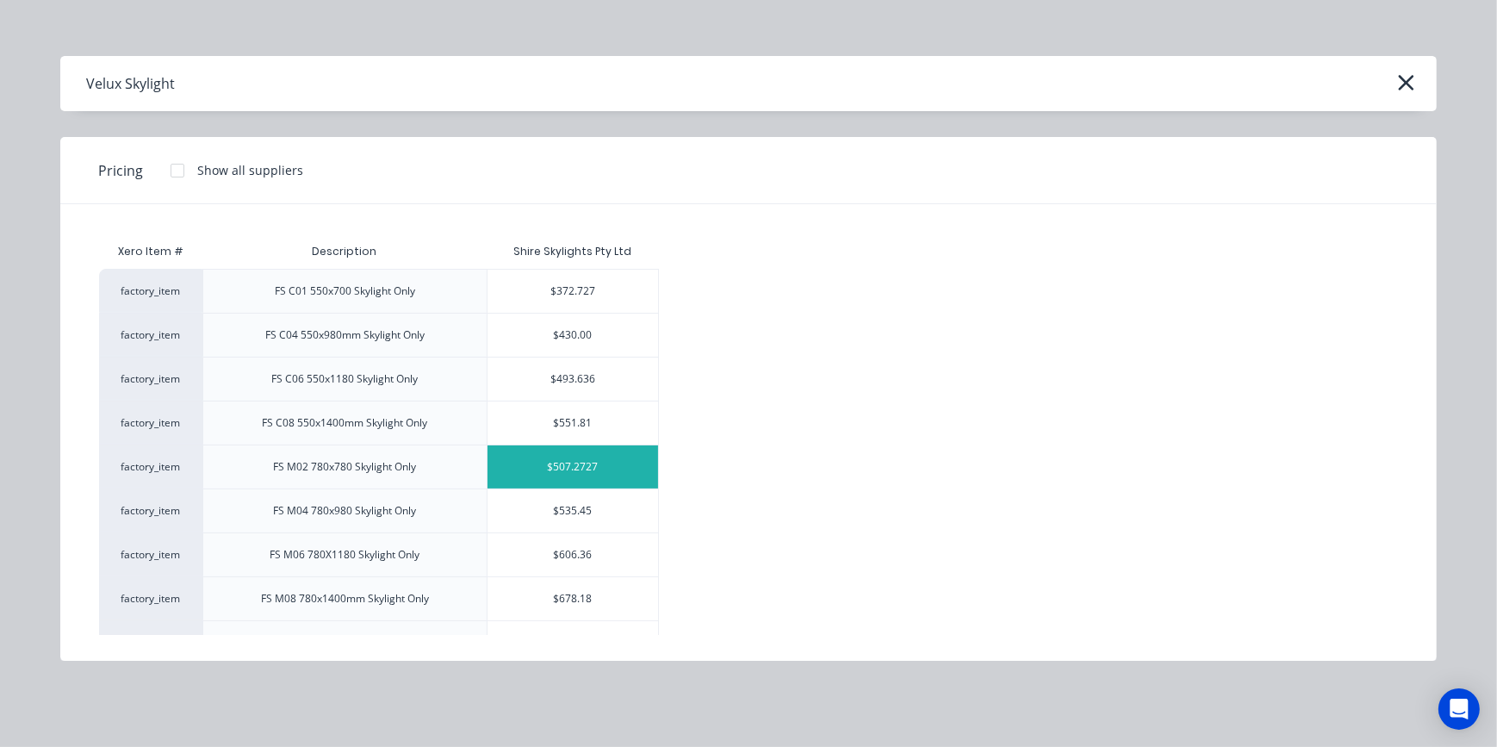
click at [615, 479] on div "$507.2727" at bounding box center [573, 466] width 171 height 43
type input "$507.2727"
type input "$507.27"
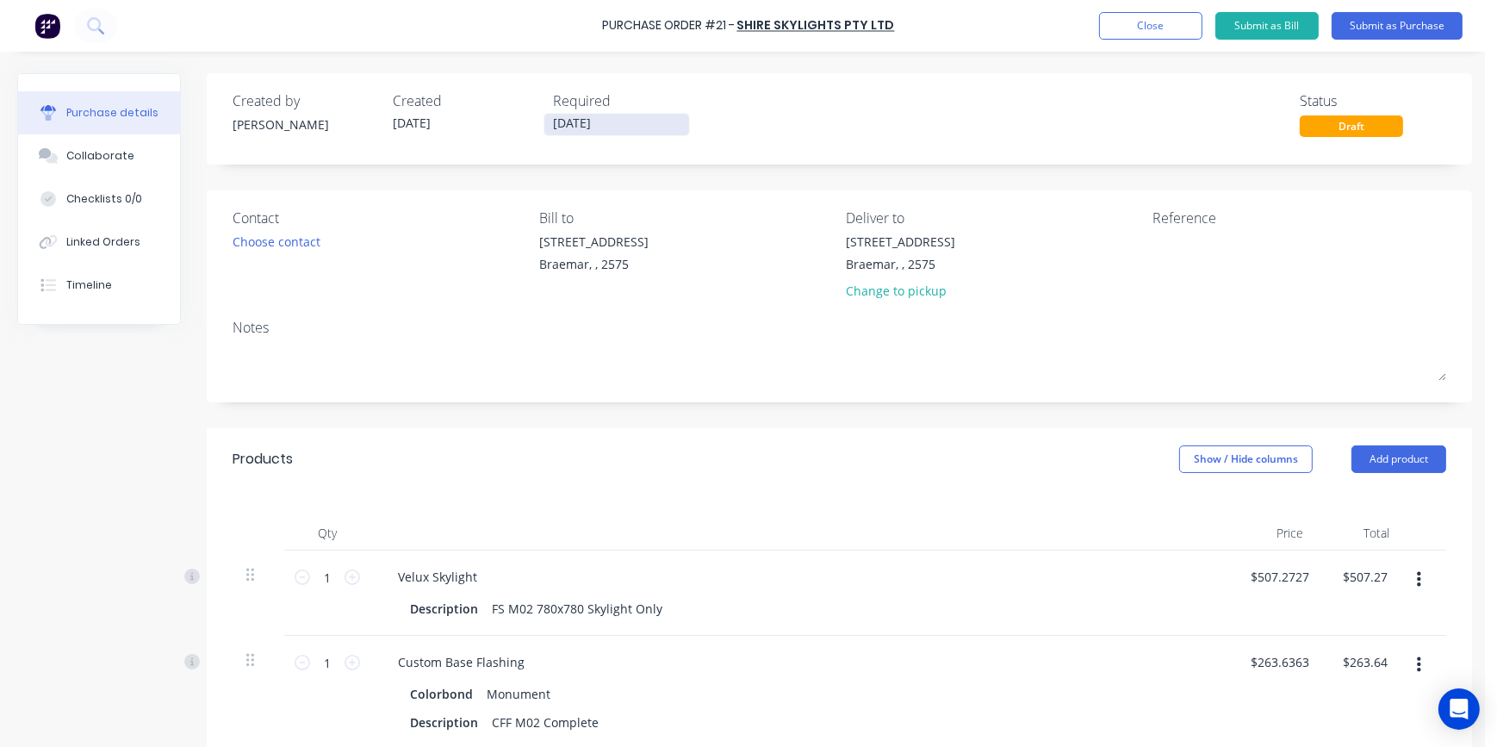
click at [650, 130] on input "[DATE]" at bounding box center [617, 125] width 145 height 22
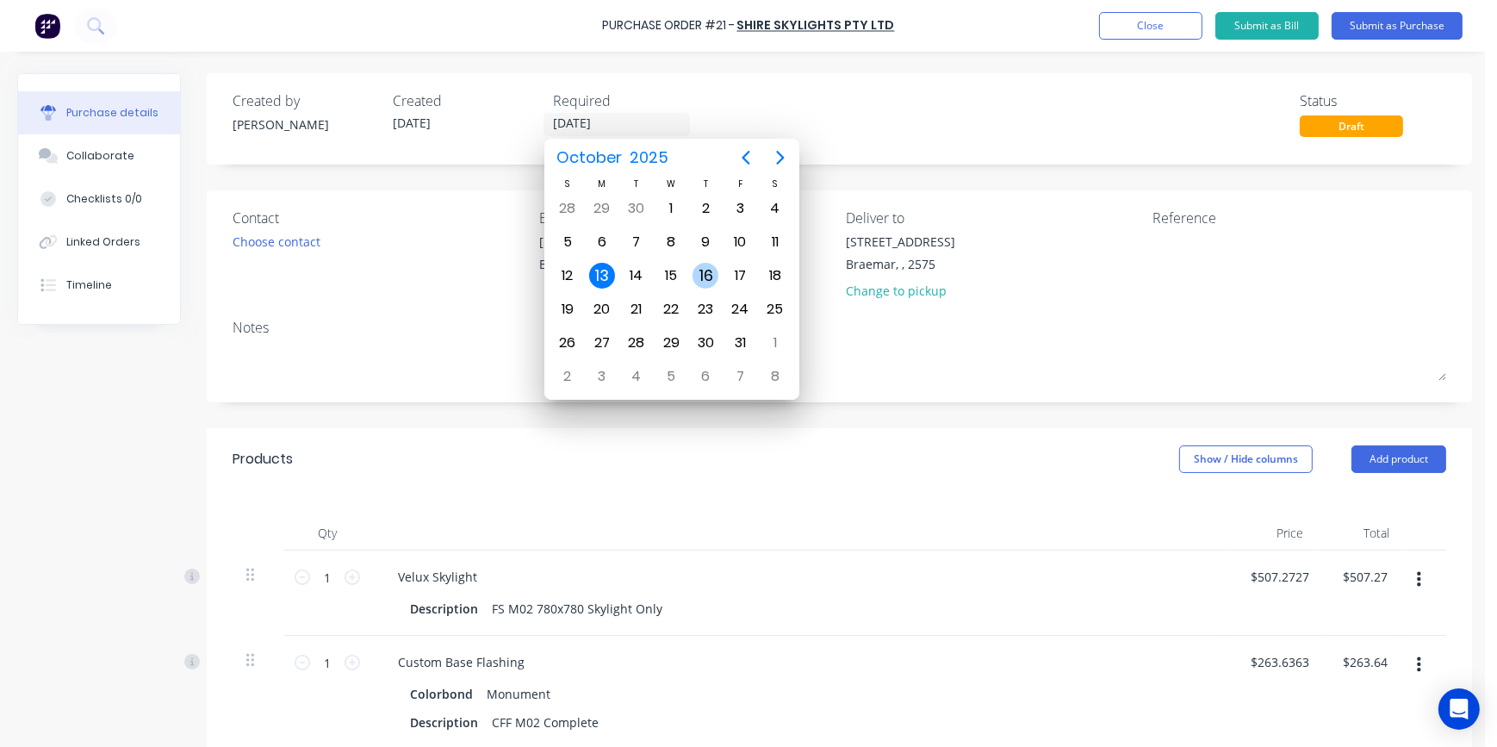
click at [721, 277] on div "16" at bounding box center [705, 275] width 34 height 33
type input "[DATE]"
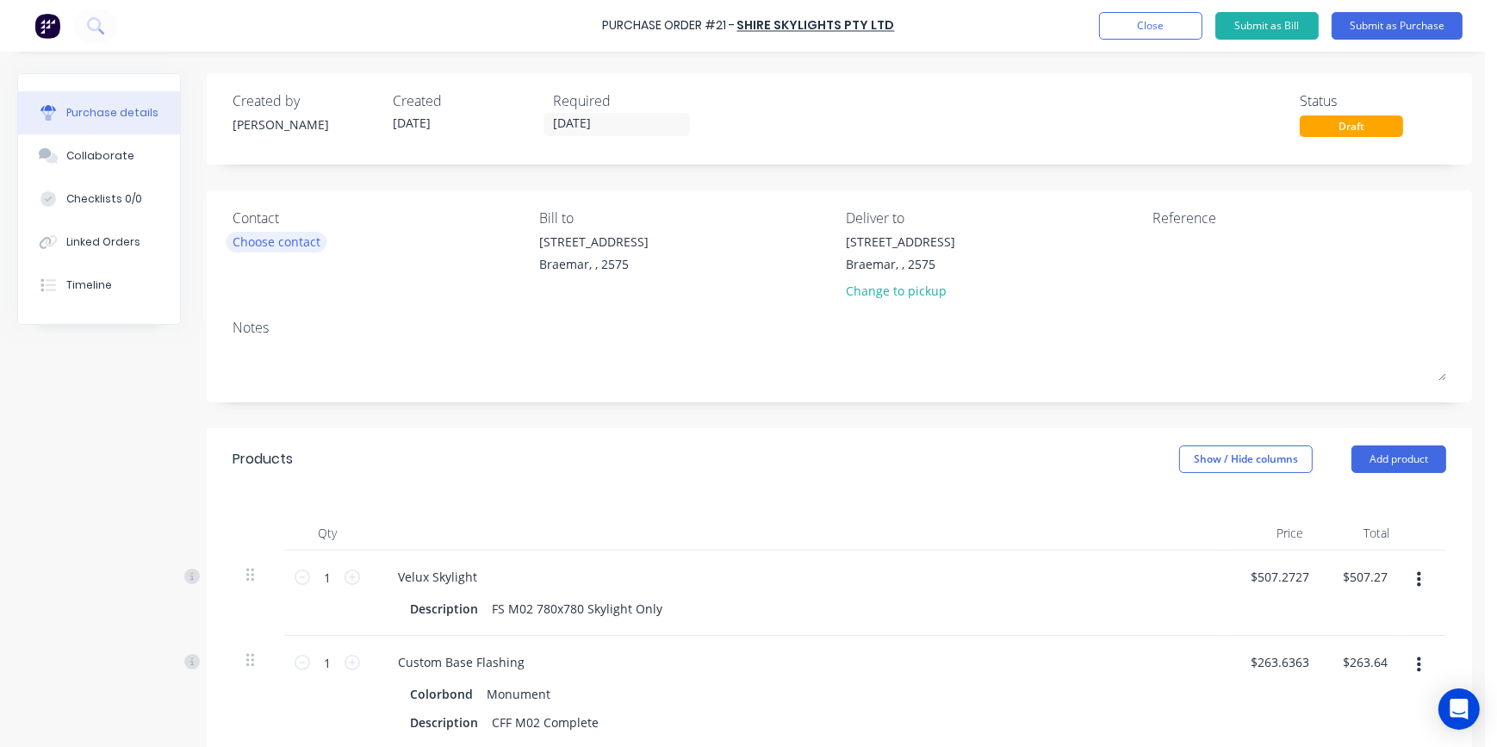
click at [289, 238] on div "Choose contact" at bounding box center [277, 242] width 88 height 18
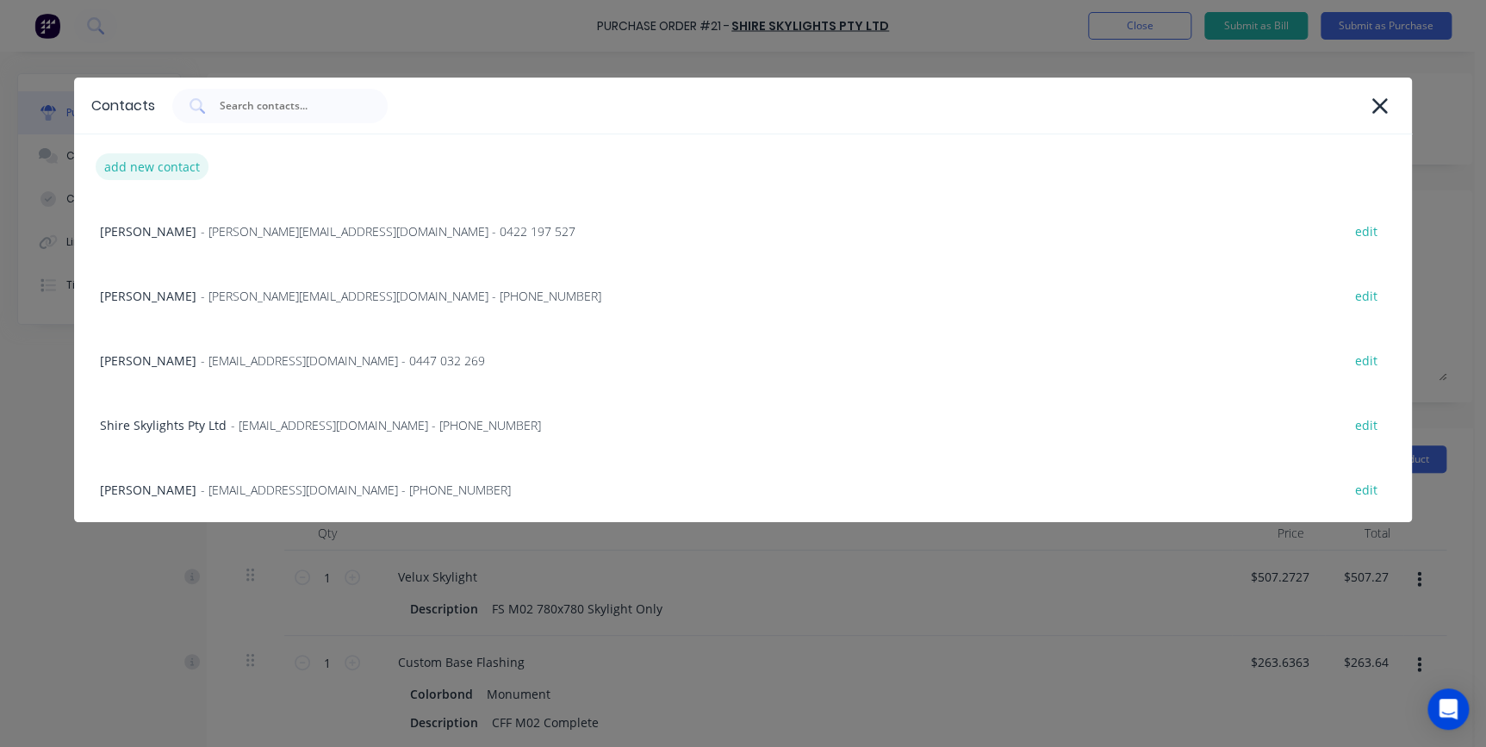
click at [149, 172] on div "add new contact" at bounding box center [152, 166] width 113 height 27
select select "AU"
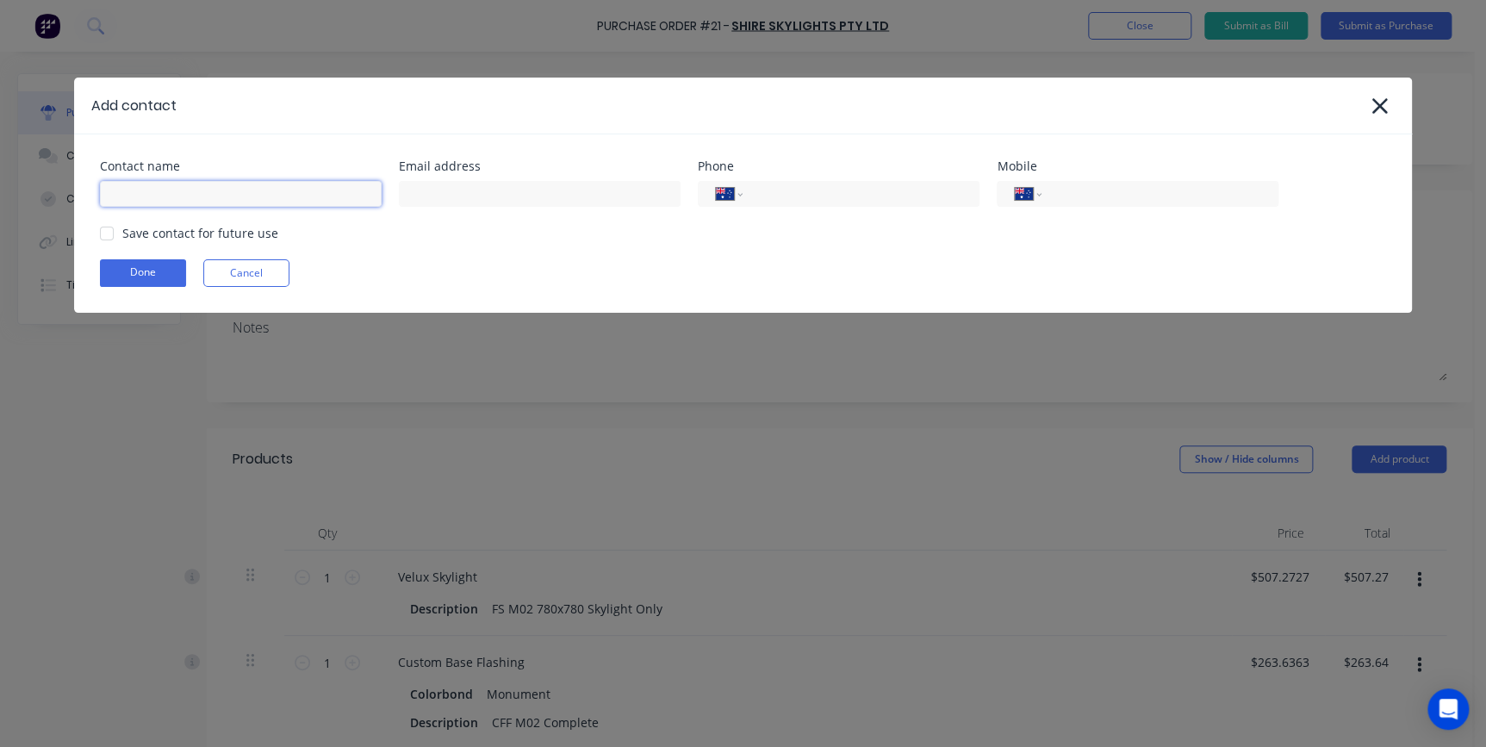
click at [181, 184] on input at bounding box center [241, 194] width 282 height 26
type input "Sales"
type input "[EMAIL_ADDRESS][DOMAIN_NAME]"
click at [110, 233] on div at bounding box center [107, 233] width 34 height 34
type input "[PHONE_NUMBER]"
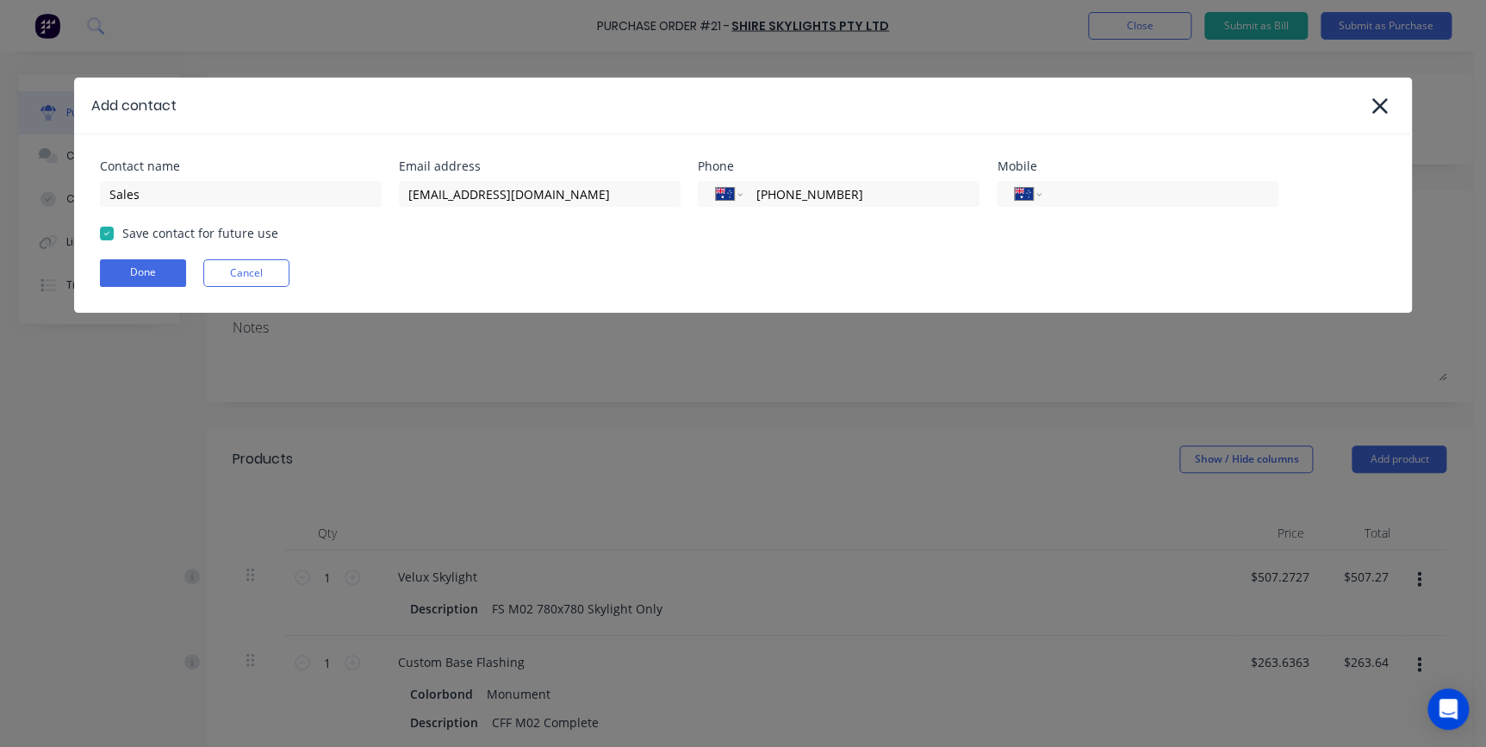
click at [112, 257] on div "Contact name Sales Email address [EMAIL_ADDRESS][DOMAIN_NAME] Phone Internation…" at bounding box center [743, 223] width 1338 height 178
click at [116, 267] on button "Done" at bounding box center [143, 273] width 86 height 28
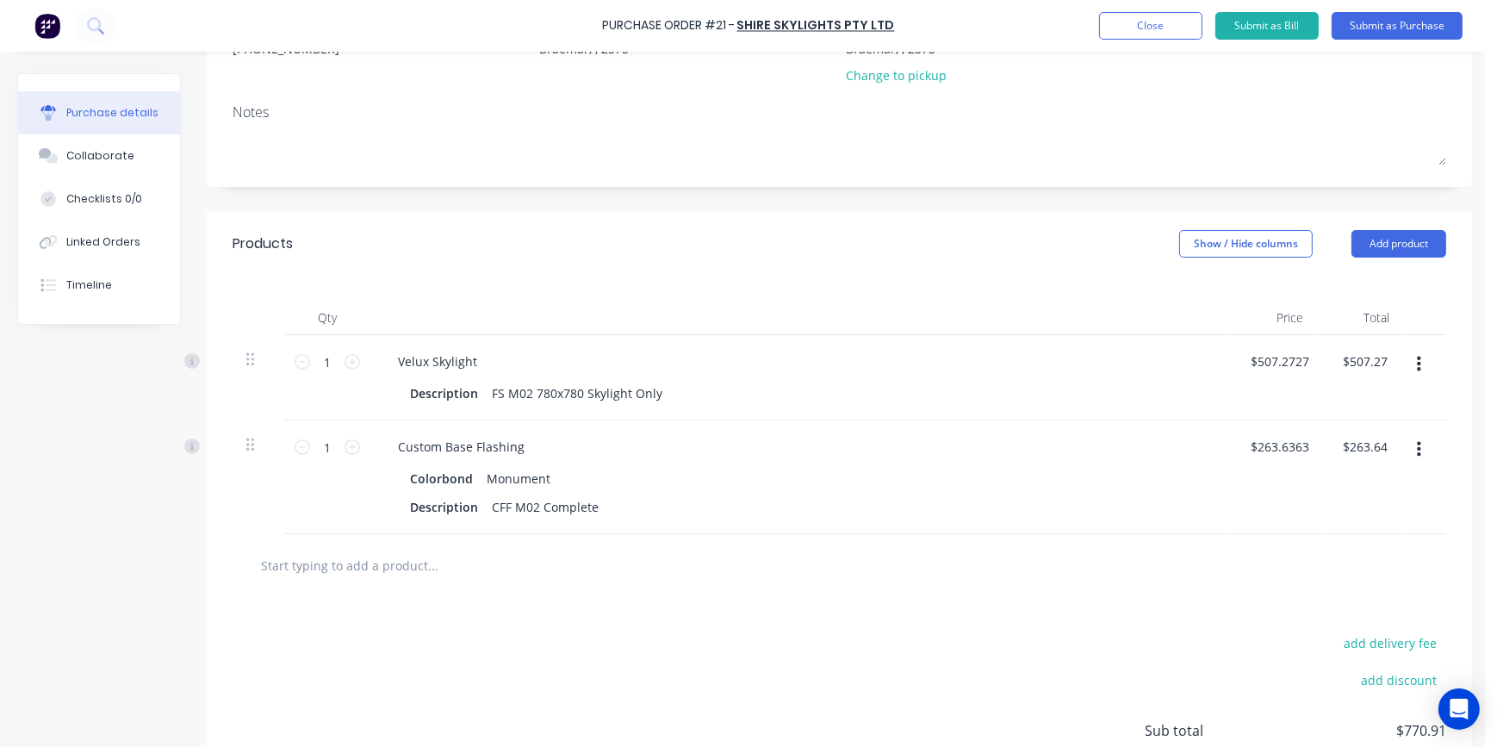
scroll to position [234, 0]
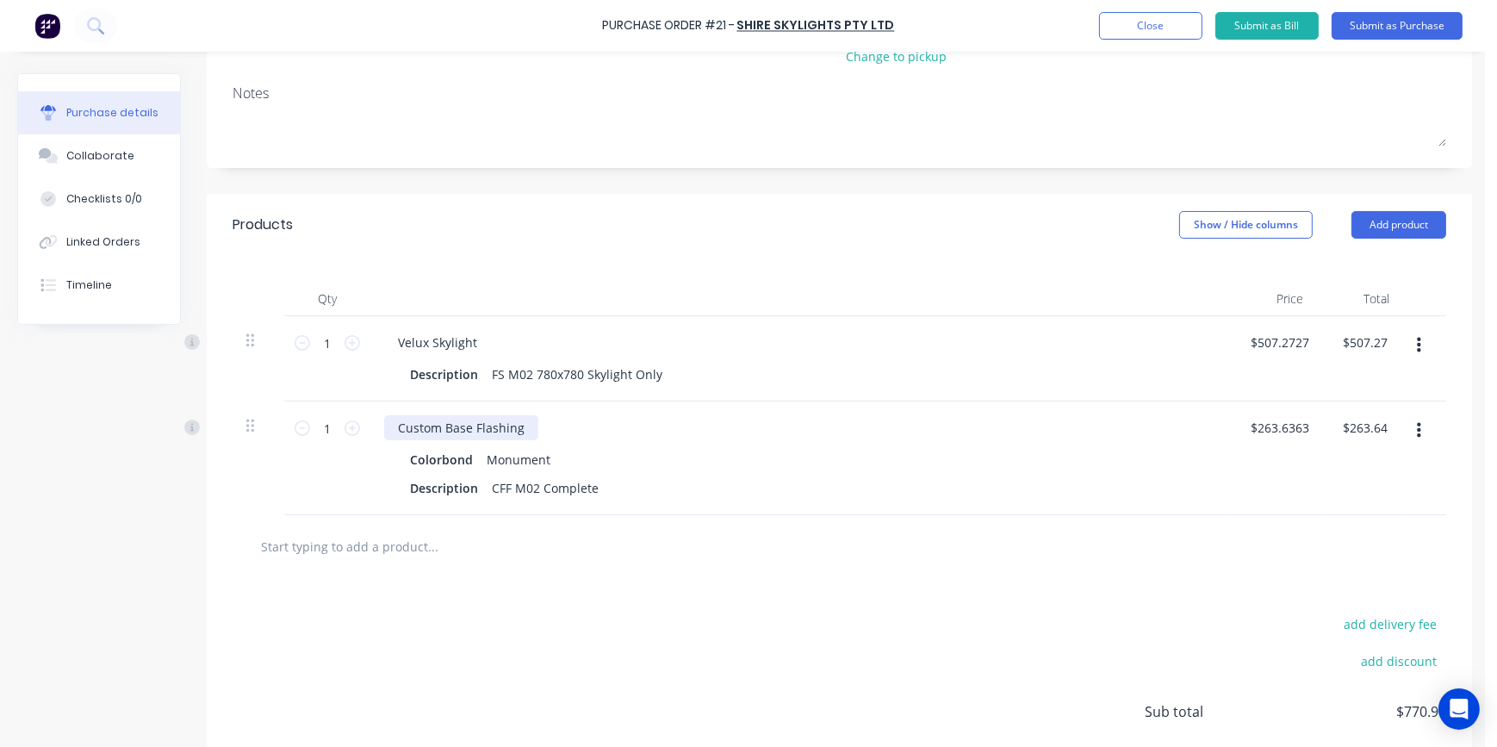
click at [527, 430] on div "Custom Base Flashing" at bounding box center [461, 427] width 154 height 25
click at [994, 545] on div at bounding box center [839, 546] width 1186 height 34
click at [1375, 17] on button "Submit as Purchase" at bounding box center [1397, 26] width 131 height 28
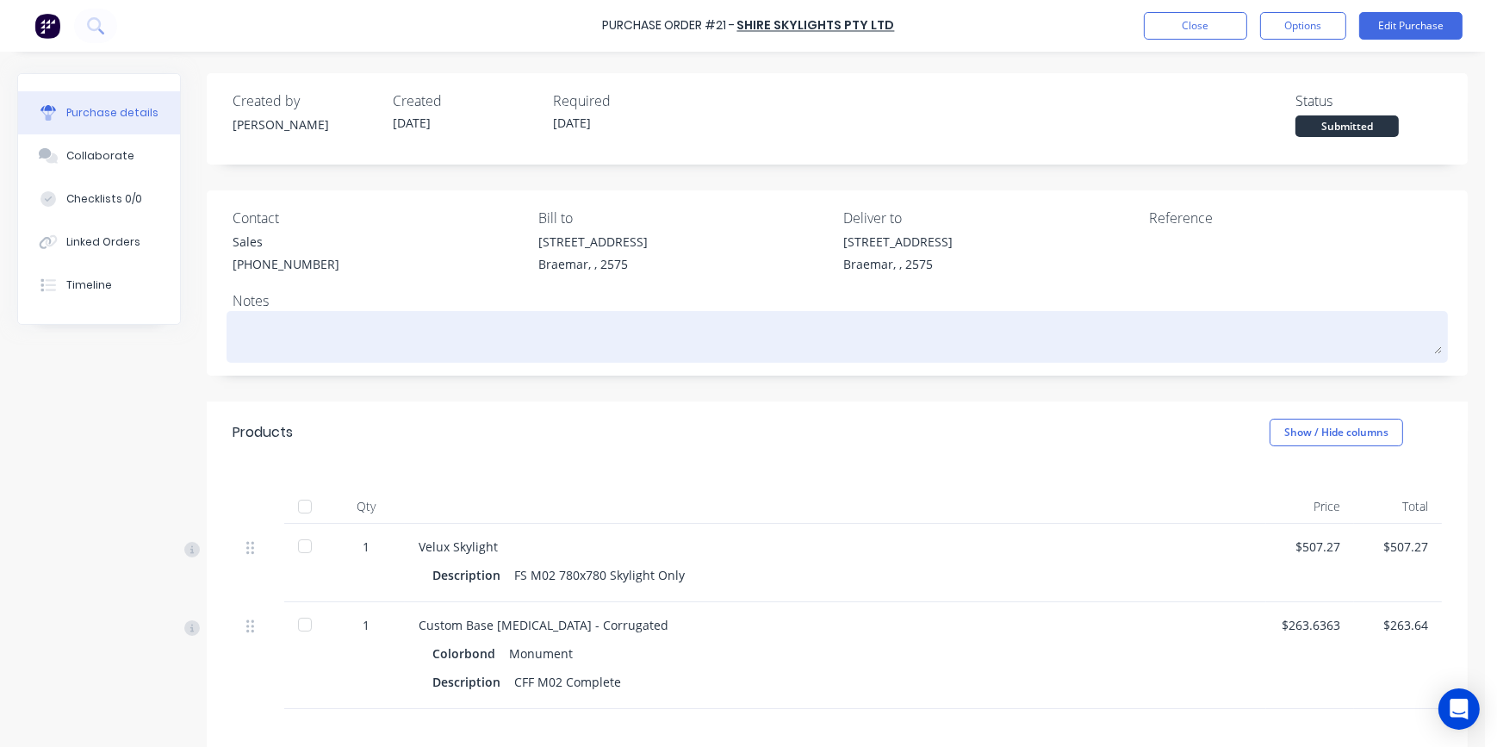
click at [252, 333] on textarea at bounding box center [838, 334] width 1210 height 39
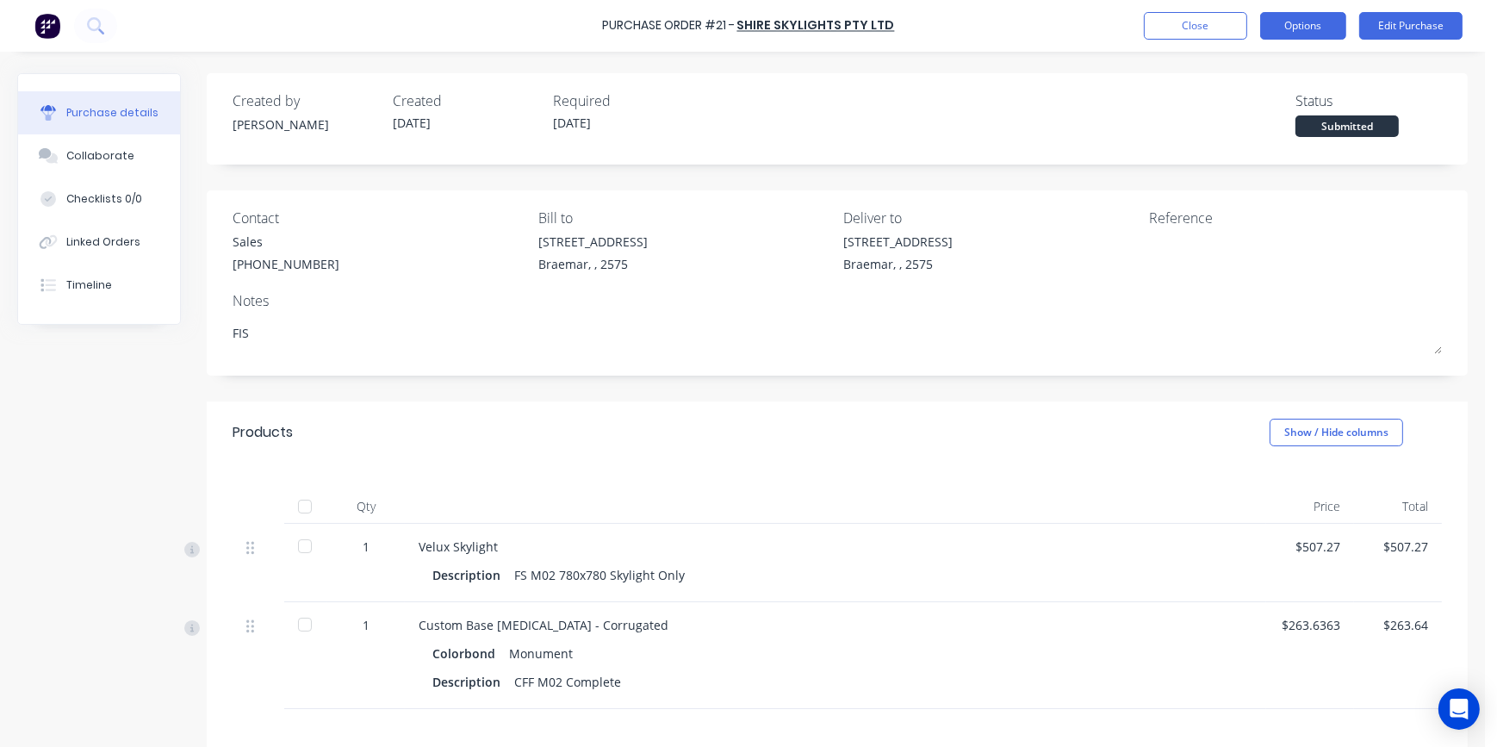
type textarea "FIS"
click at [1294, 28] on button "Options" at bounding box center [1304, 26] width 86 height 28
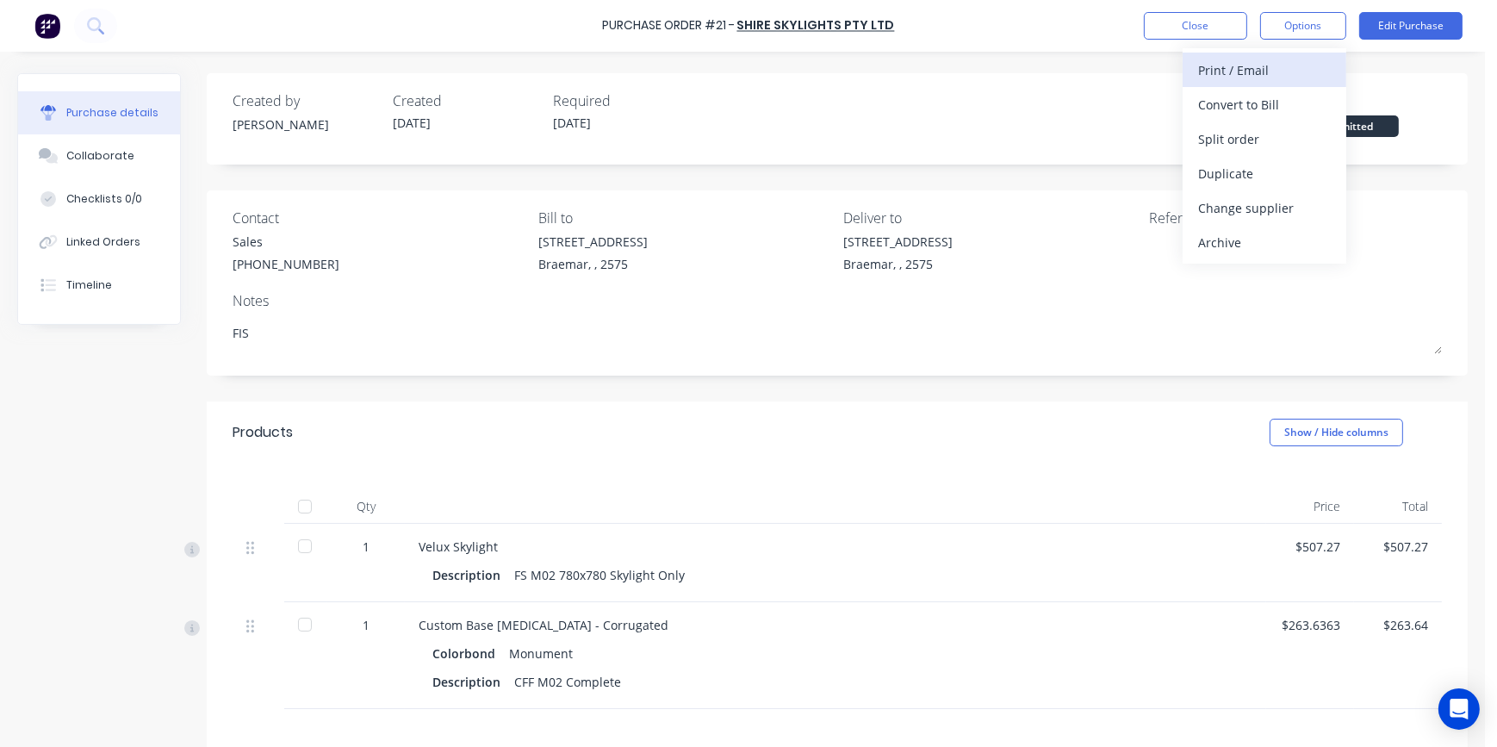
click at [1273, 67] on div "Print / Email" at bounding box center [1264, 70] width 133 height 25
click at [1262, 103] on div "With pricing" at bounding box center [1264, 104] width 133 height 25
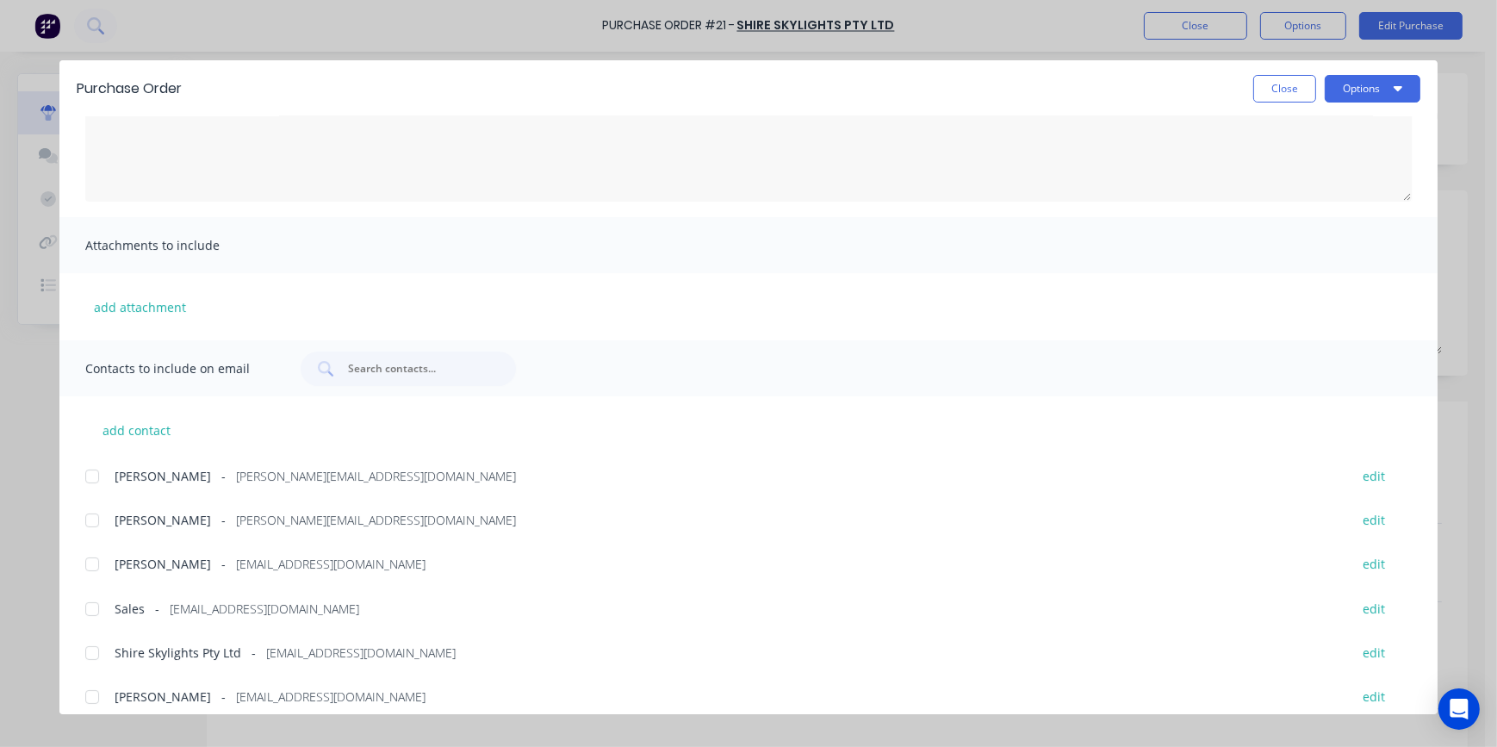
scroll to position [173, 0]
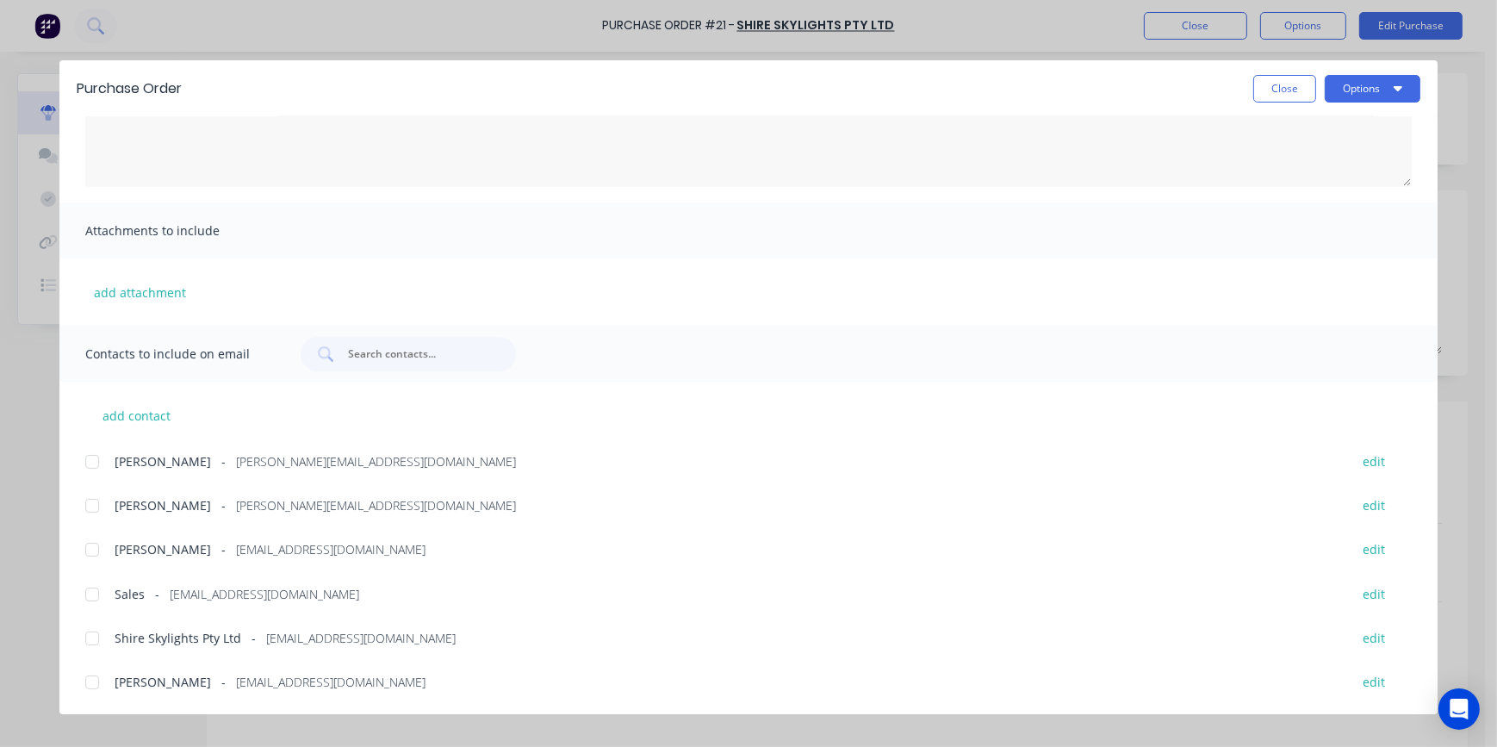
click at [94, 633] on div at bounding box center [92, 638] width 34 height 34
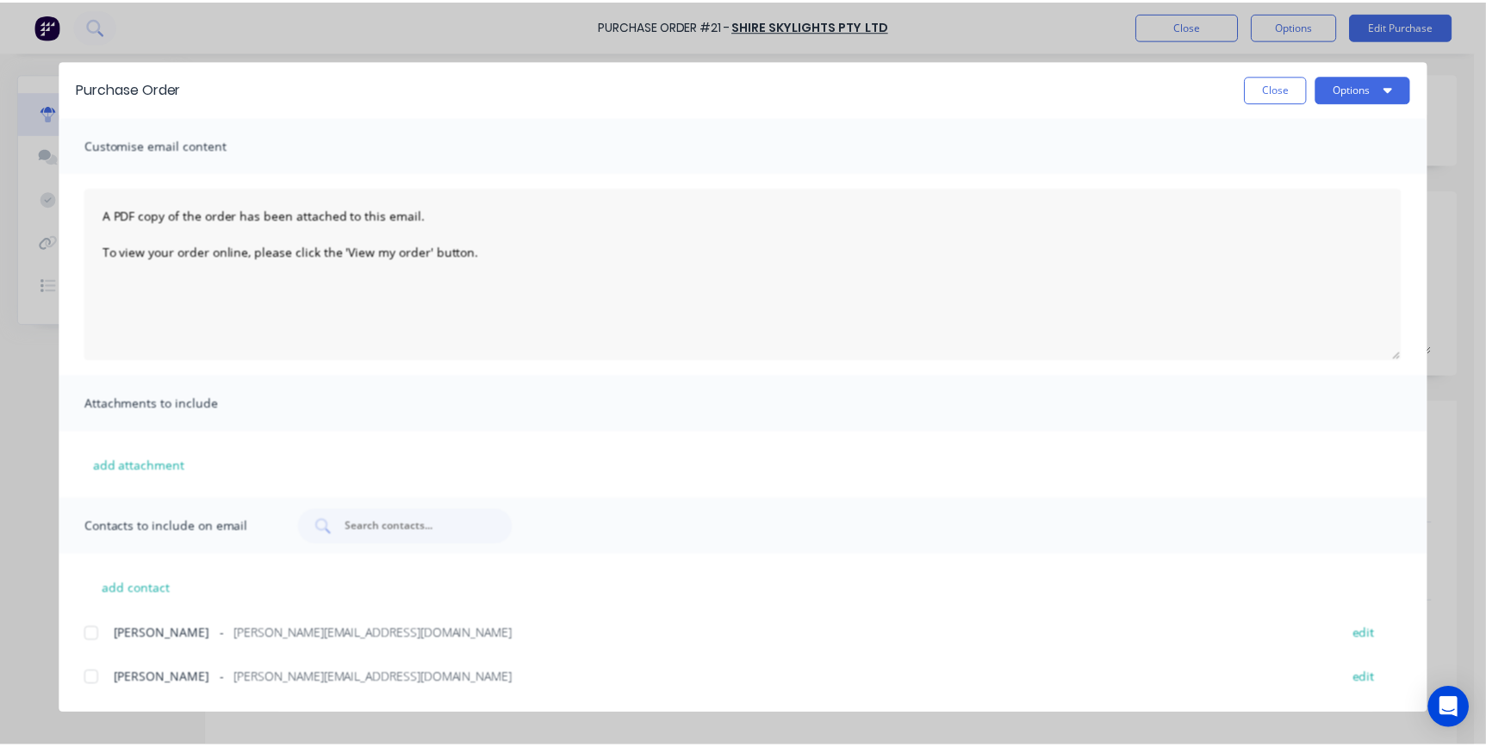
scroll to position [0, 0]
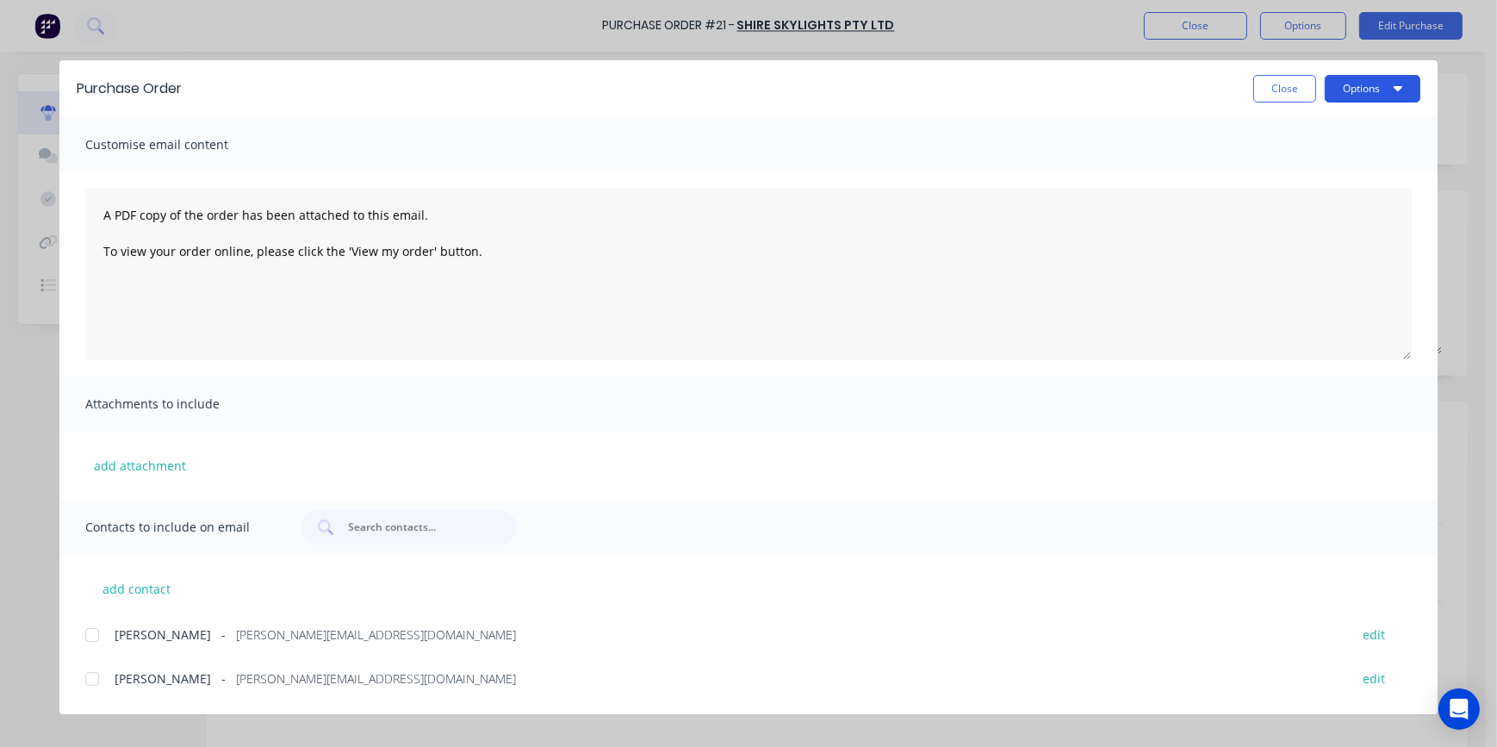
click at [1357, 80] on button "Options" at bounding box center [1373, 89] width 96 height 28
click at [1324, 203] on div "Email" at bounding box center [1339, 201] width 133 height 25
click at [1363, 94] on button "Options" at bounding box center [1373, 89] width 96 height 28
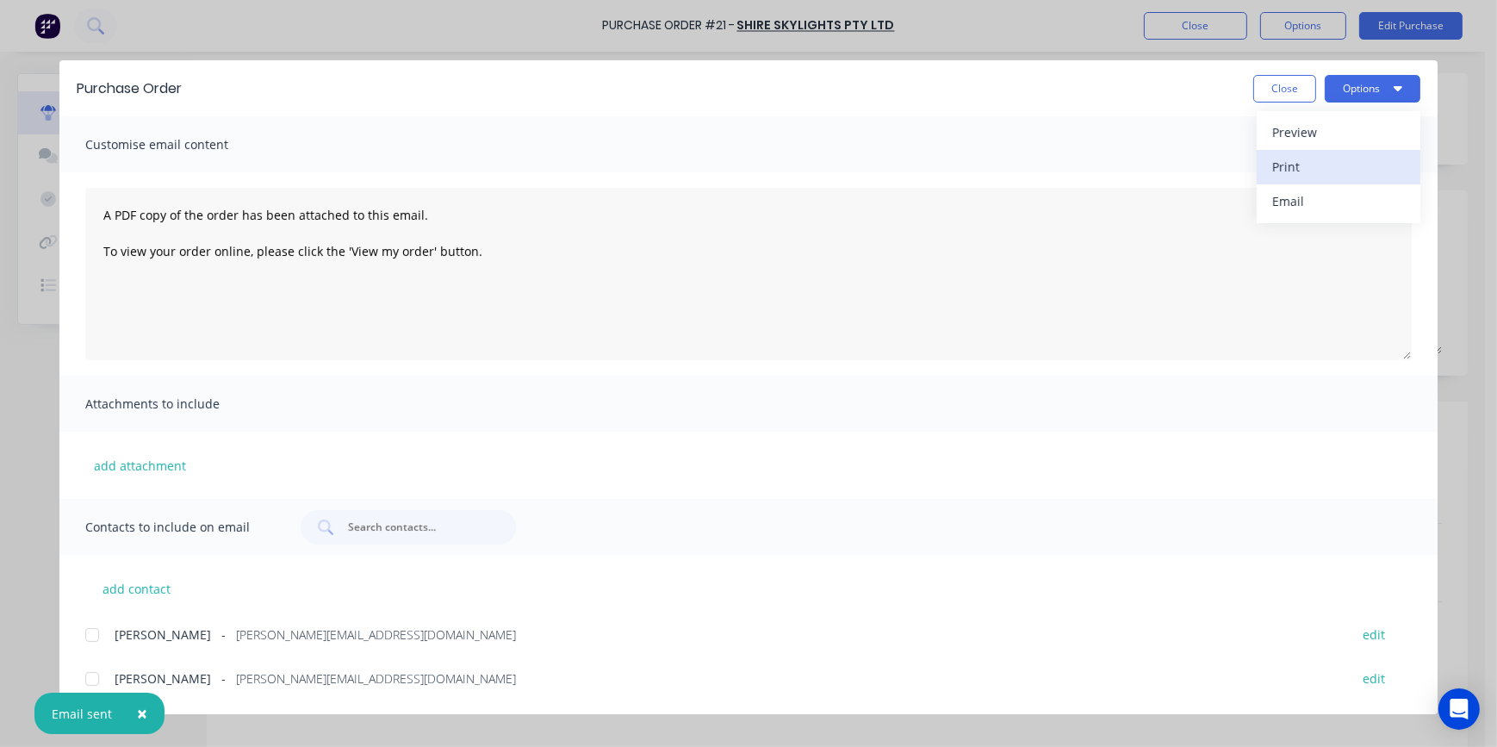
click at [1351, 158] on div "Print" at bounding box center [1339, 166] width 133 height 25
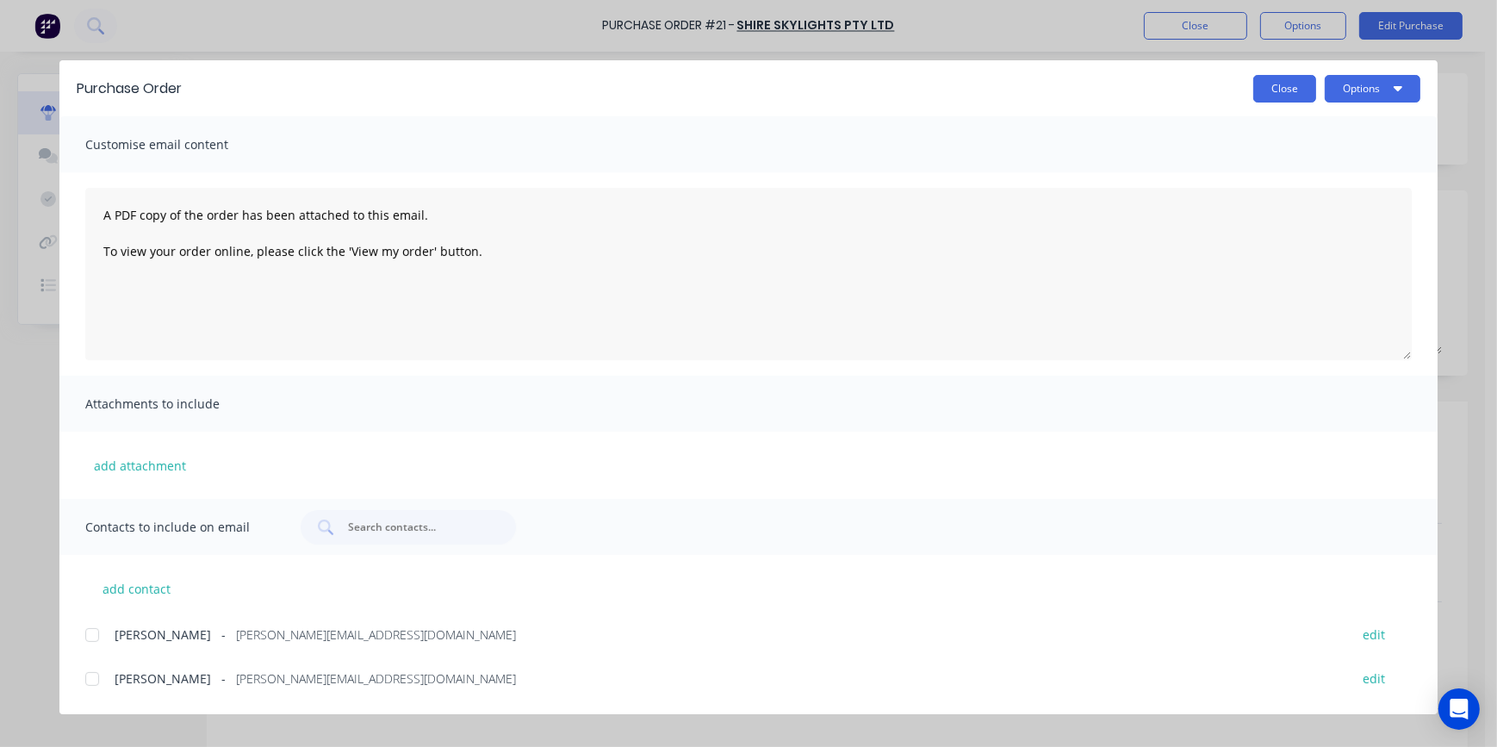
click at [1295, 94] on button "Close" at bounding box center [1285, 89] width 63 height 28
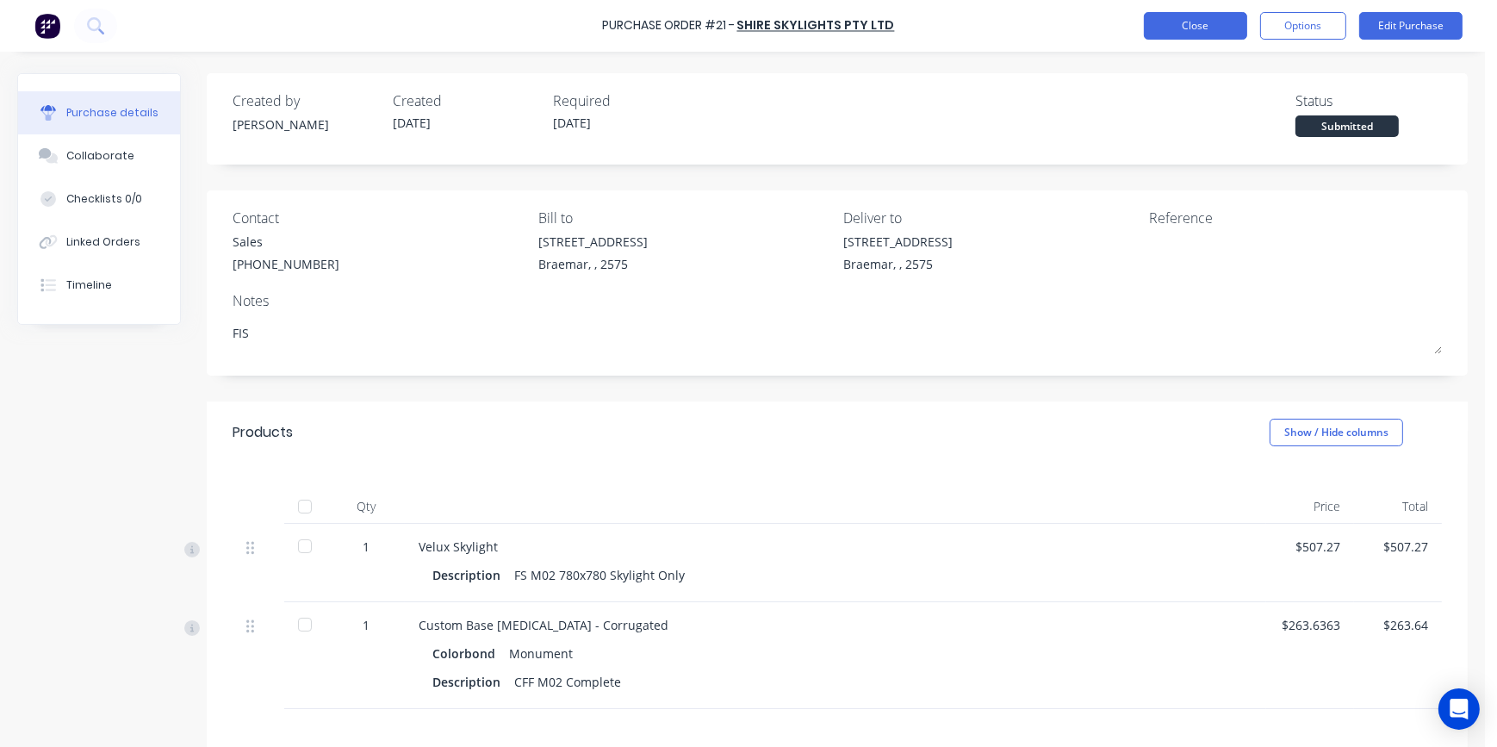
click at [1192, 27] on button "Close" at bounding box center [1195, 26] width 103 height 28
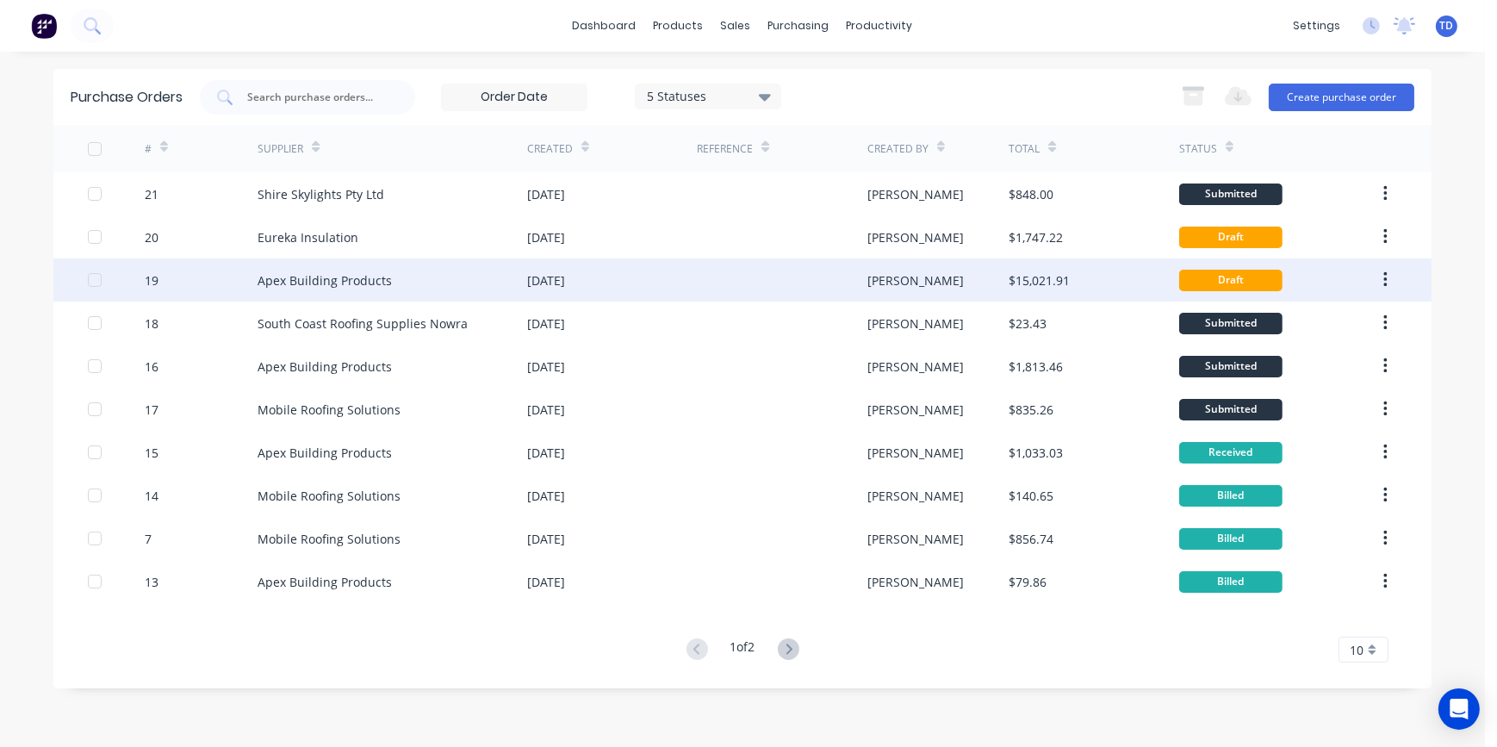
click at [768, 291] on div at bounding box center [782, 279] width 170 height 43
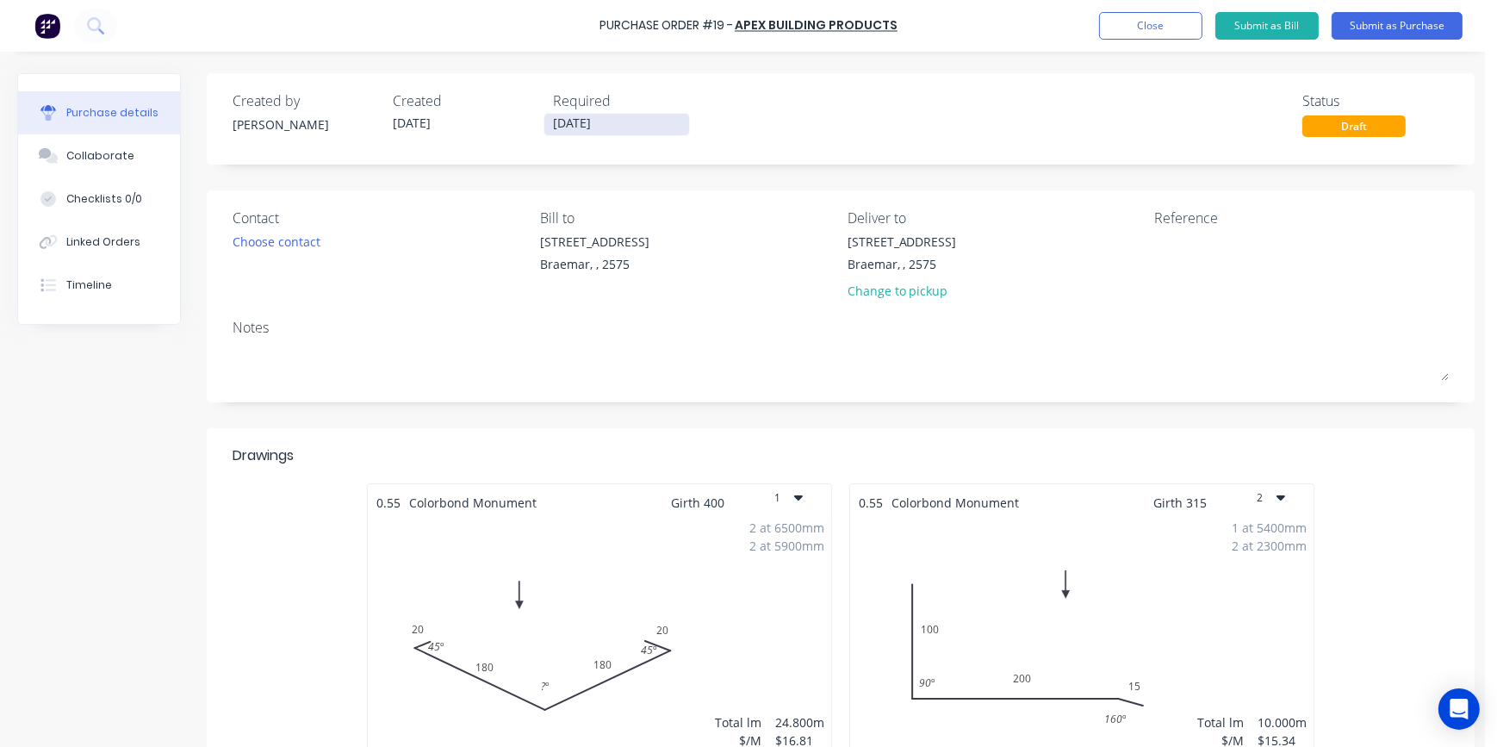
click at [638, 124] on input "[DATE]" at bounding box center [617, 125] width 145 height 22
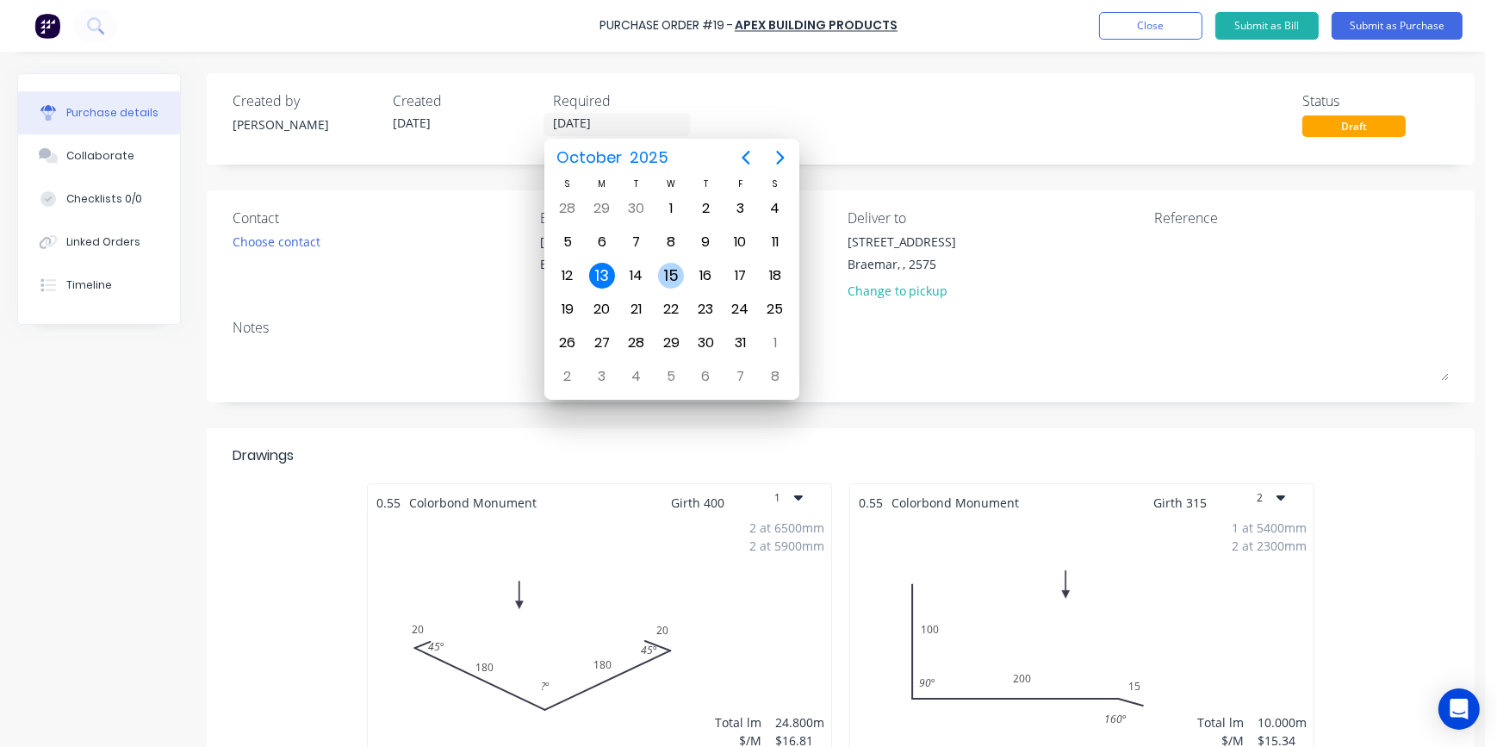
click at [673, 273] on div "15" at bounding box center [671, 276] width 26 height 26
type input "[DATE]"
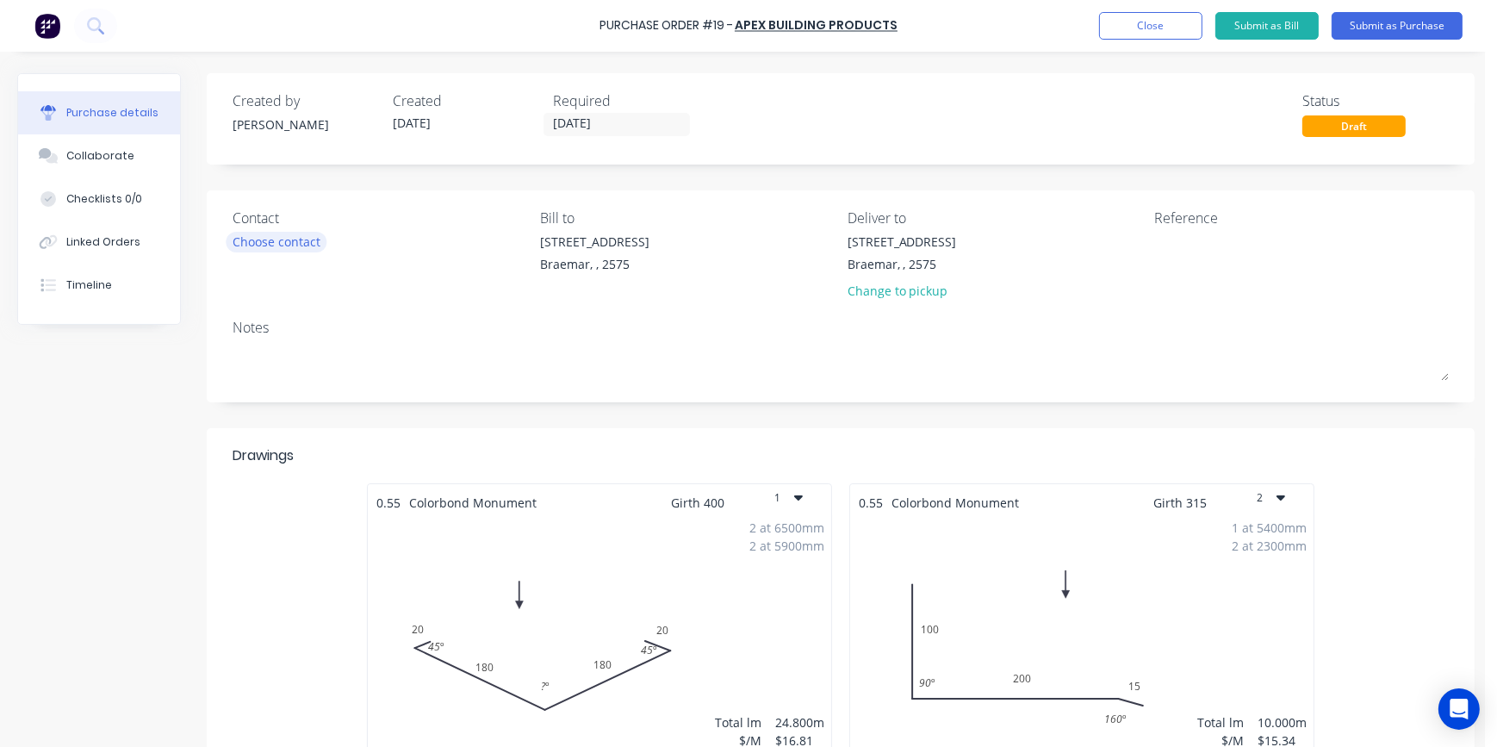
click at [296, 236] on div "Choose contact" at bounding box center [277, 242] width 88 height 18
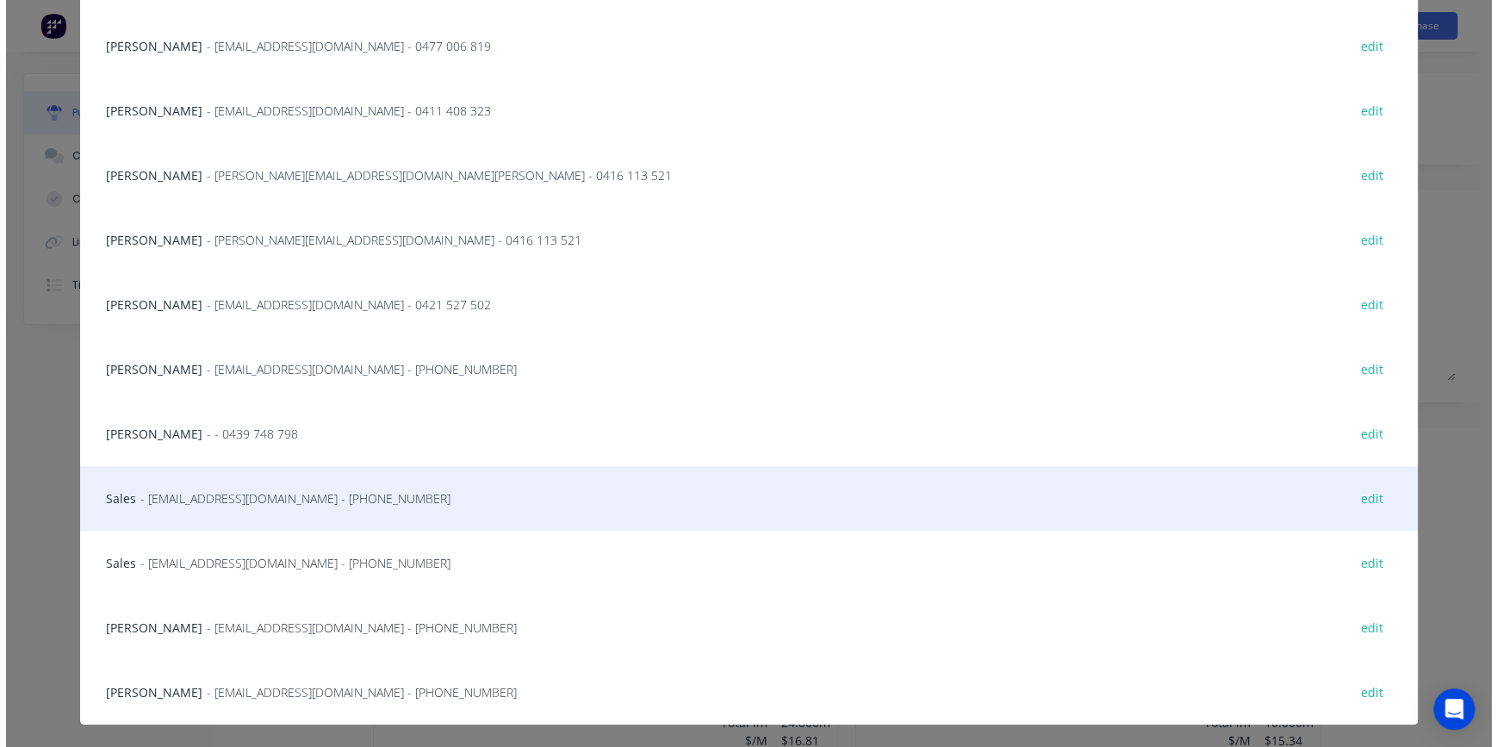
scroll to position [234, 0]
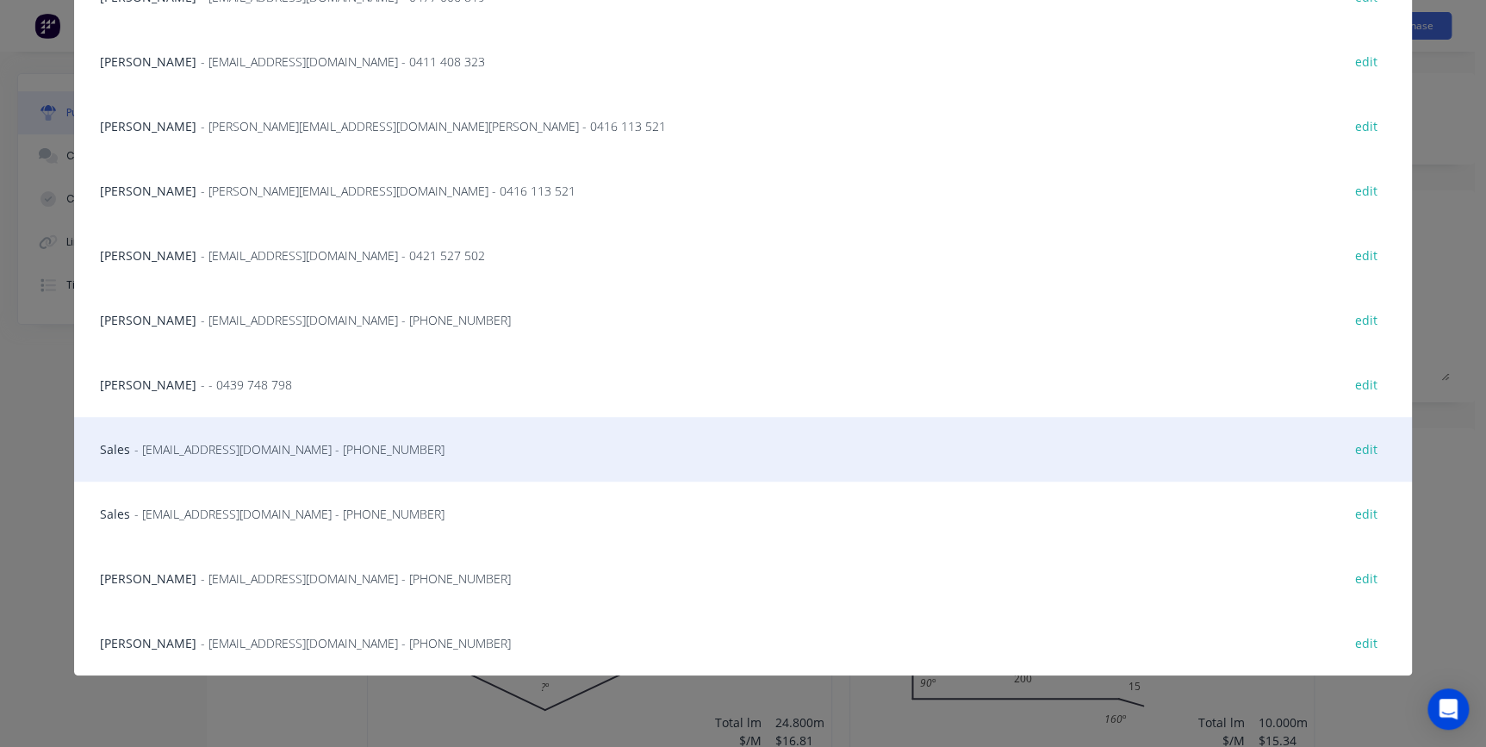
click at [214, 445] on span "- [EMAIL_ADDRESS][DOMAIN_NAME] - [PHONE_NUMBER]" at bounding box center [289, 449] width 310 height 18
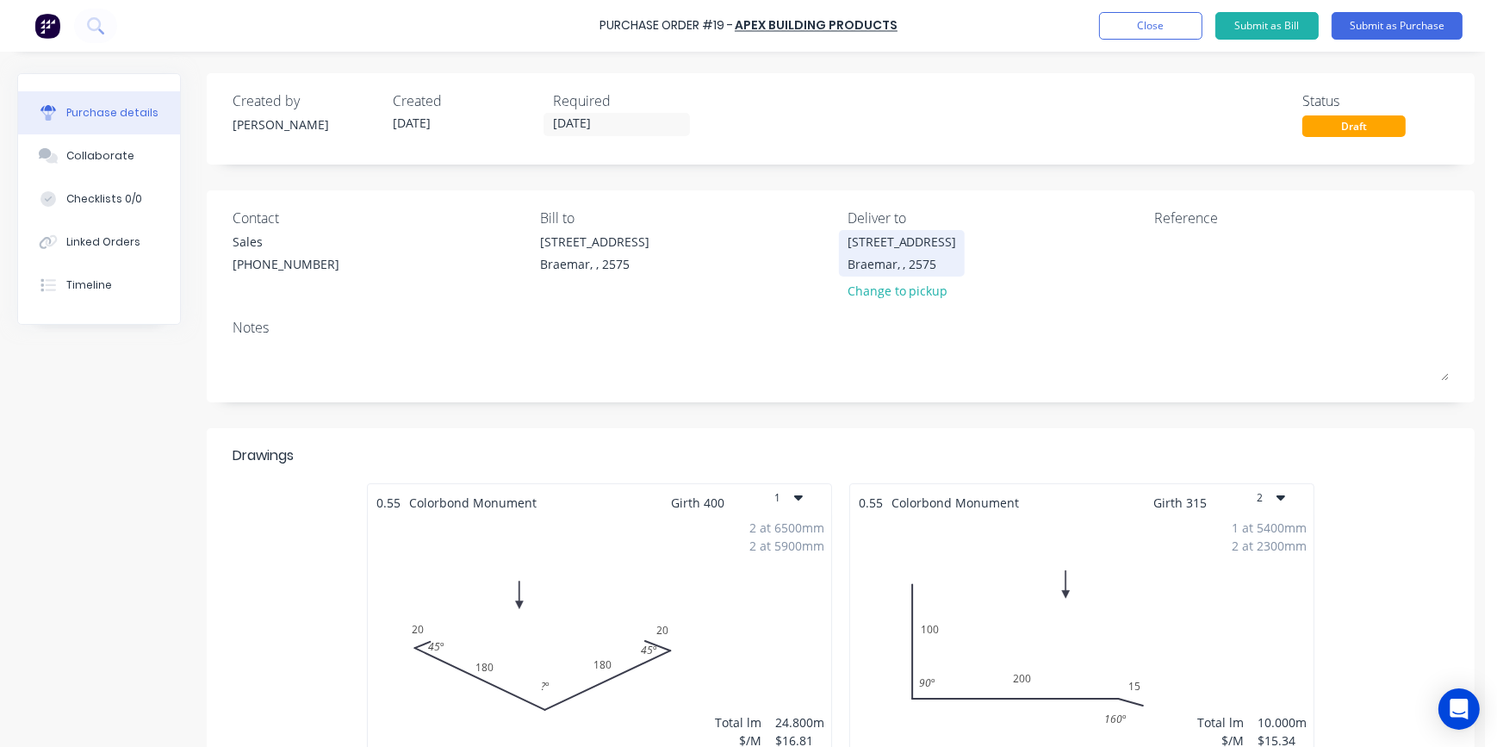
click at [867, 256] on div "Braemar, , 2575" at bounding box center [902, 264] width 109 height 18
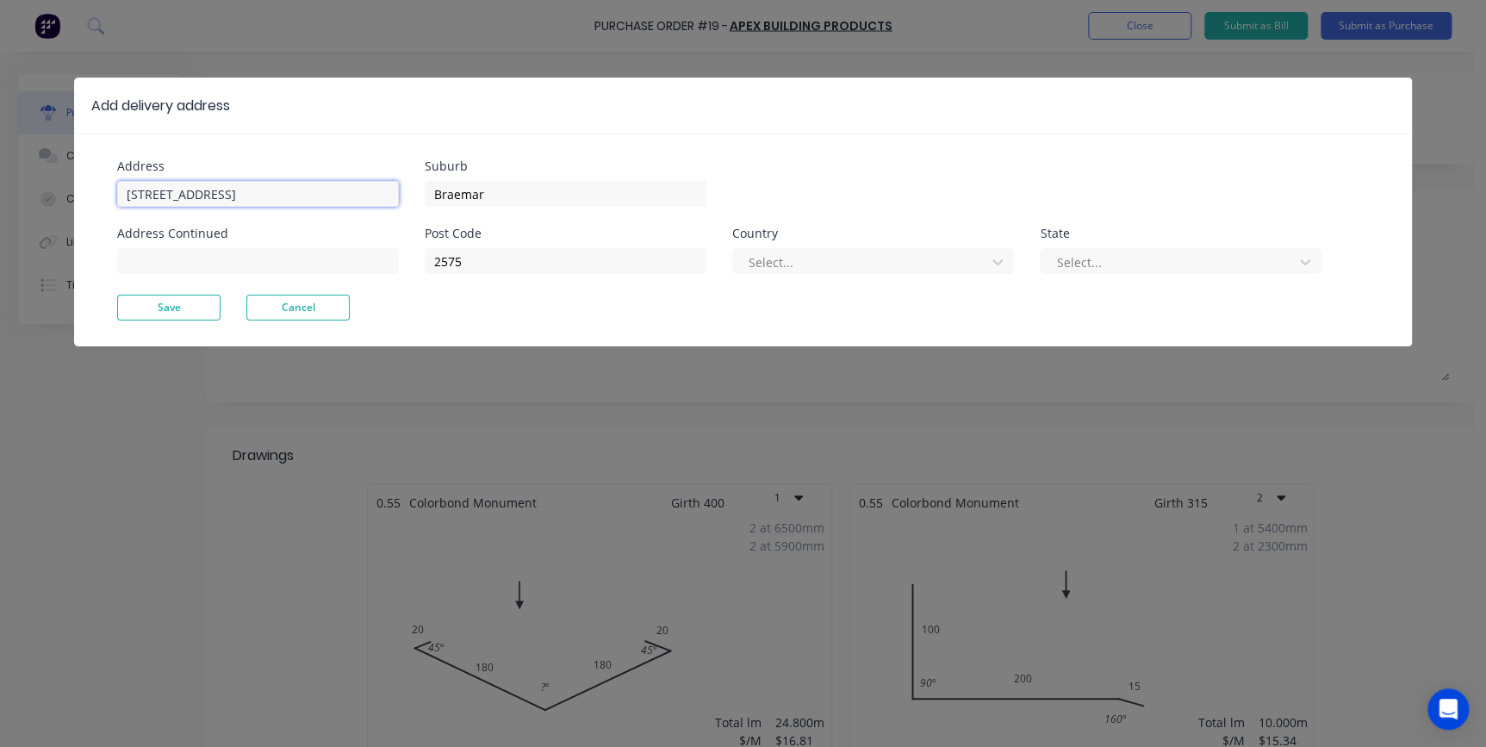
drag, startPoint x: 273, startPoint y: 189, endPoint x: 79, endPoint y: 177, distance: 194.2
click at [79, 177] on div "Address [STREET_ADDRESS] Address Continued Suburb Braemar Post Code 2575 Countr…" at bounding box center [743, 240] width 1338 height 213
type input "[STREET_ADDRESS]"
type input "[GEOGRAPHIC_DATA]"
type input "2571"
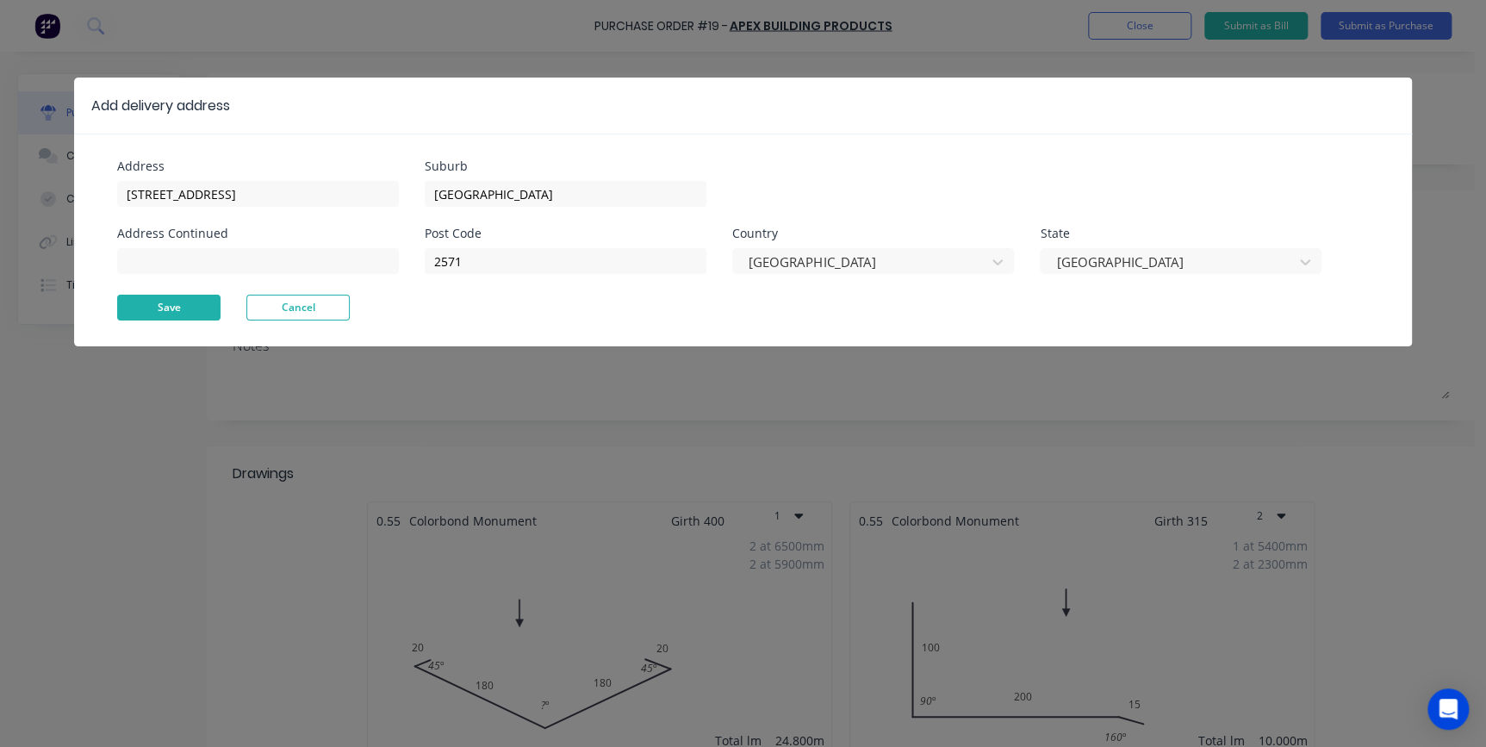
click at [155, 303] on button "Save" at bounding box center [168, 308] width 103 height 26
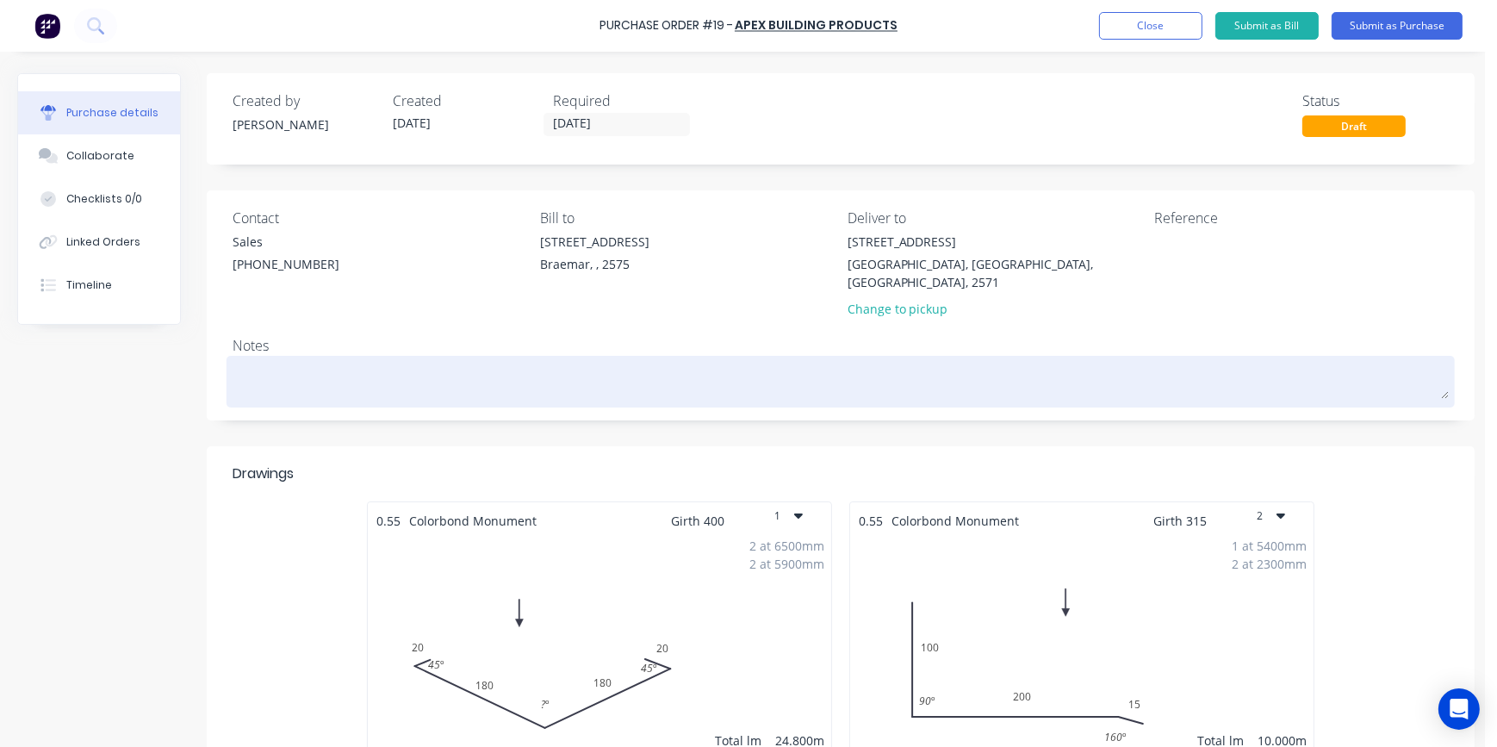
click at [316, 360] on textarea at bounding box center [841, 379] width 1217 height 39
click at [316, 362] on textarea "RIGID PLEASE> Contact [PERSON_NAME] - [PHONE_NUMBER]" at bounding box center [841, 379] width 1217 height 39
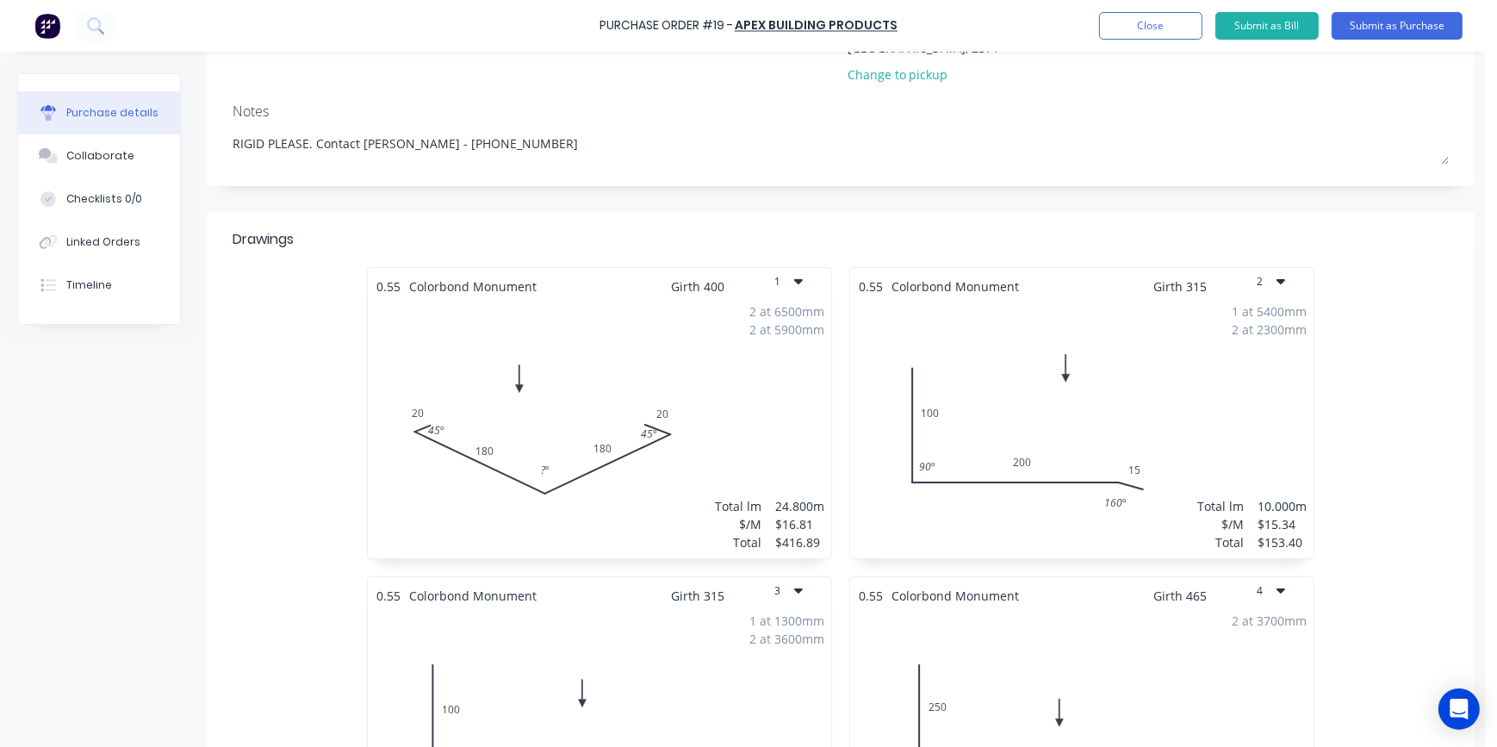
type textarea "RIGID PLEASE. Contact [PERSON_NAME] - [PHONE_NUMBER]"
click at [689, 345] on div "2 at 6500mm 2 at 5900mm Total lm $/M Total 24.800m $16.81 $416.89" at bounding box center [600, 427] width 464 height 263
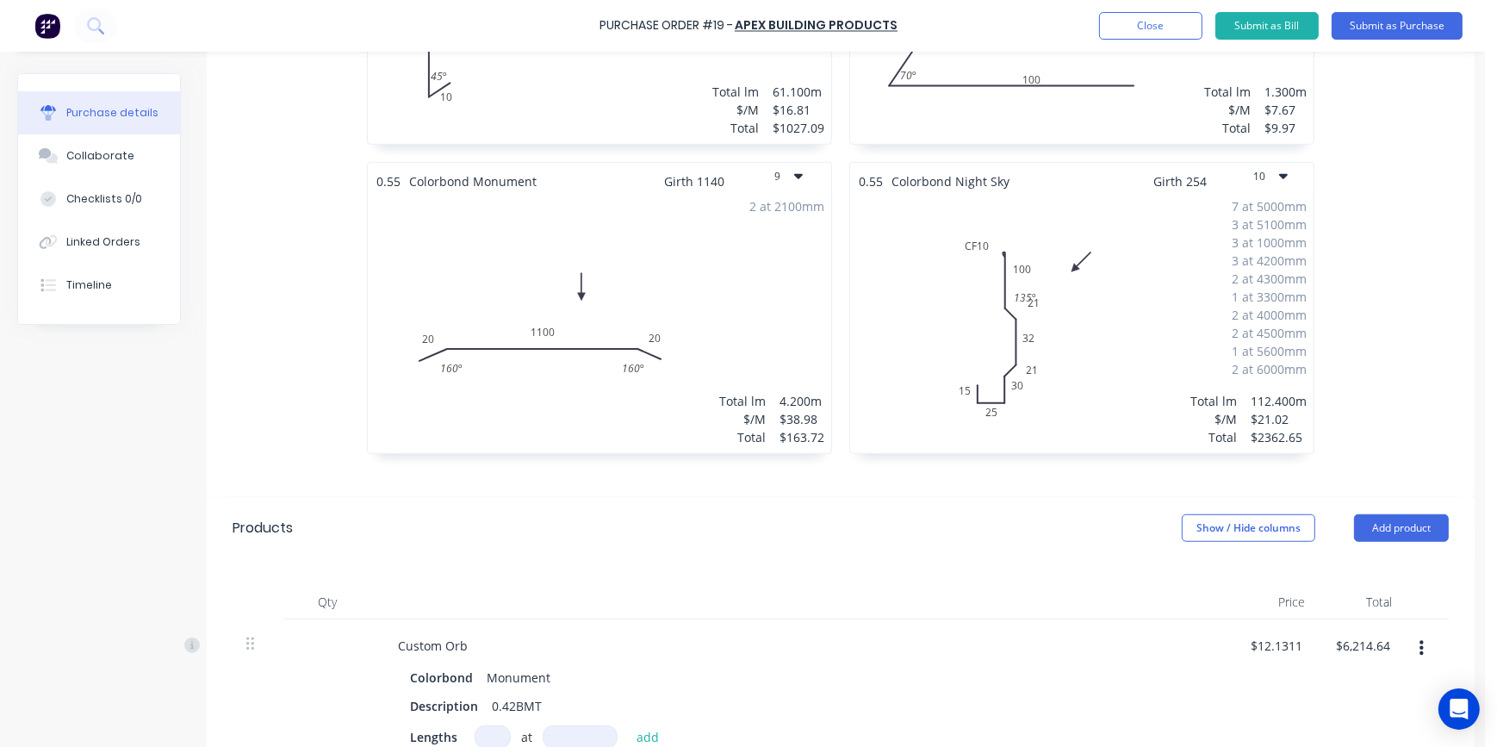
scroll to position [1566, 0]
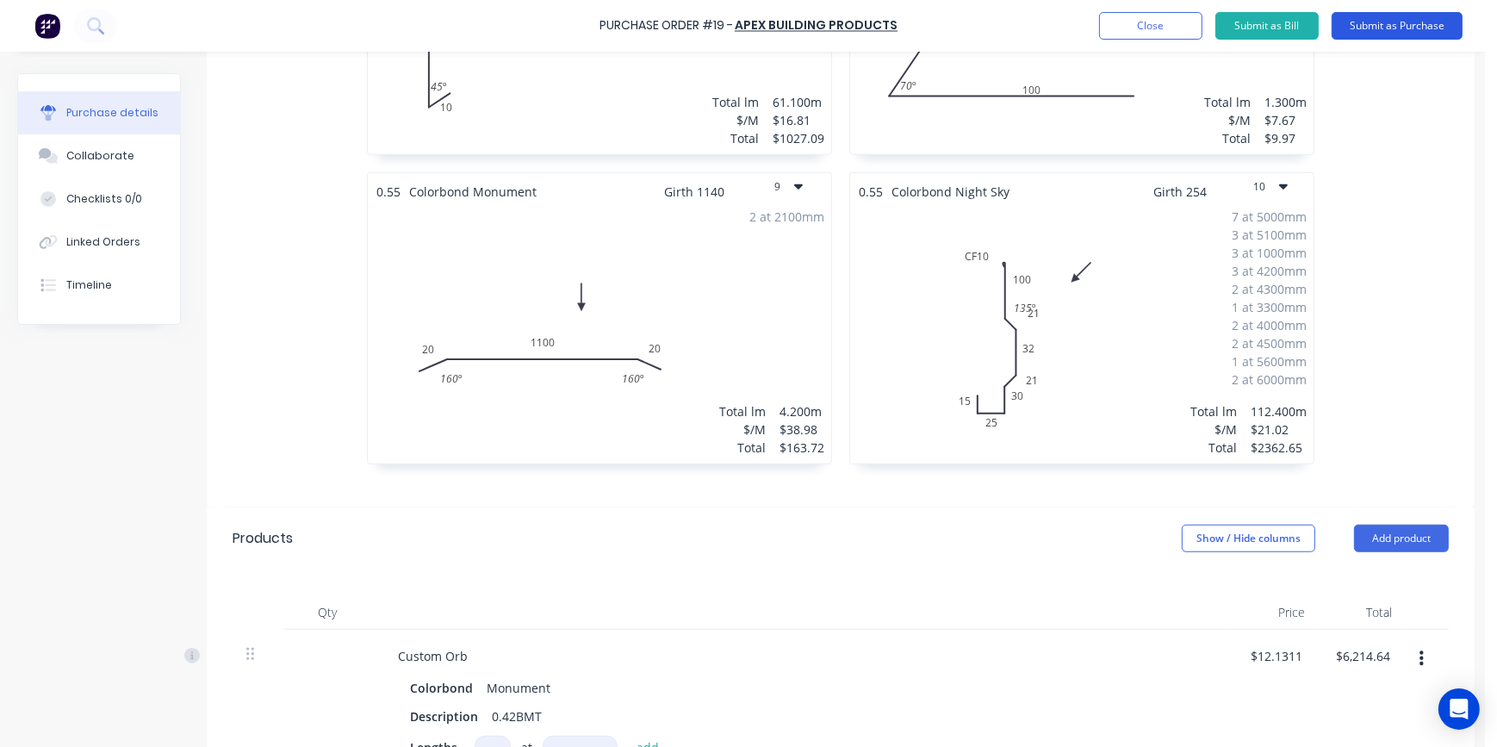
click at [1431, 34] on button "Submit as Purchase" at bounding box center [1397, 26] width 131 height 28
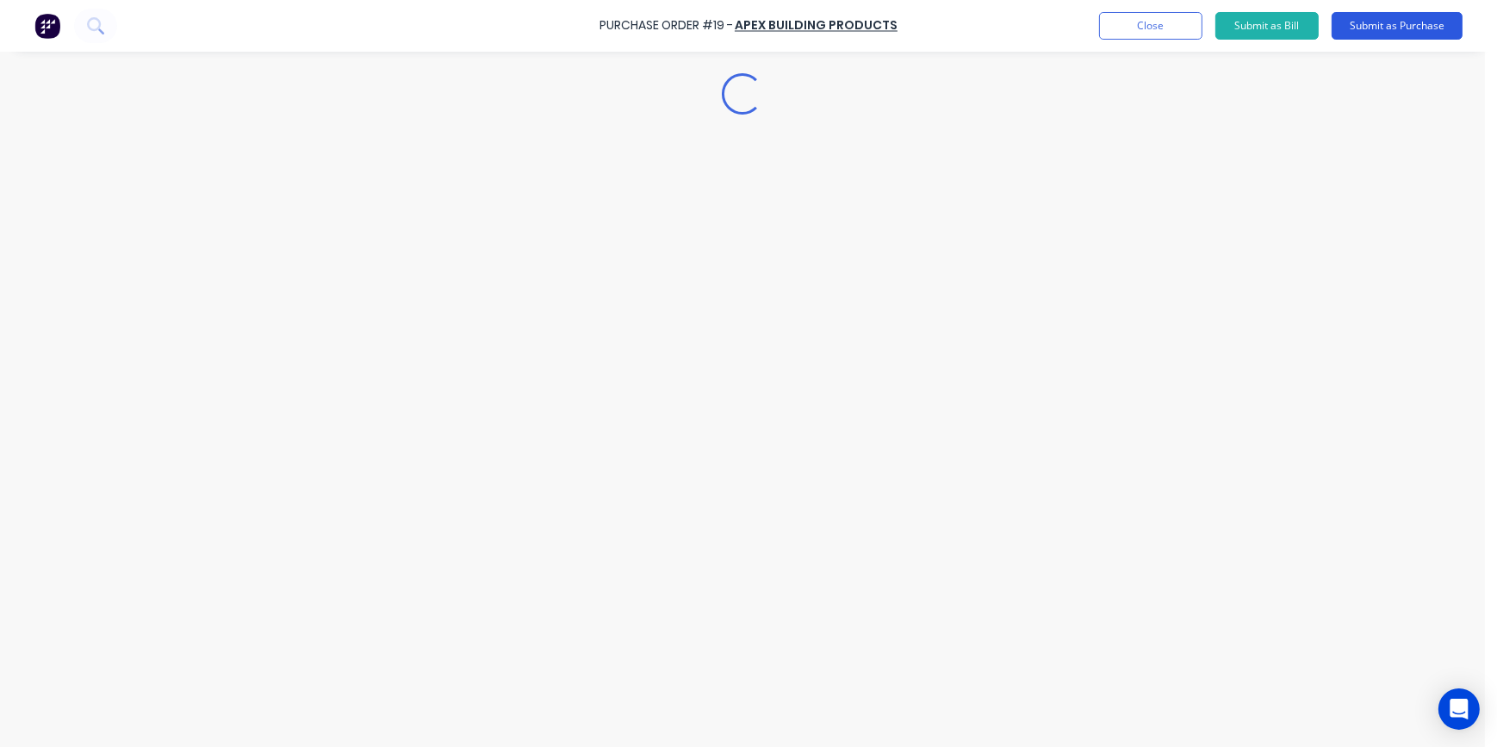
scroll to position [0, 0]
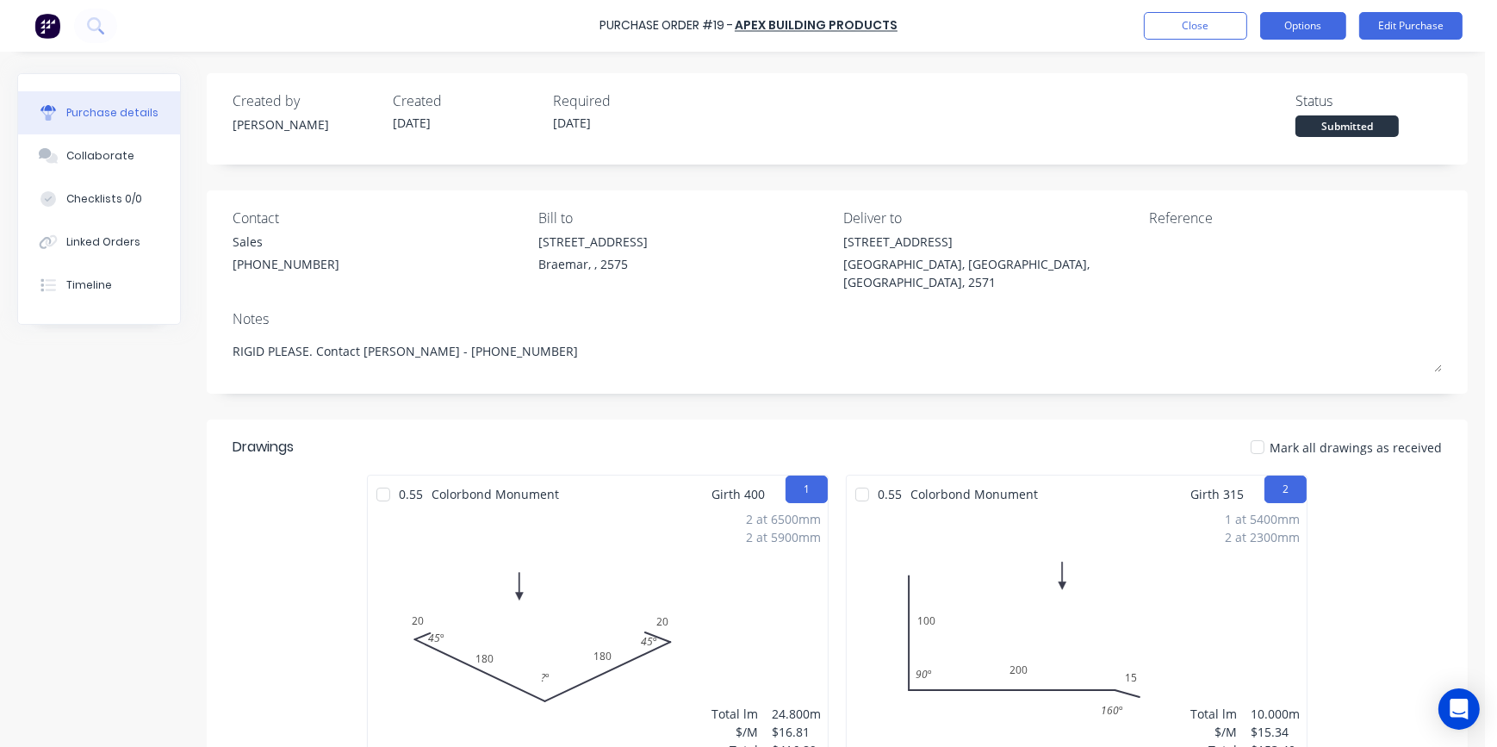
click at [1287, 22] on button "Options" at bounding box center [1304, 26] width 86 height 28
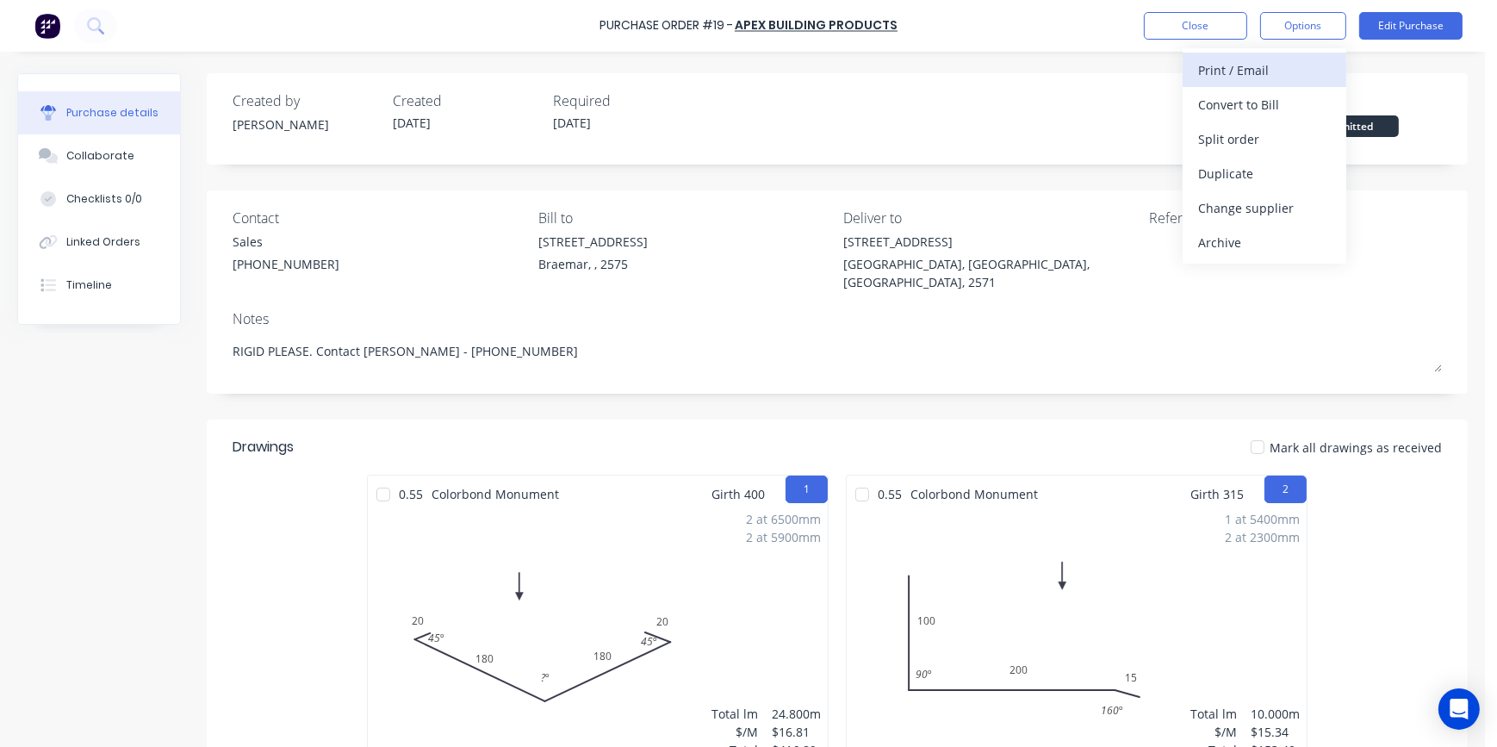
click at [1277, 55] on button "Print / Email" at bounding box center [1265, 70] width 164 height 34
click at [1275, 103] on div "With pricing" at bounding box center [1264, 104] width 133 height 25
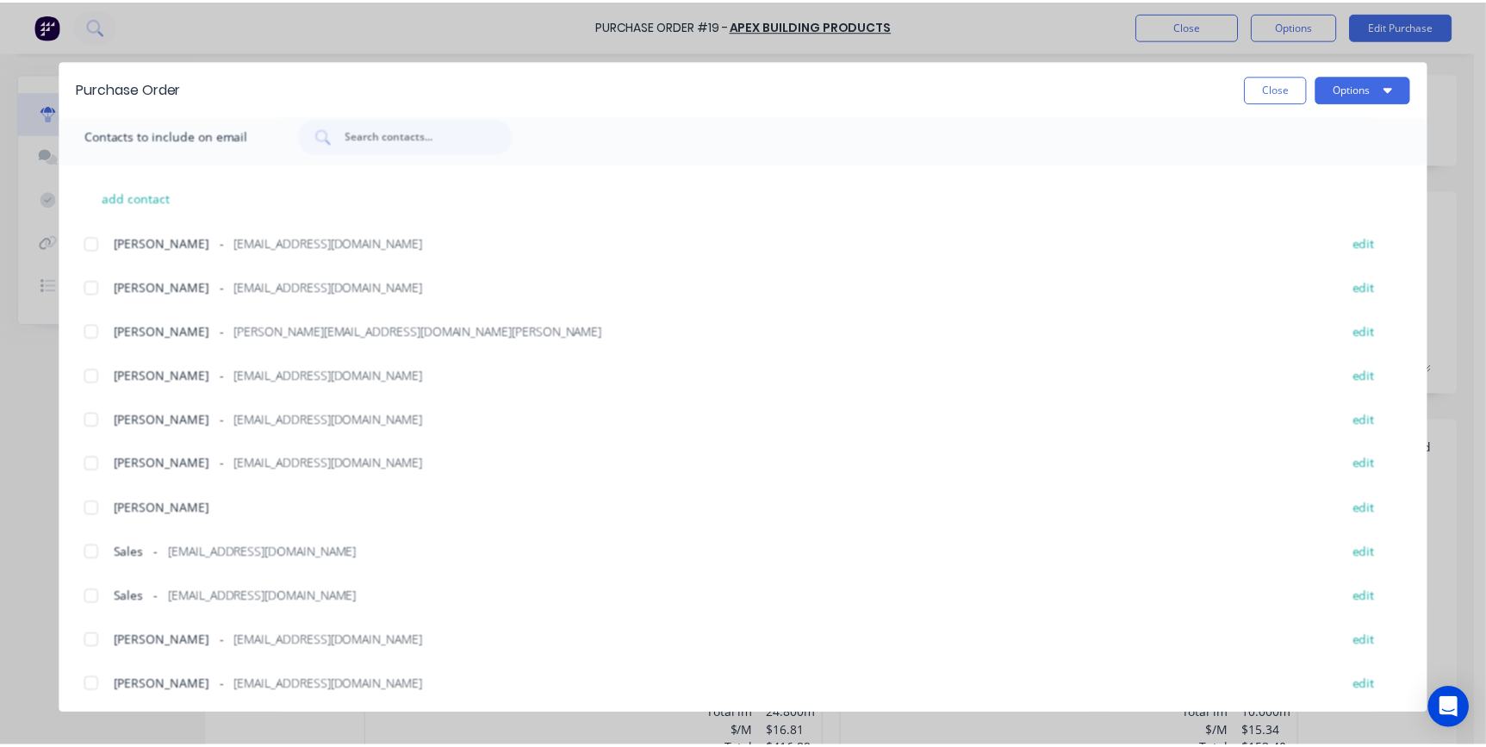
scroll to position [395, 0]
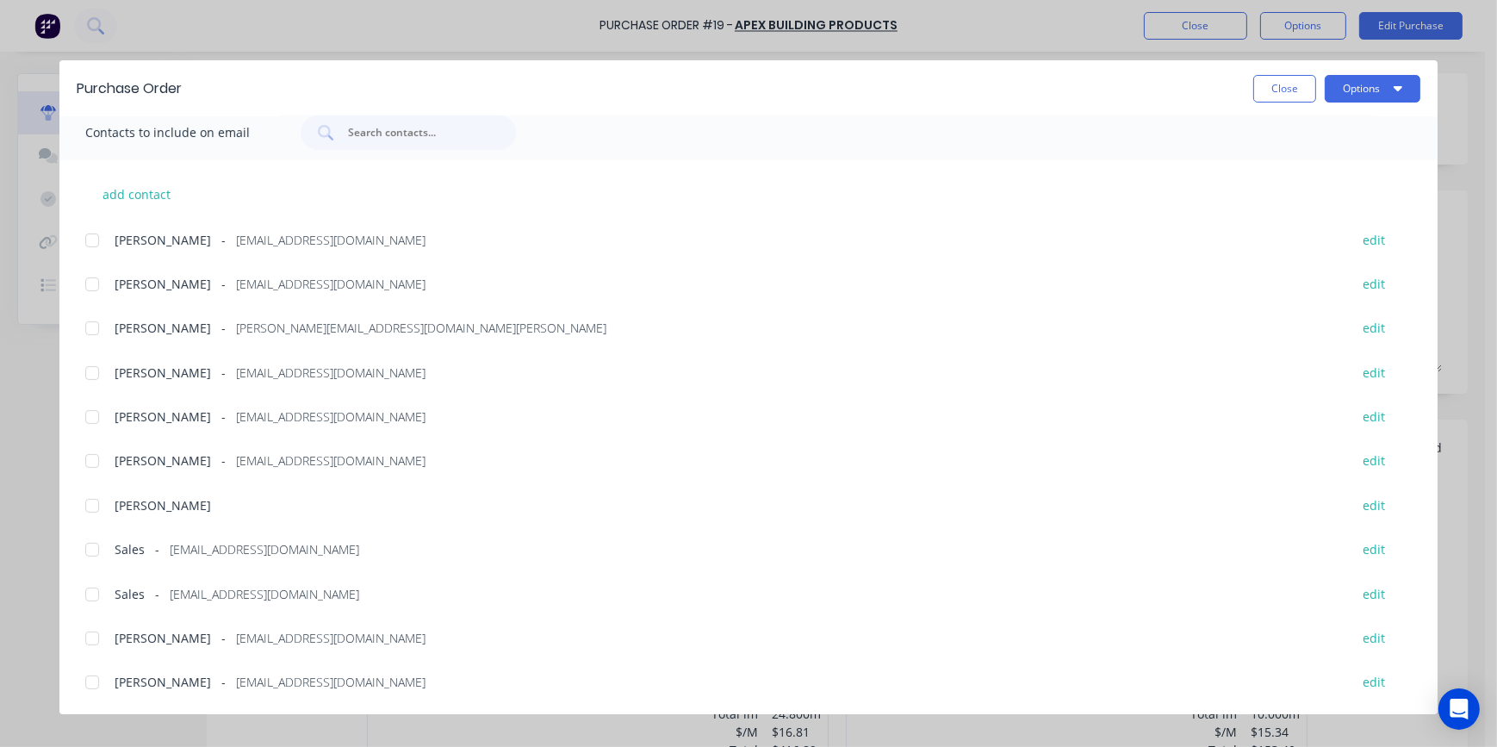
click at [92, 588] on div at bounding box center [92, 594] width 34 height 34
click at [1353, 93] on button "Options" at bounding box center [1373, 89] width 96 height 28
click at [1323, 196] on div "Email" at bounding box center [1339, 201] width 133 height 25
click at [1362, 90] on button "Options" at bounding box center [1373, 89] width 96 height 28
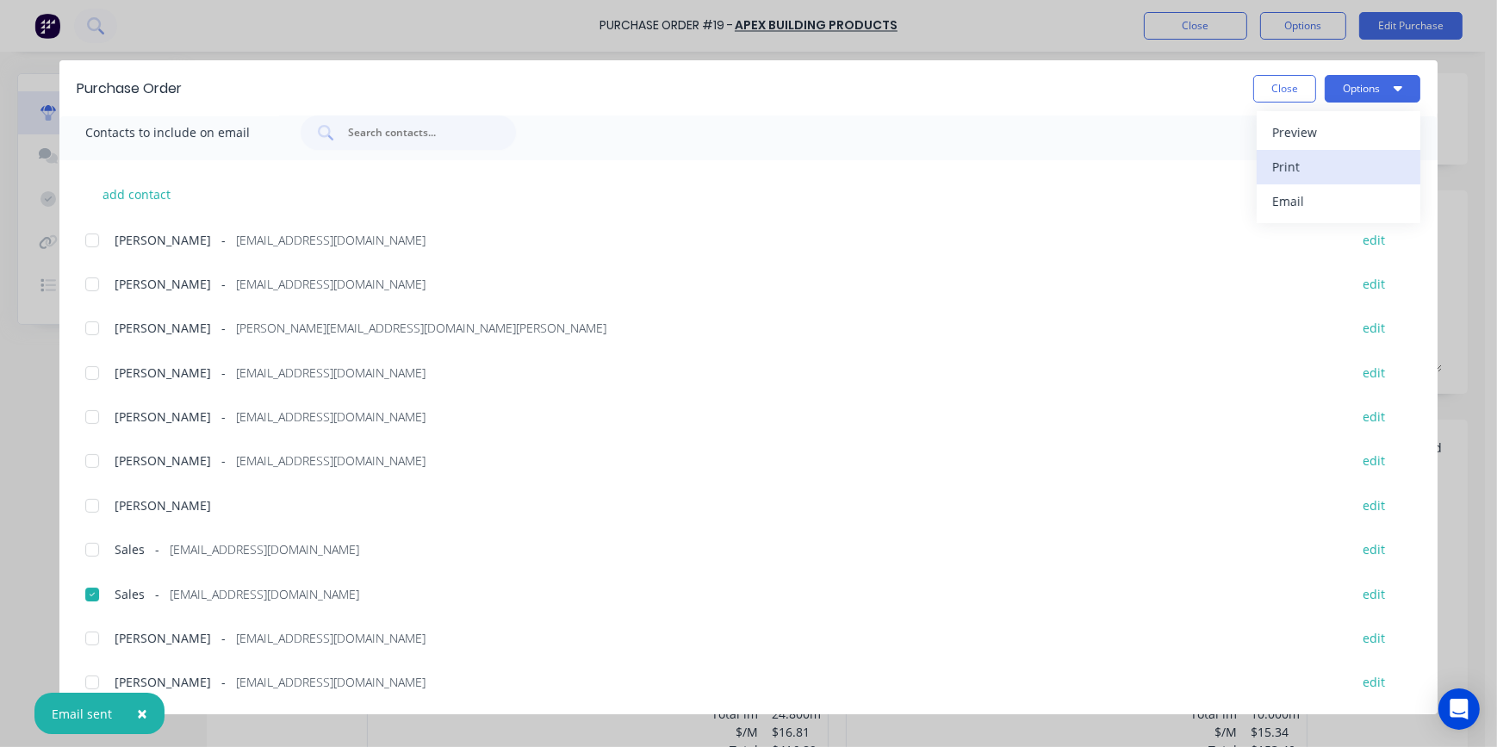
click at [1336, 157] on div "Print" at bounding box center [1339, 166] width 133 height 25
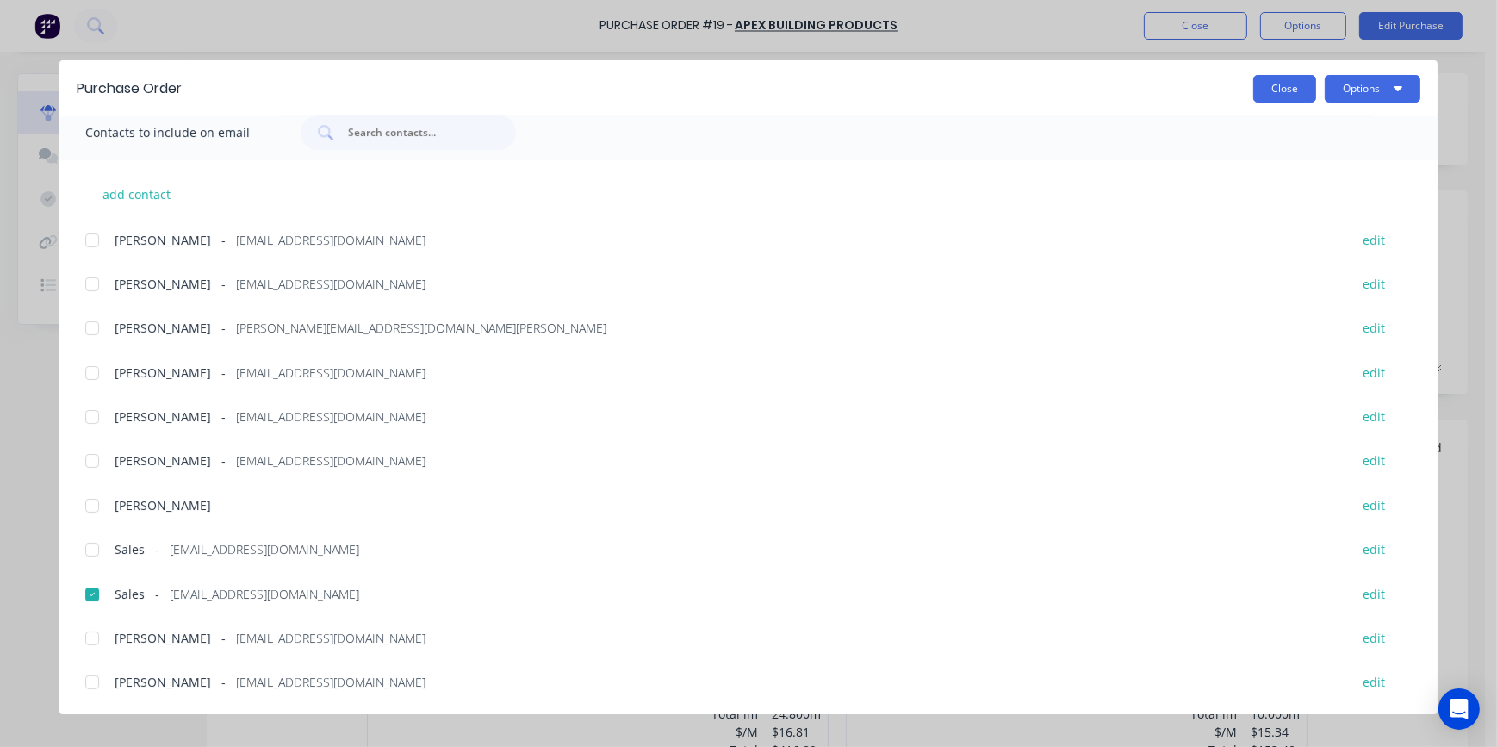
click at [1261, 93] on button "Close" at bounding box center [1285, 89] width 63 height 28
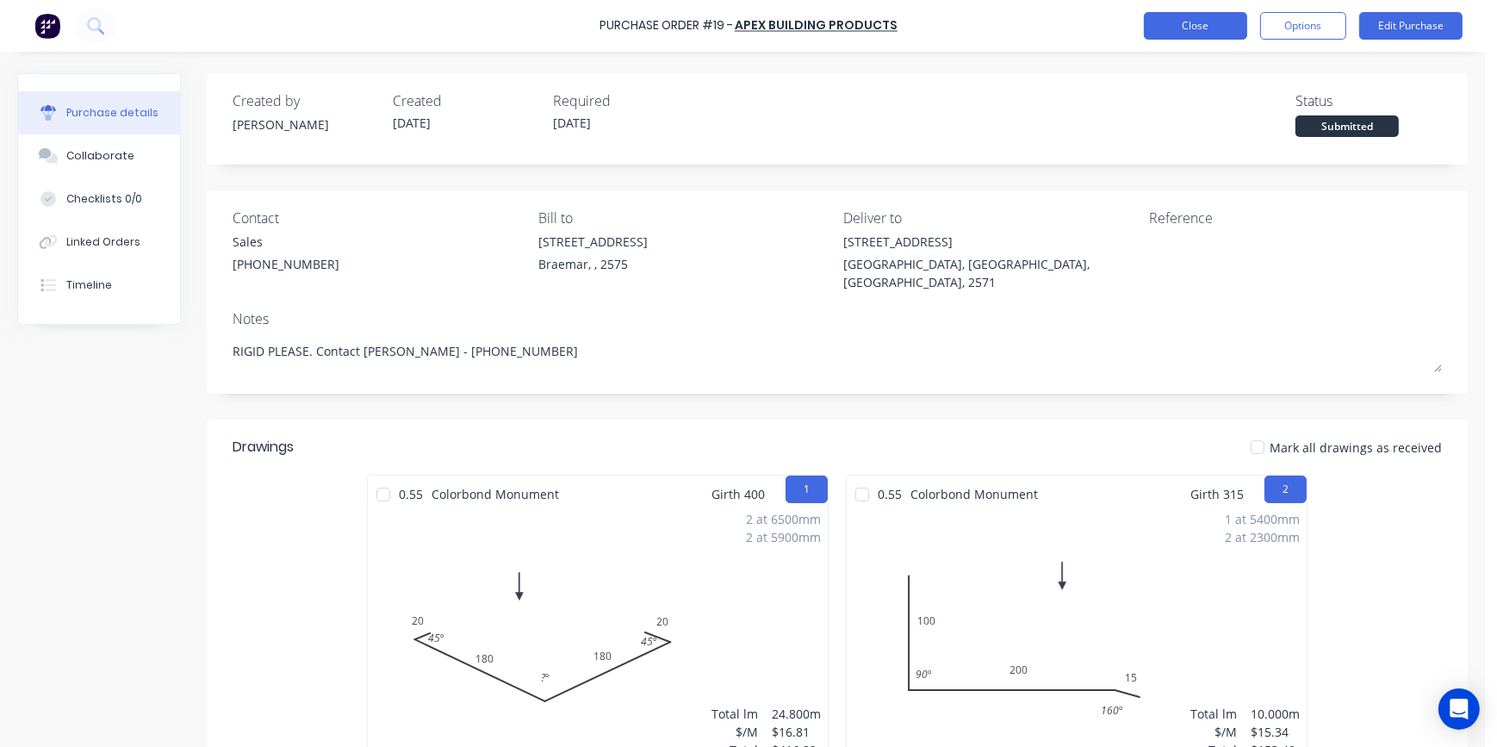
click at [1211, 34] on button "Close" at bounding box center [1195, 26] width 103 height 28
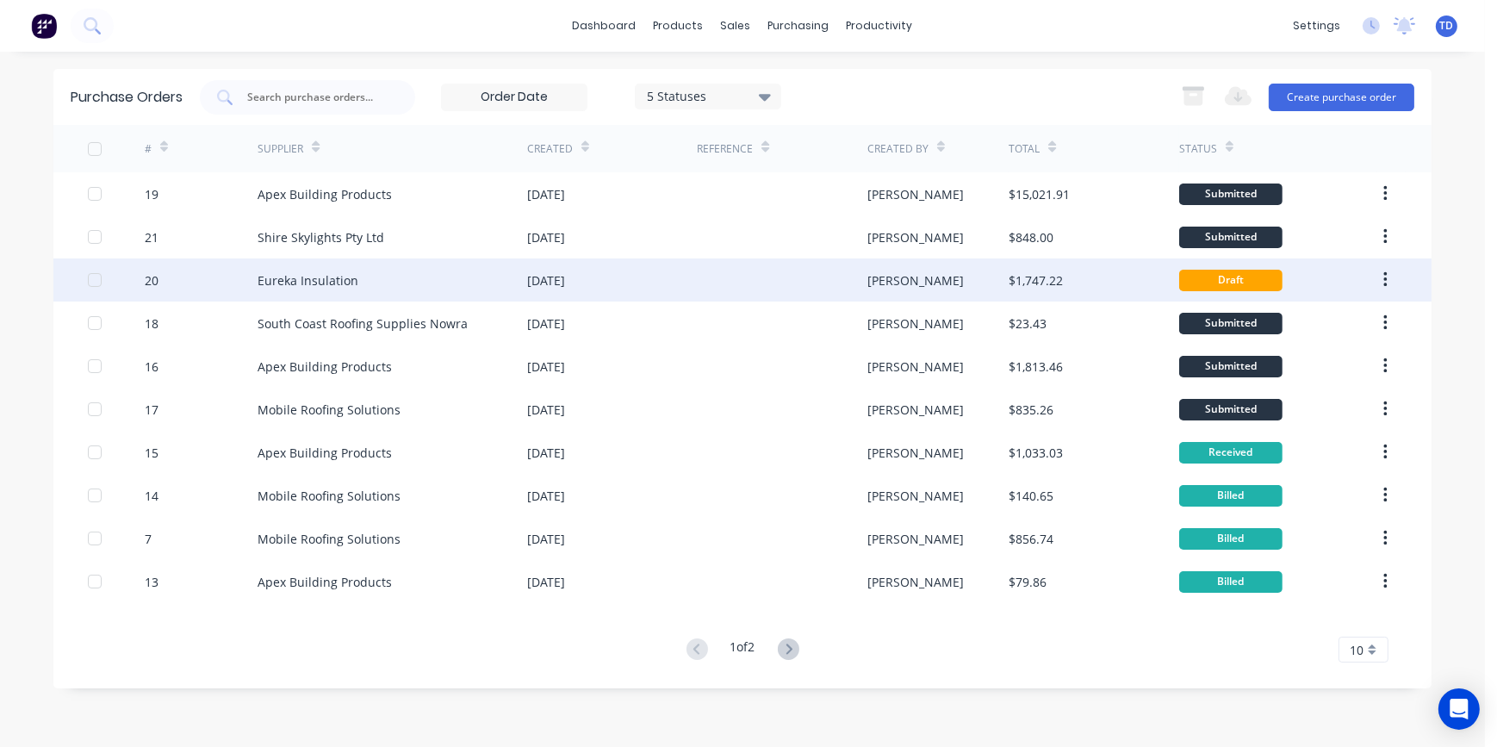
click at [800, 285] on div at bounding box center [782, 279] width 170 height 43
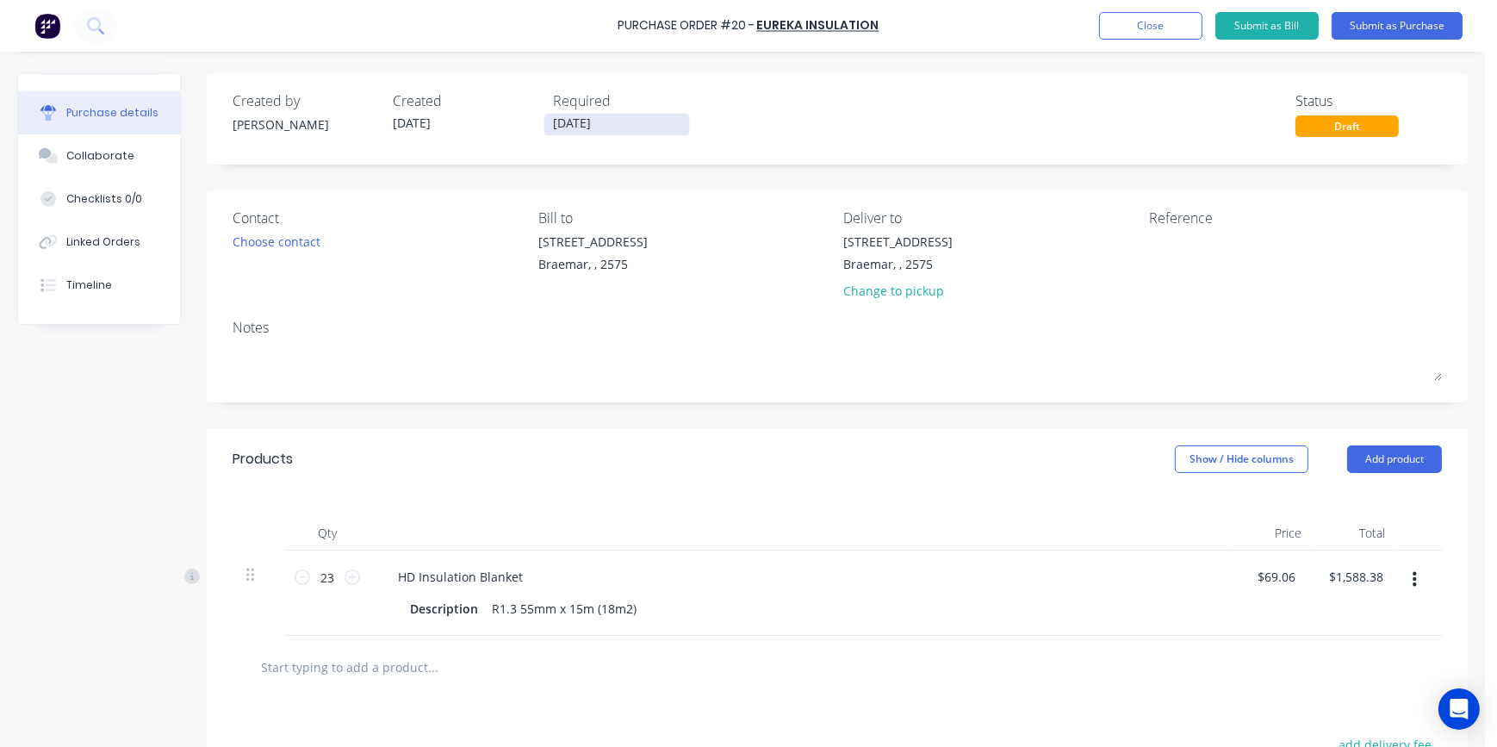
click at [624, 126] on input "[DATE]" at bounding box center [617, 125] width 145 height 22
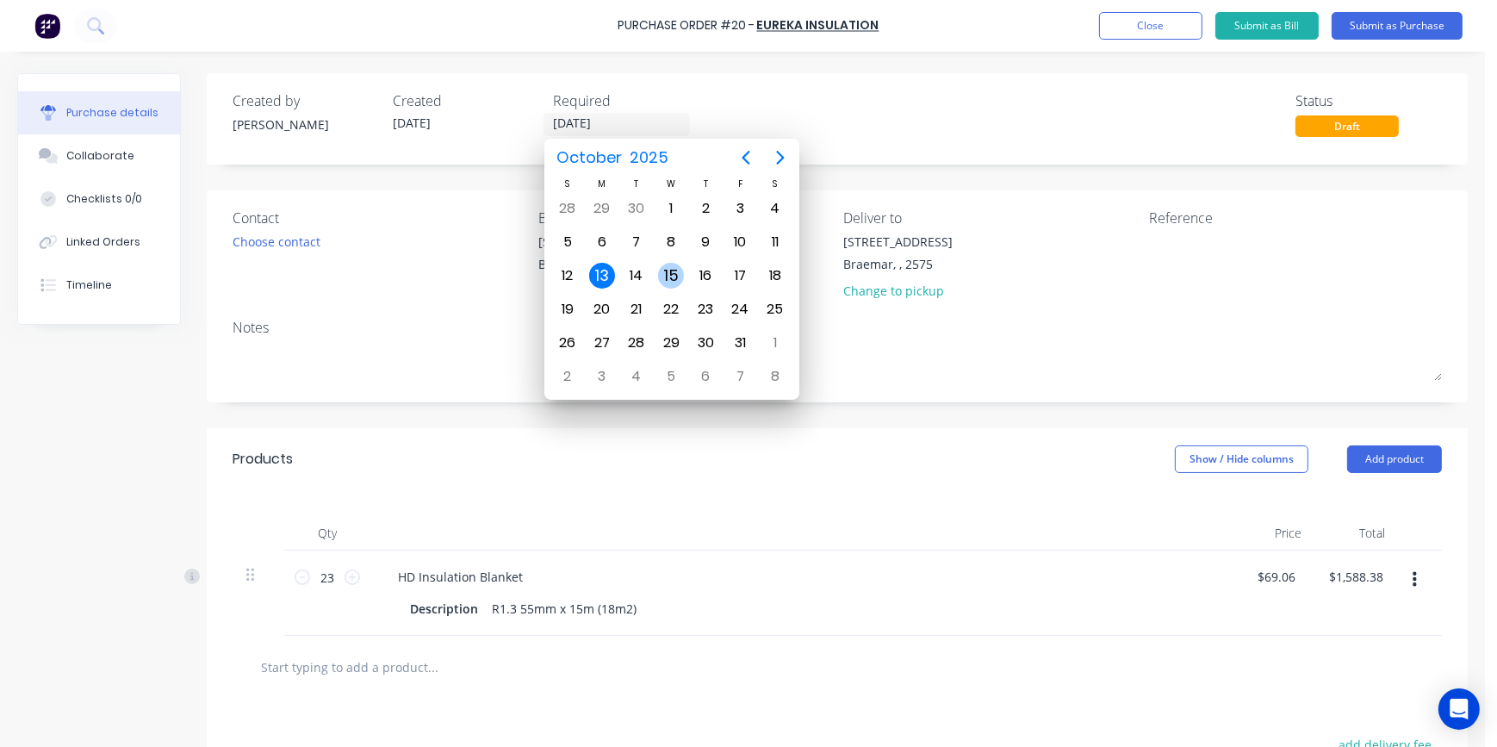
click at [681, 267] on div "15" at bounding box center [671, 276] width 26 height 26
type input "[DATE]"
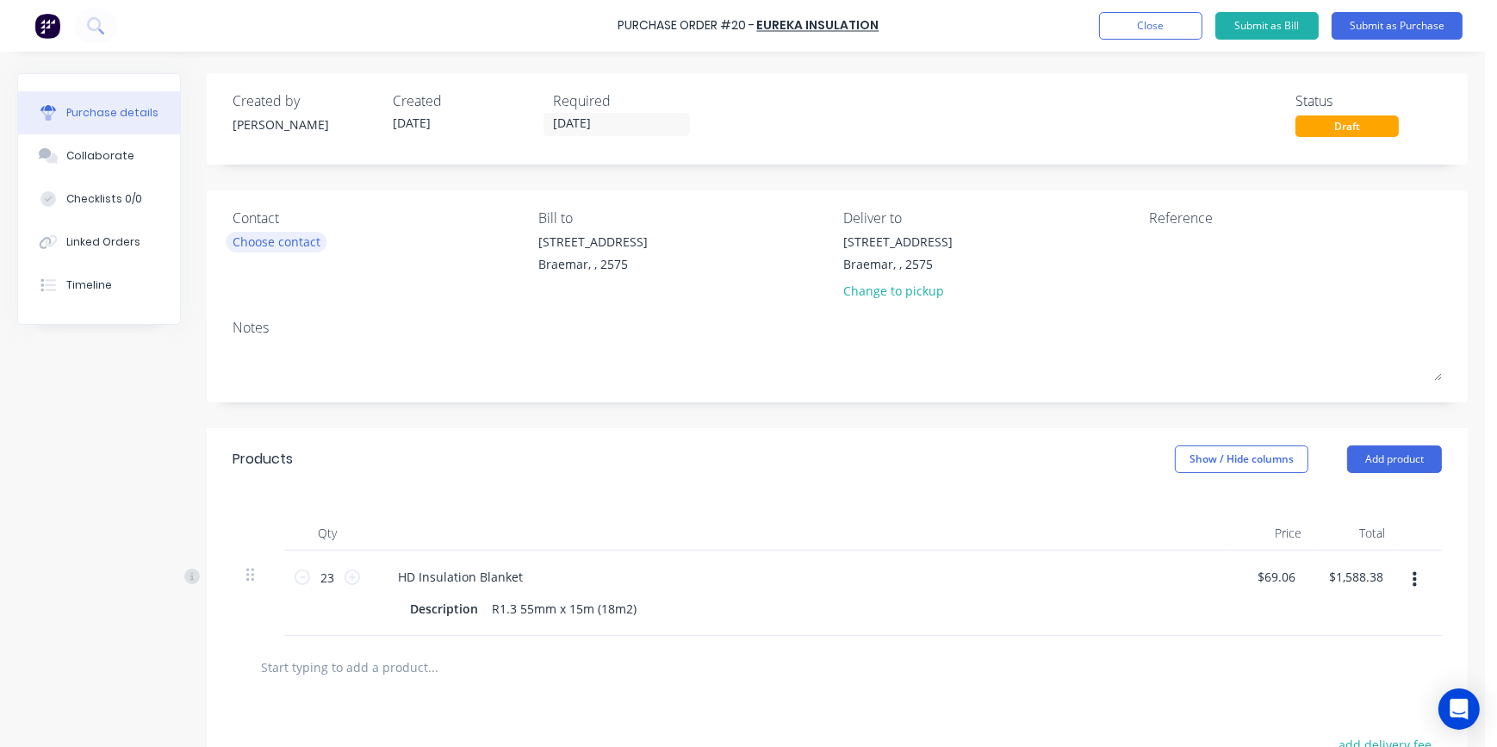
click at [260, 244] on div "Choose contact" at bounding box center [277, 242] width 88 height 18
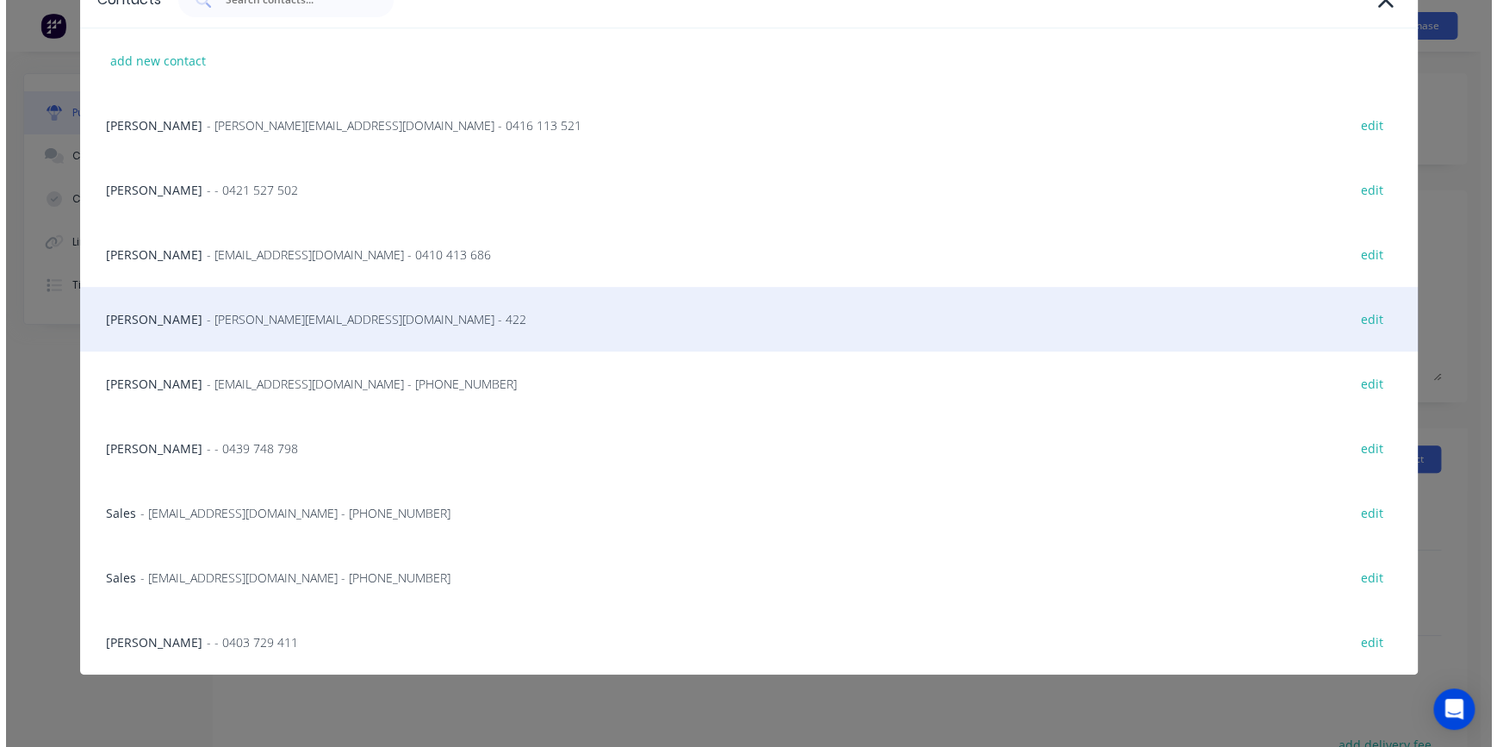
scroll to position [111, 0]
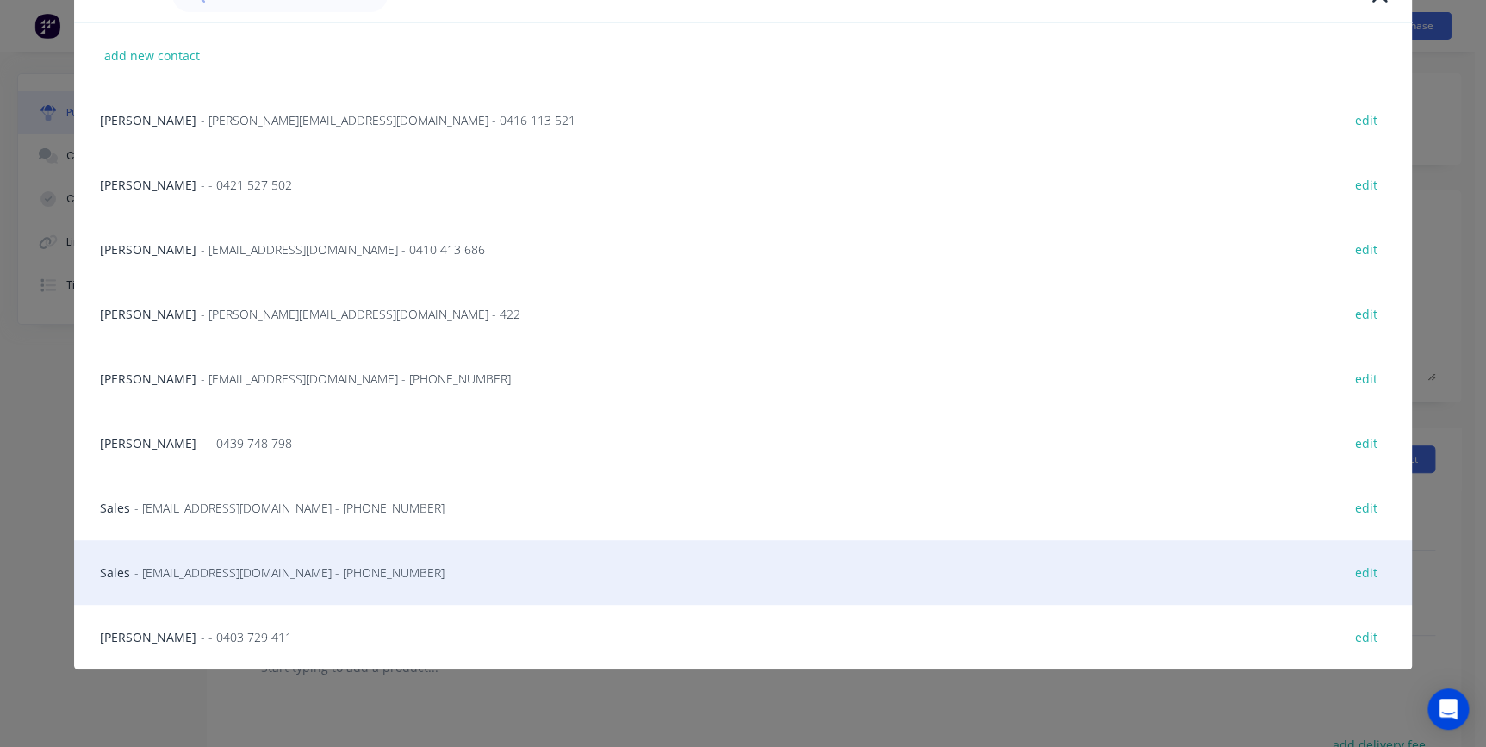
click at [175, 572] on span "- [EMAIL_ADDRESS][DOMAIN_NAME] - [PHONE_NUMBER]" at bounding box center [289, 572] width 310 height 18
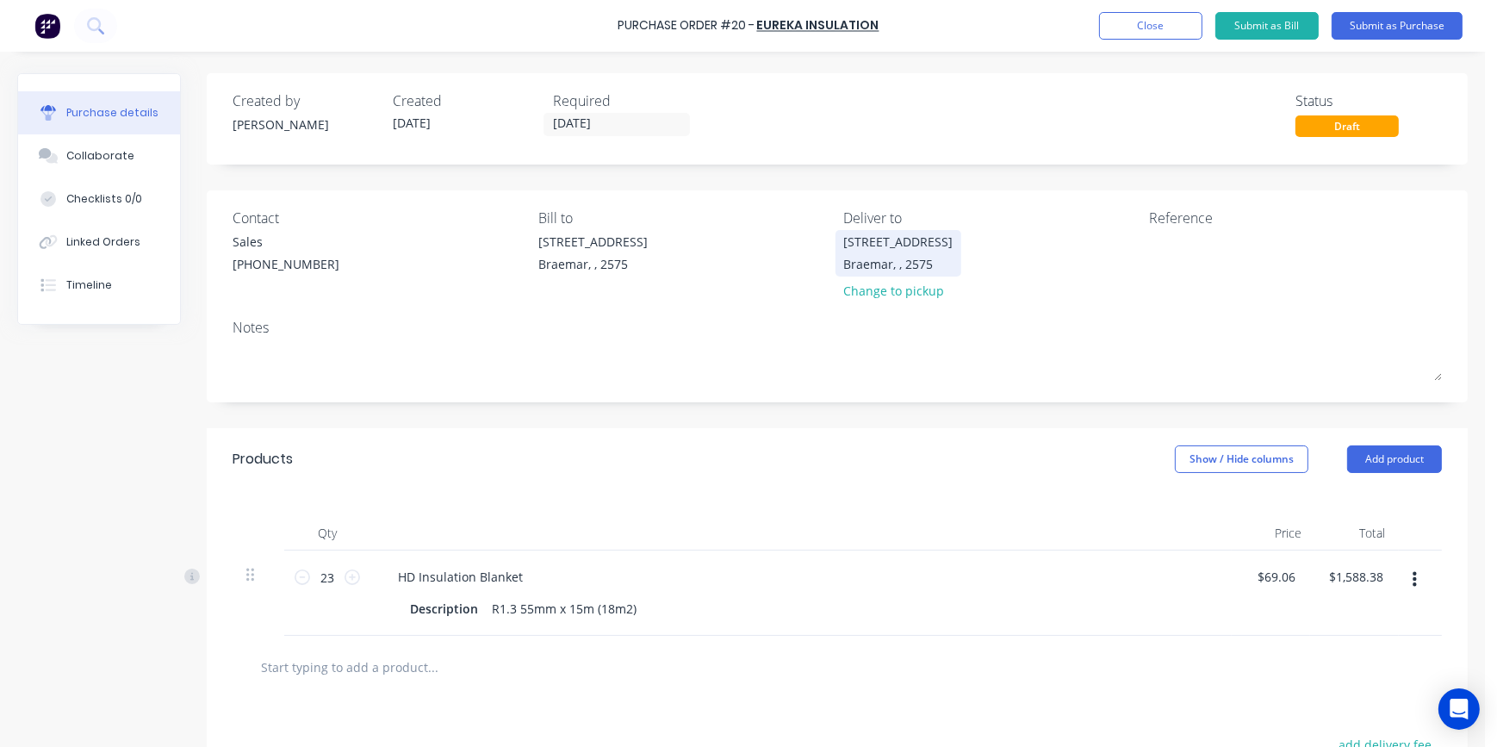
click at [868, 257] on div "Braemar, , 2575" at bounding box center [898, 264] width 109 height 18
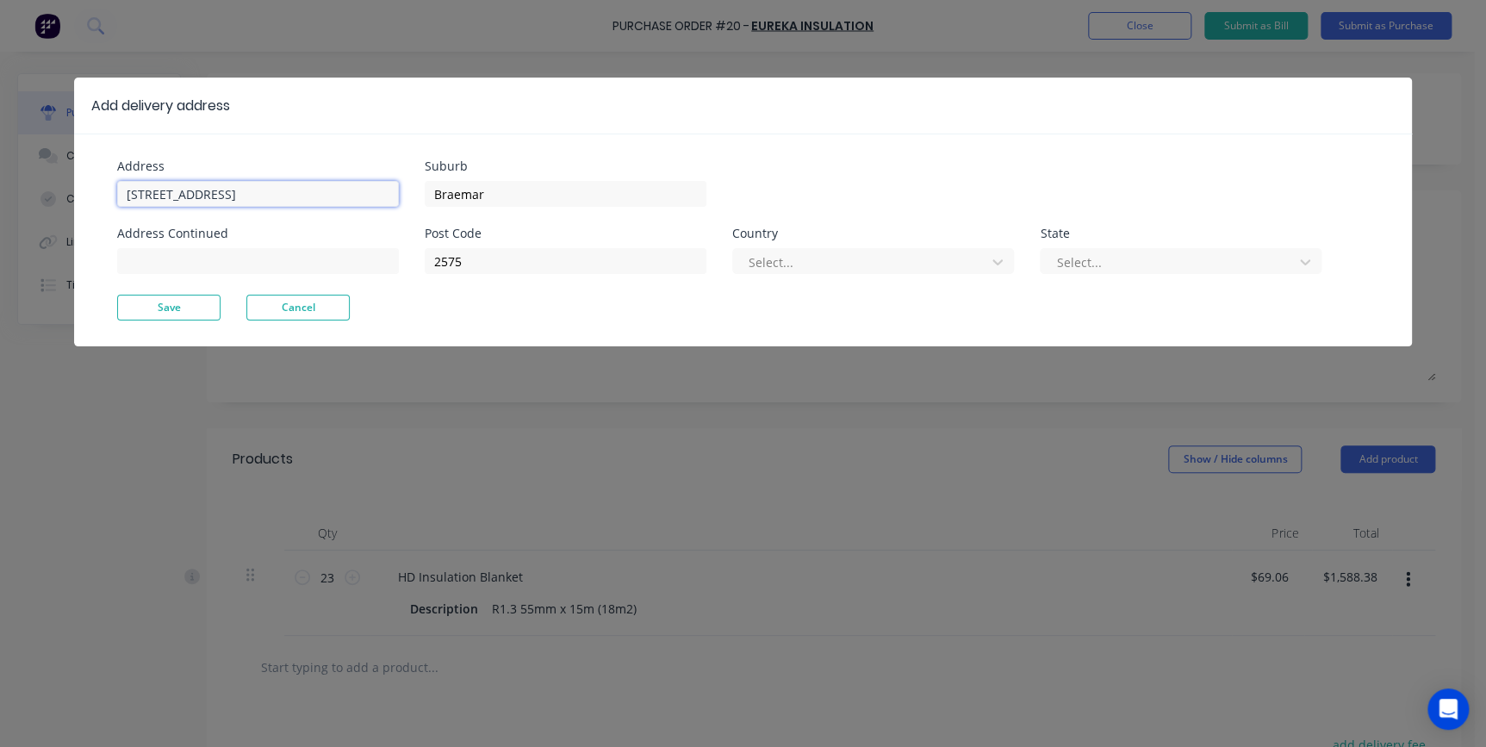
drag, startPoint x: 115, startPoint y: 189, endPoint x: 9, endPoint y: 191, distance: 106.0
click at [9, 191] on div "Add delivery address Address [STREET_ADDRESS] Address Continued Suburb Braemar …" at bounding box center [743, 373] width 1486 height 747
type input "[STREET_ADDRESS]"
type input "50mm vorte"
type input "[GEOGRAPHIC_DATA]"
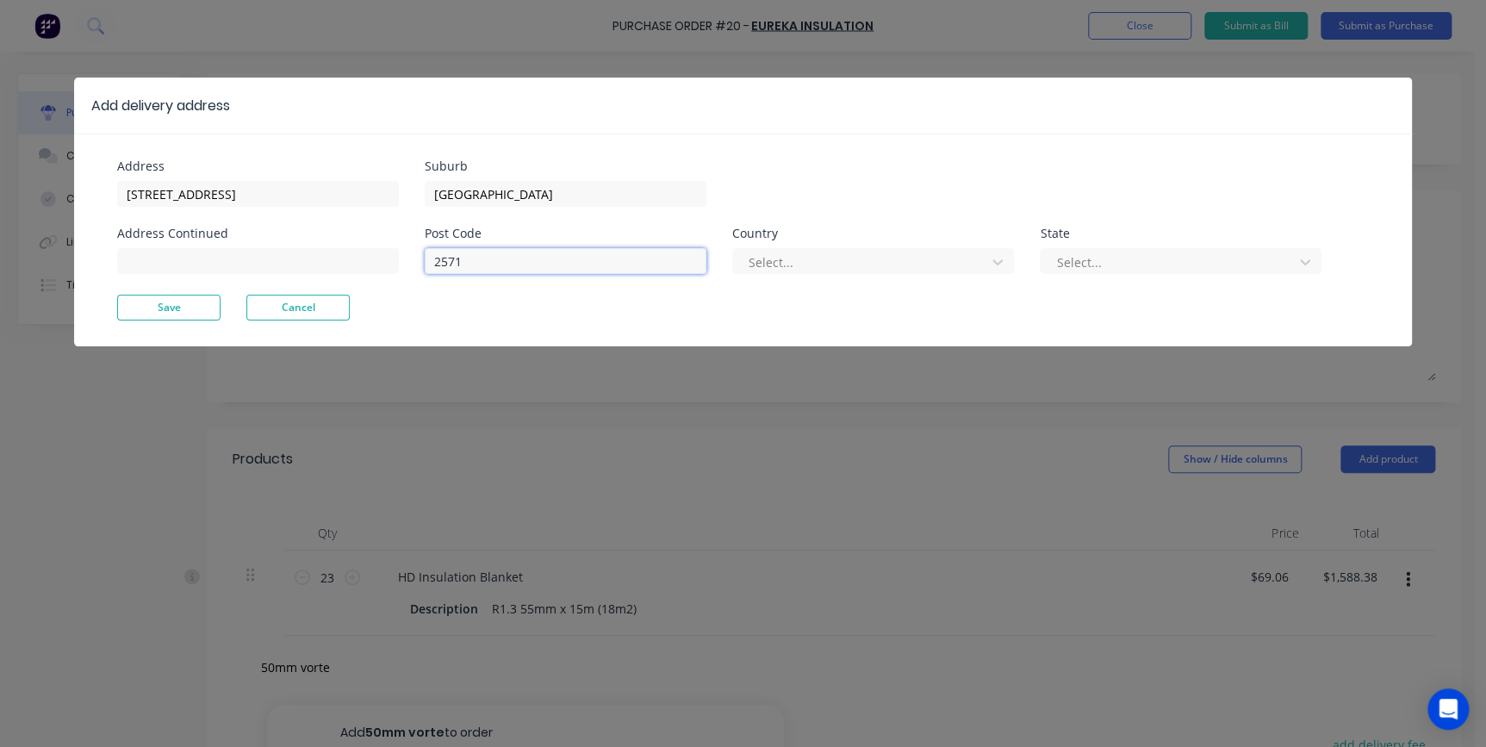
type input "2571"
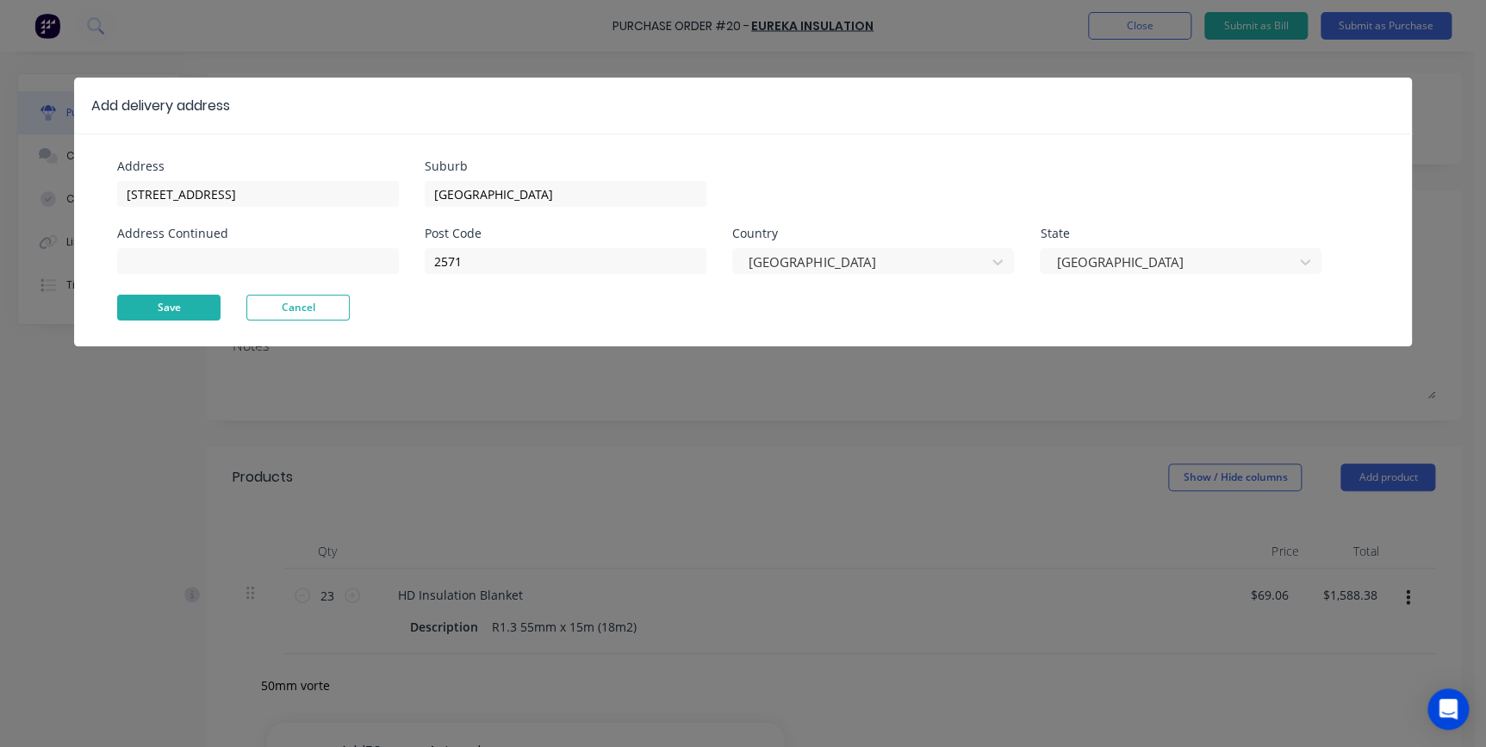
click at [165, 312] on button "Save" at bounding box center [168, 308] width 103 height 26
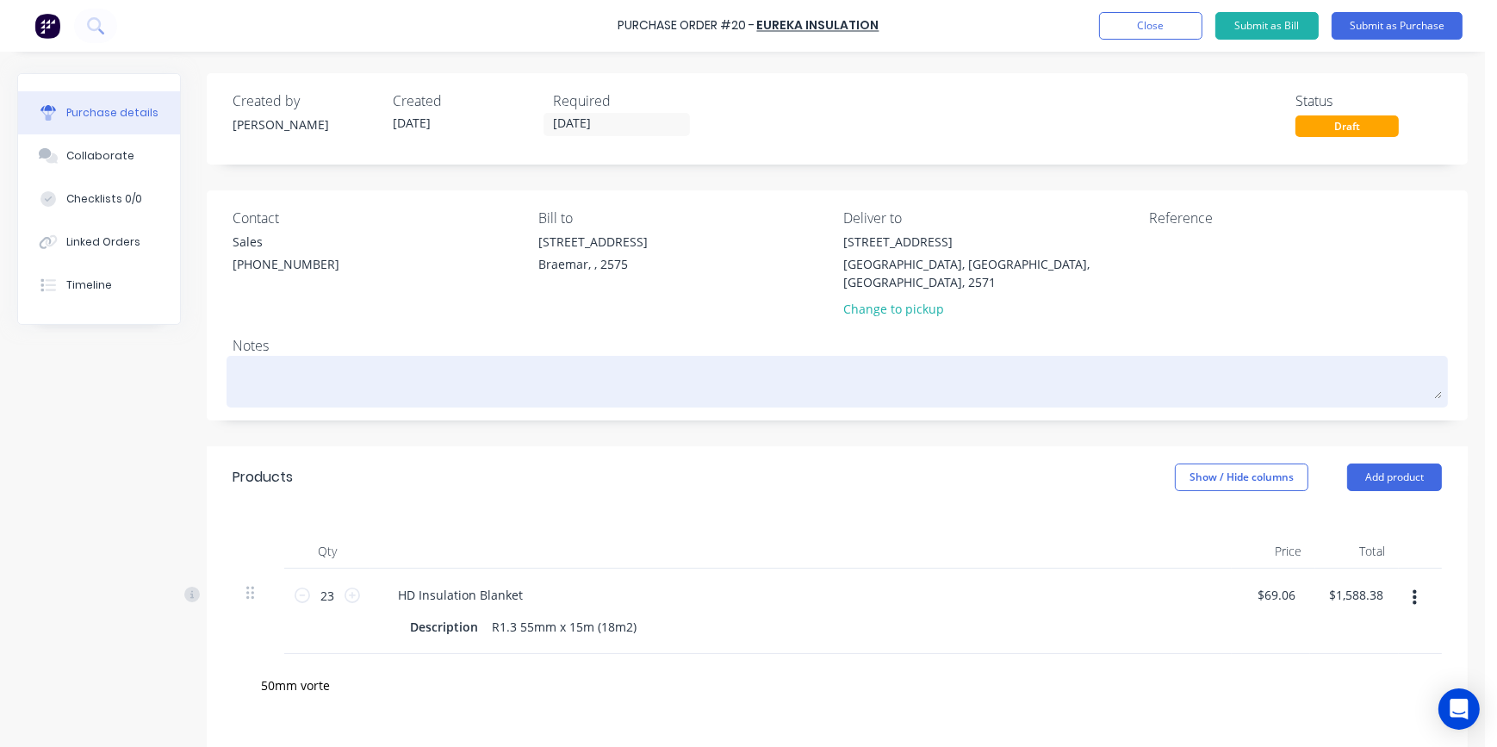
click at [282, 360] on textarea at bounding box center [838, 379] width 1210 height 39
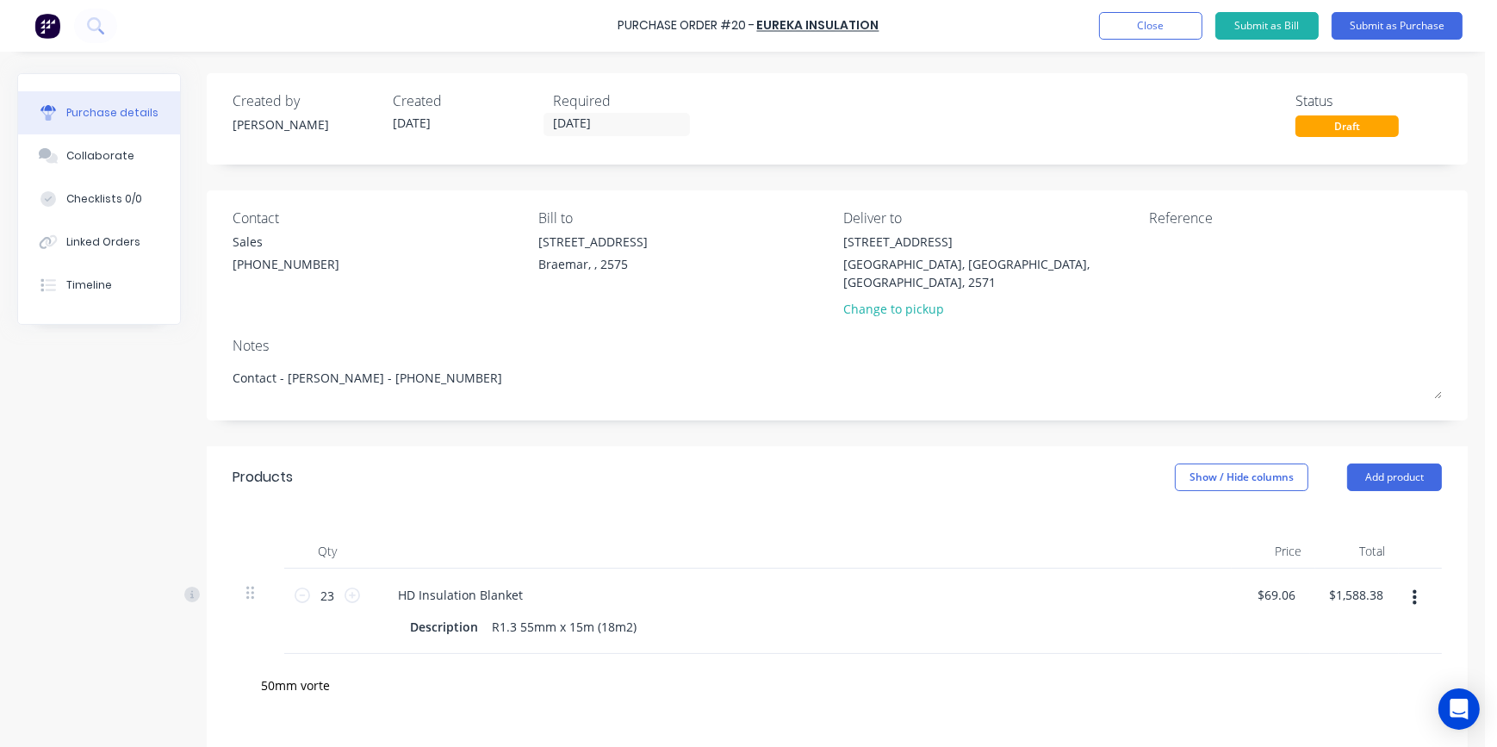
type textarea "Contact - [PERSON_NAME] - [PHONE_NUMBER]"
click at [593, 465] on div "Products Show / Hide columns Add product" at bounding box center [837, 477] width 1261 height 62
type input "5"
type input "f"
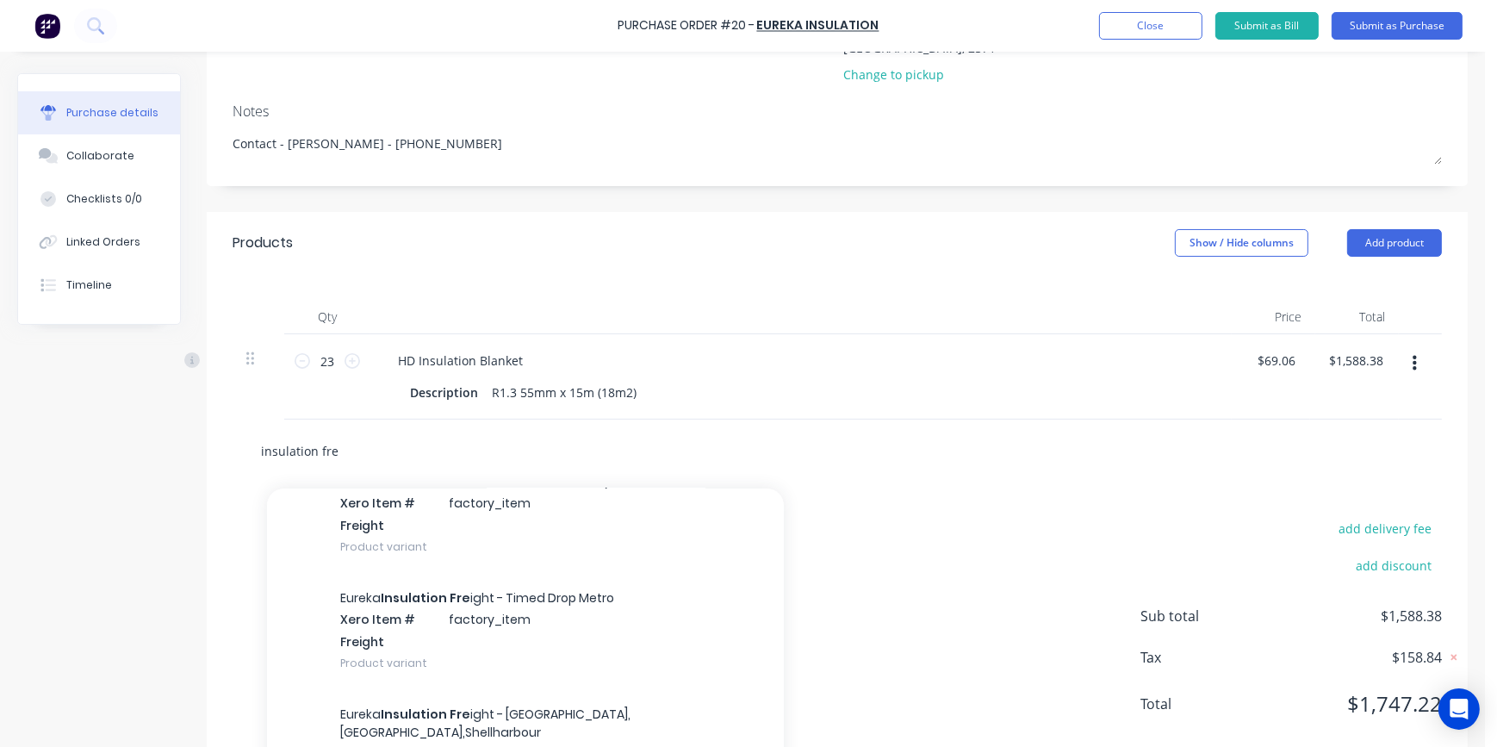
scroll to position [470, 0]
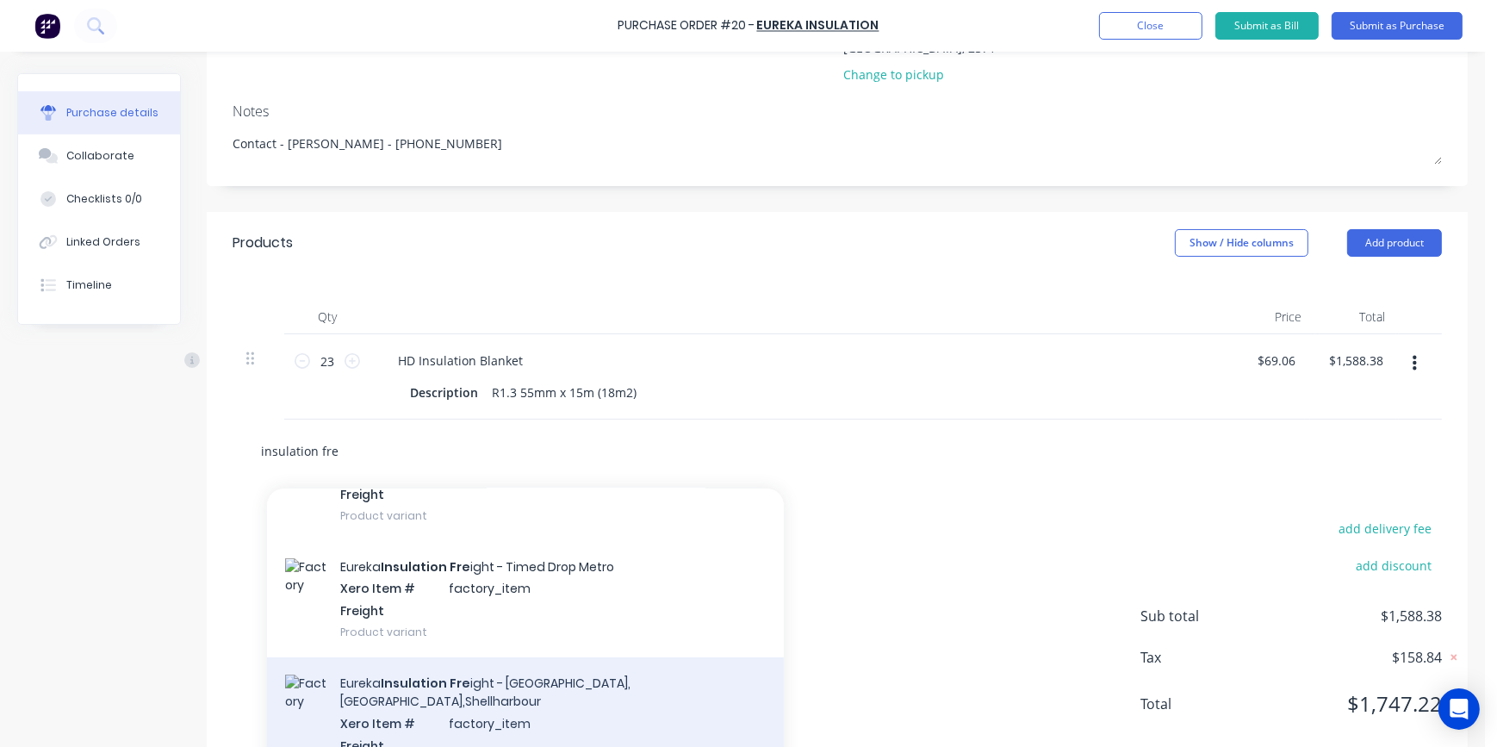
type input "insulation fre"
click at [493, 681] on div "Eureka Insulation Fre ight - [GEOGRAPHIC_DATA],[GEOGRAPHIC_DATA],Shellharbour X…" at bounding box center [525, 724] width 517 height 134
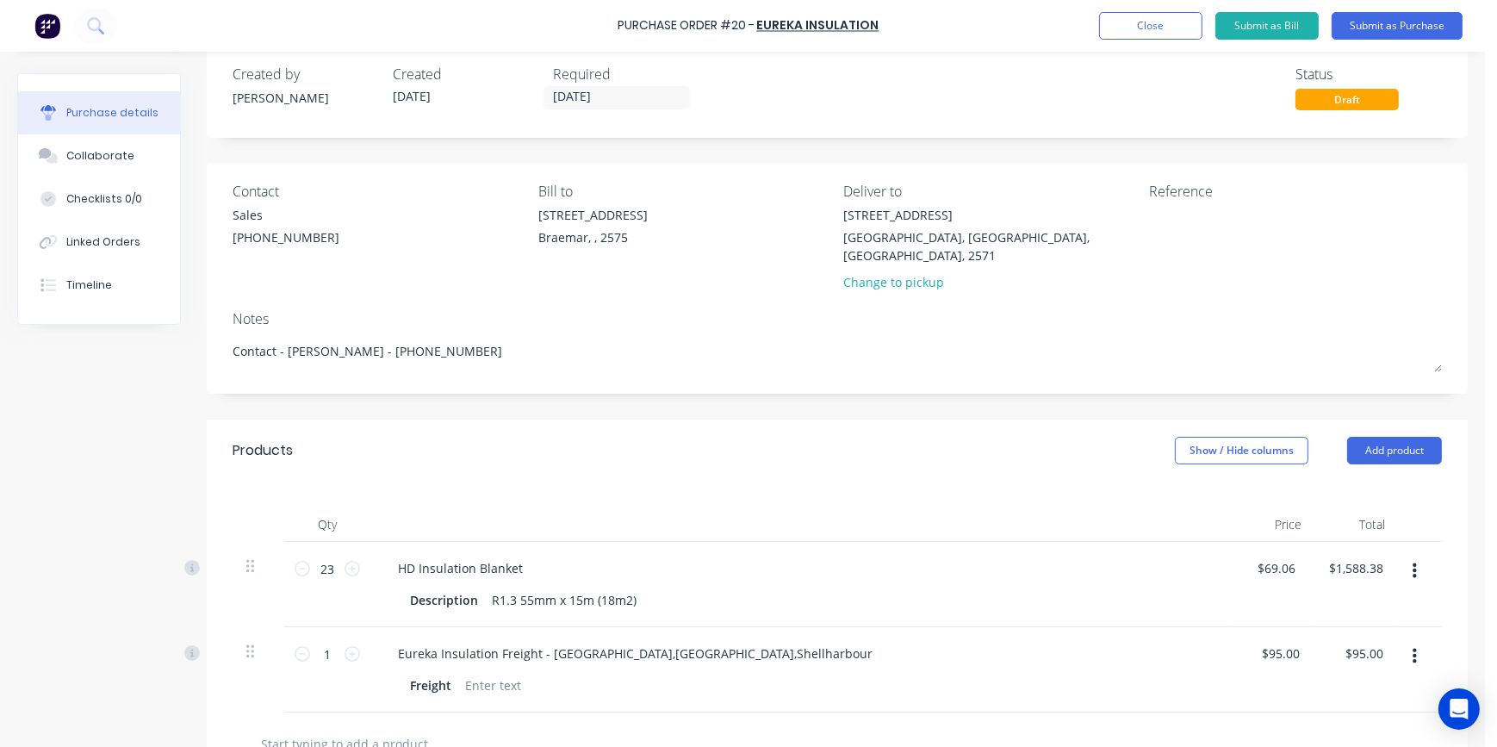
scroll to position [0, 0]
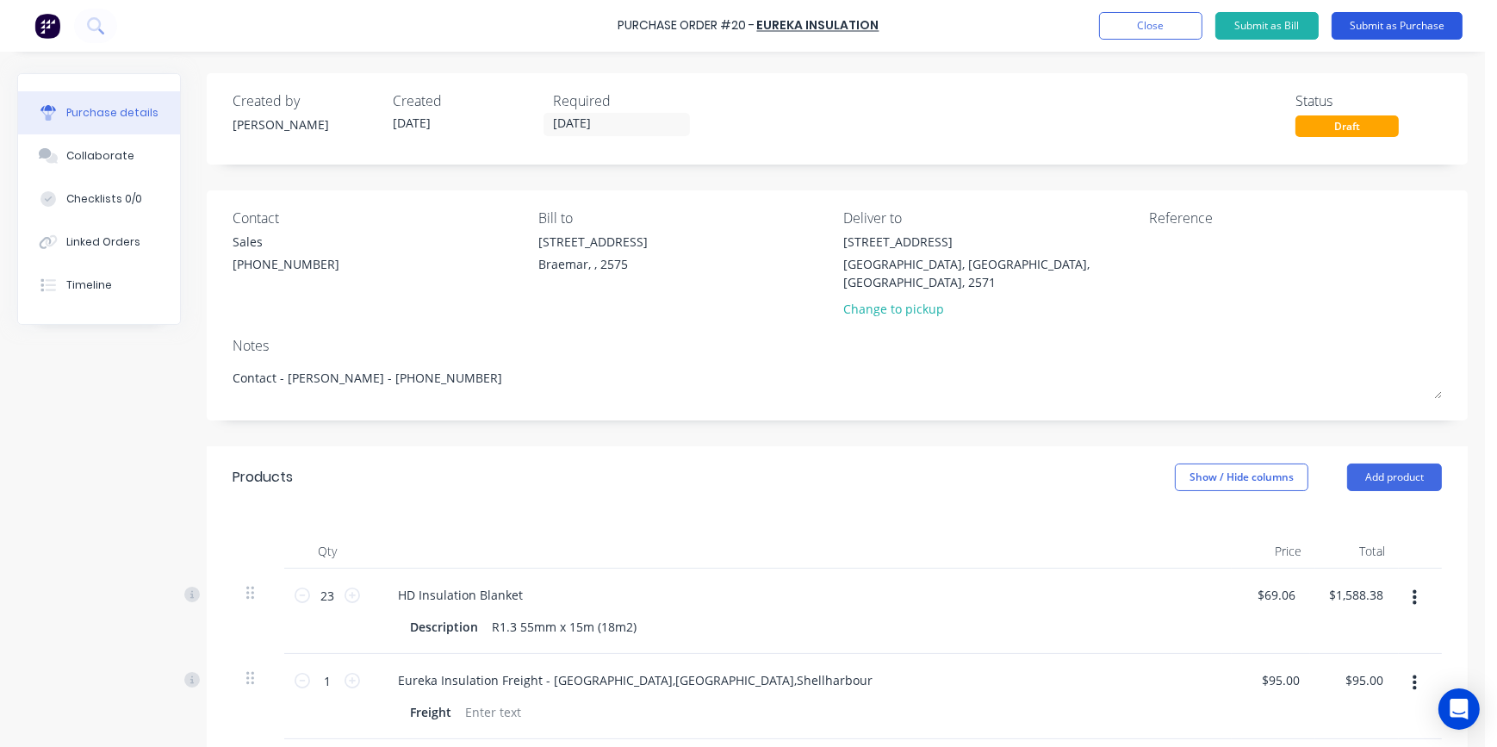
click at [1397, 22] on button "Submit as Purchase" at bounding box center [1397, 26] width 131 height 28
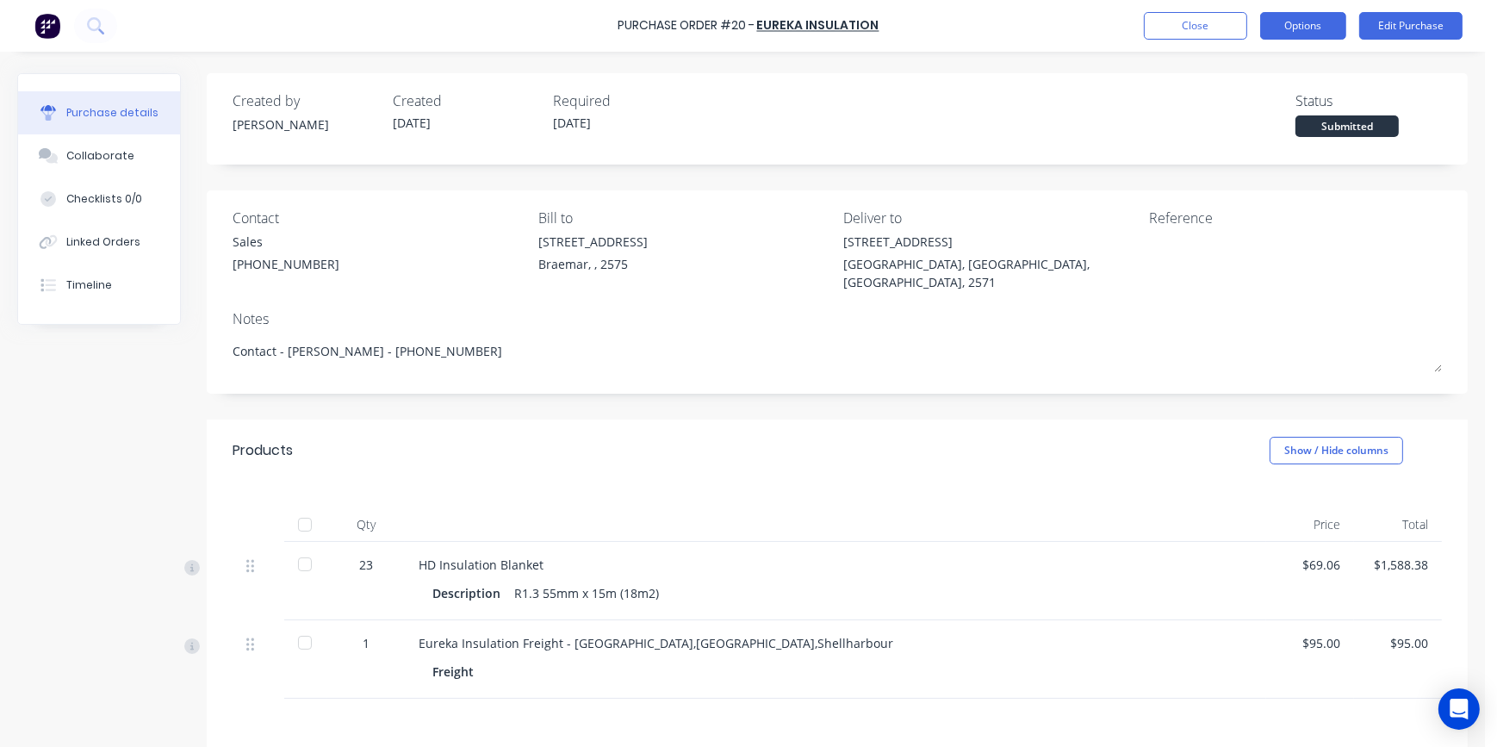
click at [1316, 22] on button "Options" at bounding box center [1304, 26] width 86 height 28
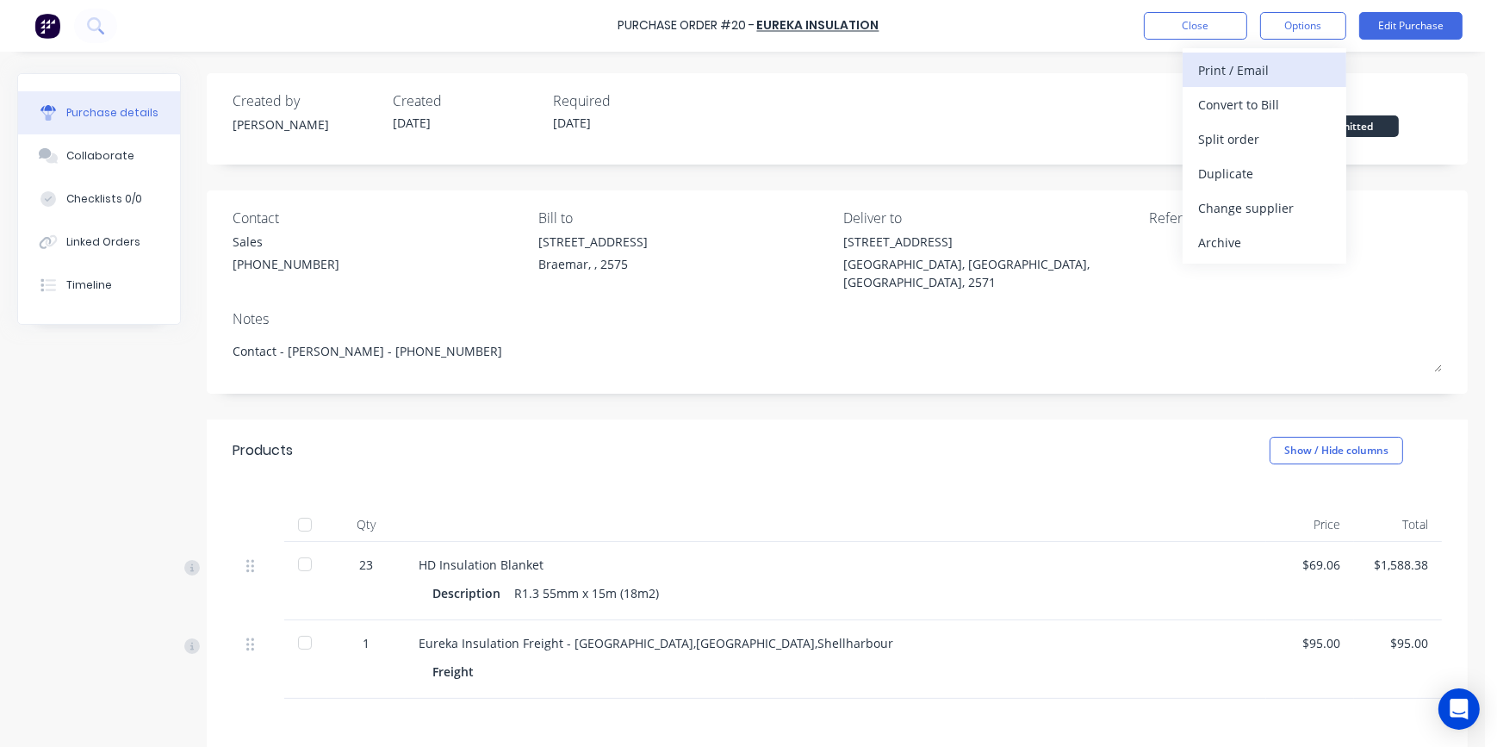
click at [1266, 70] on div "Print / Email" at bounding box center [1264, 70] width 133 height 25
click at [1252, 100] on div "With pricing" at bounding box center [1264, 104] width 133 height 25
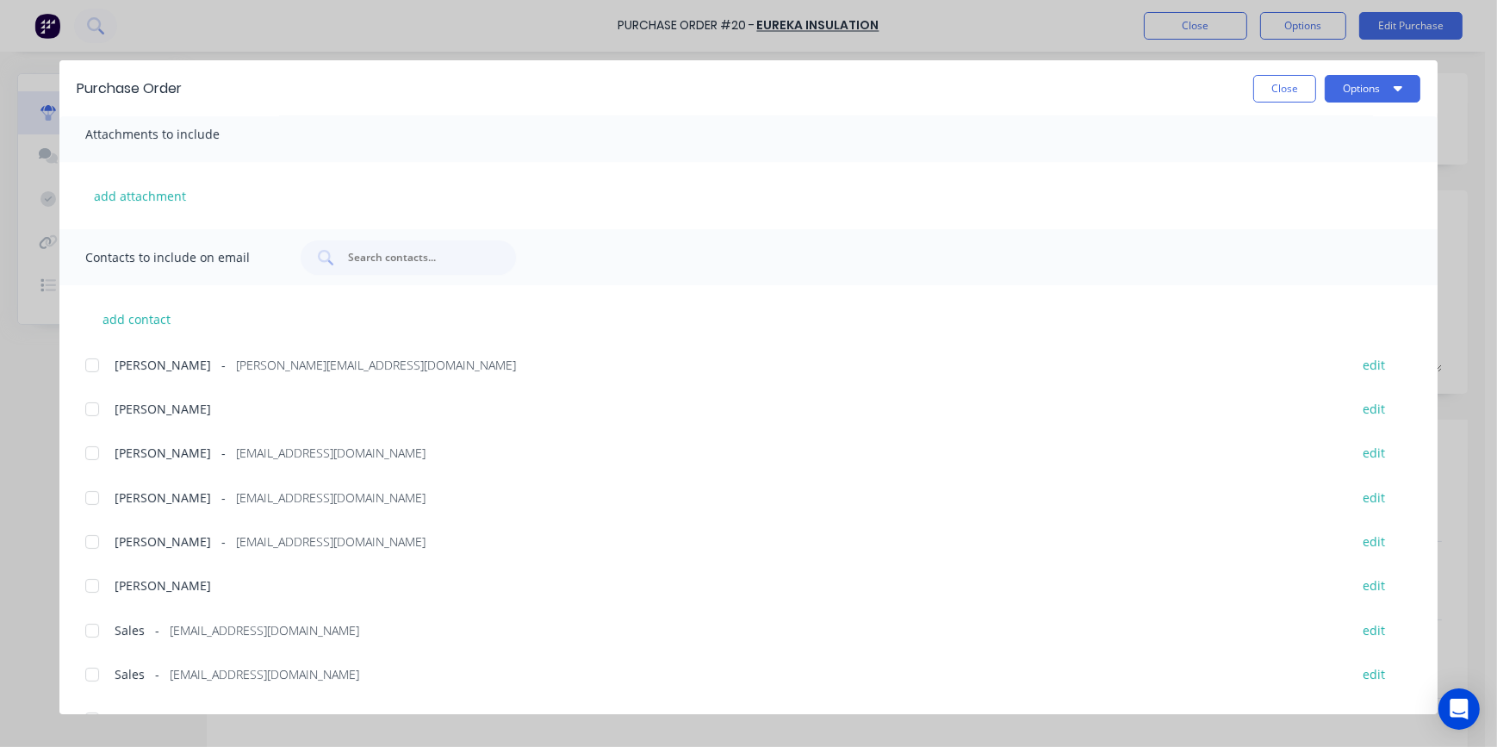
scroll to position [306, 0]
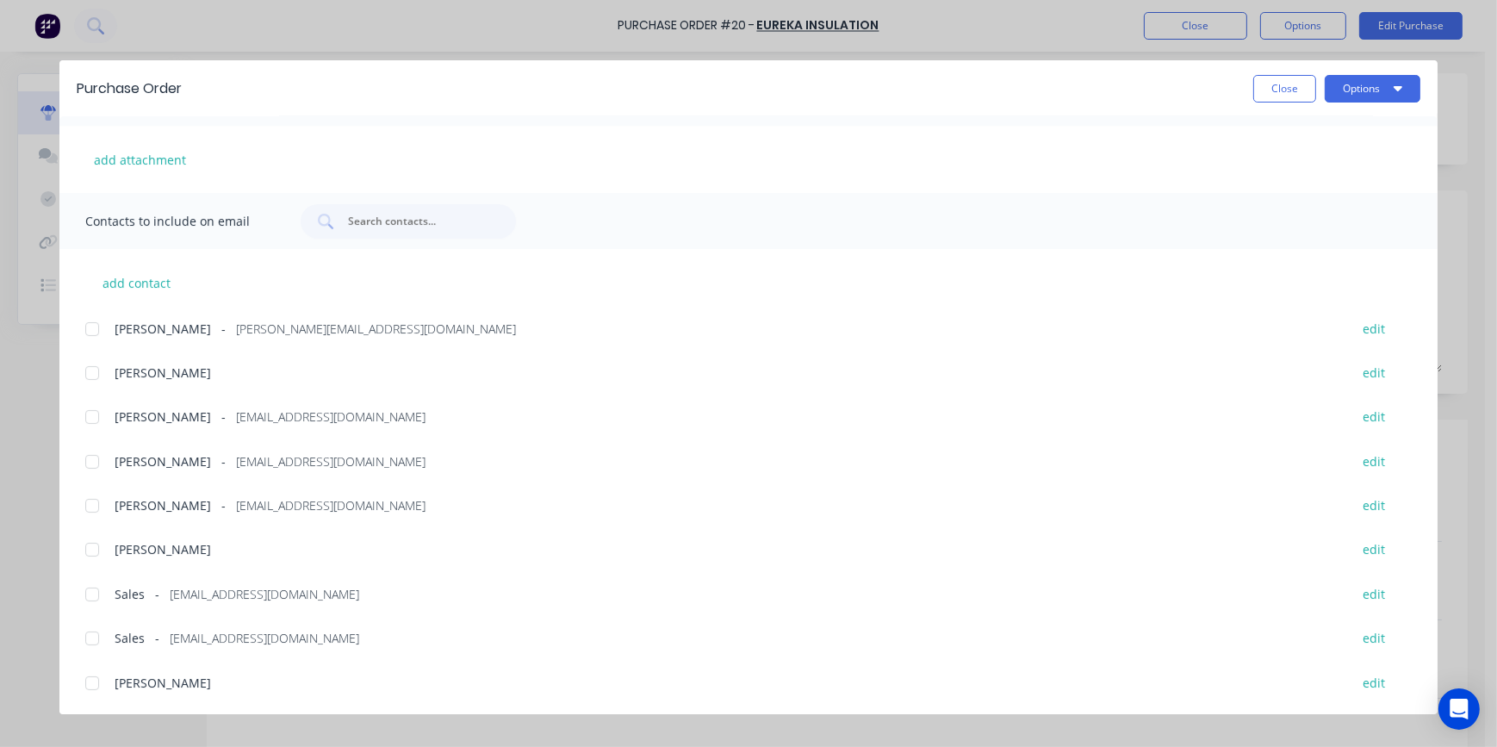
click at [90, 591] on div at bounding box center [92, 594] width 34 height 34
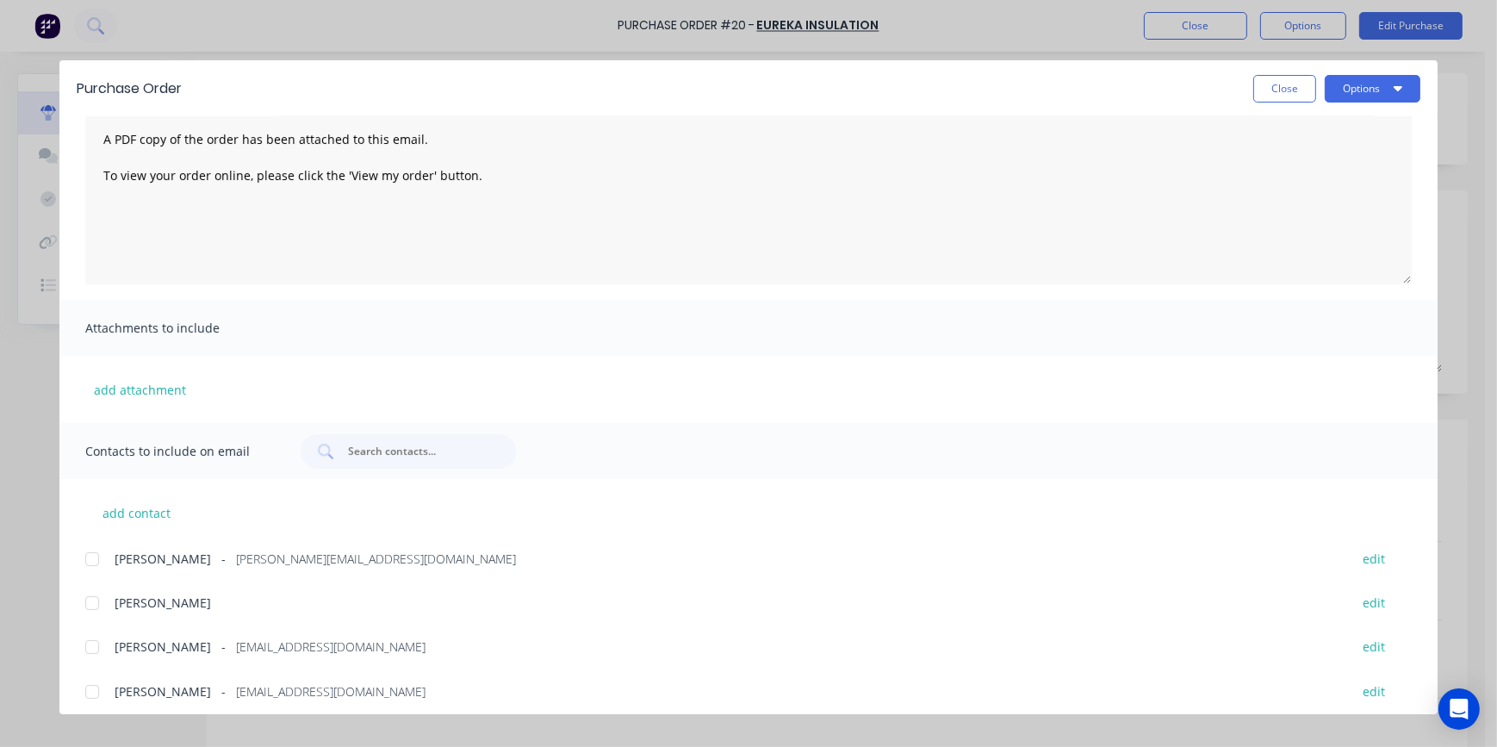
scroll to position [0, 0]
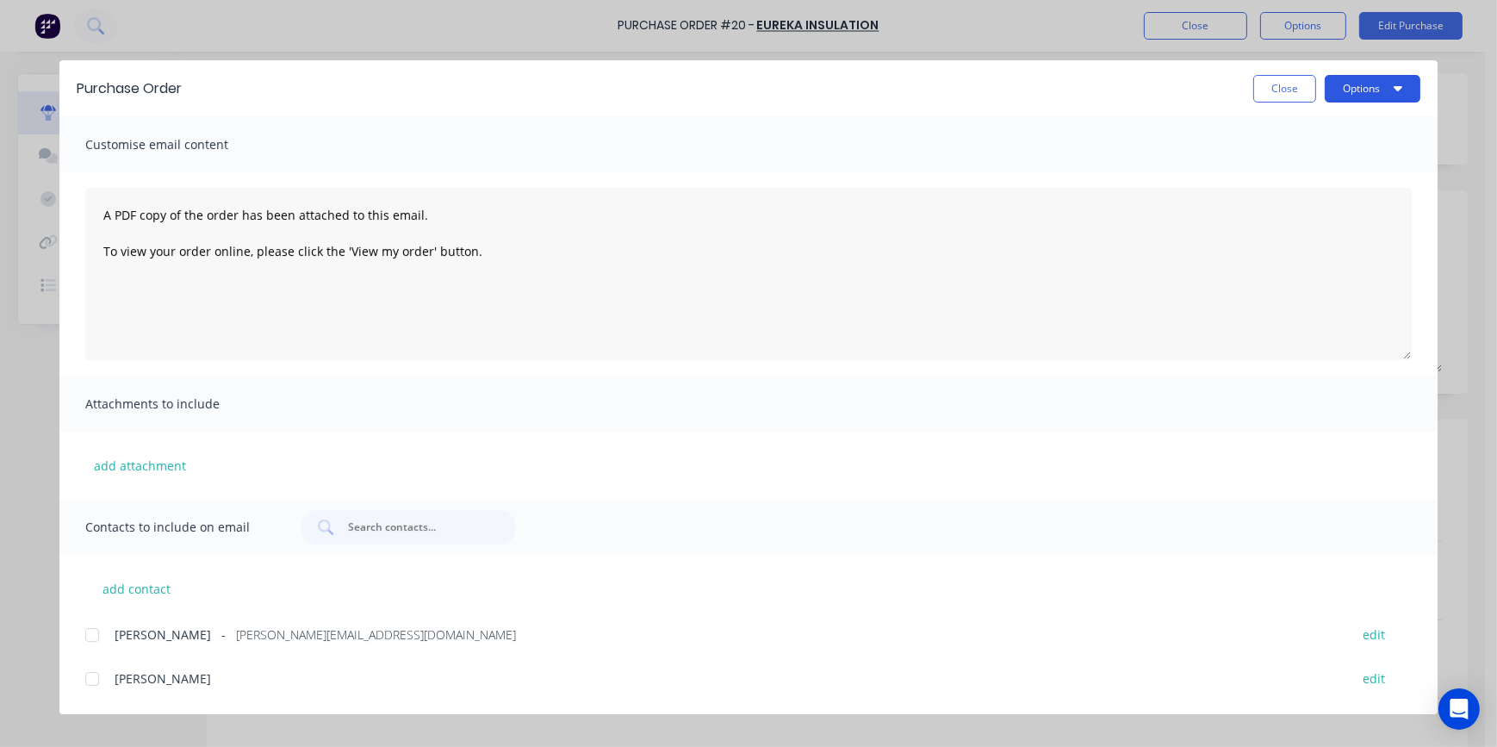
click at [1366, 89] on button "Options" at bounding box center [1373, 89] width 96 height 28
click at [1322, 202] on div "Email" at bounding box center [1339, 201] width 133 height 25
click at [1371, 79] on button "Options" at bounding box center [1373, 89] width 96 height 28
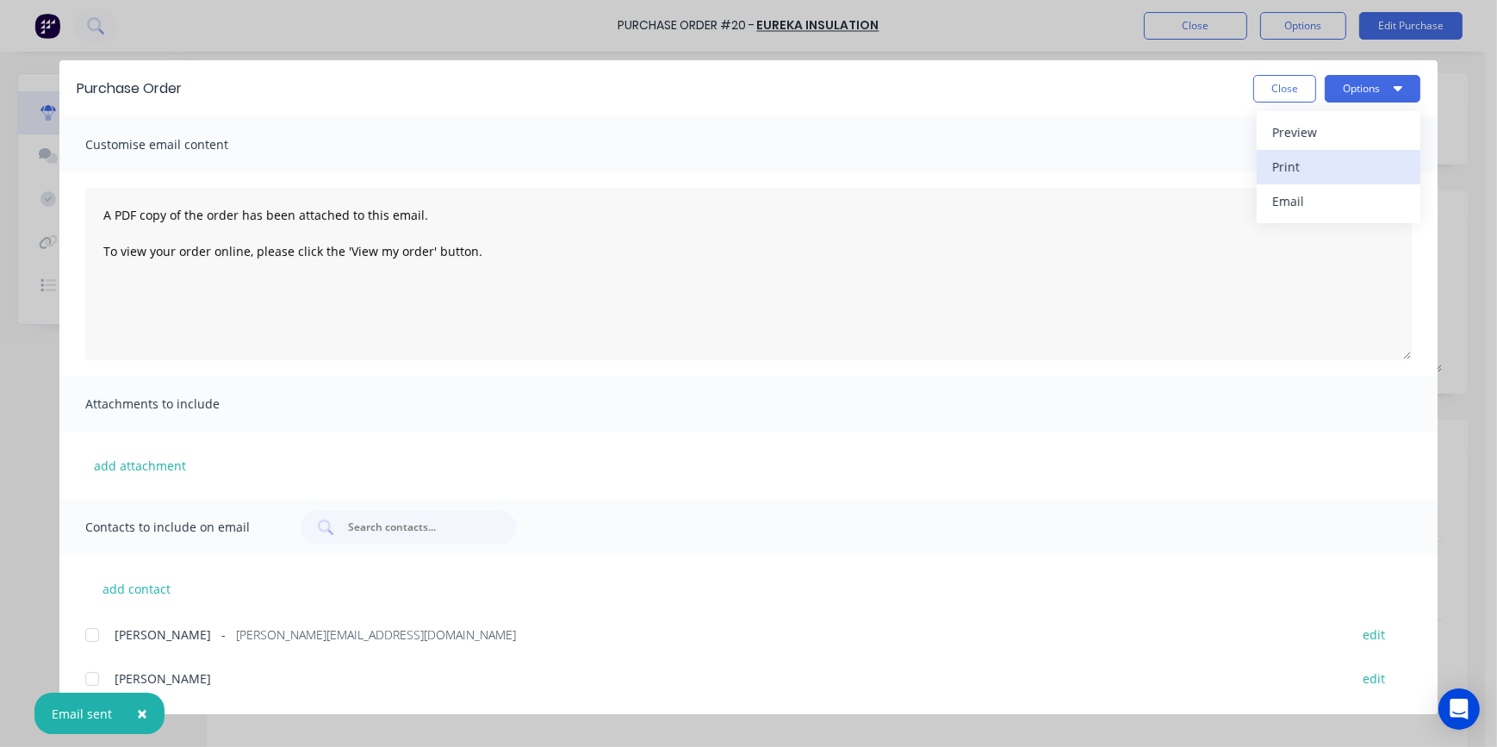
click at [1343, 164] on div "Print" at bounding box center [1339, 166] width 133 height 25
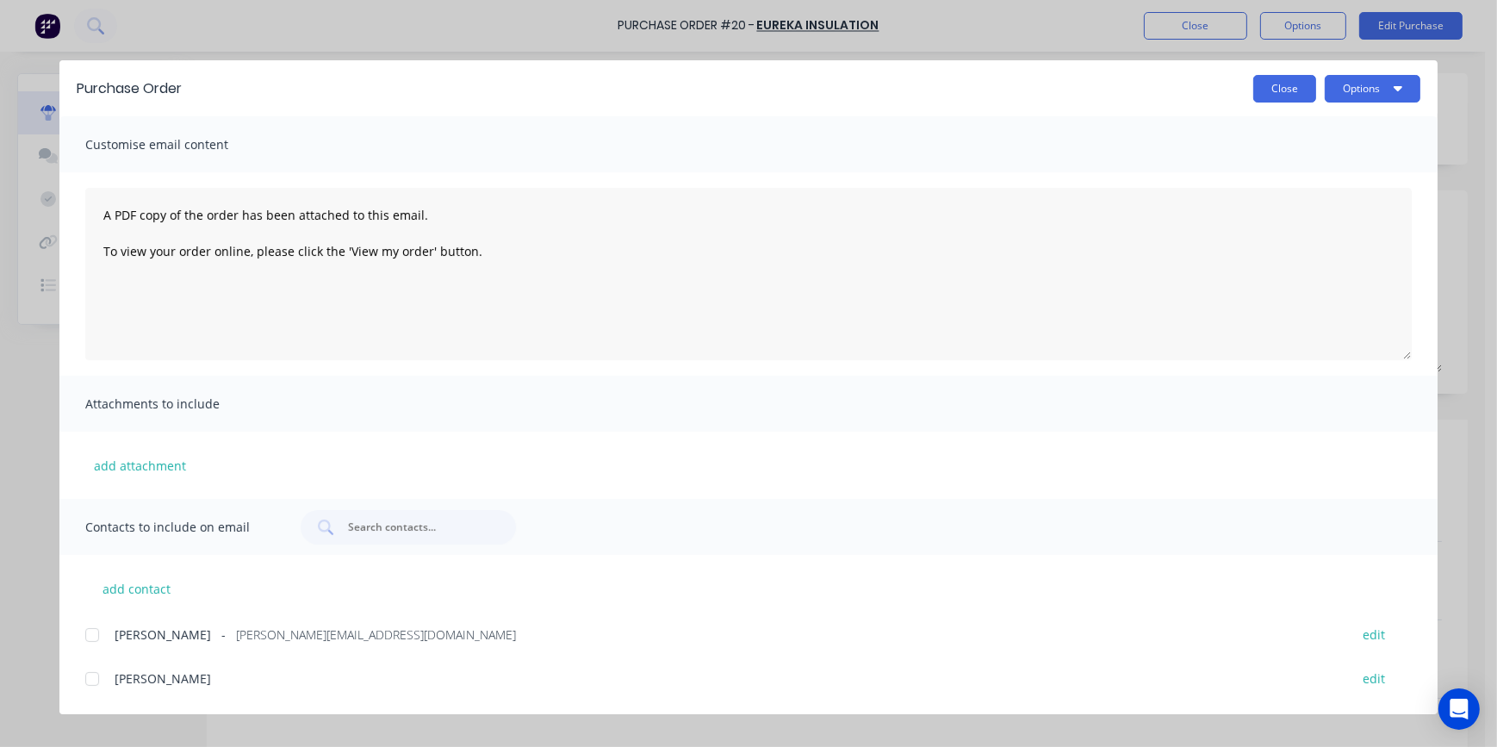
click at [1273, 89] on button "Close" at bounding box center [1285, 89] width 63 height 28
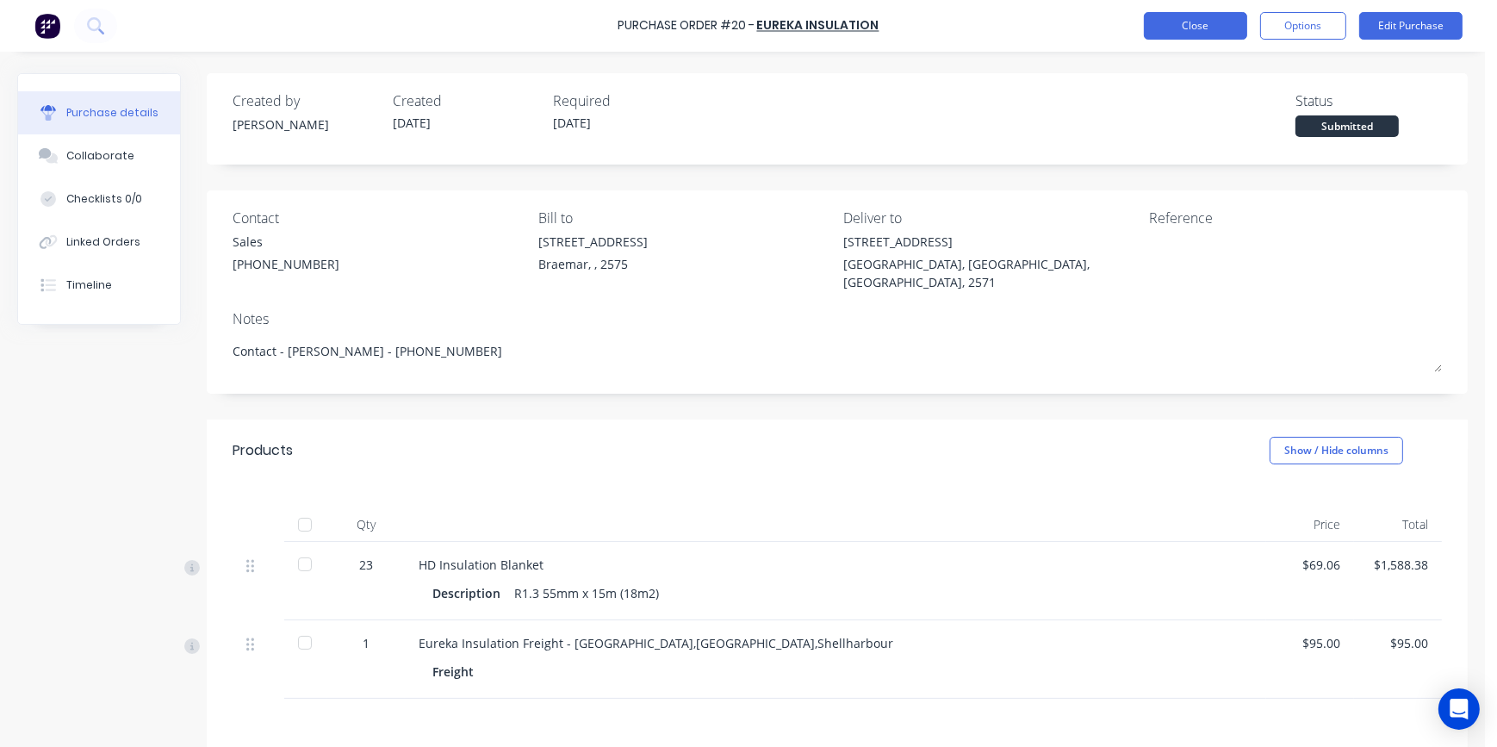
click at [1211, 34] on button "Close" at bounding box center [1195, 26] width 103 height 28
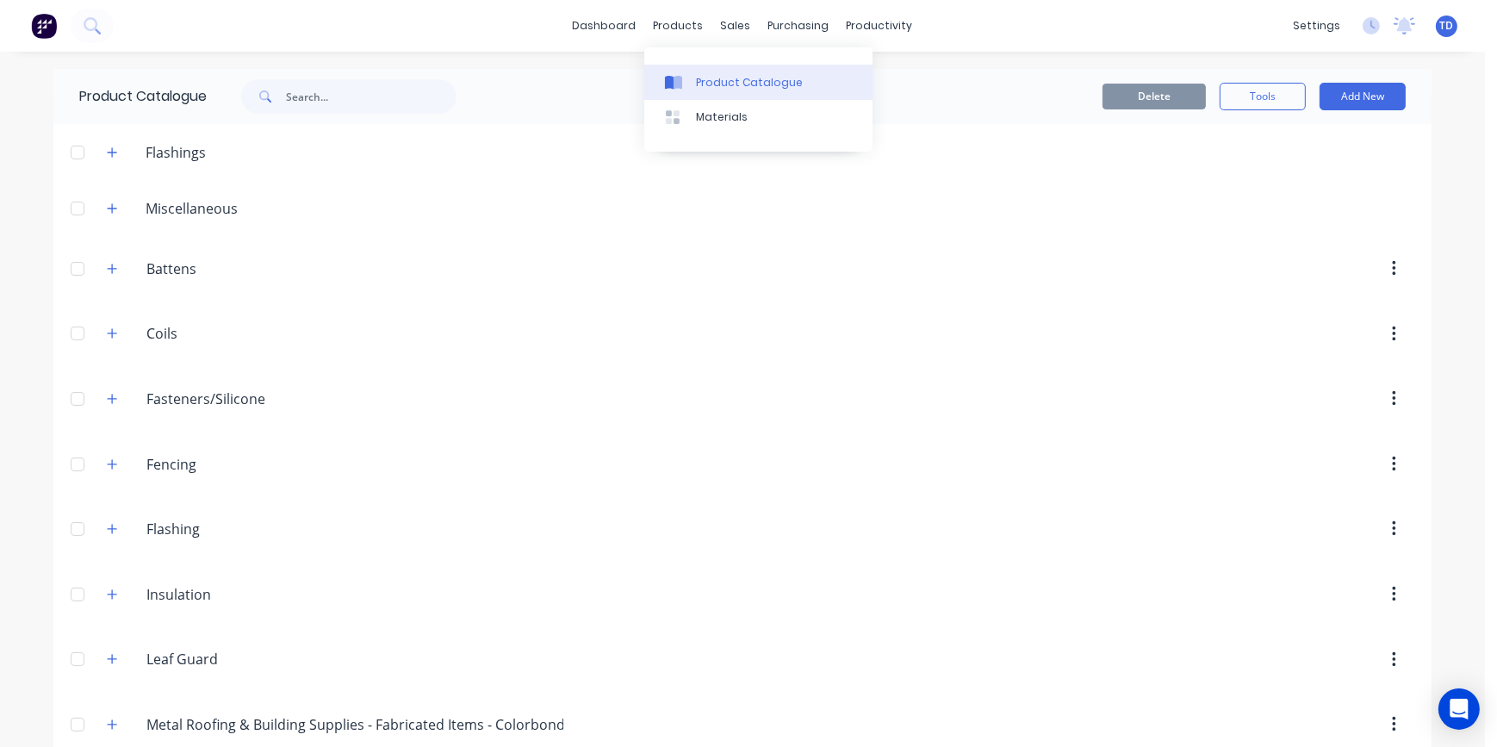
drag, startPoint x: 679, startPoint y: 71, endPoint x: 681, endPoint y: 81, distance: 10.5
click at [679, 71] on link "Product Catalogue" at bounding box center [758, 82] width 228 height 34
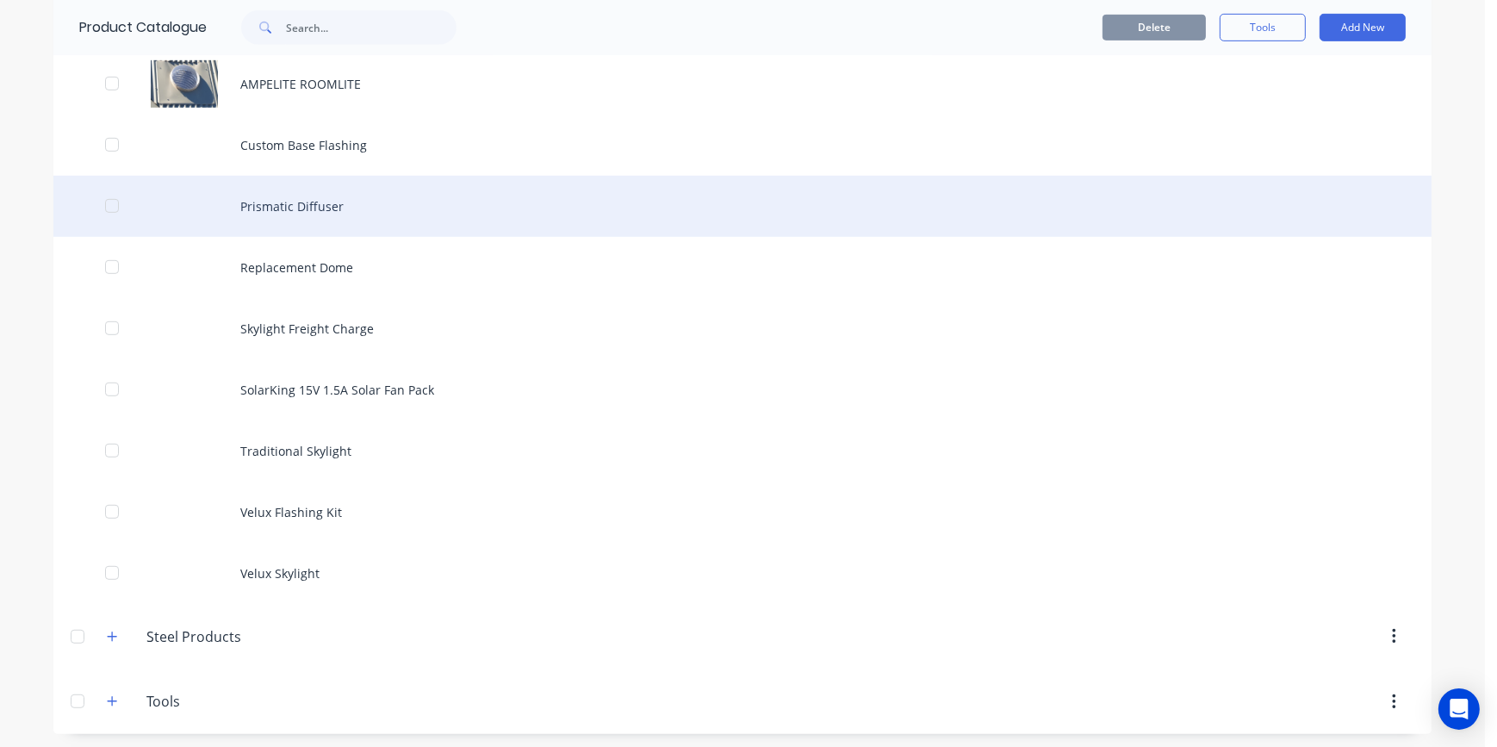
scroll to position [1222, 0]
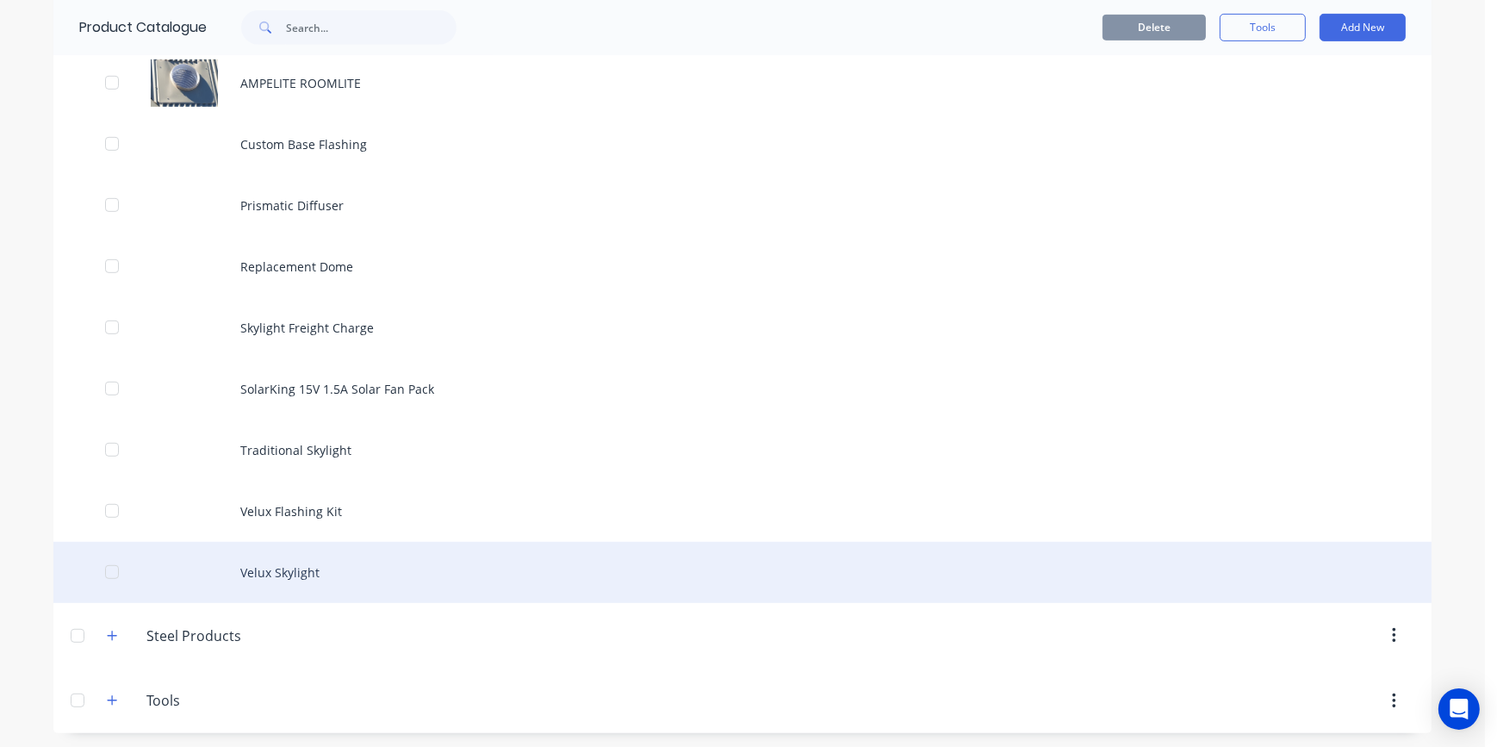
click at [253, 569] on div "Velux Skylight" at bounding box center [742, 572] width 1379 height 61
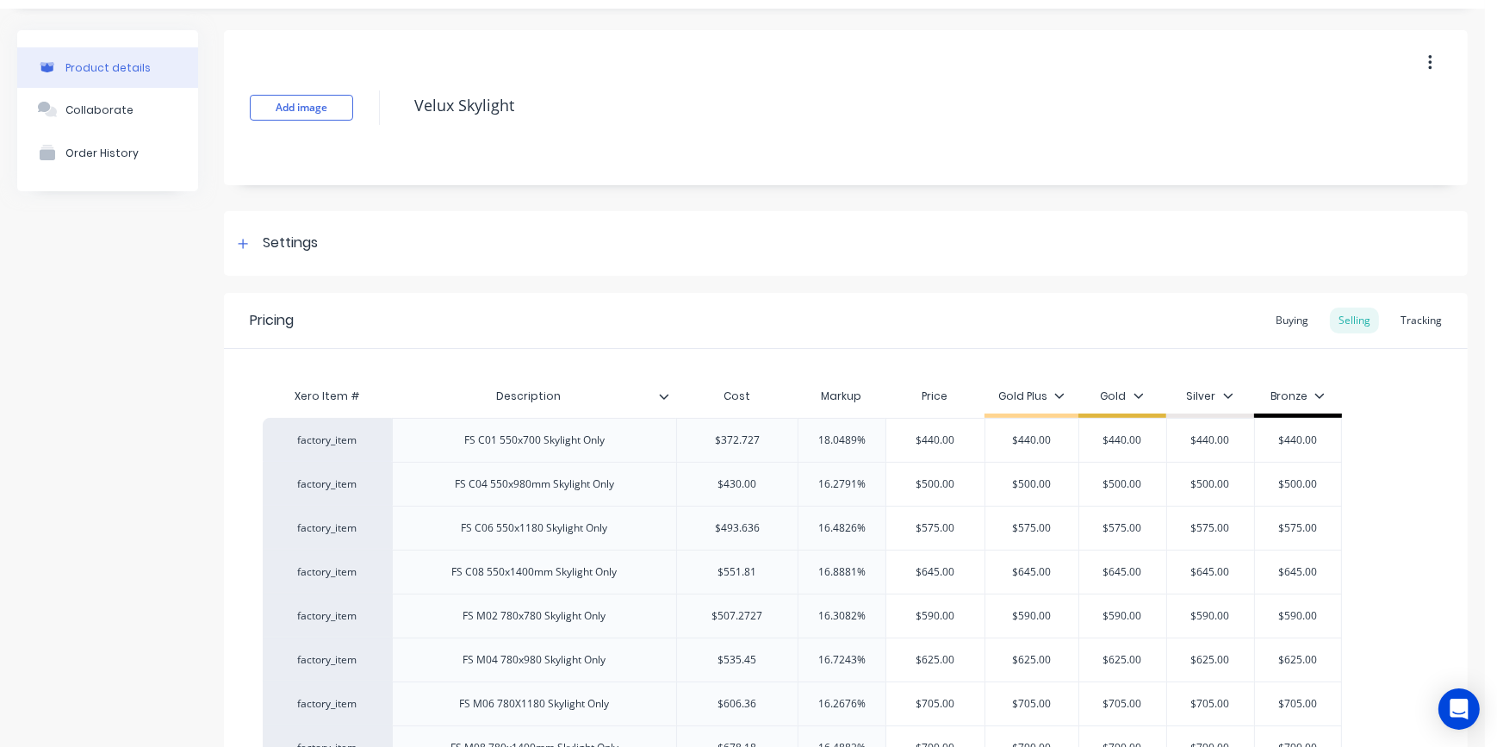
type textarea "x"
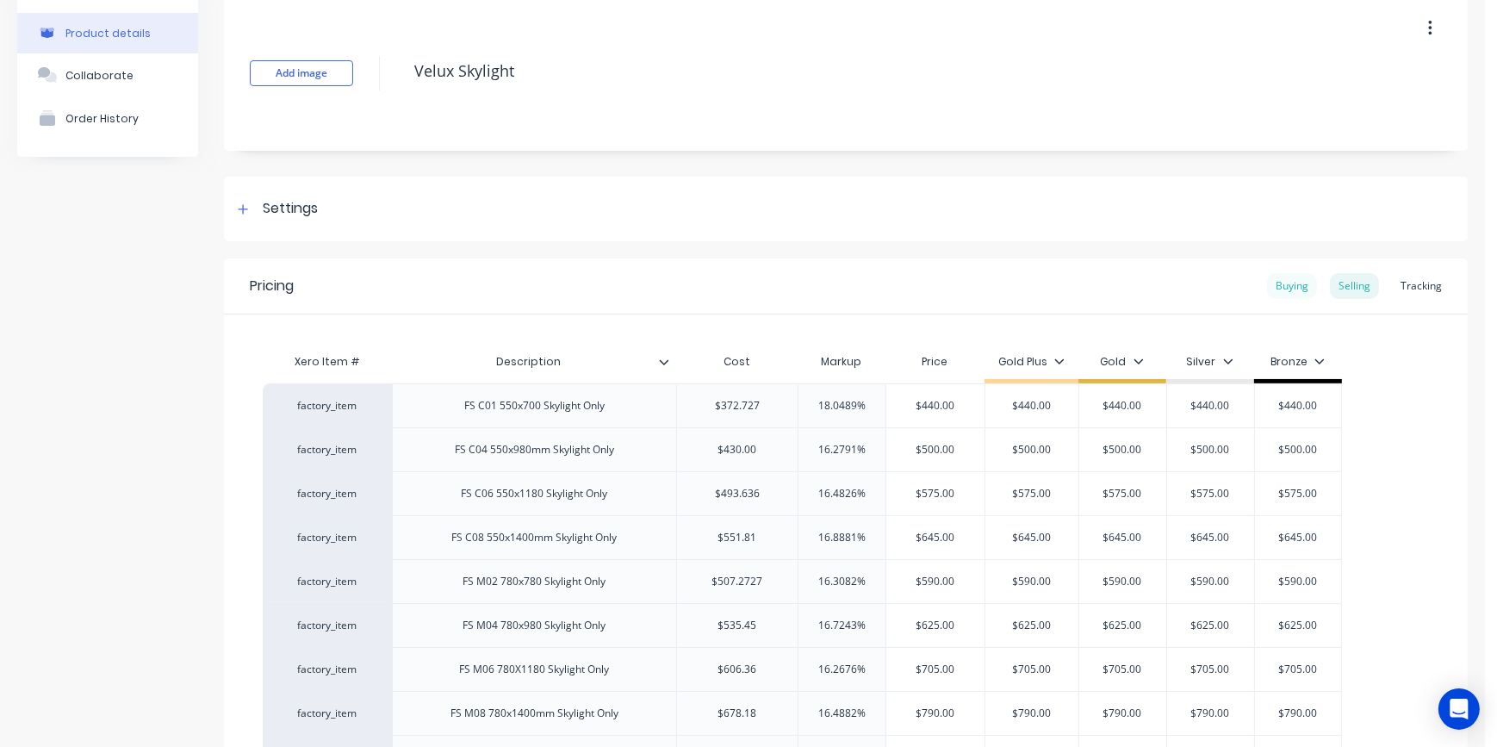
click at [1267, 285] on div "Buying" at bounding box center [1292, 286] width 50 height 26
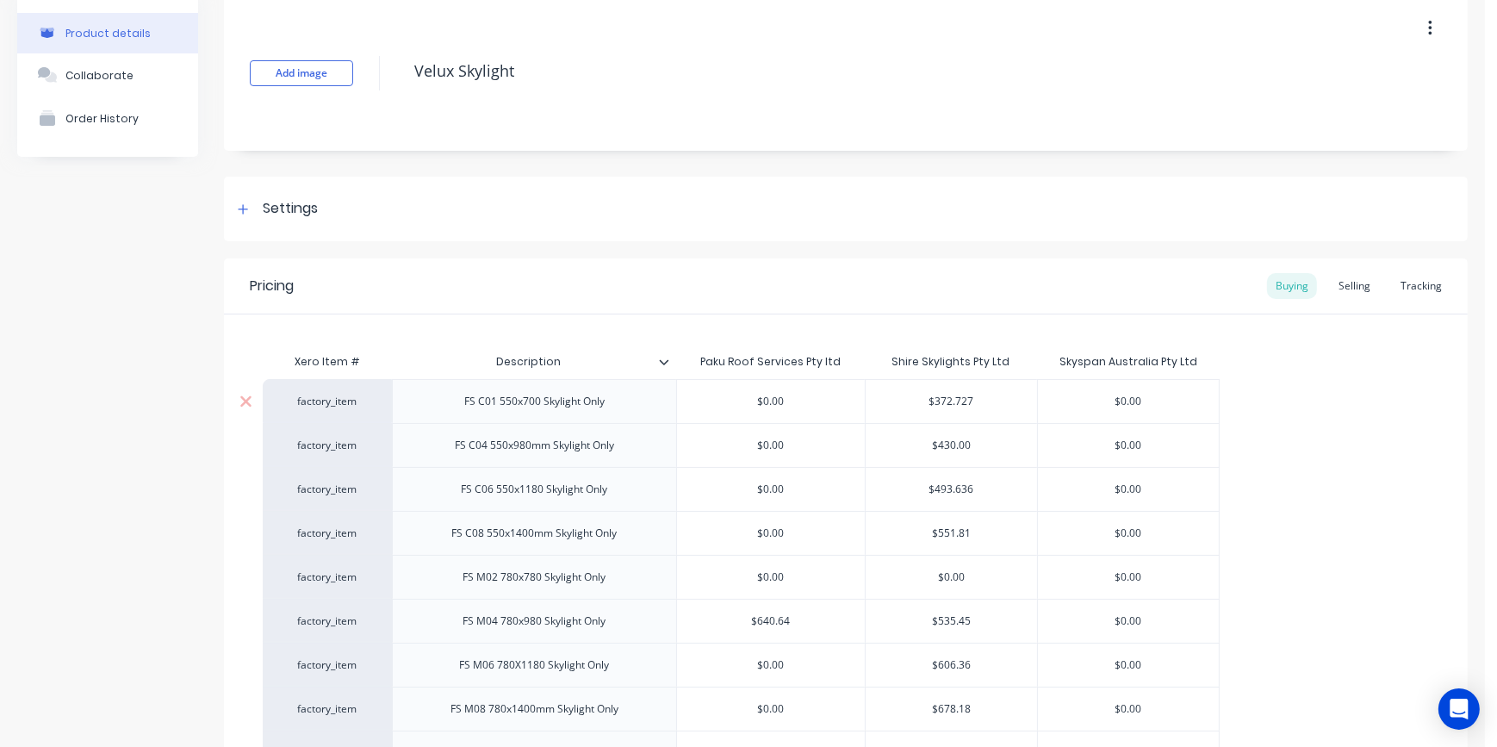
scroll to position [156, 0]
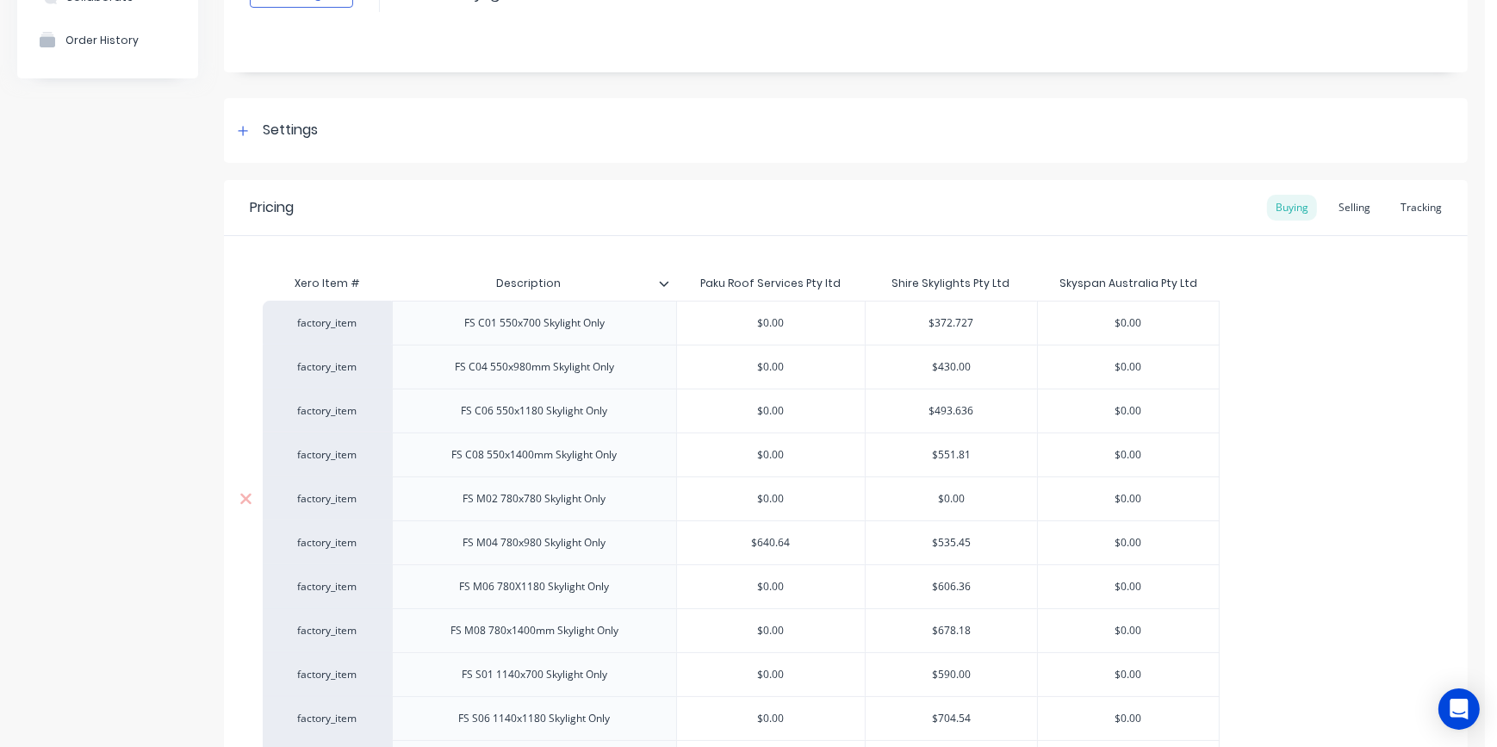
type input "$0.00"
click at [974, 495] on input "$0.00" at bounding box center [951, 499] width 171 height 16
type input "$0.00"
type textarea "x"
type input "5"
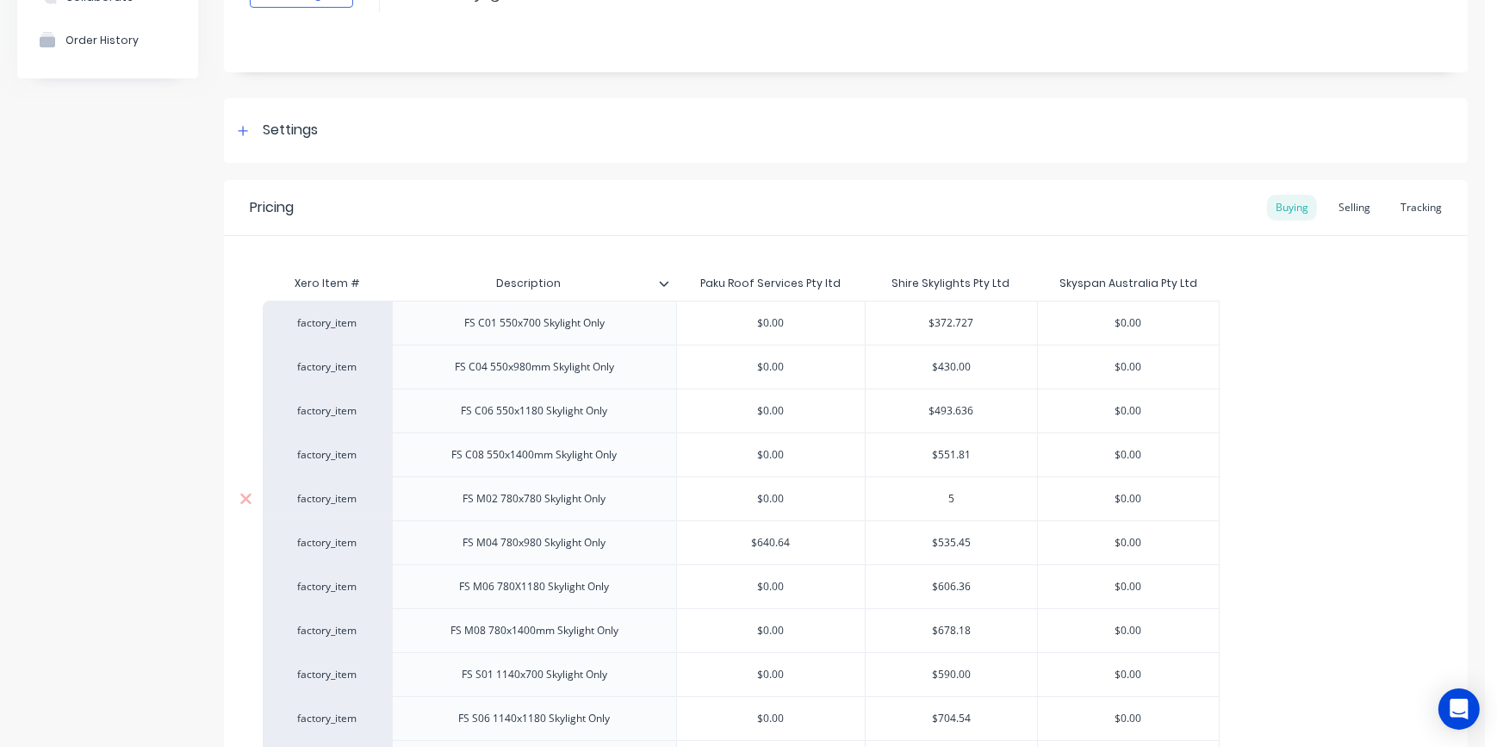
type textarea "x"
type input "50"
type textarea "x"
type input "507"
type textarea "x"
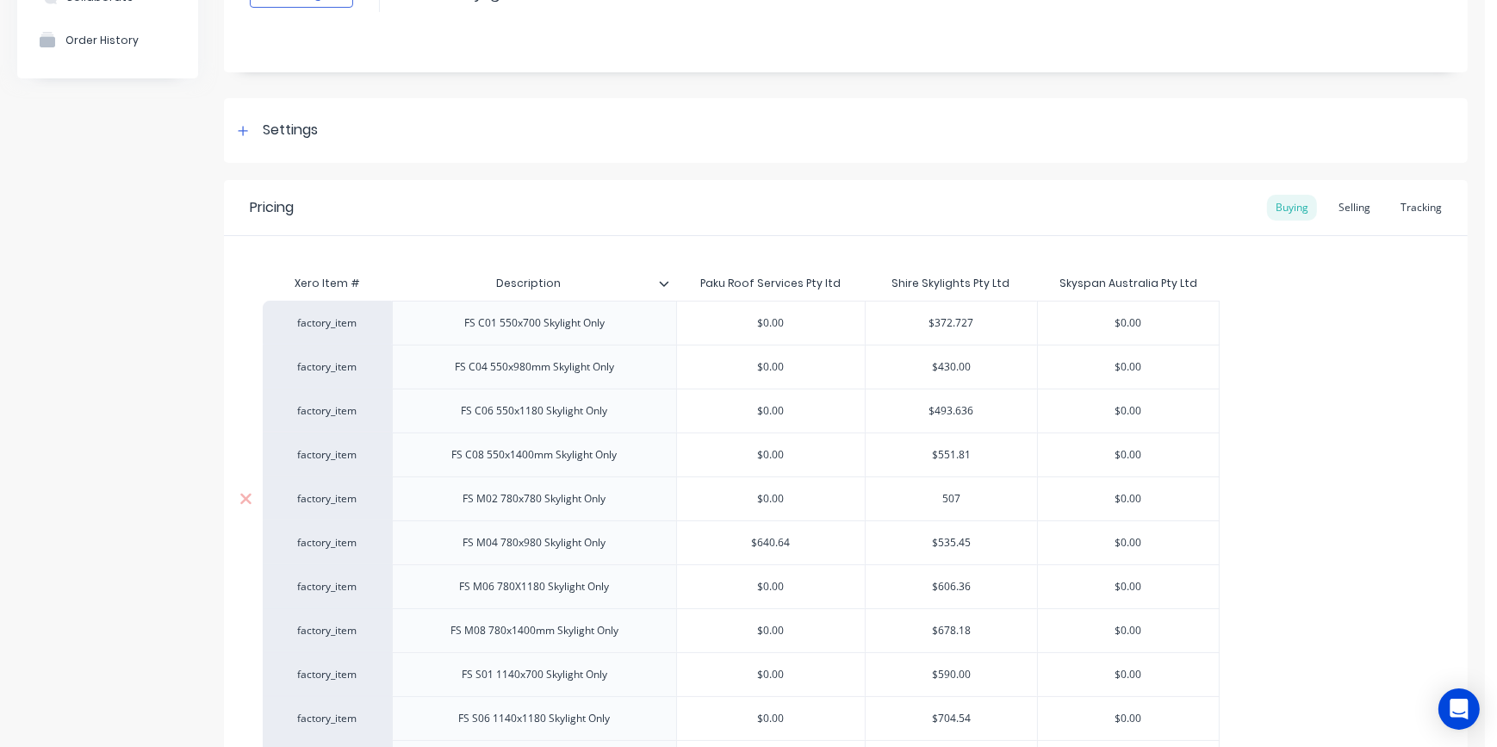
type input "507."
type textarea "x"
type input "507.2"
type textarea "x"
type input "507.27"
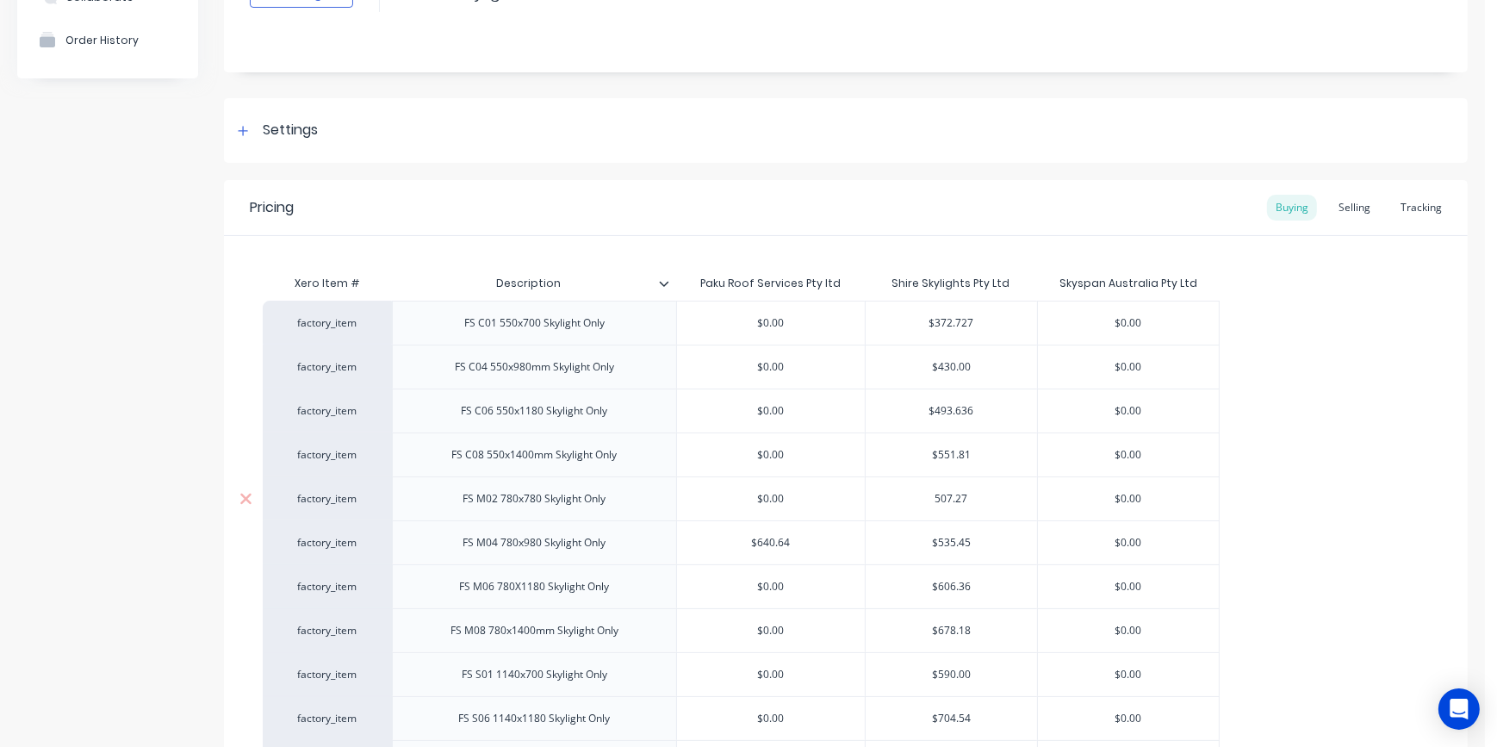
type textarea "x"
type input "507.272"
type textarea "x"
type input "507.2727"
type input "$0.00"
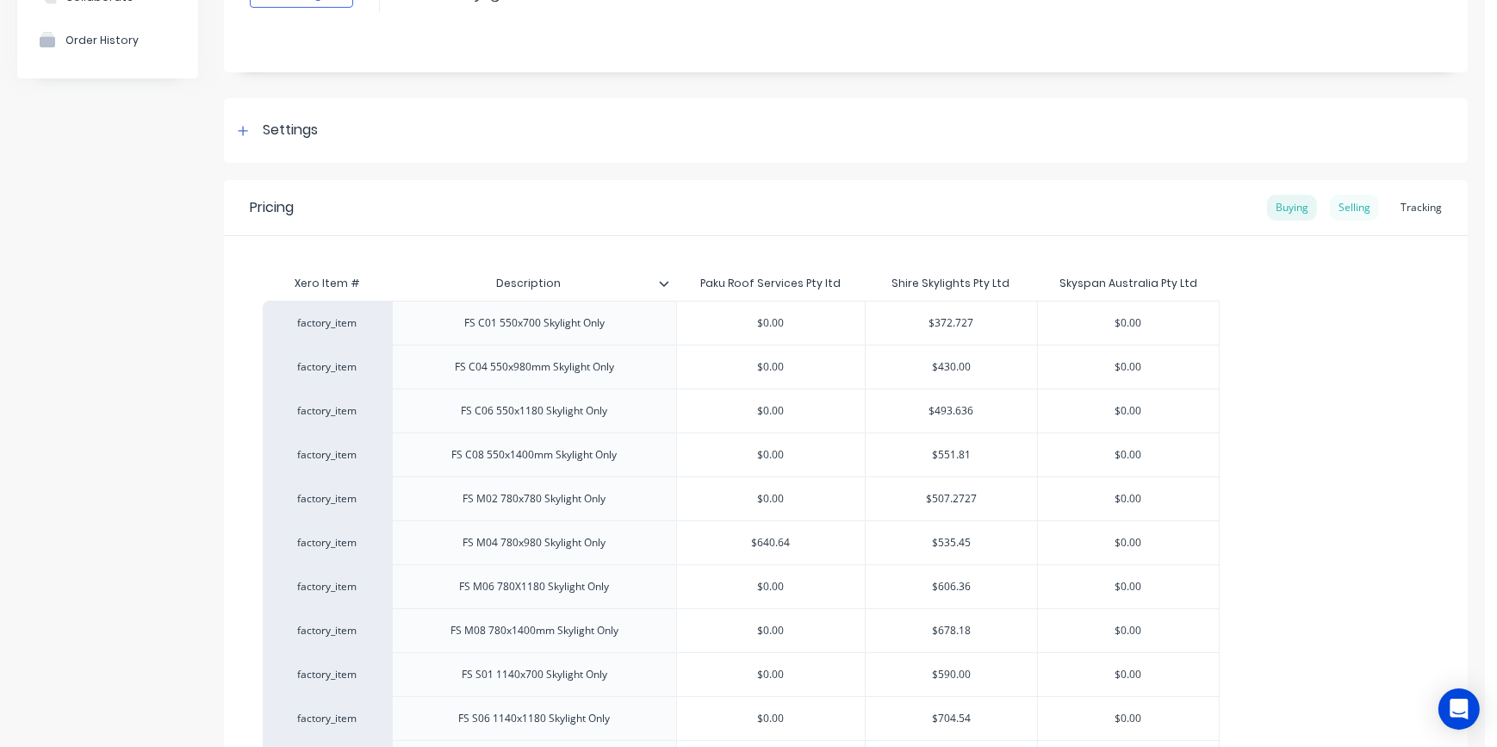
click at [1334, 208] on div "Selling" at bounding box center [1354, 208] width 49 height 26
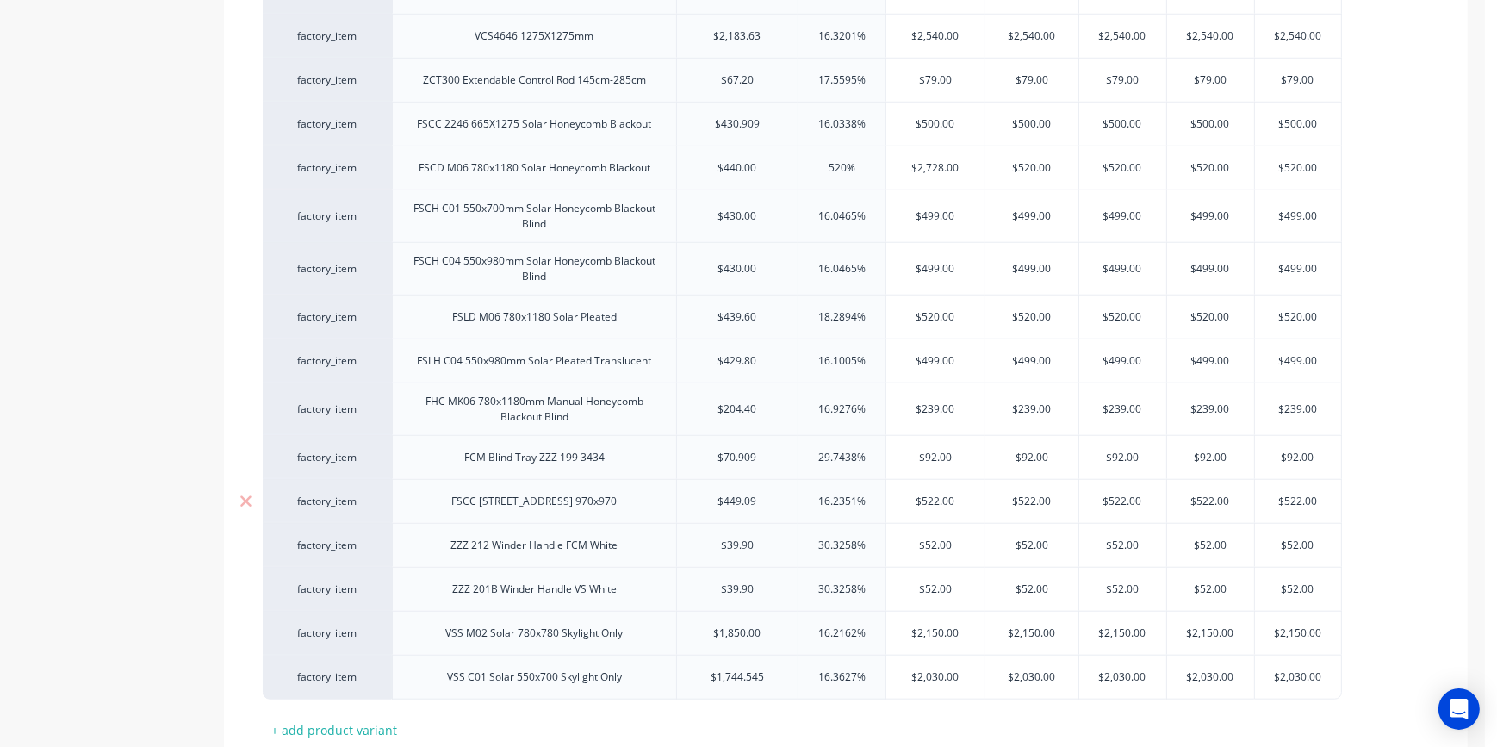
scroll to position [2103, 0]
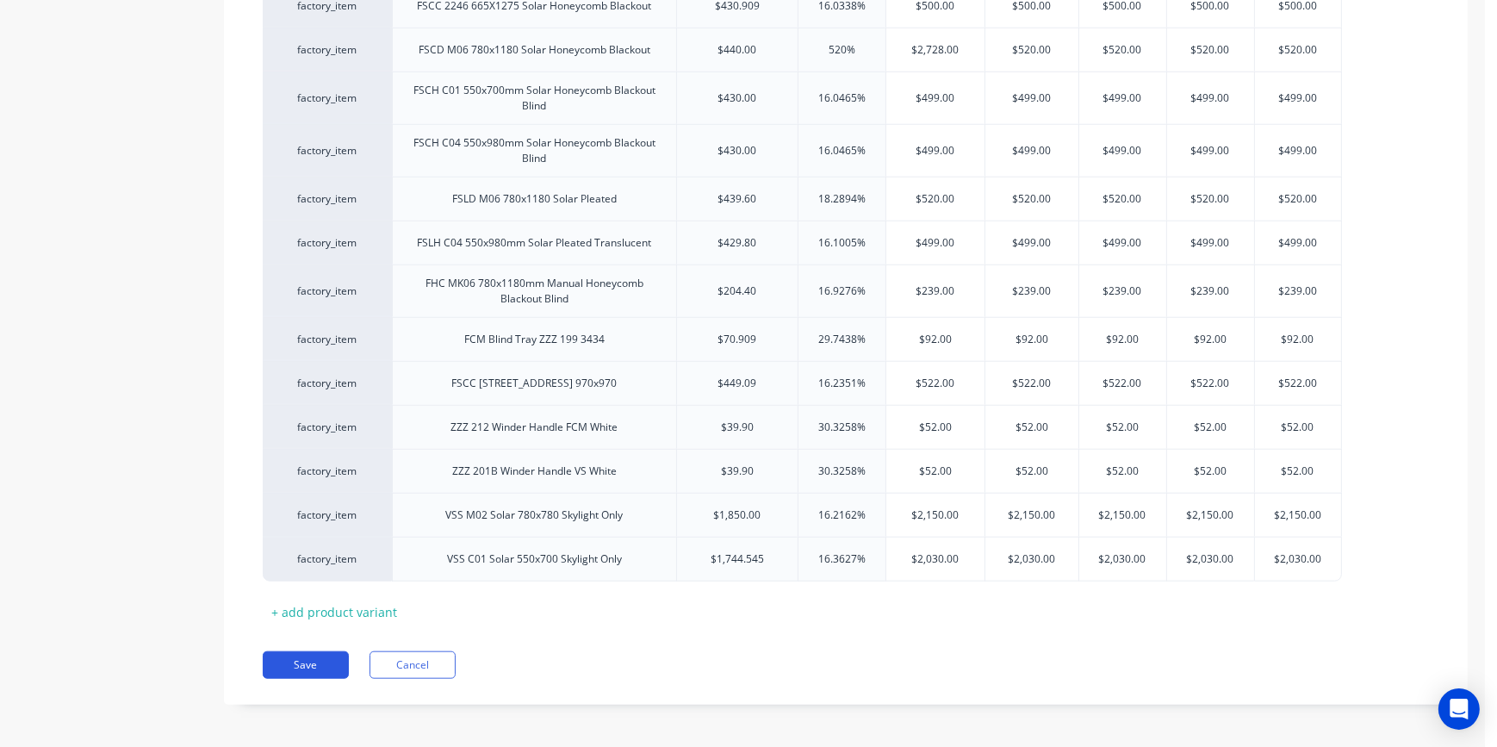
click at [314, 669] on button "Save" at bounding box center [306, 665] width 86 height 28
type textarea "x"
